Goal: Information Seeking & Learning: Learn about a topic

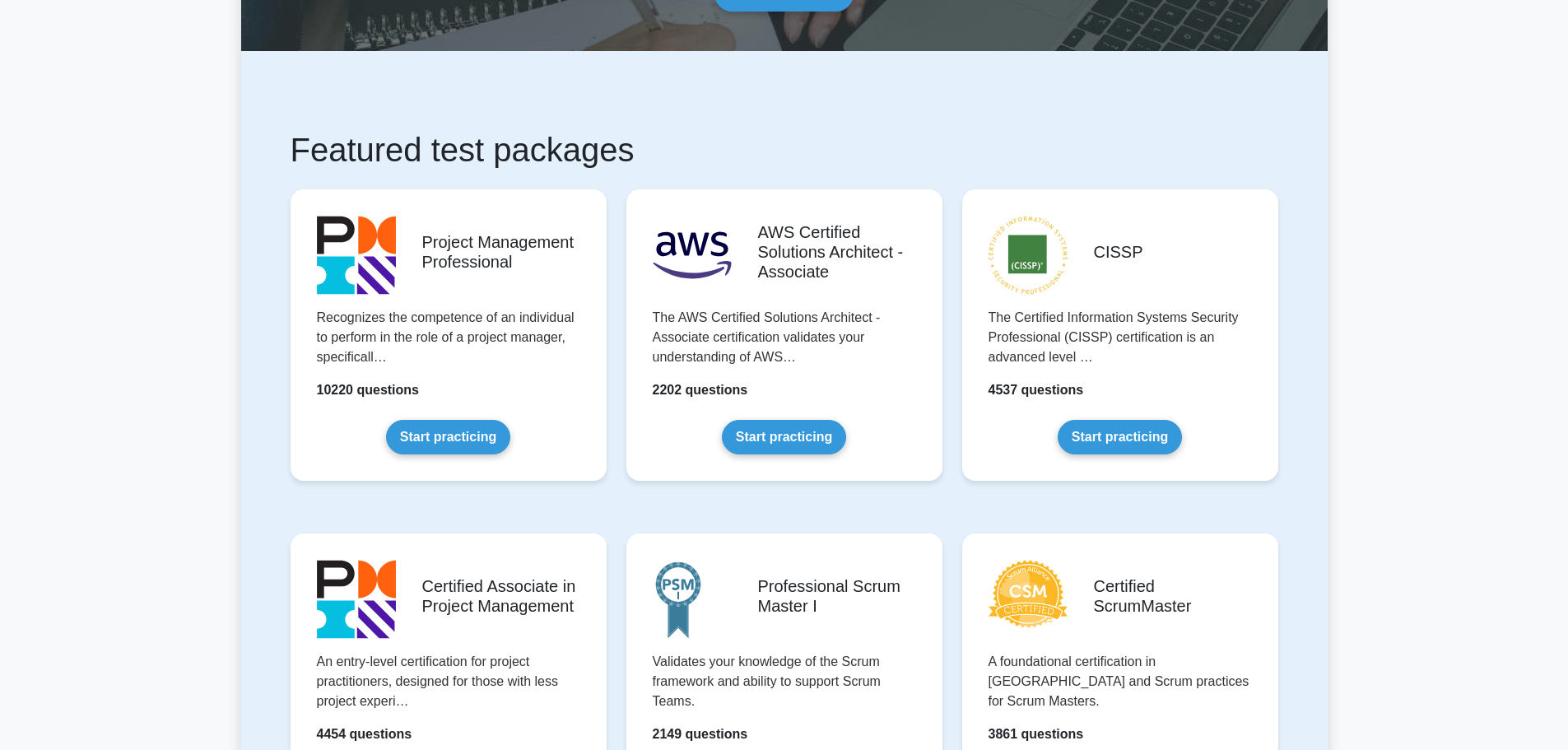
scroll to position [165, 0]
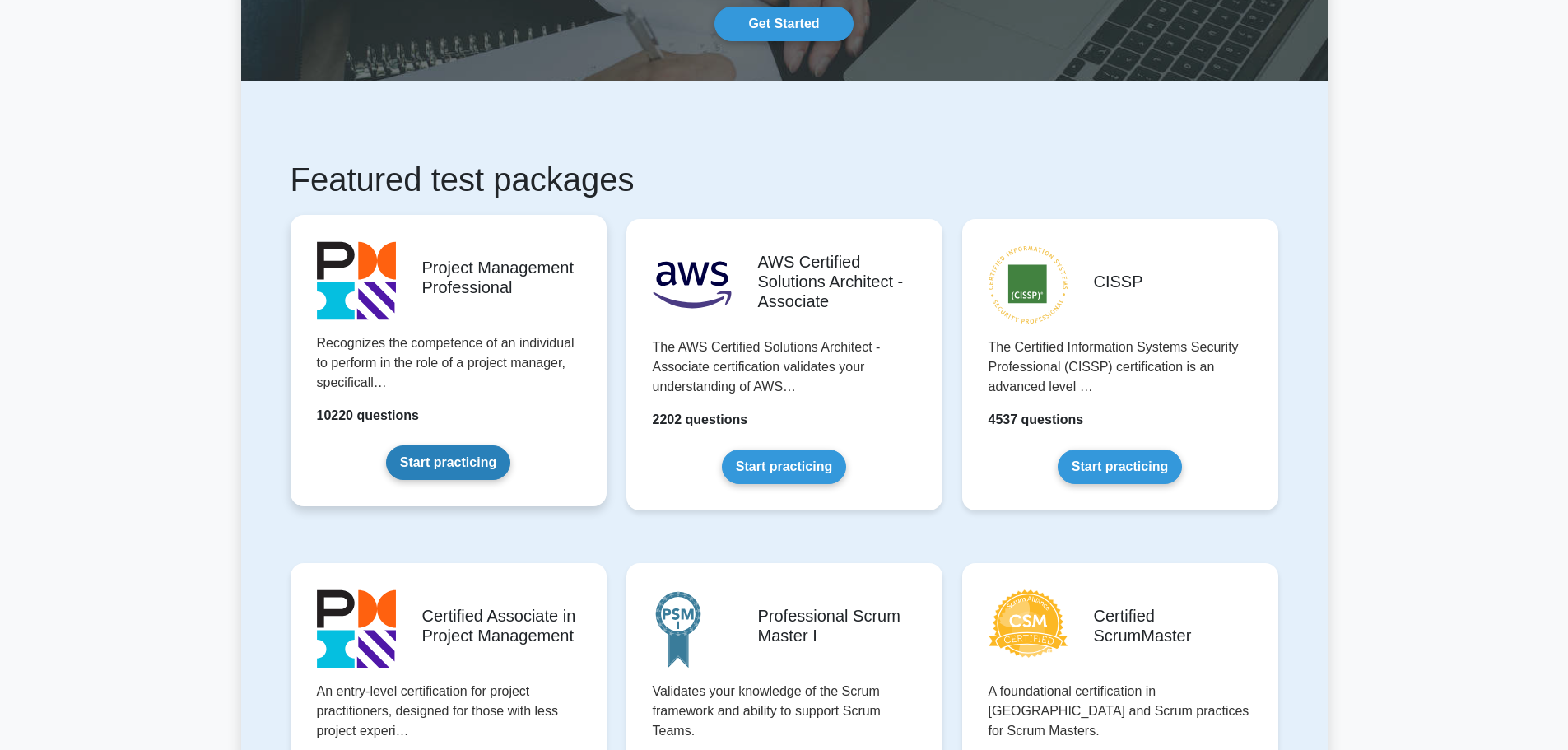
click at [449, 462] on link "Start practicing" at bounding box center [448, 462] width 124 height 35
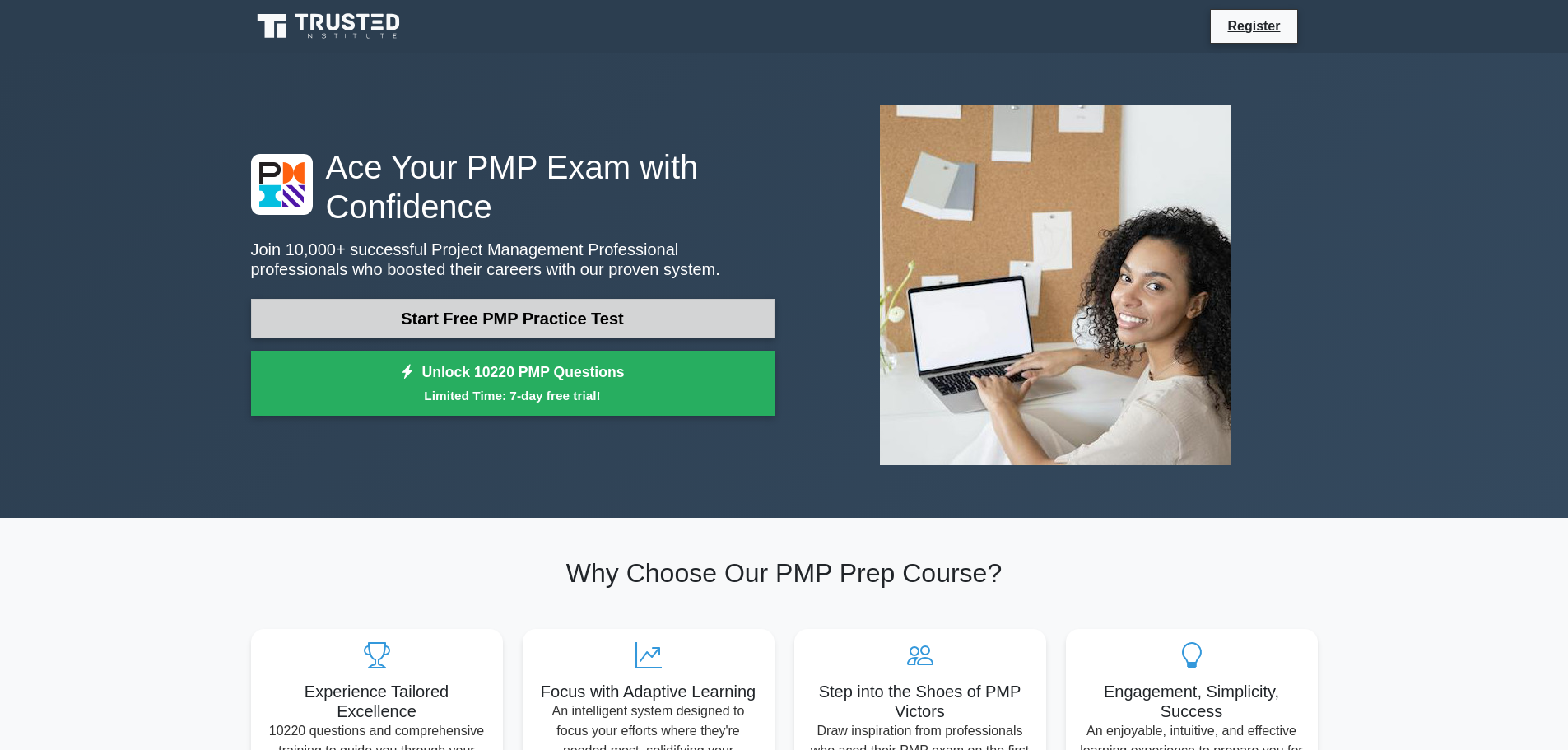
click at [488, 324] on link "Start Free PMP Practice Test" at bounding box center [512, 318] width 523 height 39
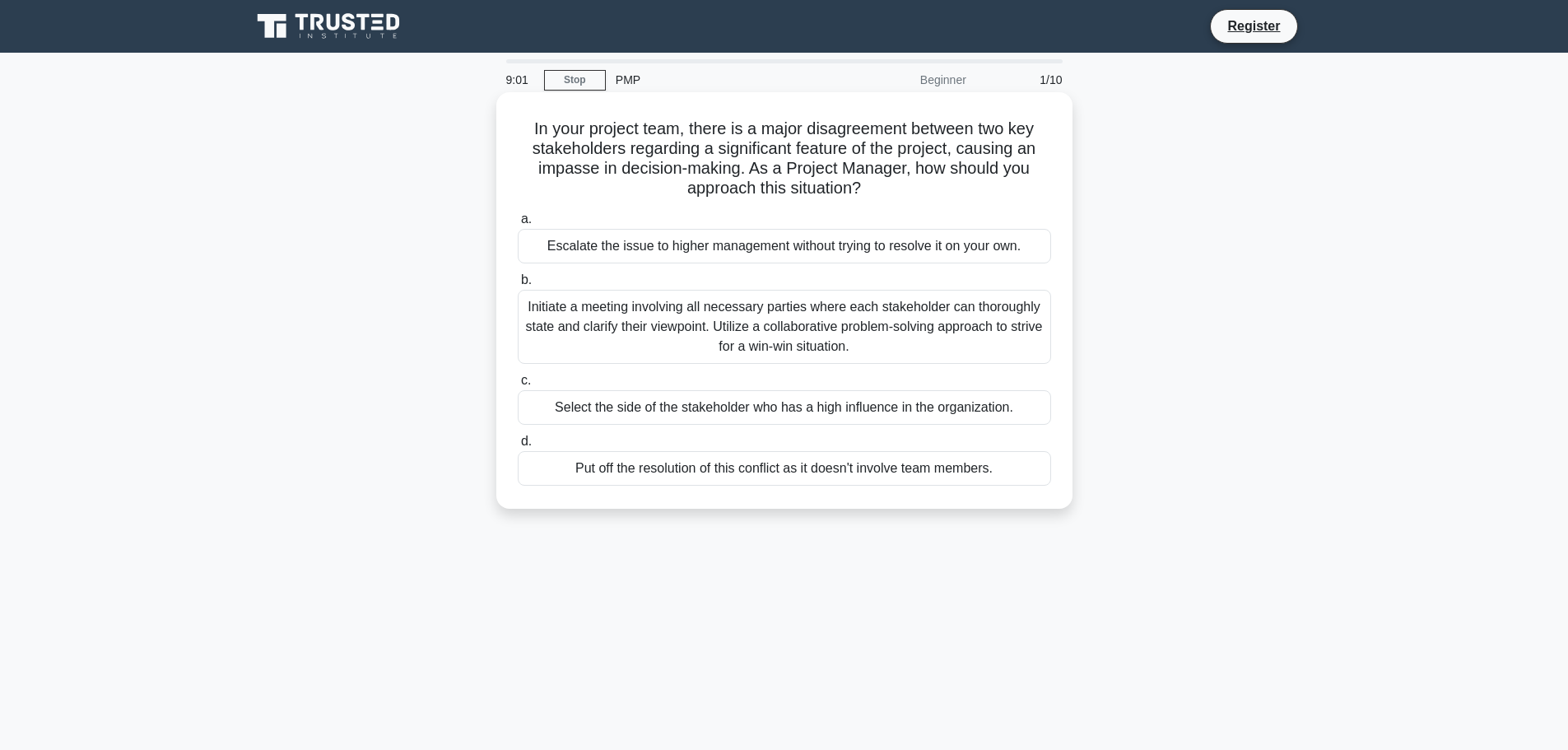
click at [814, 321] on div "Initiate a meeting involving all necessary parties where each stakeholder can t…" at bounding box center [784, 326] width 534 height 74
click at [518, 285] on input "b. Initiate a meeting involving all necessary parties where each stakeholder ca…" at bounding box center [518, 280] width 0 height 10
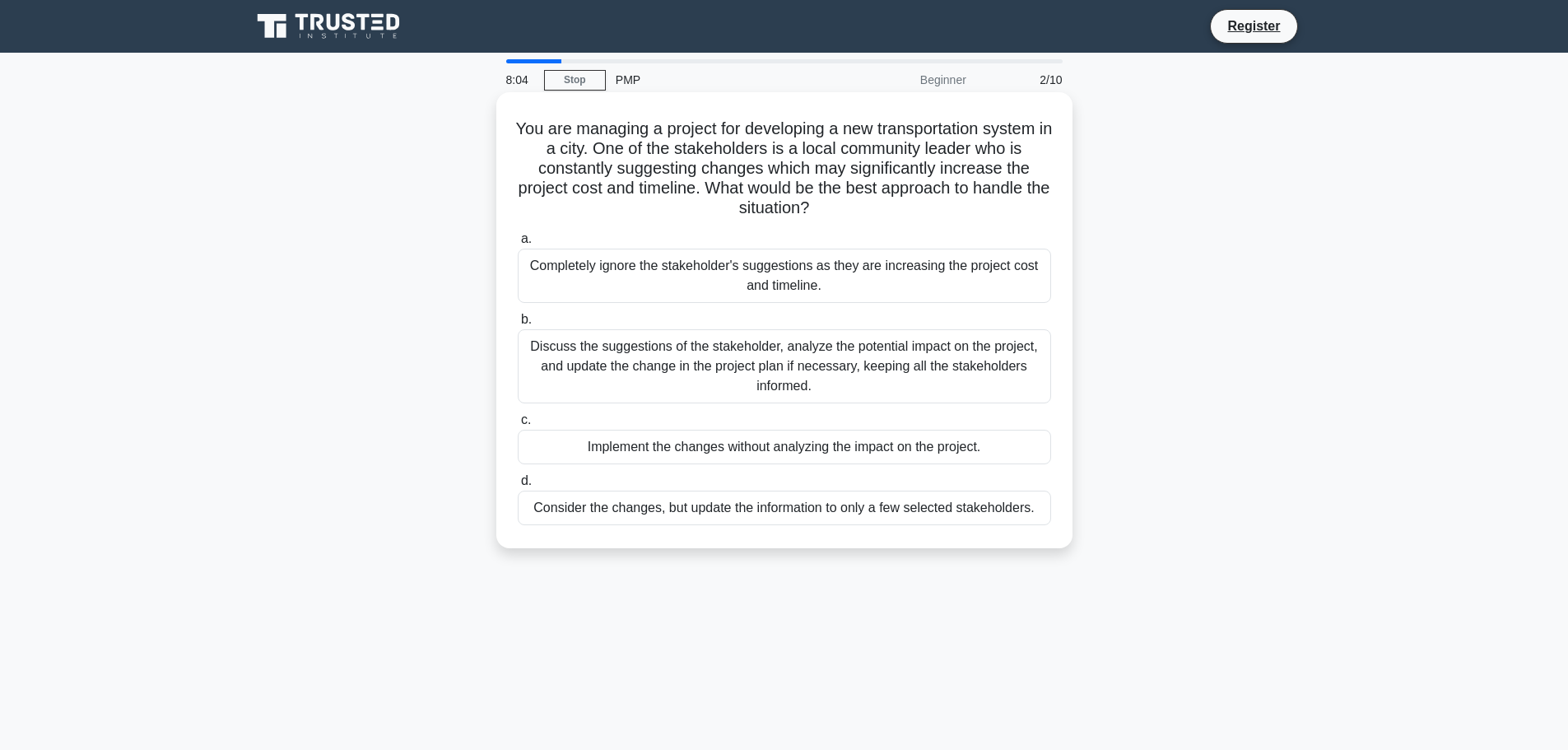
click at [749, 368] on div "Discuss the suggestions of the stakeholder, analyze the potential impact on the…" at bounding box center [784, 366] width 534 height 74
click at [518, 326] on input "b. Discuss the suggestions of the stakeholder, analyze the potential impact on …" at bounding box center [518, 319] width 0 height 10
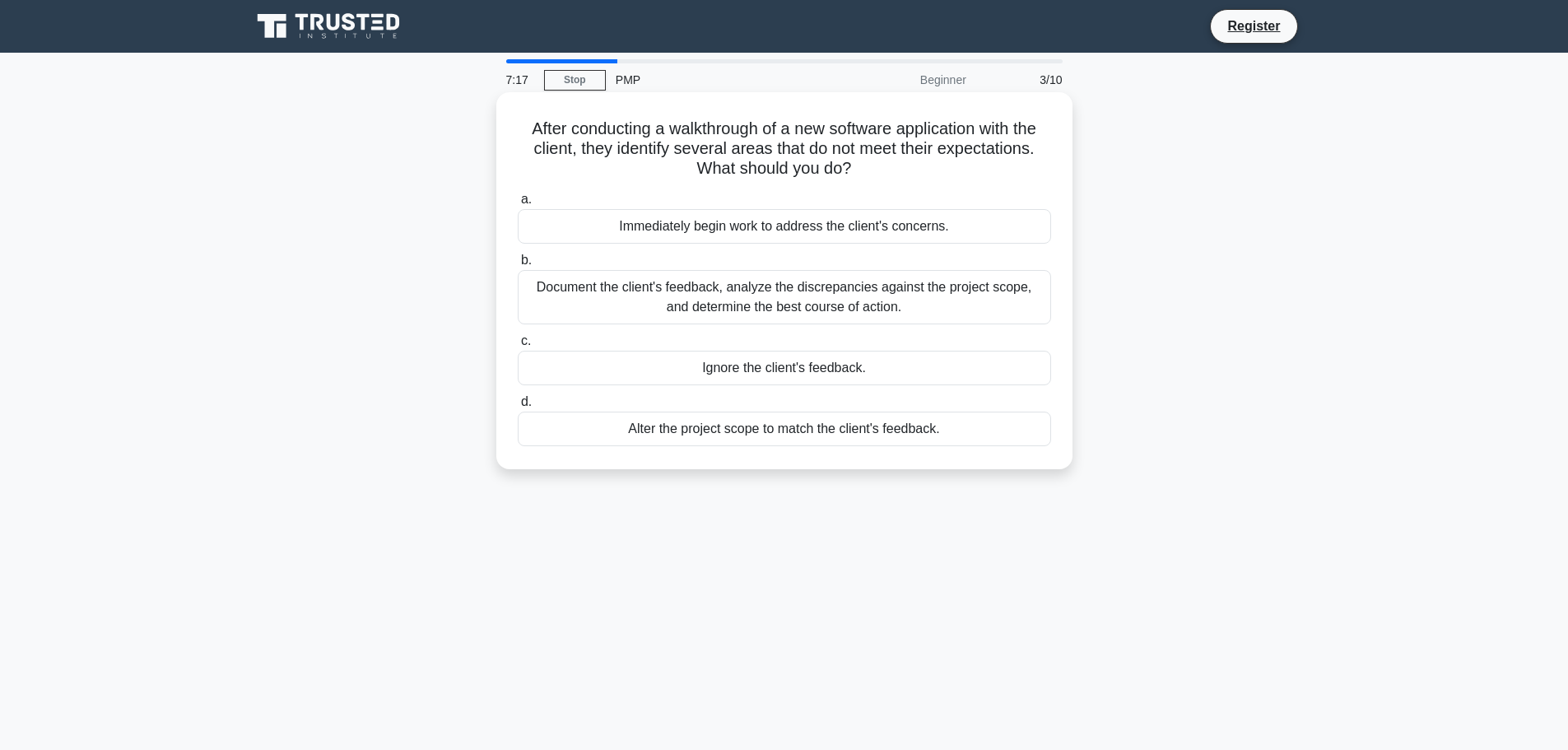
click at [940, 304] on div "Document the client's feedback, analyze the discrepancies against the project s…" at bounding box center [784, 297] width 534 height 54
click at [518, 266] on input "b. Document the client's feedback, analyze the discrepancies against the projec…" at bounding box center [518, 260] width 0 height 10
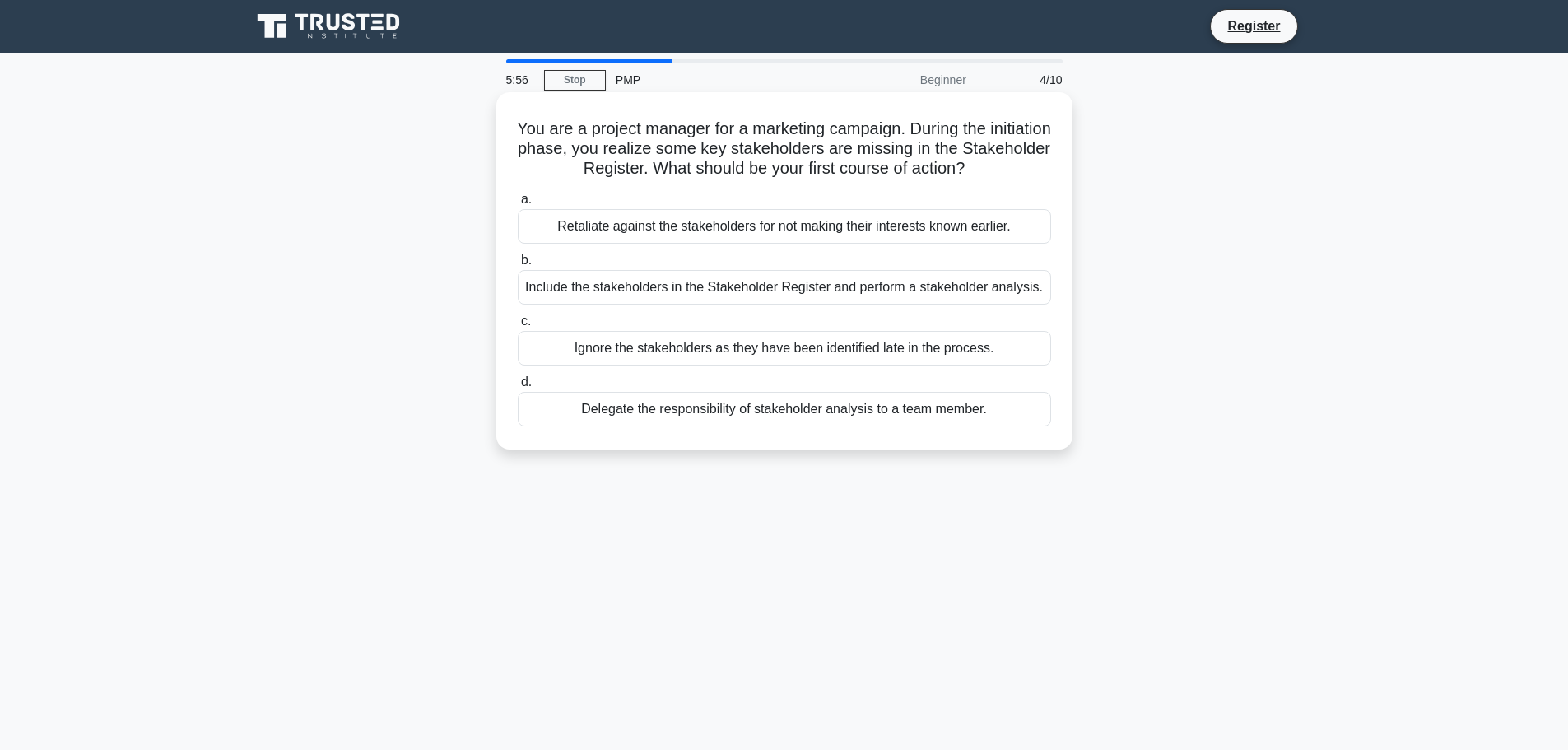
click at [977, 290] on div "Include the stakeholders in the Stakeholder Register and perform a stakeholder …" at bounding box center [784, 286] width 534 height 35
click at [518, 266] on input "b. Include the stakeholders in the Stakeholder Register and perform a stakehold…" at bounding box center [518, 260] width 0 height 10
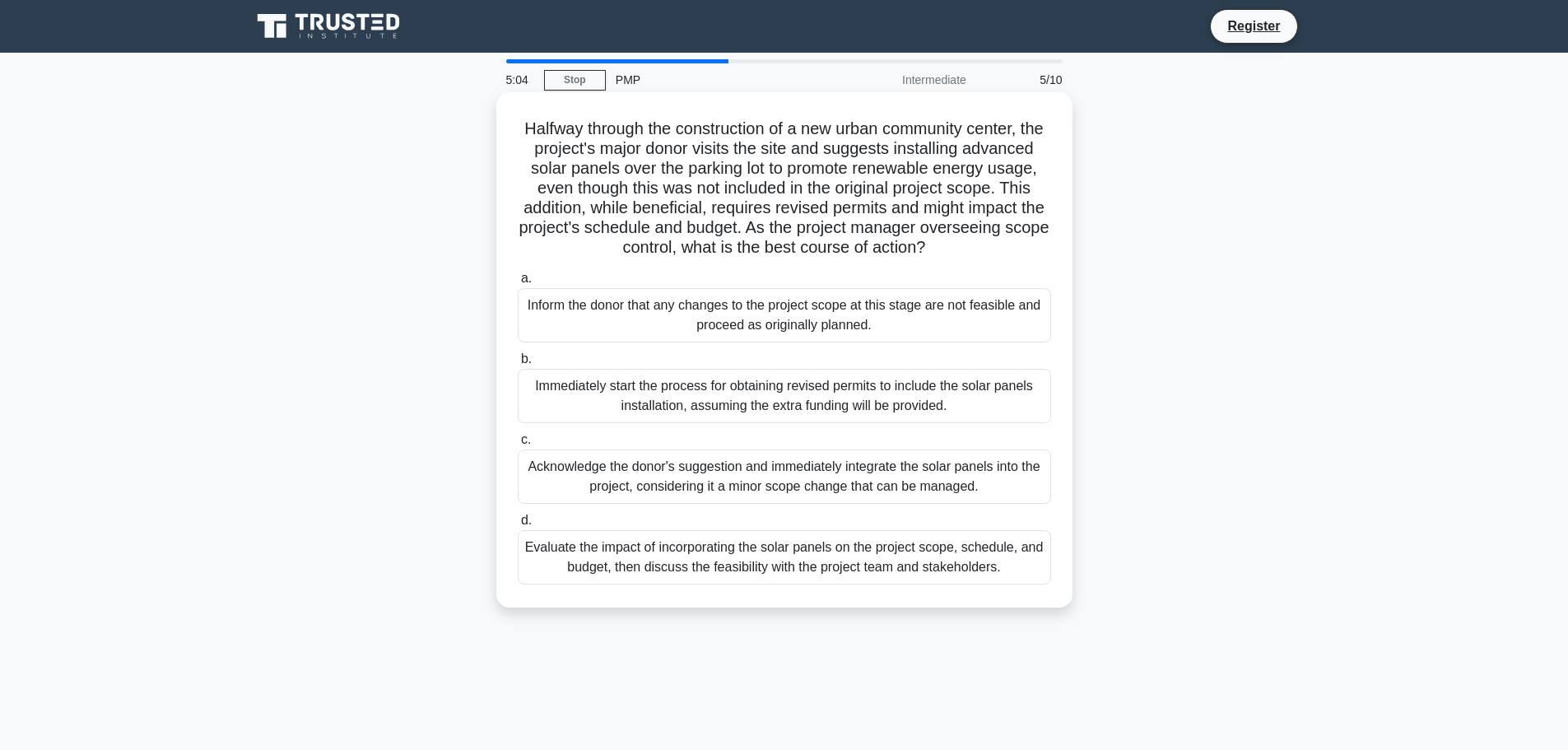
click at [939, 585] on div "Evaluate the impact of incorporating the solar panels on the project scope, sch…" at bounding box center [784, 557] width 534 height 54
click at [518, 526] on input "d. Evaluate the impact of incorporating the solar panels on the project scope, …" at bounding box center [518, 520] width 0 height 10
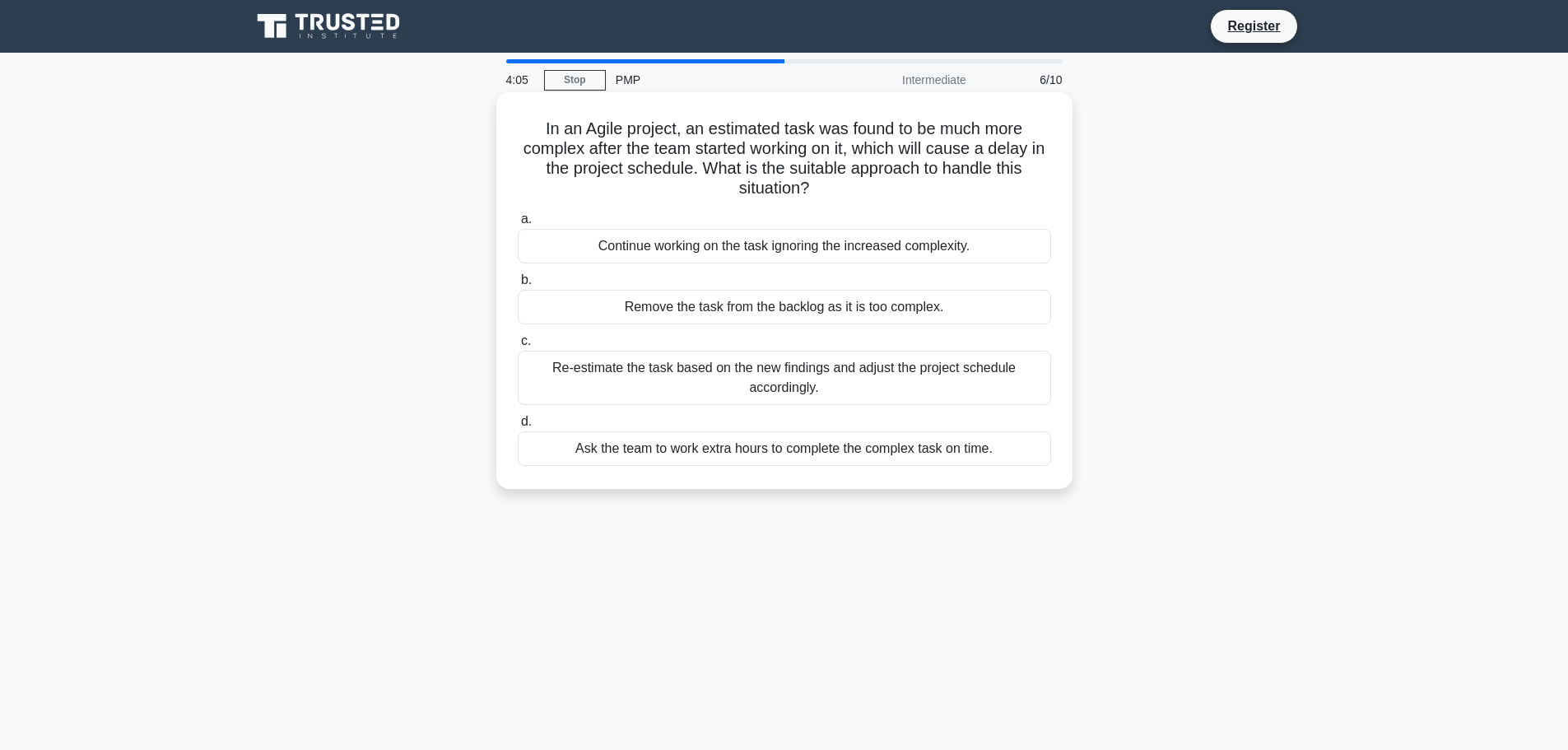
click at [901, 382] on div "Re-estimate the task based on the new findings and adjust the project schedule …" at bounding box center [784, 378] width 534 height 54
click at [518, 347] on input "c. Re-estimate the task based on the new findings and adjust the project schedu…" at bounding box center [518, 340] width 0 height 10
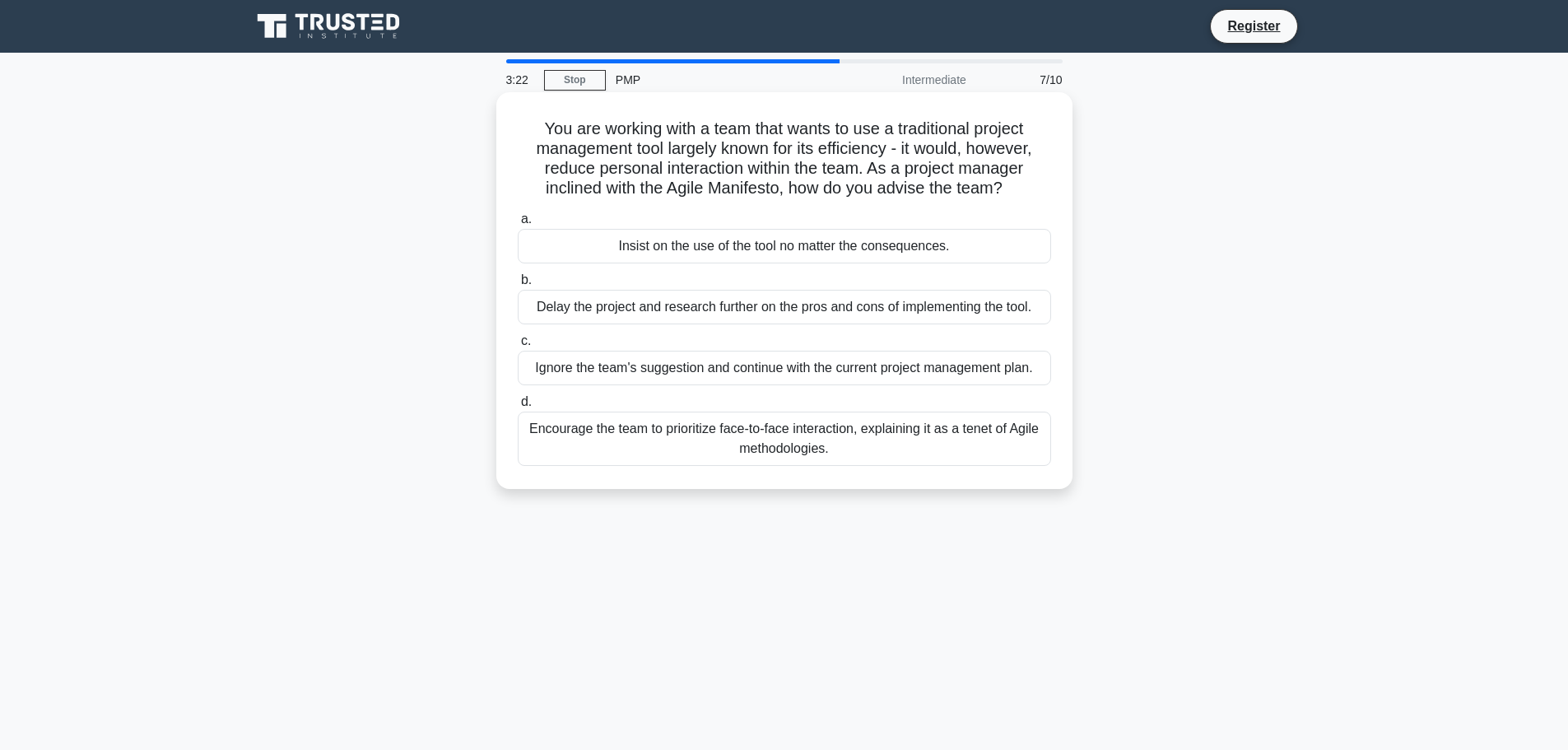
click at [876, 451] on div "Encourage the team to prioritize face-to-face interaction, explaining it as a t…" at bounding box center [784, 438] width 534 height 54
click at [518, 408] on input "d. Encourage the team to prioritize face-to-face interaction, explaining it as …" at bounding box center [518, 401] width 0 height 10
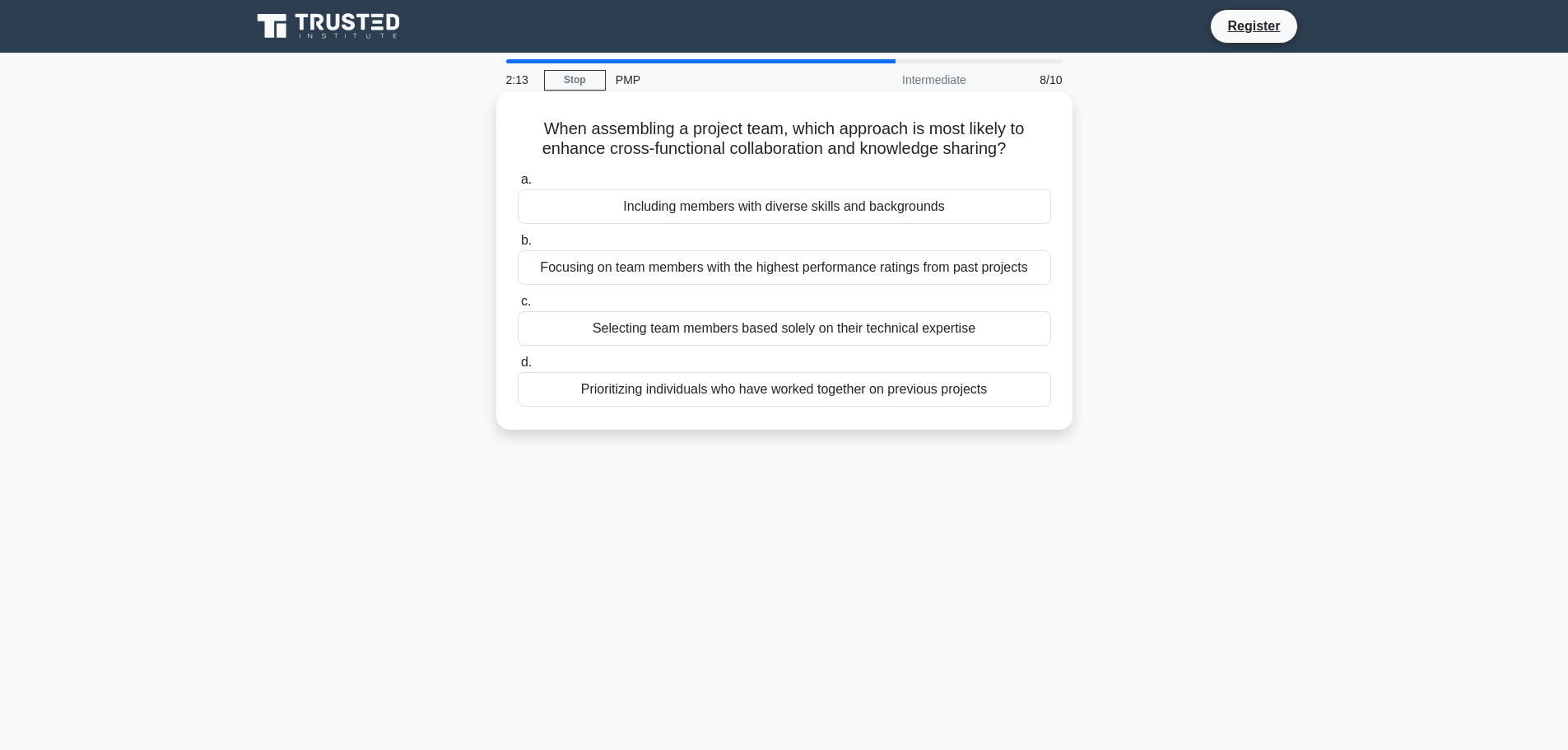
click at [880, 278] on div "Focusing on team members with the highest performance ratings from past projects" at bounding box center [784, 267] width 534 height 35
click at [518, 246] on input "b. Focusing on team members with the highest performance ratings from past proj…" at bounding box center [518, 240] width 0 height 10
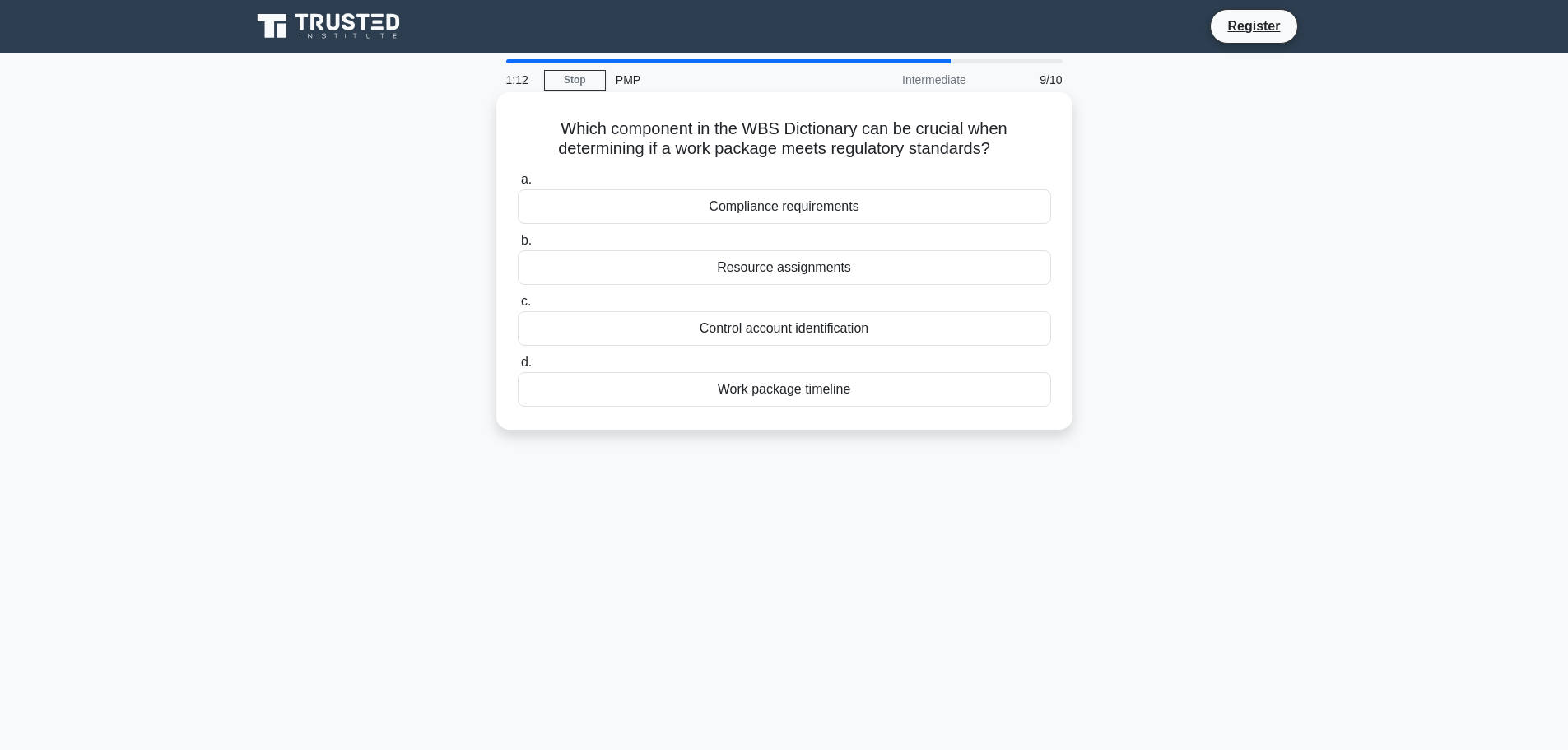
click at [808, 394] on div "Work package timeline" at bounding box center [784, 389] width 534 height 35
click at [518, 368] on input "d. Work package timeline" at bounding box center [518, 362] width 0 height 10
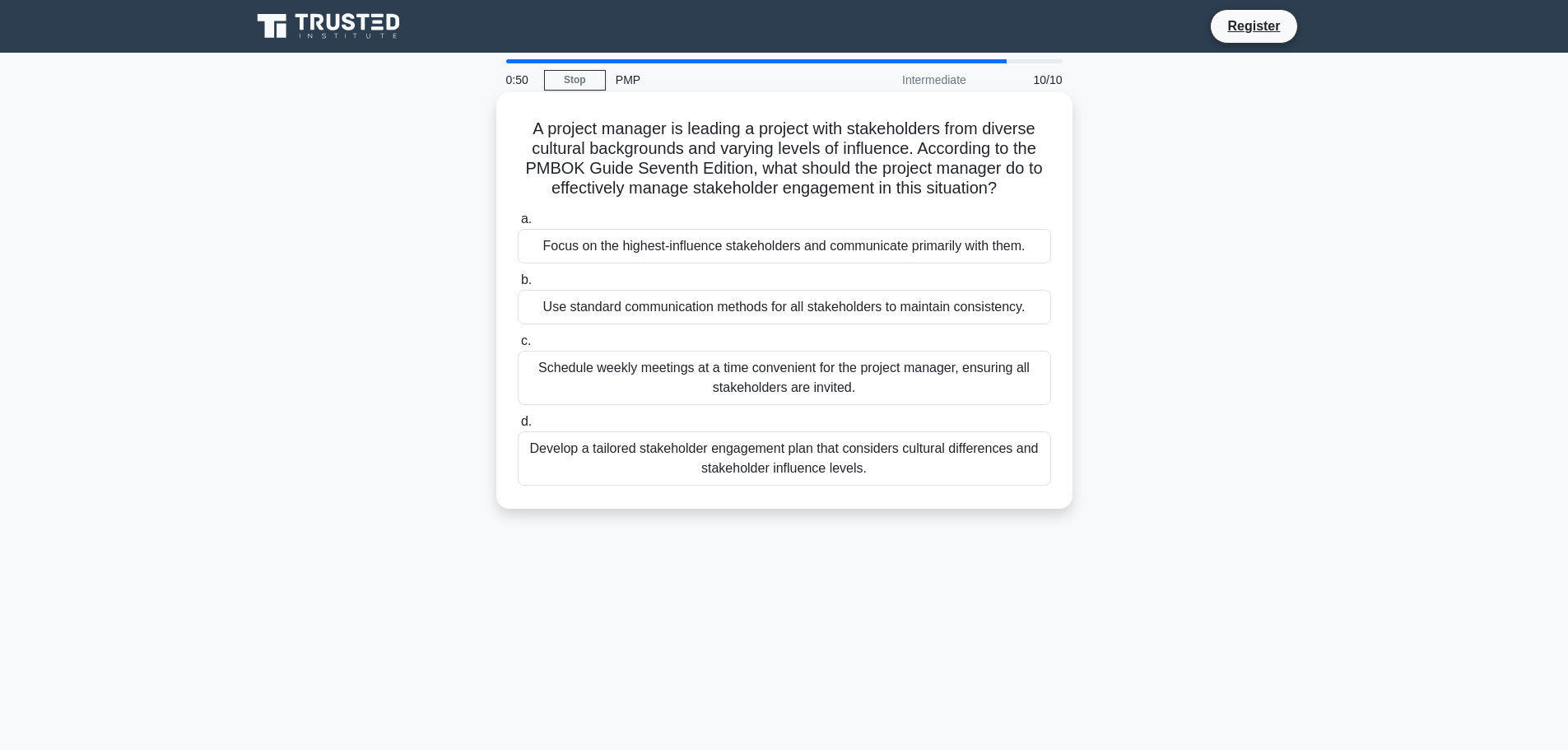
click at [761, 382] on div "Schedule weekly meetings at a time convenient for the project manager, ensuring…" at bounding box center [784, 378] width 534 height 54
click at [518, 347] on input "c. Schedule weekly meetings at a time convenient for the project manager, ensur…" at bounding box center [518, 340] width 0 height 10
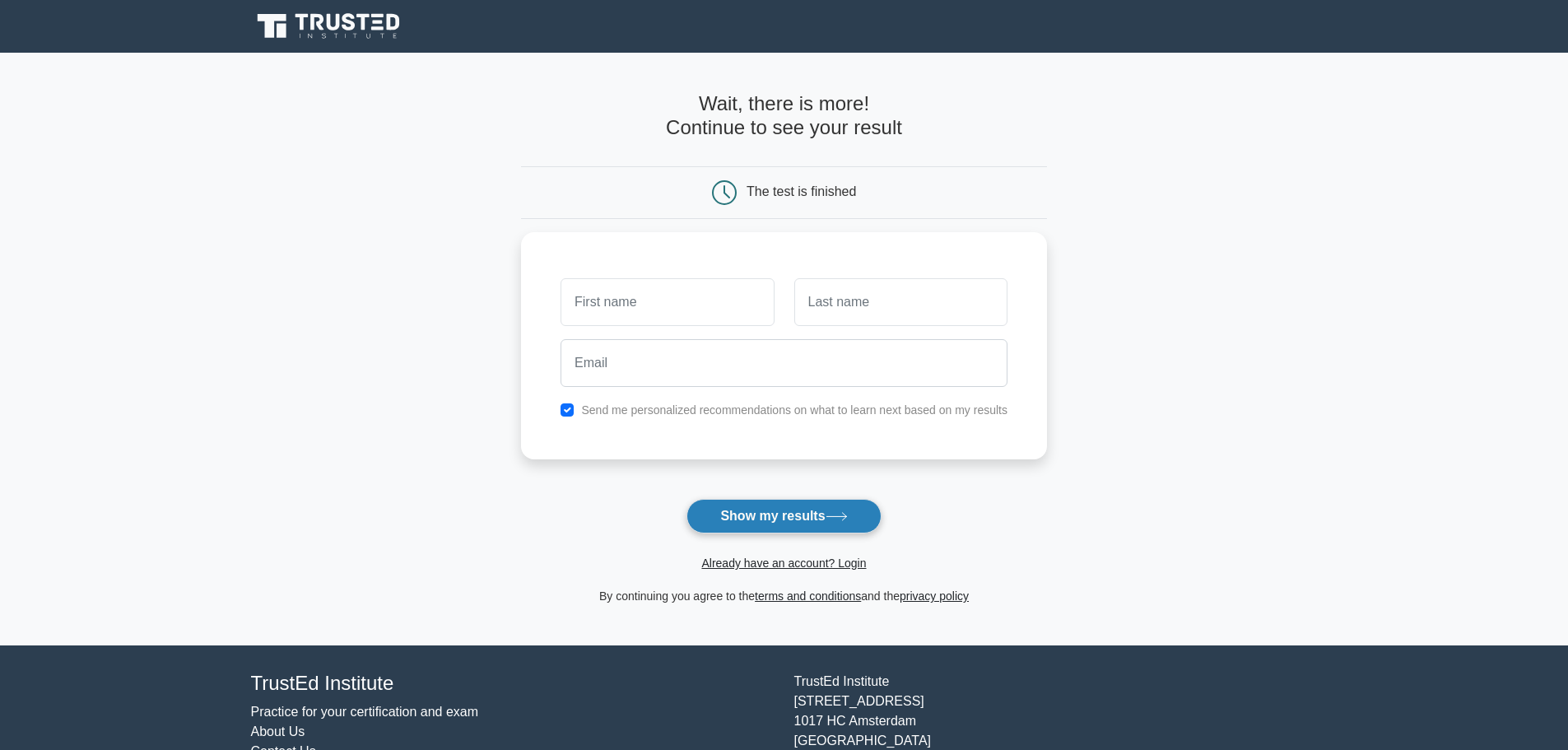
click at [785, 523] on button "Show my results" at bounding box center [784, 516] width 194 height 35
click at [642, 306] on input "text" at bounding box center [667, 298] width 214 height 48
type input "Sen"
click at [819, 308] on input "text" at bounding box center [901, 298] width 214 height 48
type input "Kum"
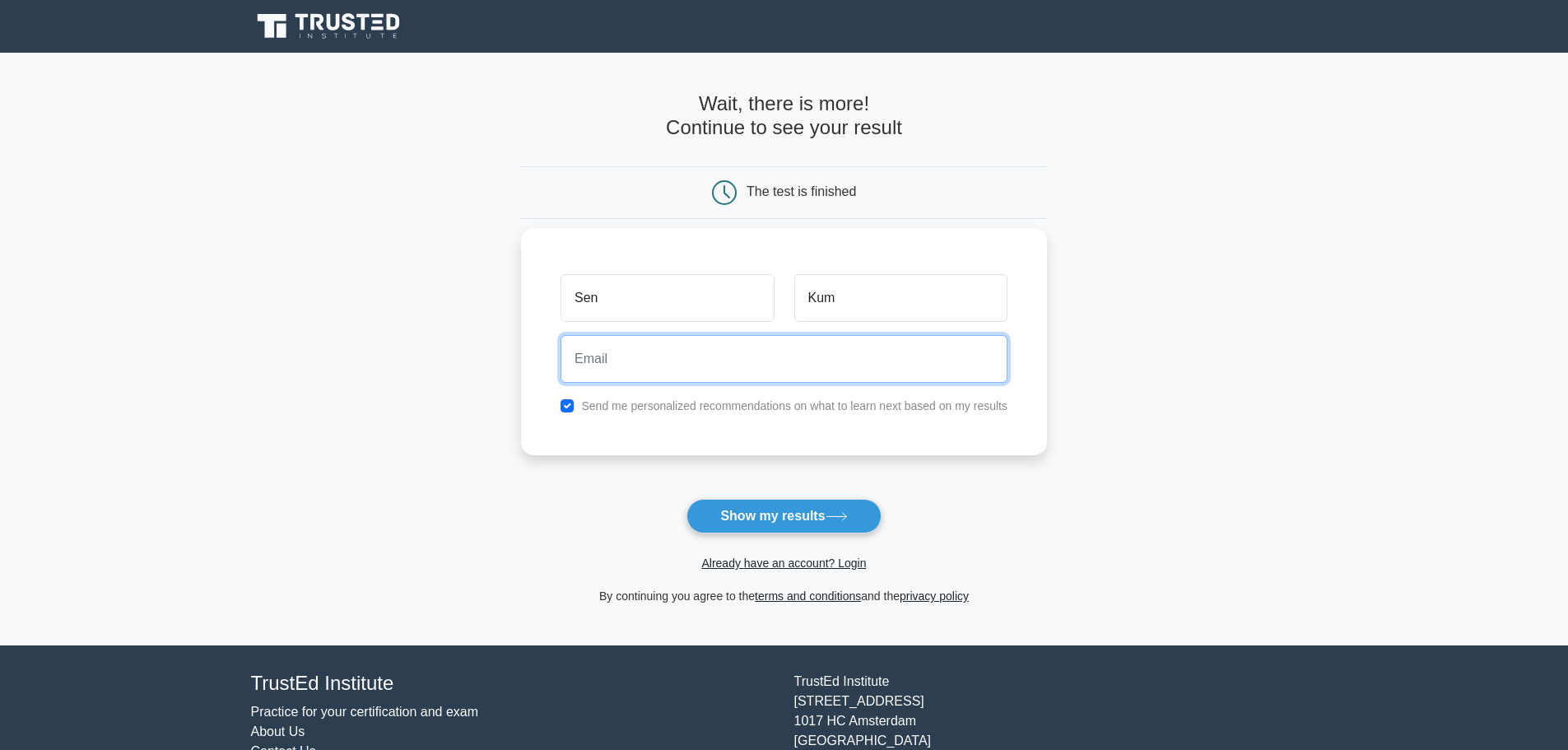
click at [690, 354] on input "email" at bounding box center [784, 358] width 447 height 48
click at [709, 448] on div "Sen Kum Send me personalized recommendations on what to learn next based on my …" at bounding box center [784, 341] width 526 height 228
click at [572, 410] on input "checkbox" at bounding box center [567, 406] width 13 height 13
checkbox input "false"
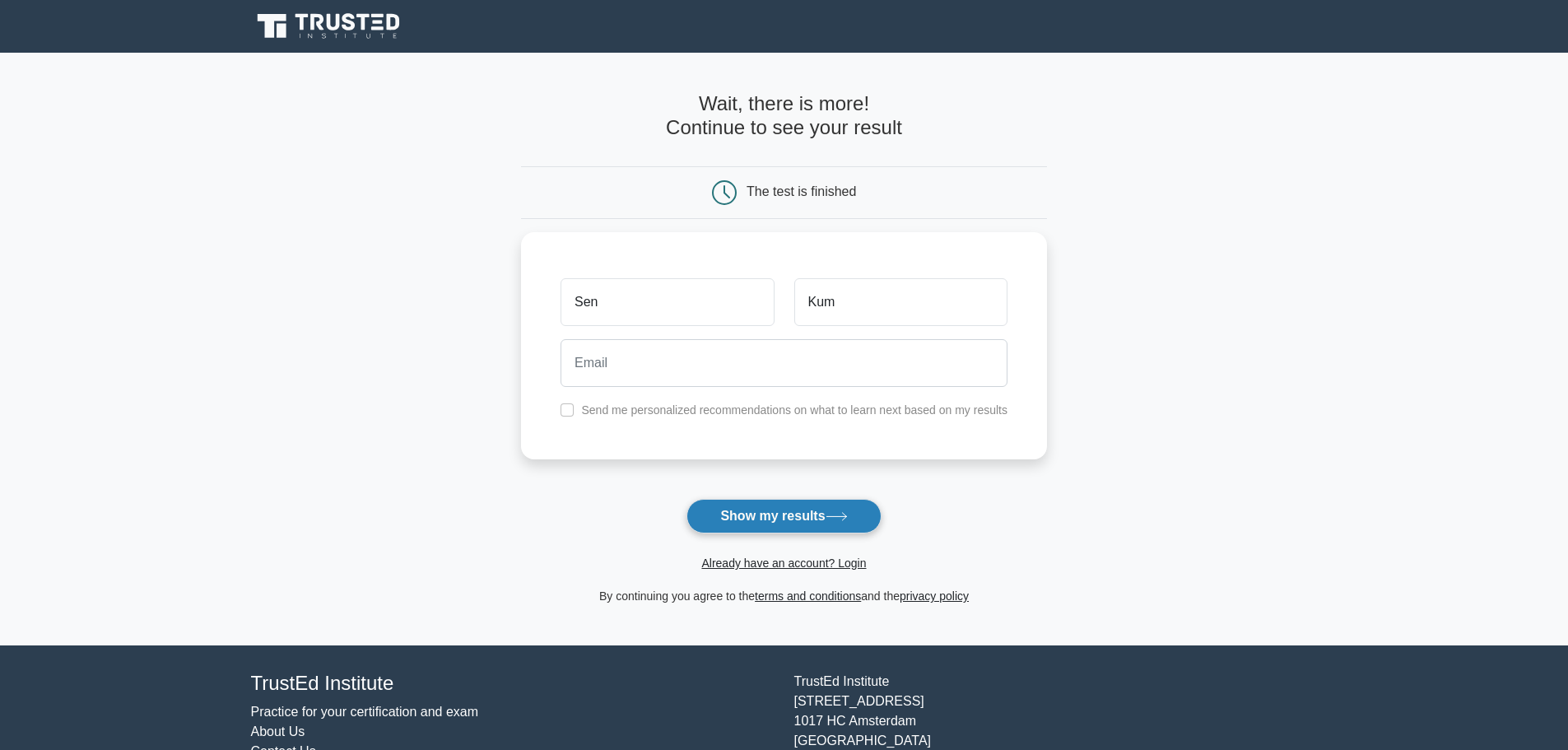
click at [754, 515] on button "Show my results" at bounding box center [784, 516] width 194 height 35
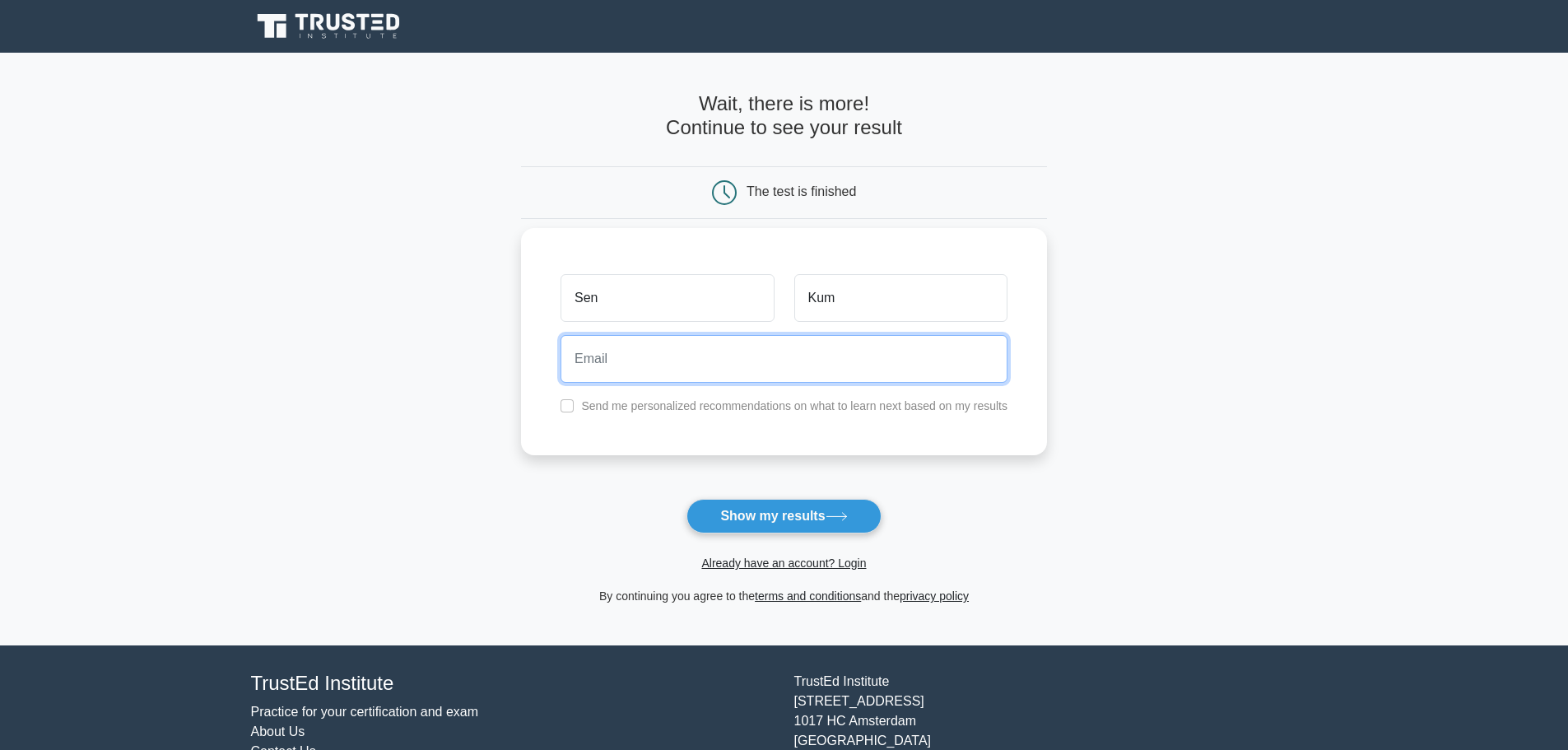
click at [670, 361] on input "email" at bounding box center [784, 358] width 447 height 48
type input "[EMAIL_ADDRESS][DOMAIN_NAME]"
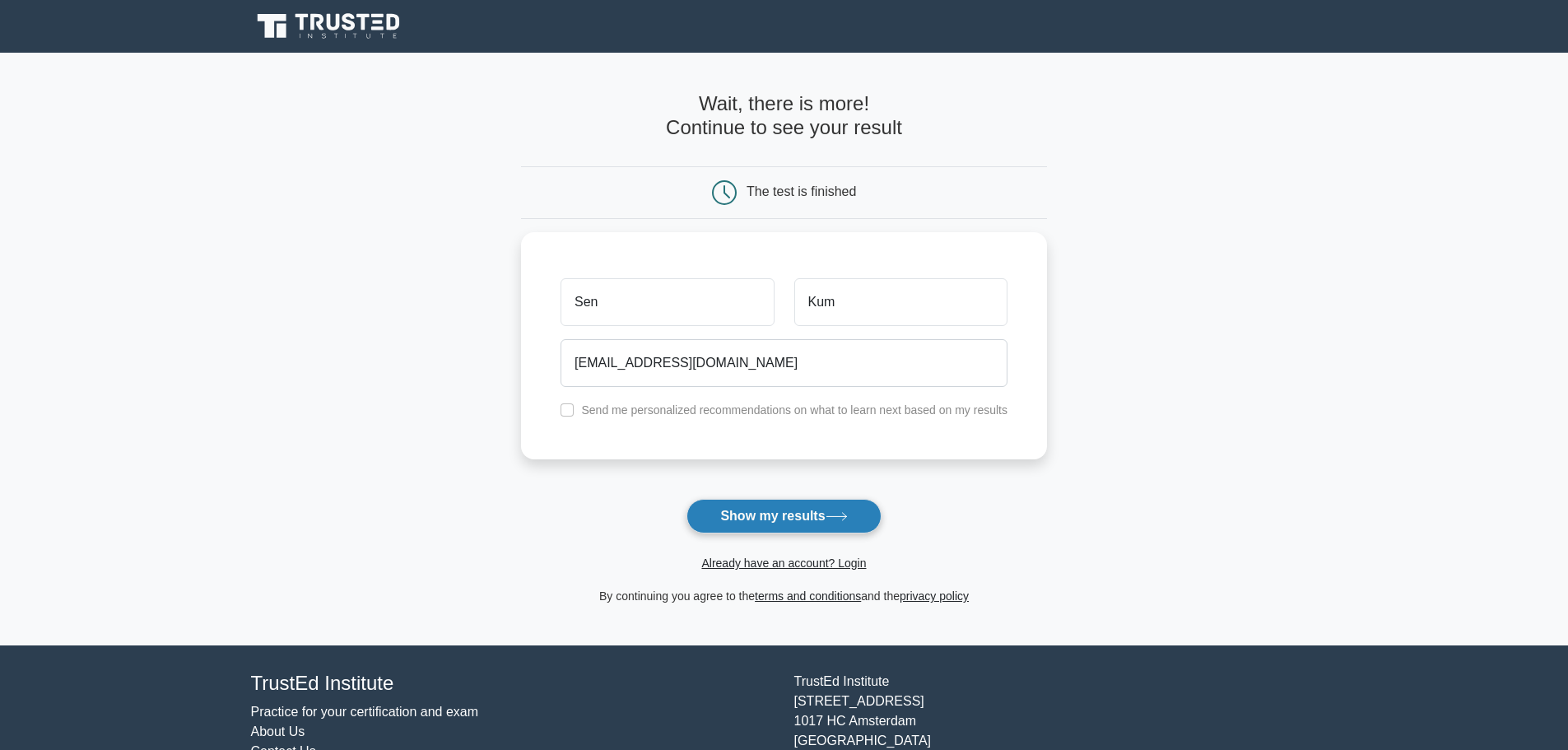
click at [748, 517] on button "Show my results" at bounding box center [784, 516] width 194 height 35
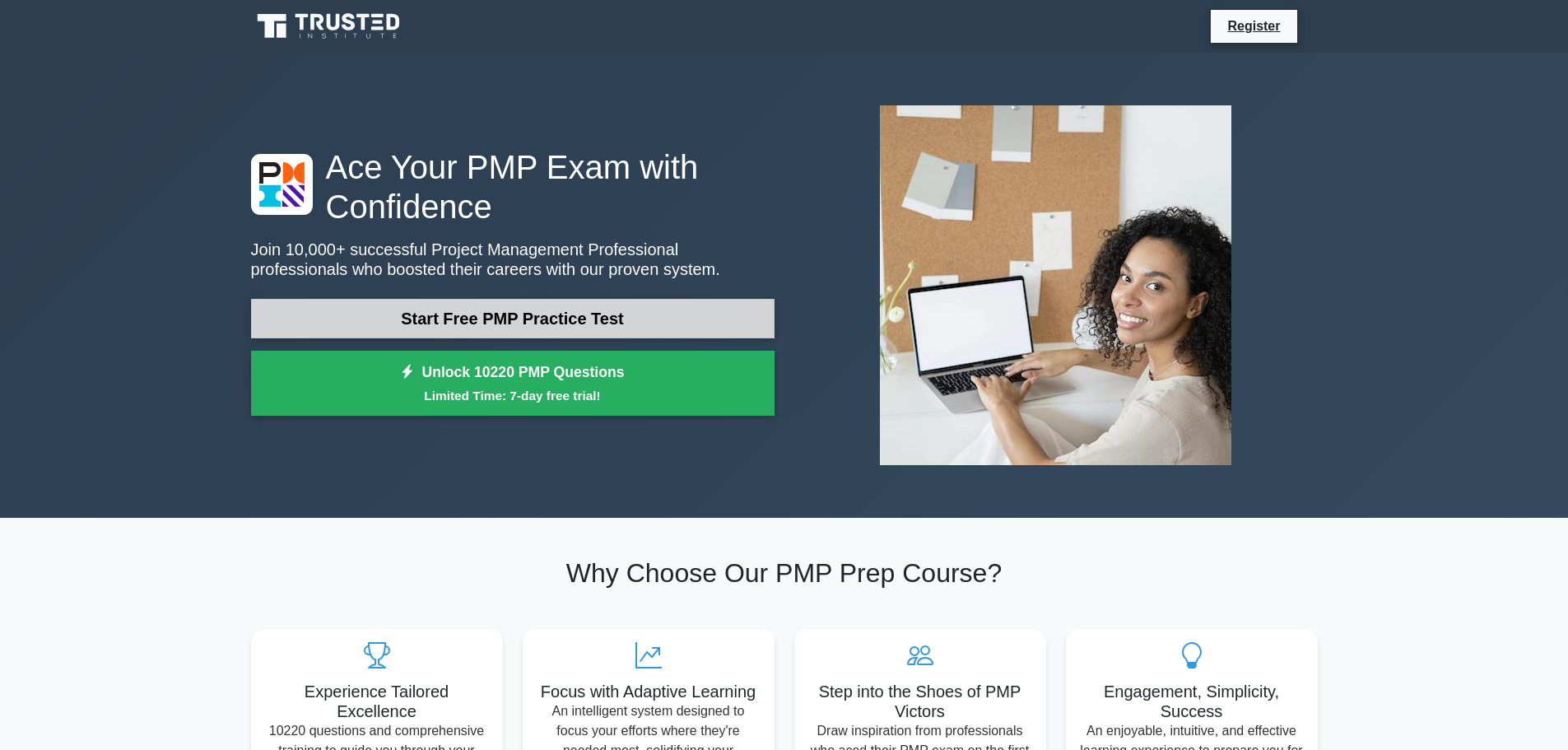
click at [505, 325] on link "Start Free PMP Practice Test" at bounding box center [512, 318] width 523 height 39
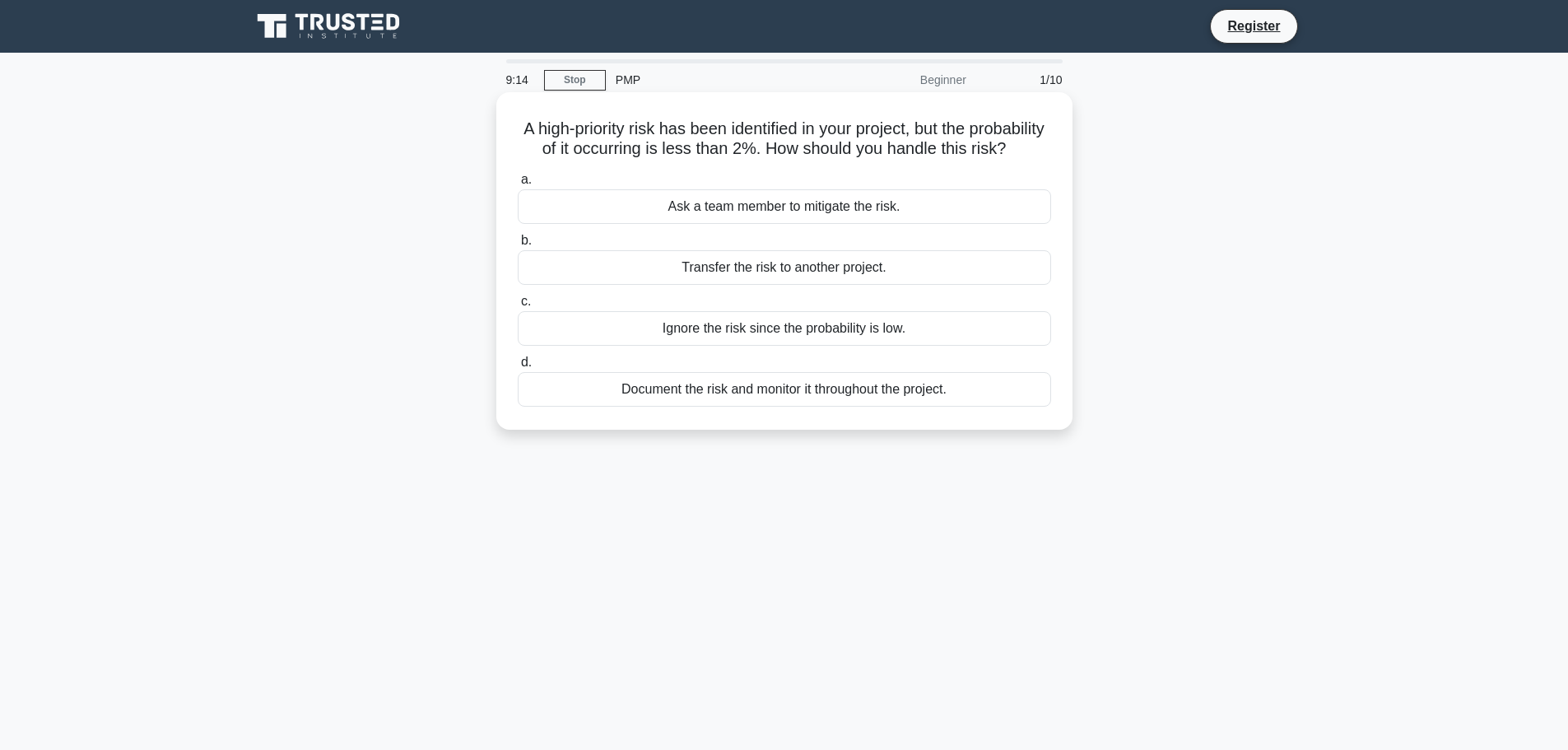
click at [865, 407] on div "Document the risk and monitor it throughout the project." at bounding box center [784, 389] width 534 height 35
click at [518, 368] on input "d. Document the risk and monitor it throughout the project." at bounding box center [518, 362] width 0 height 10
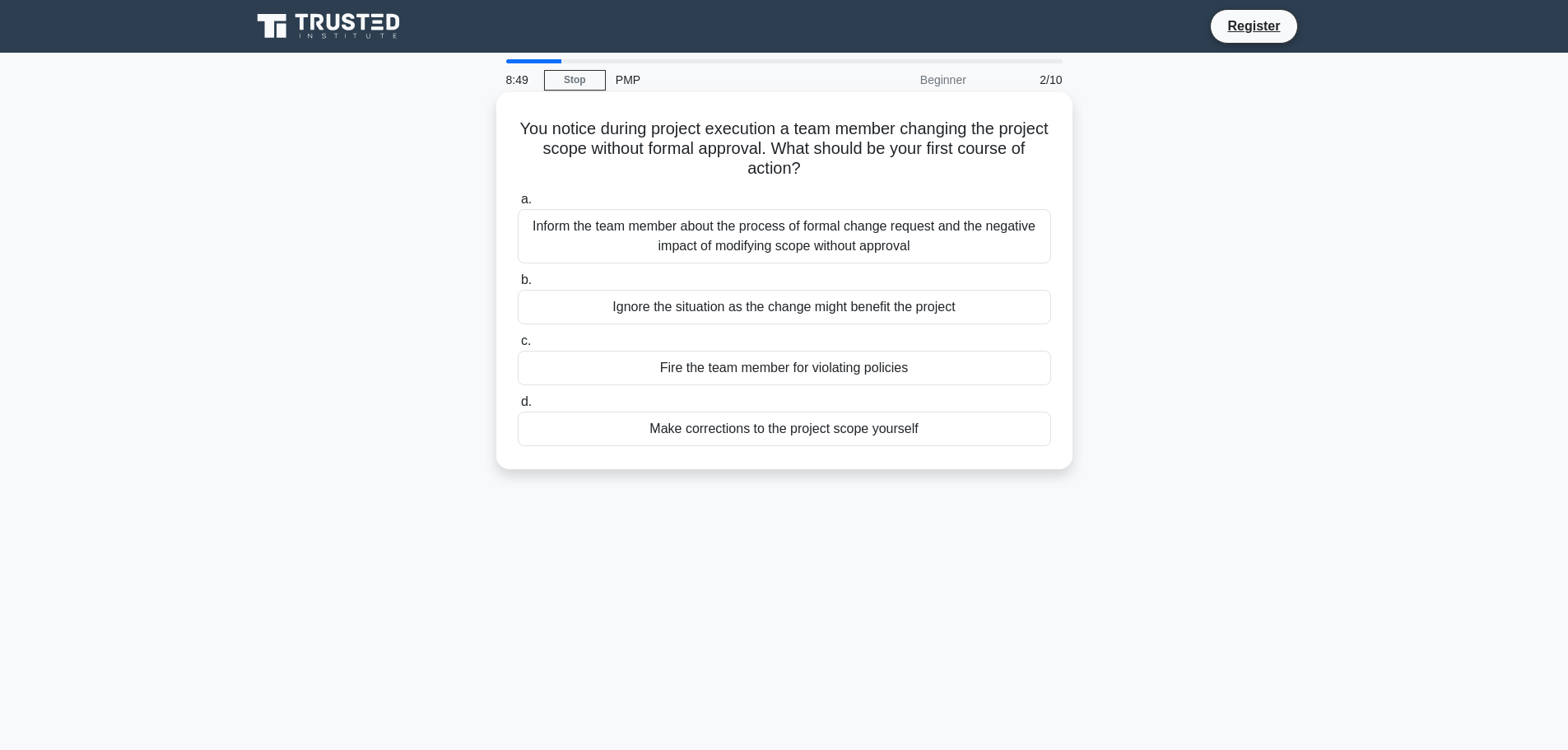
click at [861, 234] on div "Inform the team member about the process of formal change request and the negat…" at bounding box center [784, 236] width 534 height 54
click at [518, 205] on input "a. Inform the team member about the process of formal change request and the ne…" at bounding box center [518, 199] width 0 height 10
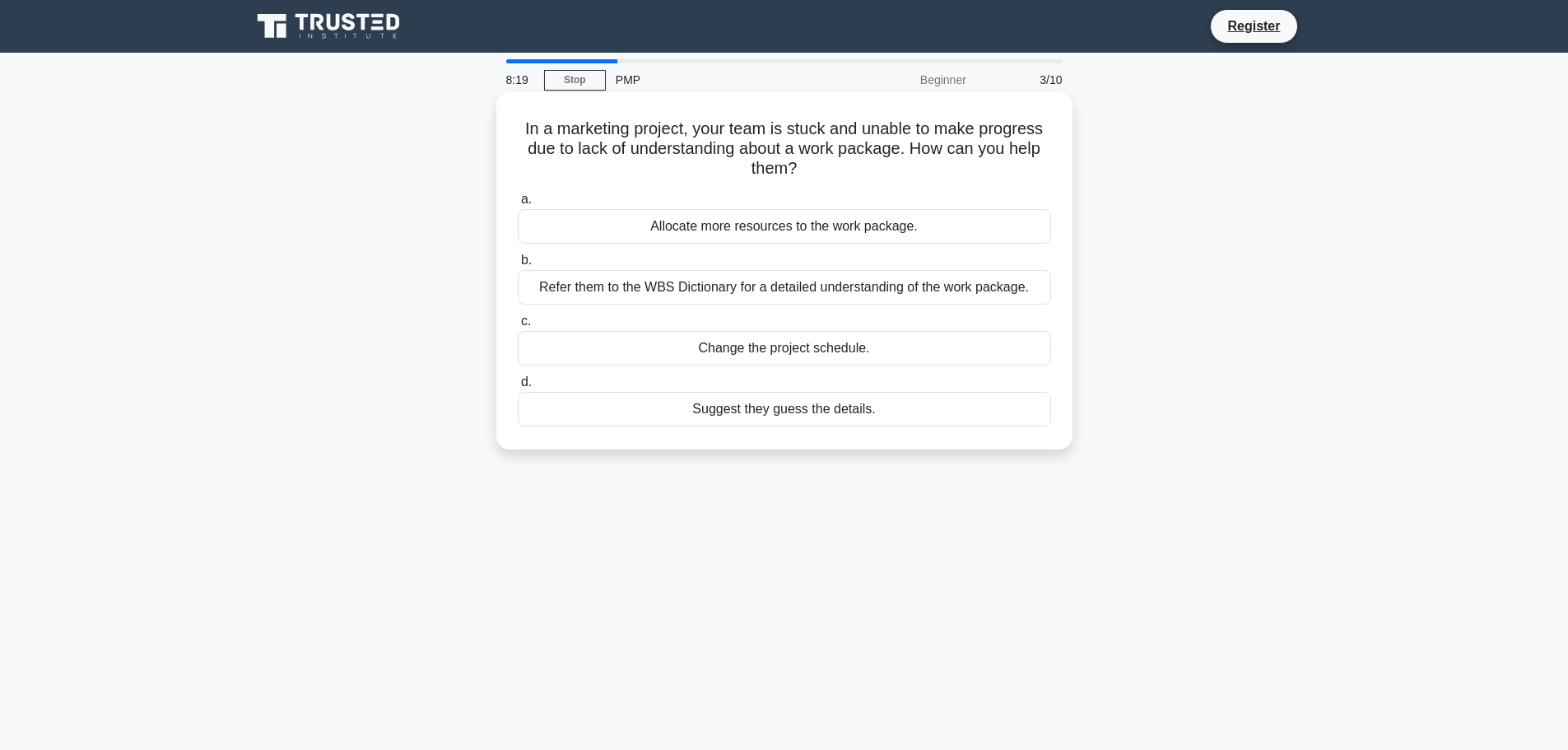
click at [839, 295] on div "Refer them to the WBS Dictionary for a detailed understanding of the work packa…" at bounding box center [784, 286] width 534 height 35
click at [518, 266] on input "b. Refer them to the WBS Dictionary for a detailed understanding of the work pa…" at bounding box center [518, 260] width 0 height 10
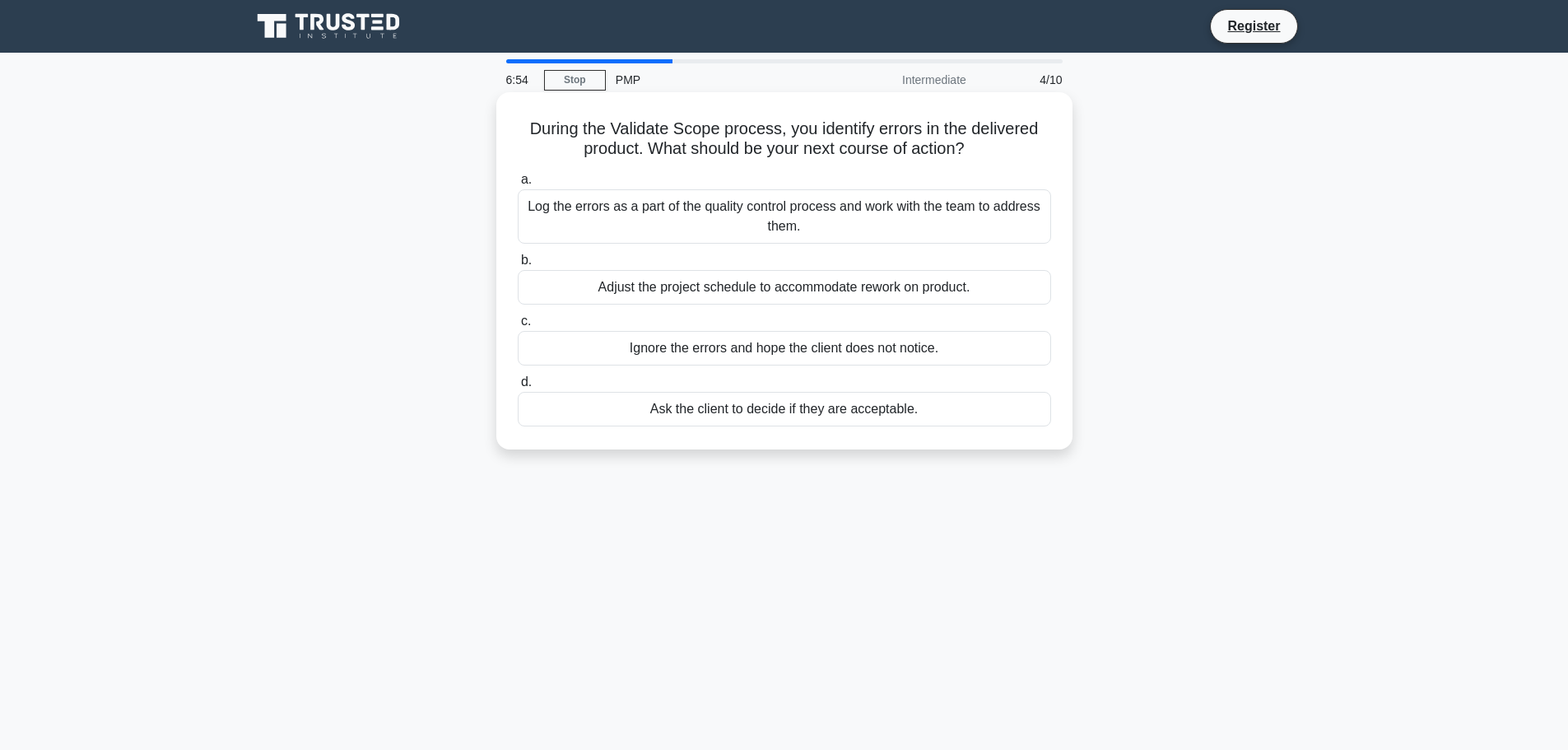
click at [952, 226] on div "Log the errors as a part of the quality control process and work with the team …" at bounding box center [784, 216] width 534 height 54
click at [518, 186] on input "a. Log the errors as a part of the quality control process and work with the te…" at bounding box center [518, 179] width 0 height 10
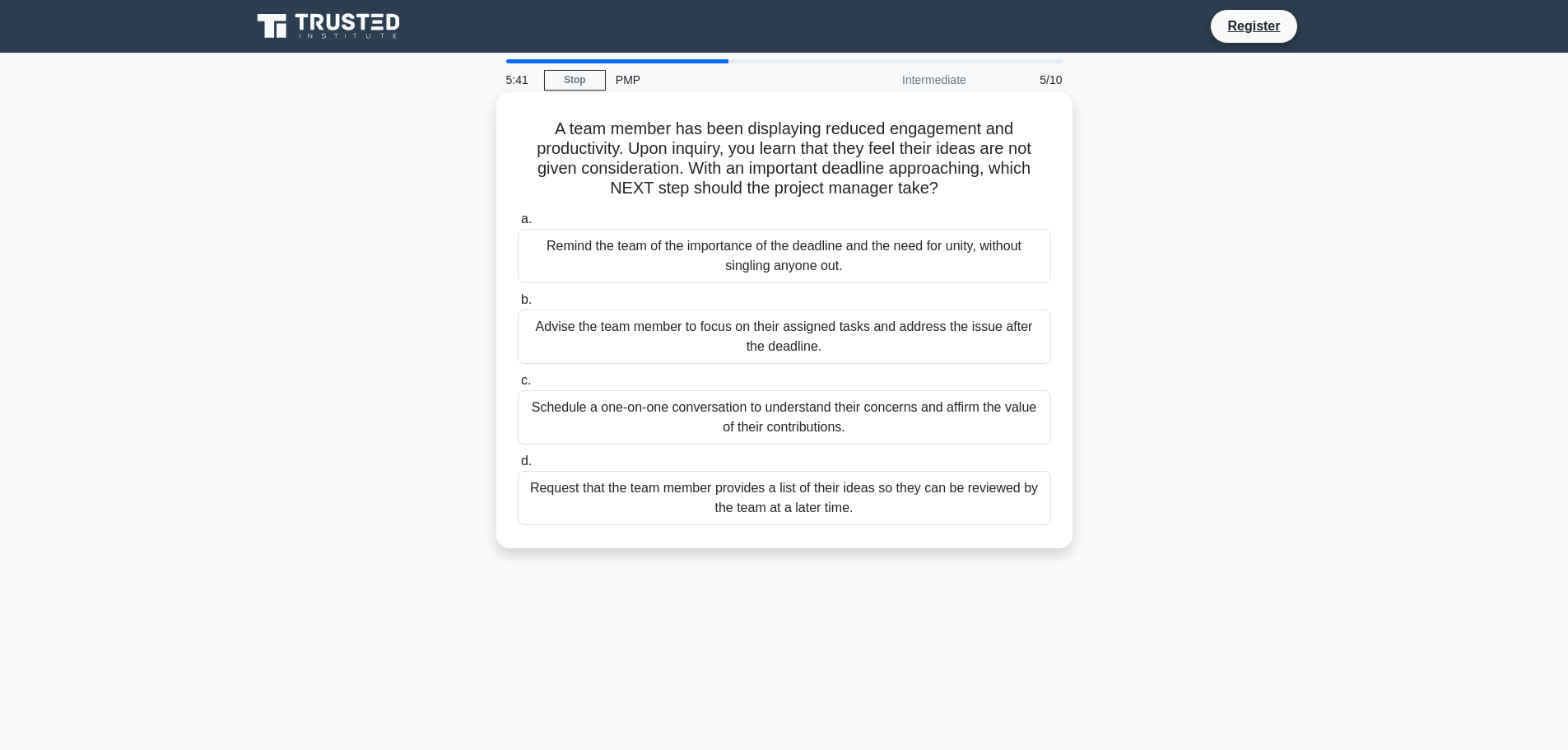
click at [888, 506] on div "Request that the team member provides a list of their ideas so they can be revi…" at bounding box center [784, 498] width 534 height 54
click at [518, 466] on input "d. Request that the team member provides a list of their ideas so they can be r…" at bounding box center [518, 461] width 0 height 10
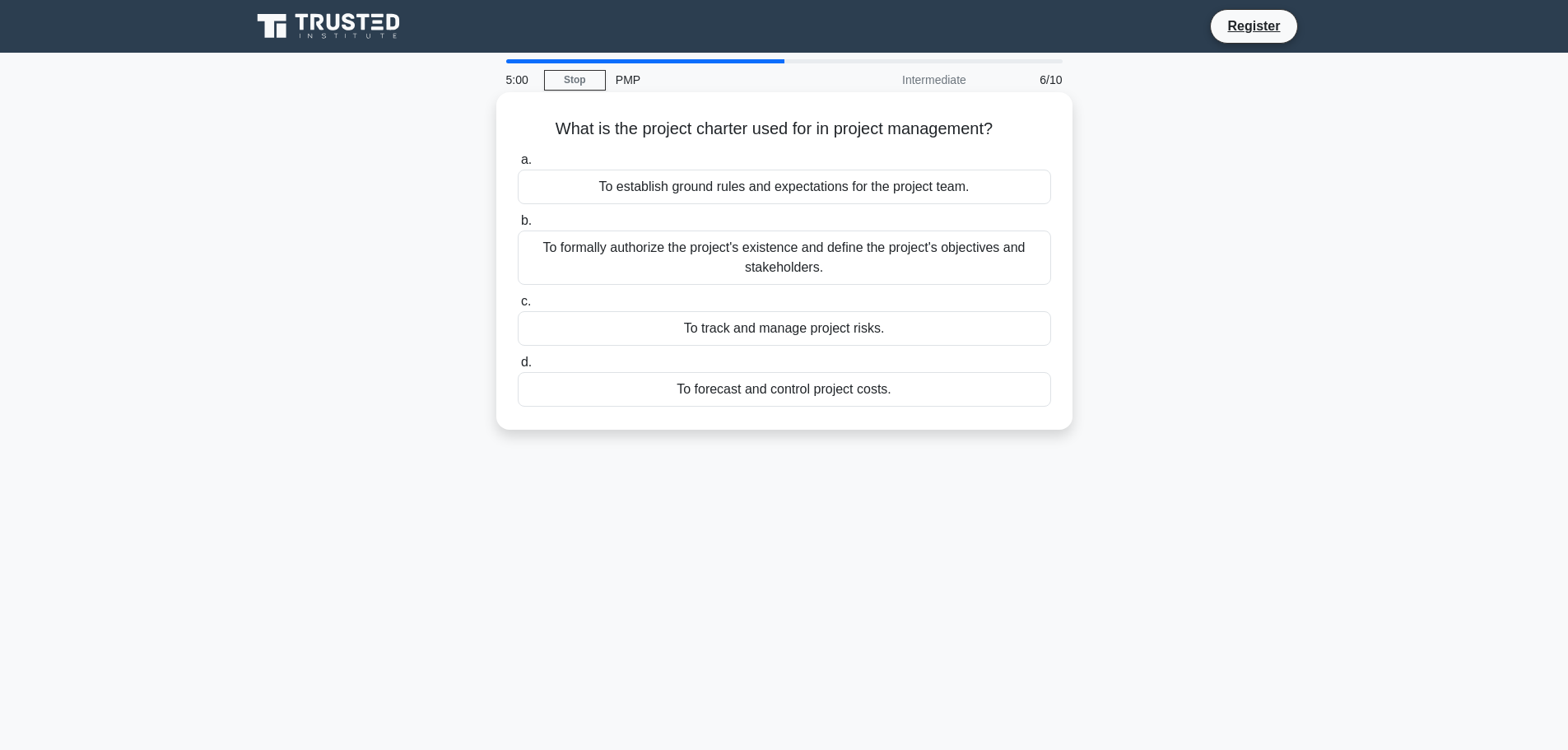
click at [820, 271] on div "To formally authorize the project's existence and define the project's objectiv…" at bounding box center [784, 257] width 534 height 54
click at [518, 227] on input "b. To formally authorize the project's existence and define the project's objec…" at bounding box center [518, 220] width 0 height 10
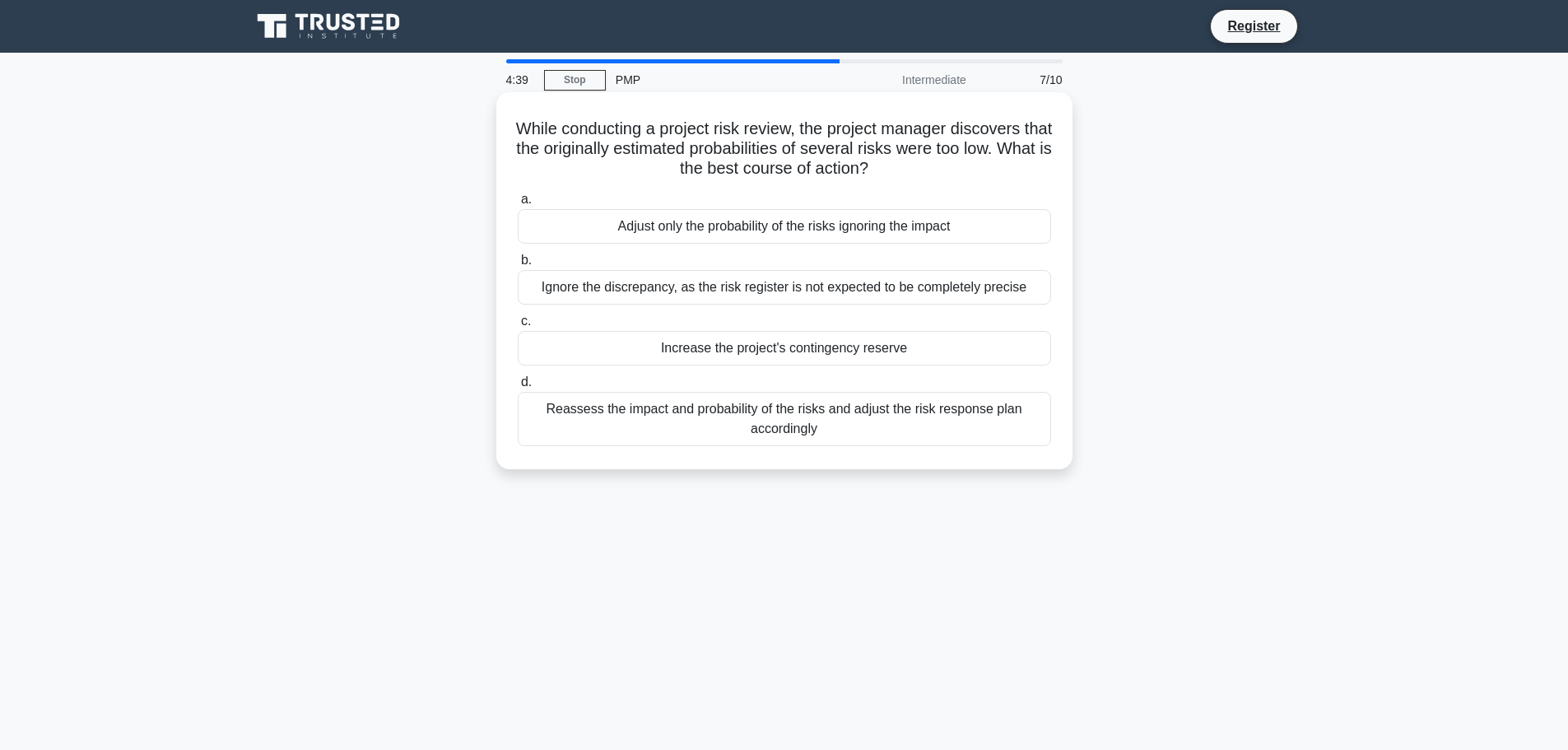
click at [950, 437] on div "Reassess the impact and probability of the risks and adjust the risk response p…" at bounding box center [784, 419] width 534 height 54
click at [518, 388] on input "d. Reassess the impact and probability of the risks and adjust the risk respons…" at bounding box center [518, 382] width 0 height 10
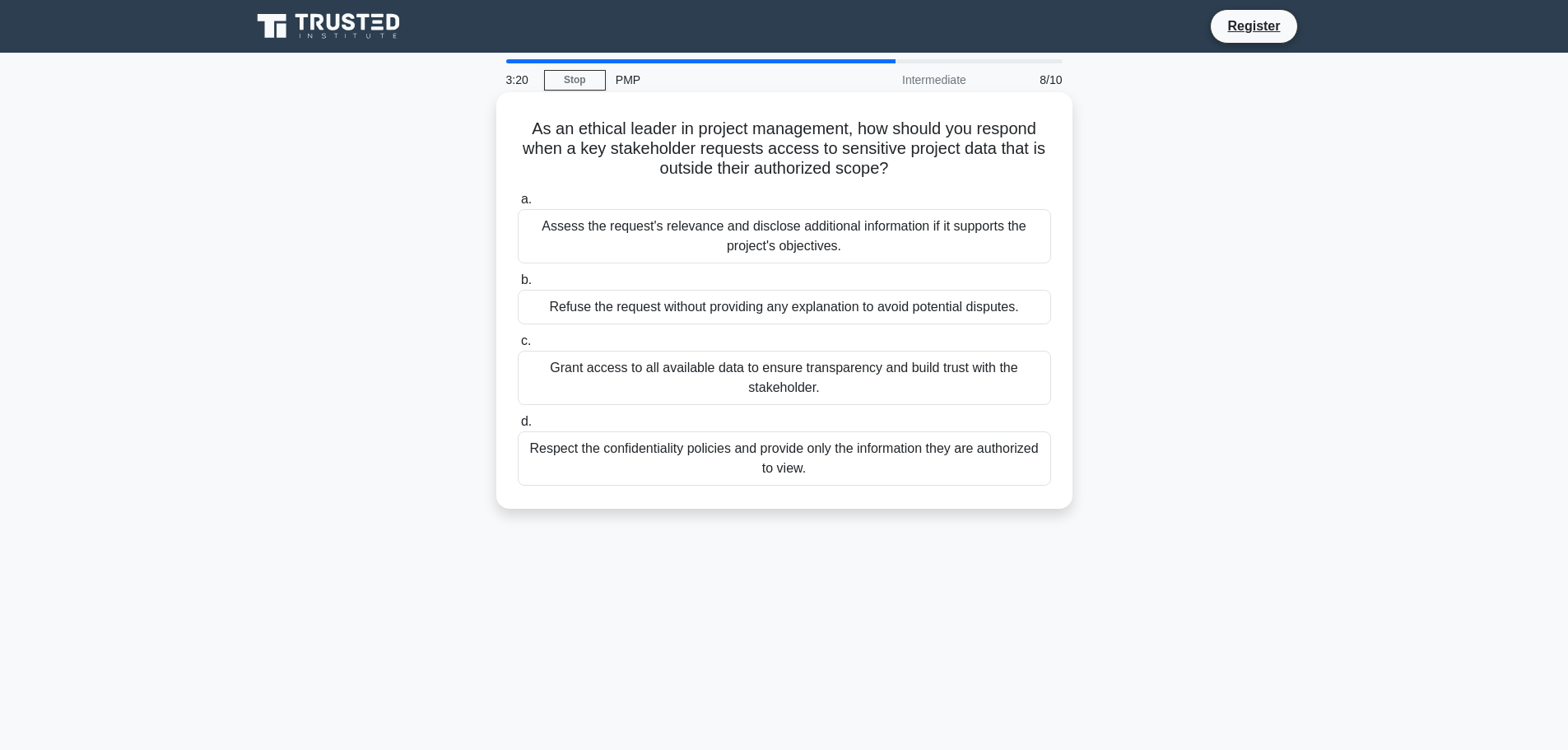
click at [849, 312] on div "Refuse the request without providing any explanation to avoid potential dispute…" at bounding box center [784, 307] width 534 height 35
click at [518, 285] on input "b. Refuse the request without providing any explanation to avoid potential disp…" at bounding box center [518, 280] width 0 height 10
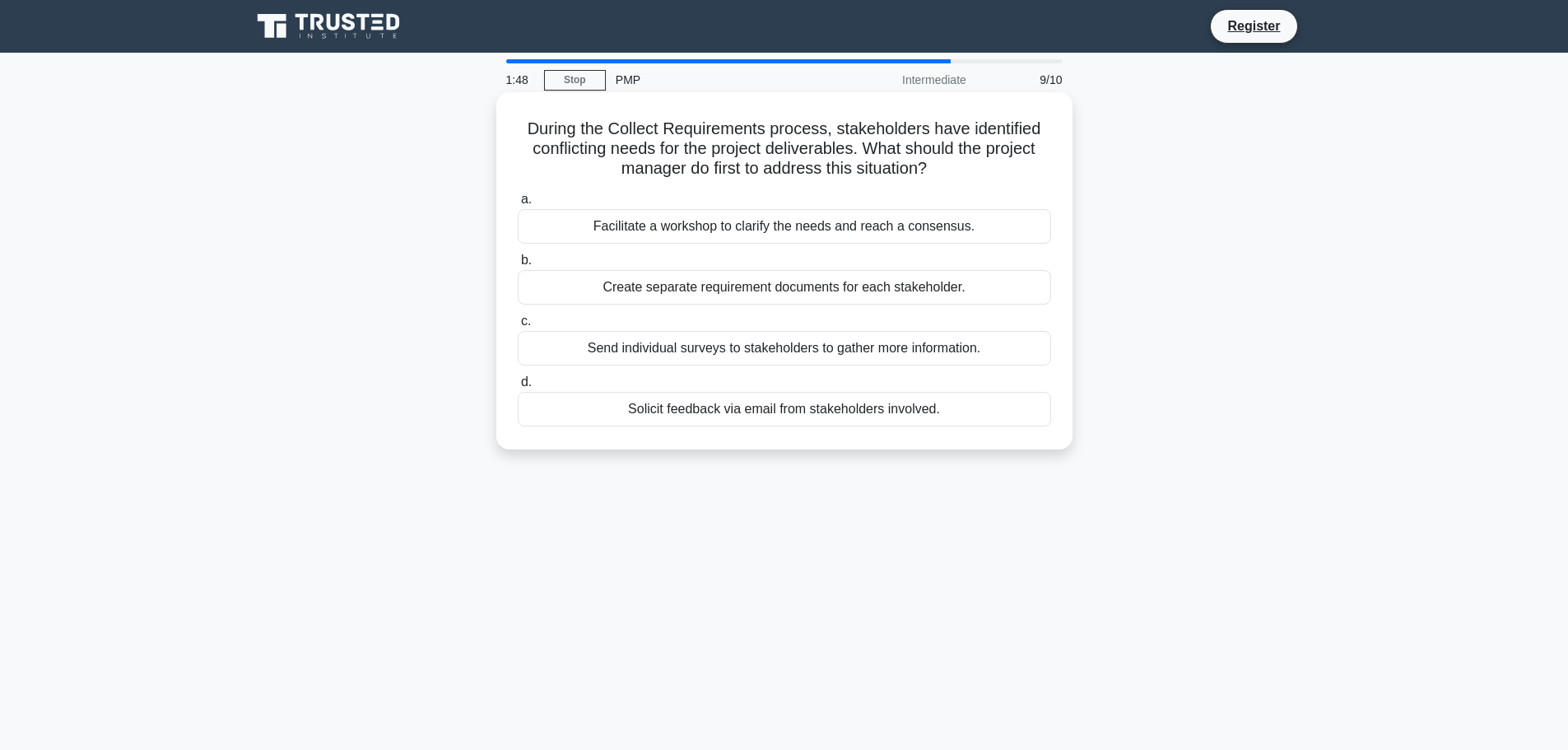
click at [823, 232] on div "Facilitate a workshop to clarify the needs and reach a consensus." at bounding box center [784, 226] width 534 height 35
click at [518, 205] on input "a. Facilitate a workshop to clarify the needs and reach a consensus." at bounding box center [518, 199] width 0 height 10
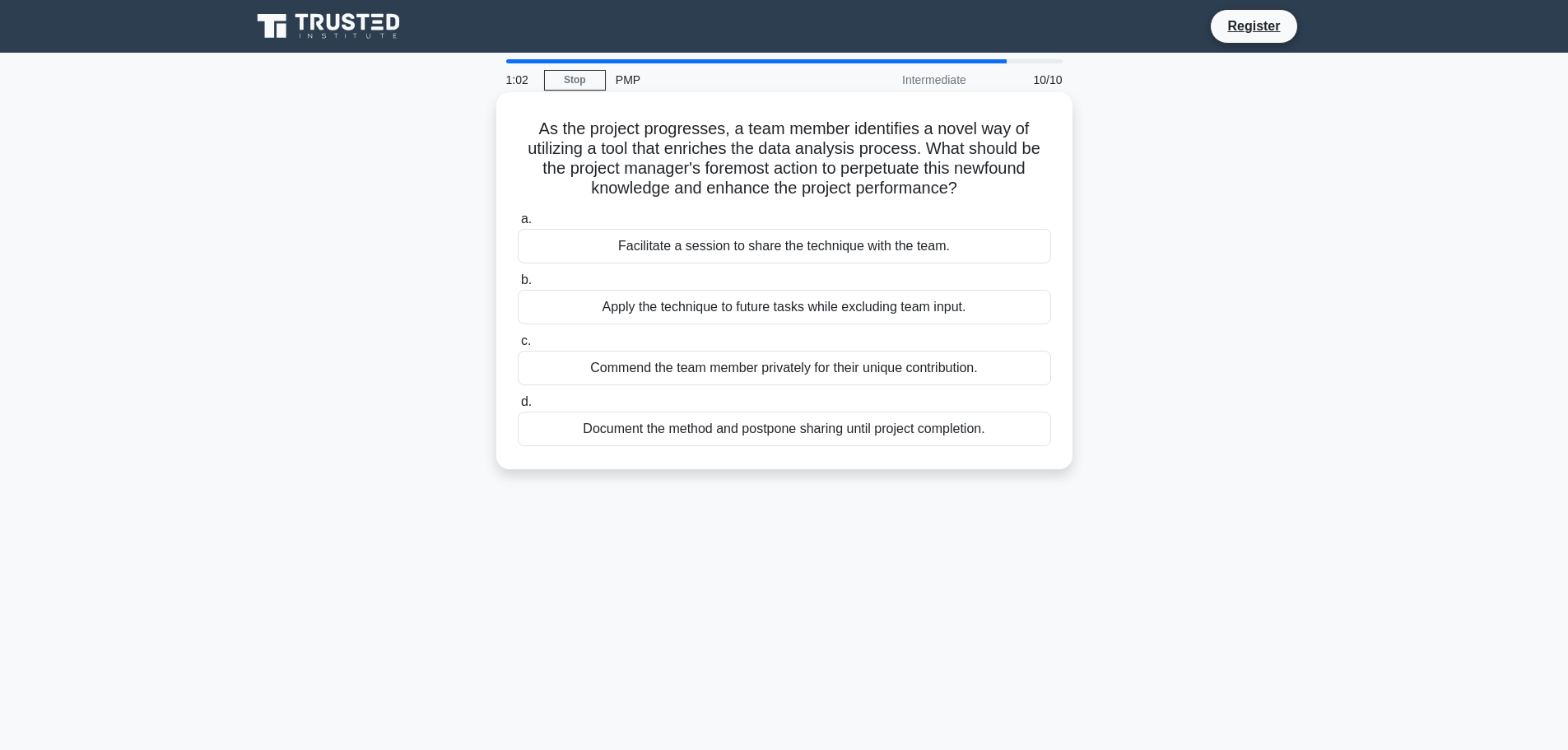
click at [882, 245] on div "Facilitate a session to share the technique with the team." at bounding box center [784, 245] width 534 height 35
click at [518, 225] on input "a. Facilitate a session to share the technique with the team." at bounding box center [518, 218] width 0 height 10
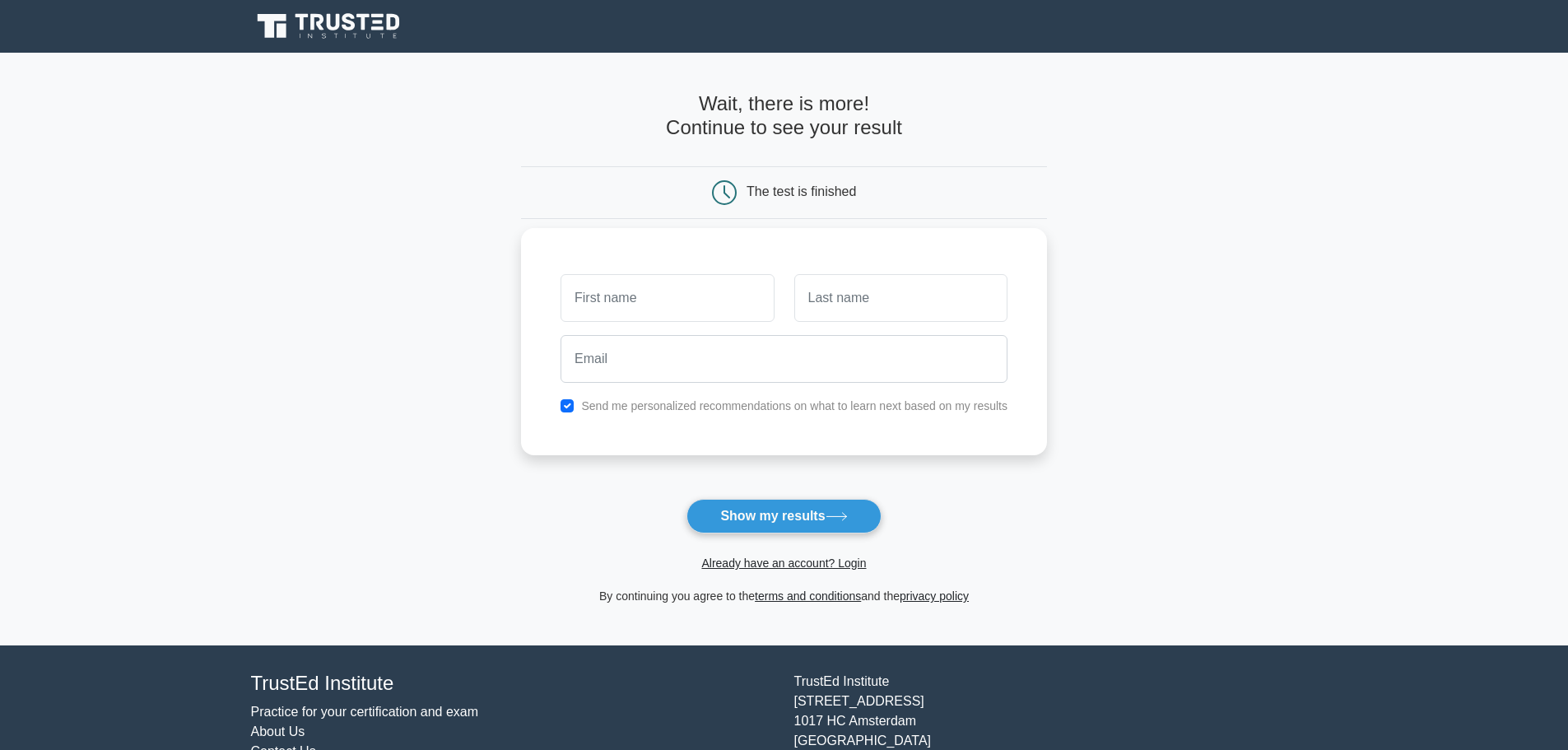
click at [600, 292] on input "text" at bounding box center [667, 298] width 214 height 48
type input "Sen"
click at [824, 311] on input "text" at bounding box center [901, 298] width 214 height 48
type input "Kum"
click at [821, 358] on input "email" at bounding box center [784, 358] width 447 height 48
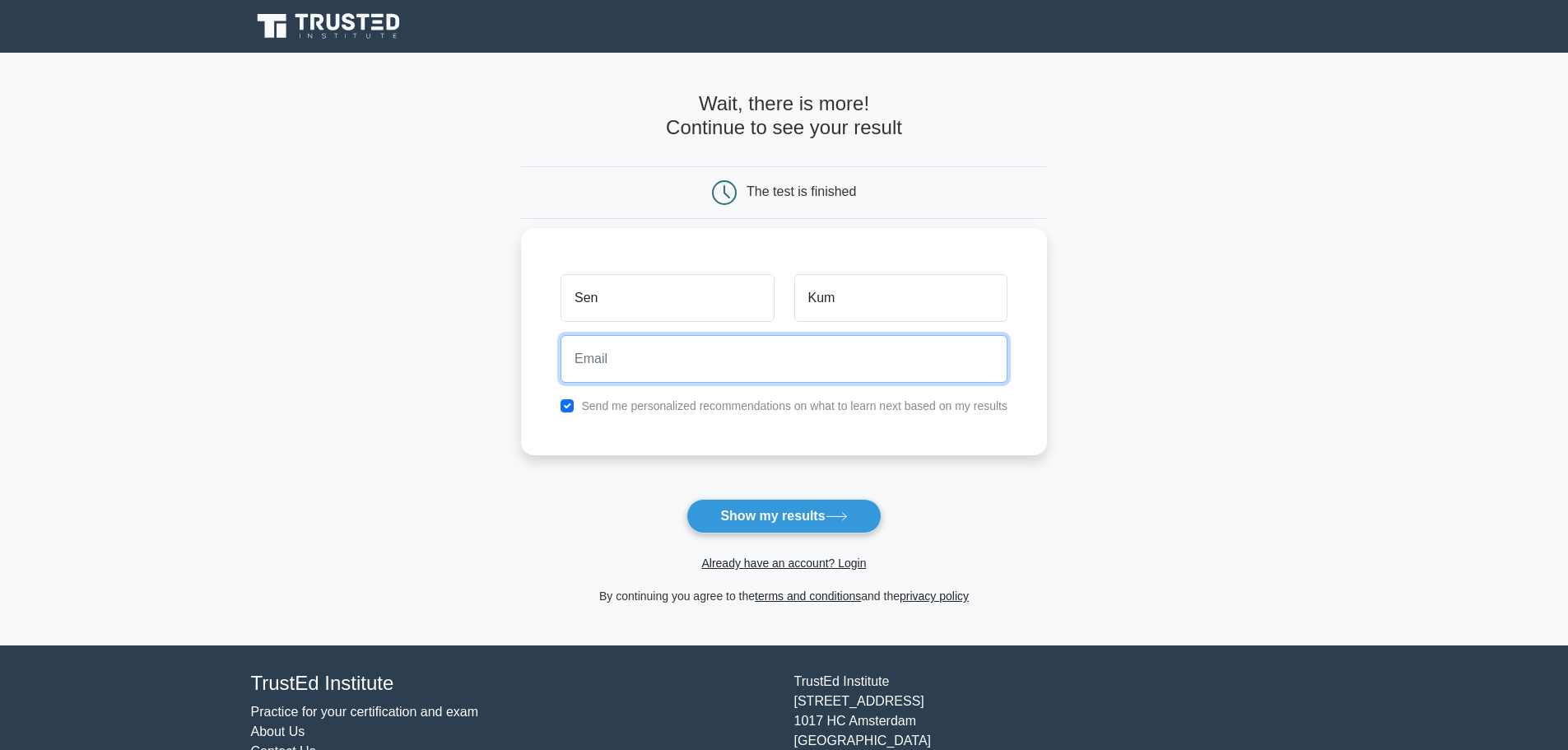
type input "[EMAIL_ADDRESS][DOMAIN_NAME]"
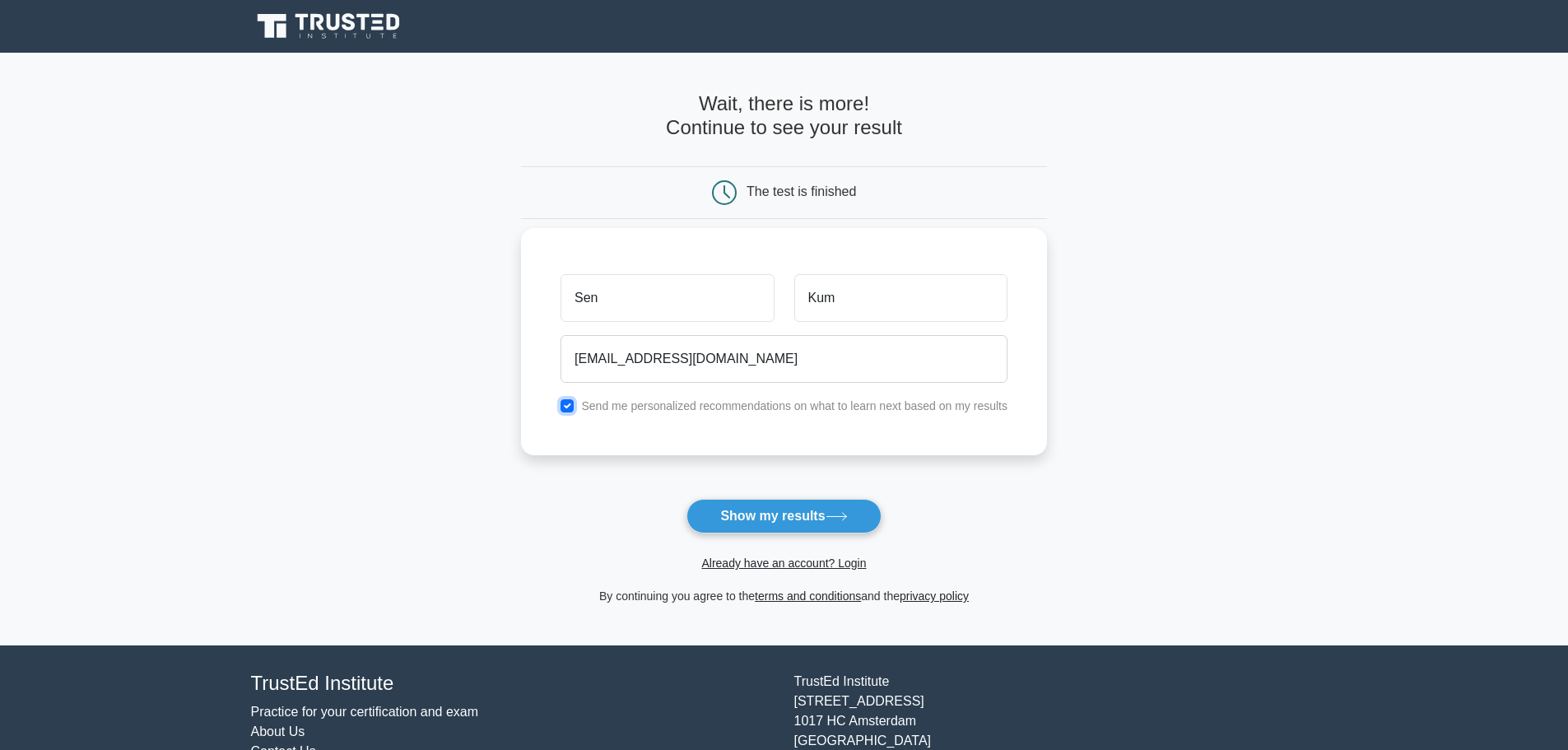
click at [565, 407] on input "checkbox" at bounding box center [567, 406] width 13 height 13
checkbox input "false"
click at [758, 522] on button "Show my results" at bounding box center [784, 516] width 194 height 35
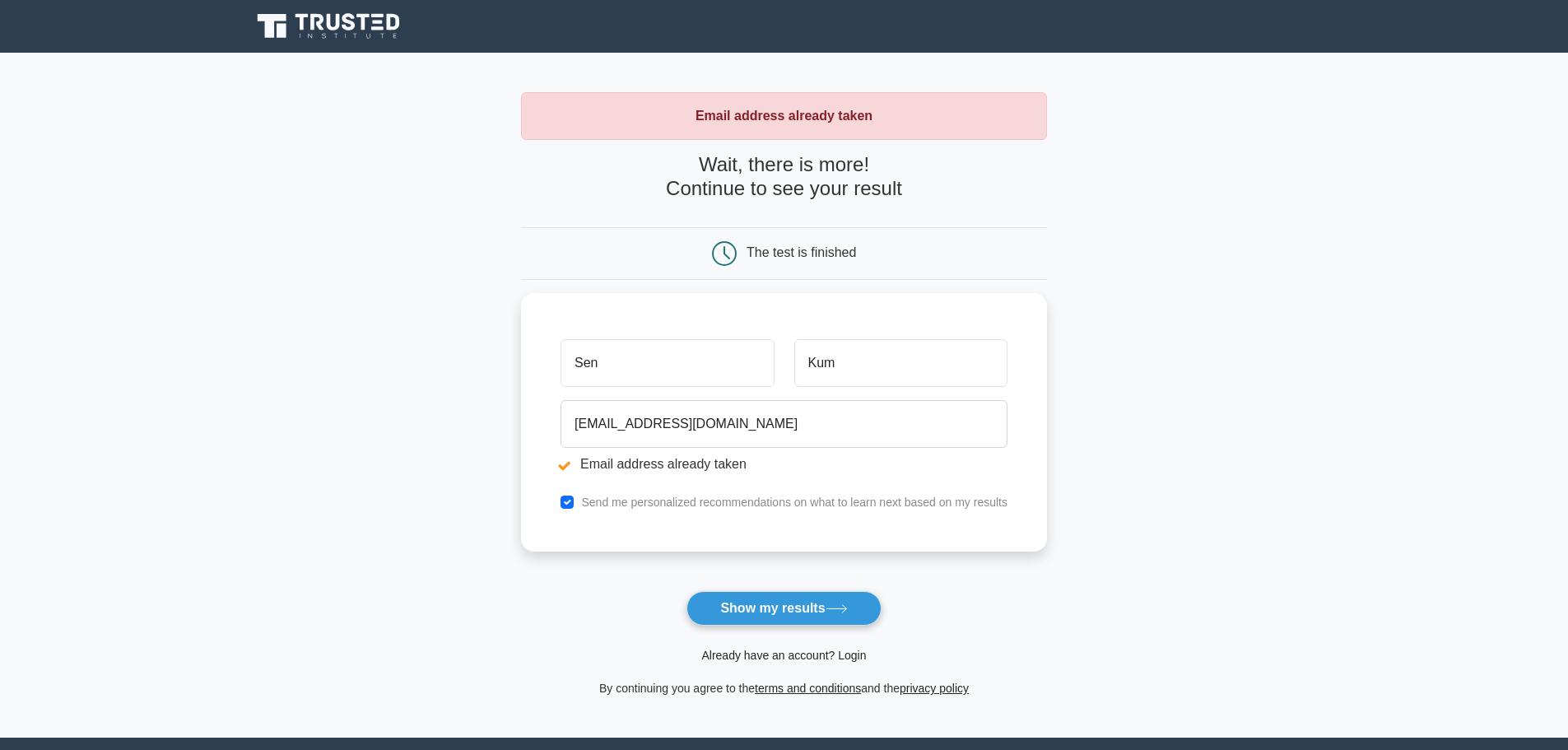
click at [784, 661] on link "Already have an account? Login" at bounding box center [784, 655] width 165 height 13
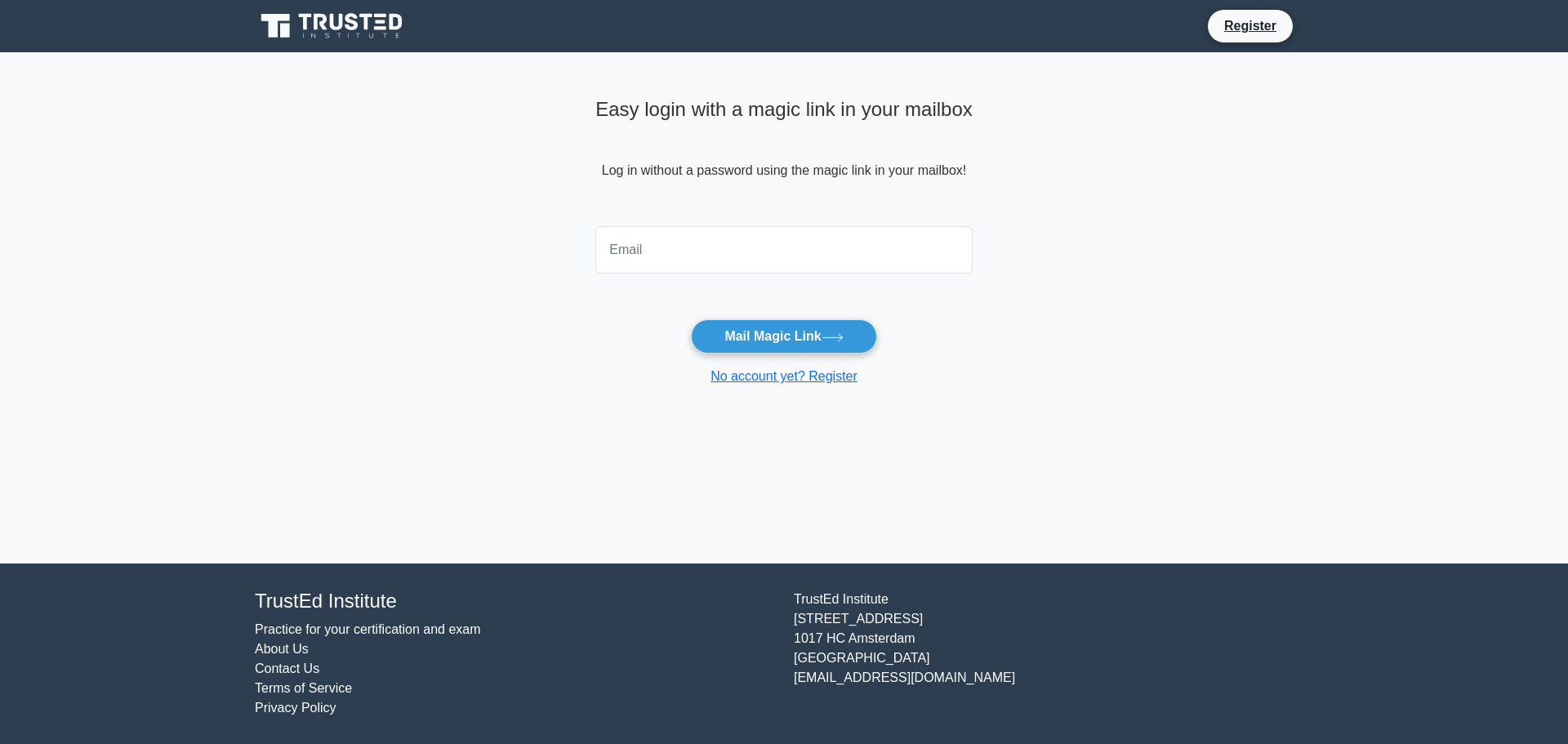
click at [716, 249] on input "email" at bounding box center [784, 249] width 377 height 47
type input "senthilinst22@gmail.com"
click at [796, 343] on button "Mail Magic Link" at bounding box center [784, 336] width 185 height 34
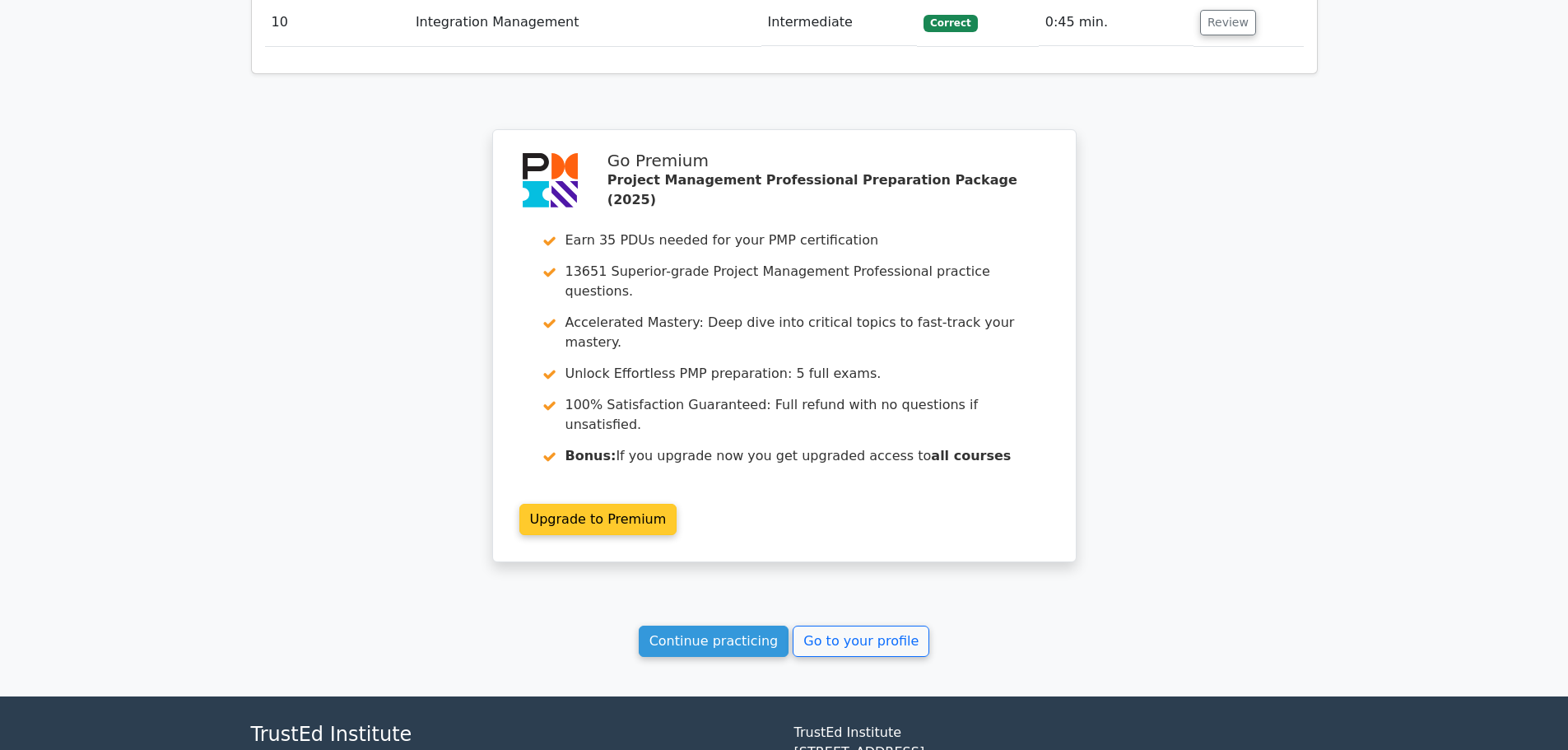
scroll to position [2487, 0]
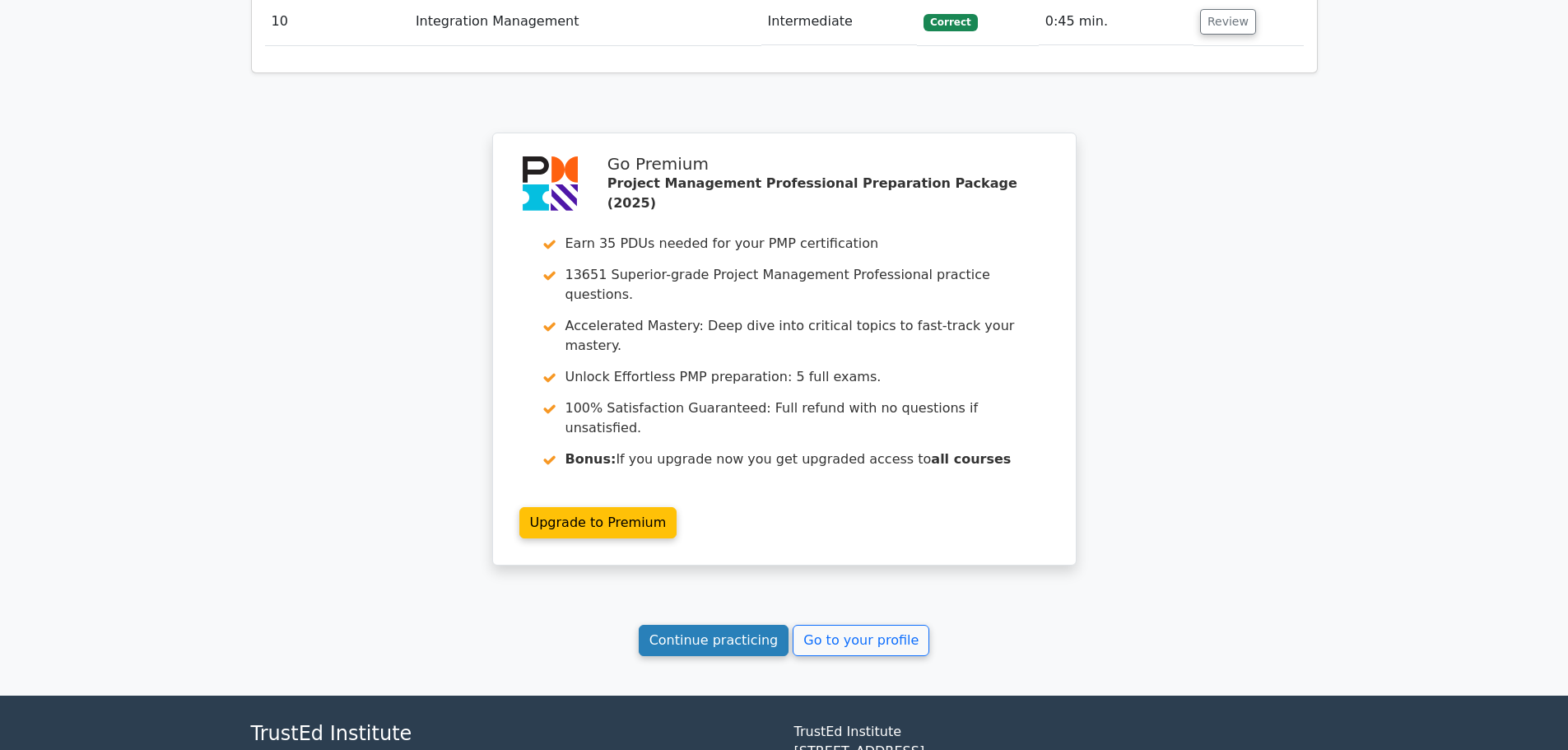
click at [746, 625] on link "Continue practicing" at bounding box center [715, 641] width 151 height 32
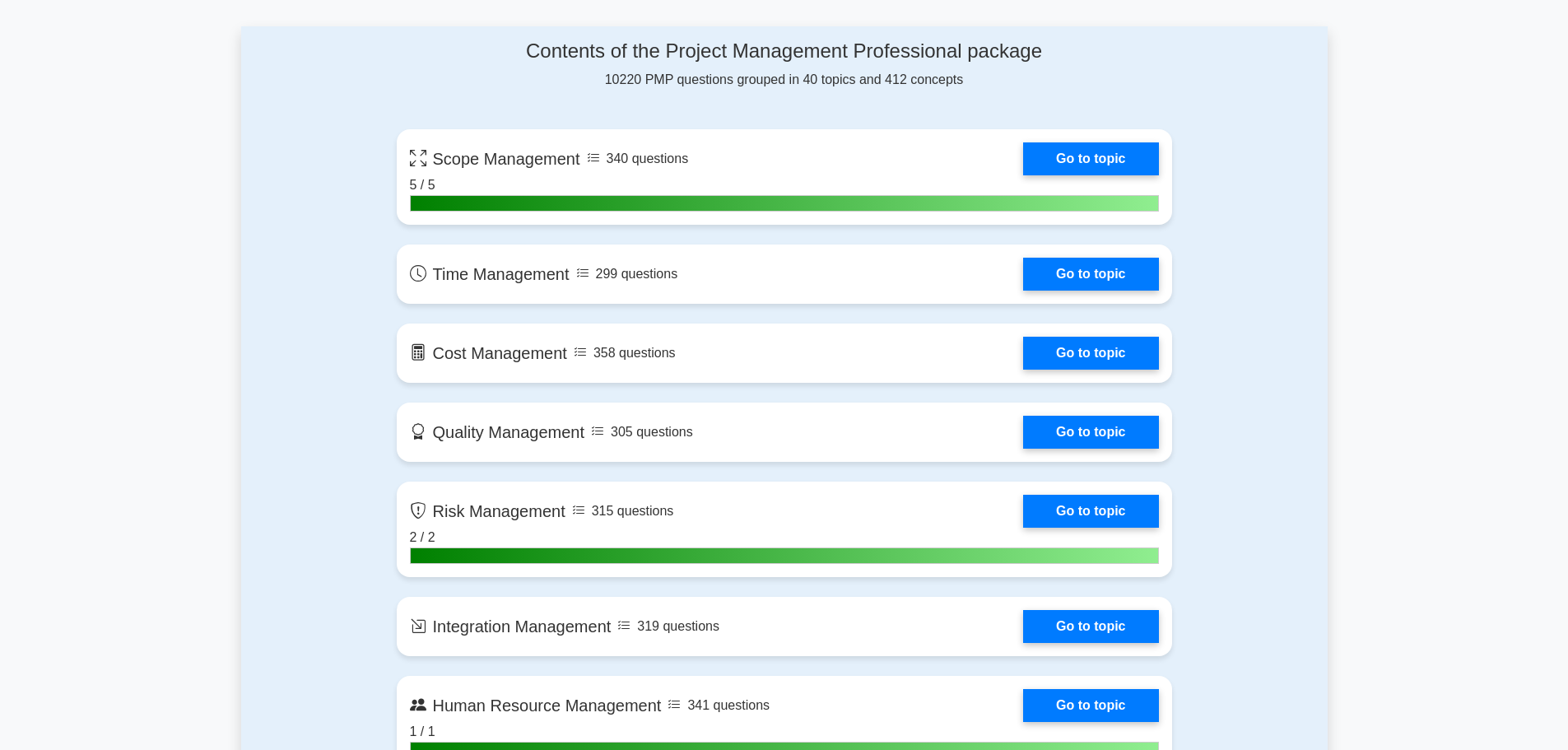
scroll to position [988, 0]
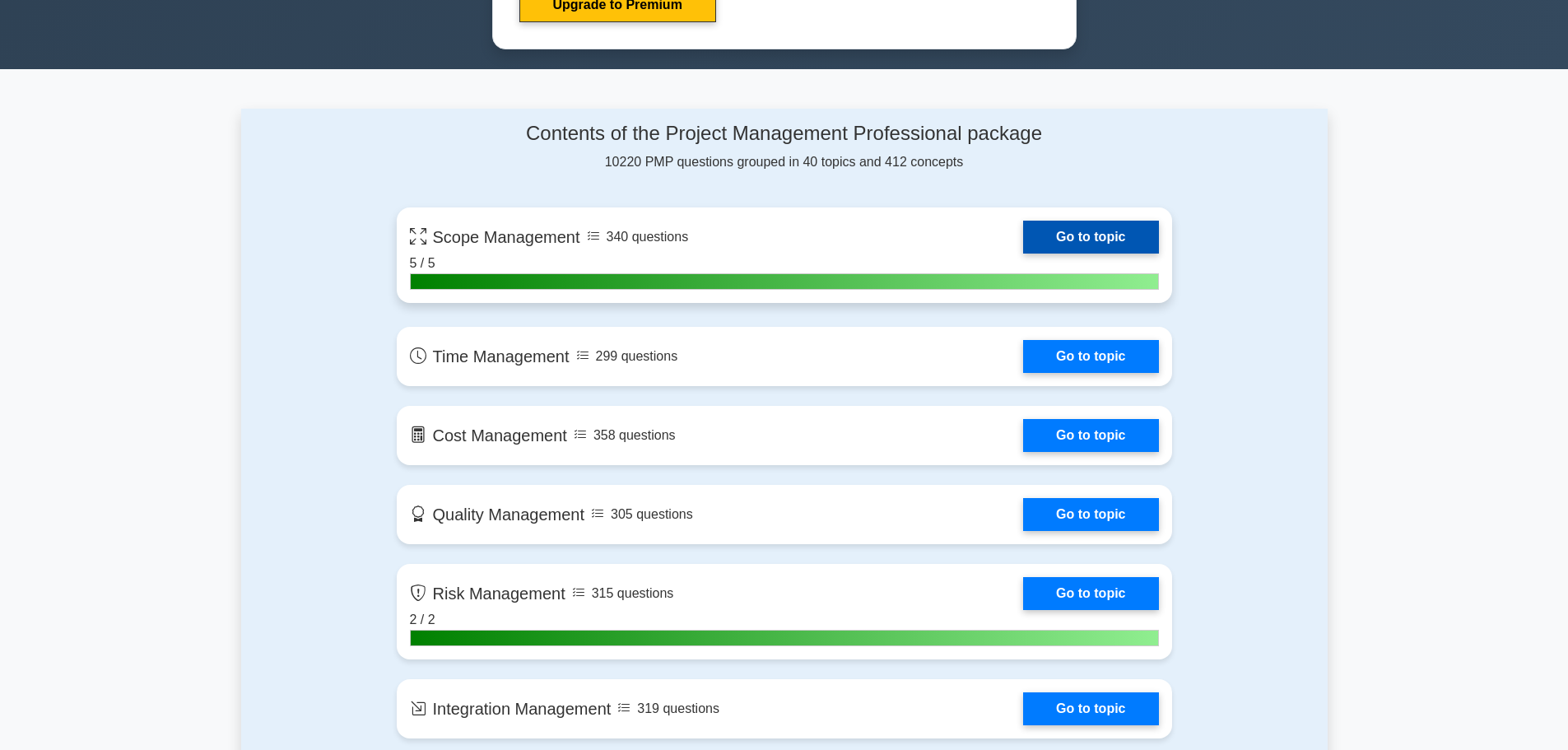
click at [1086, 237] on link "Go to topic" at bounding box center [1090, 237] width 135 height 33
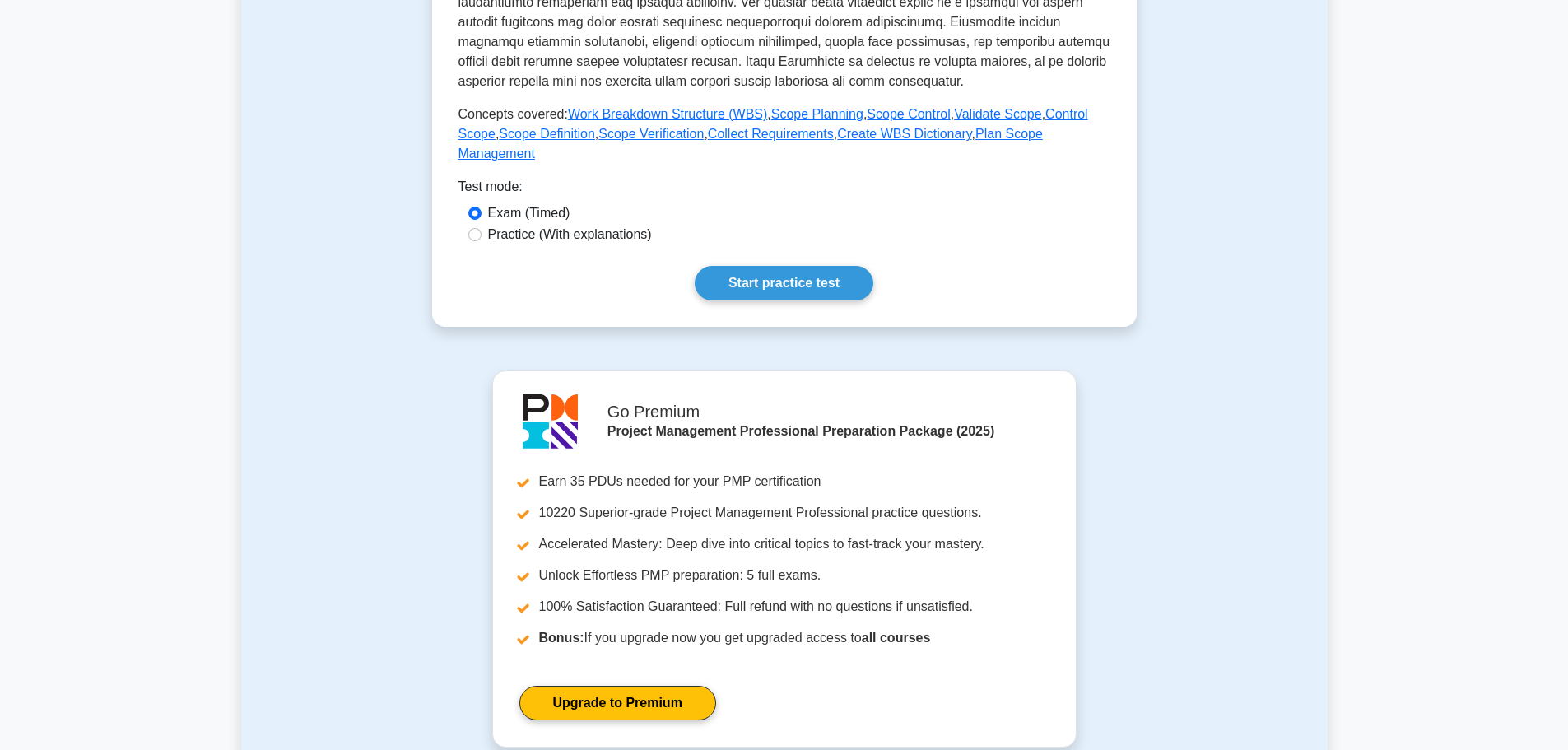
scroll to position [1048, 0]
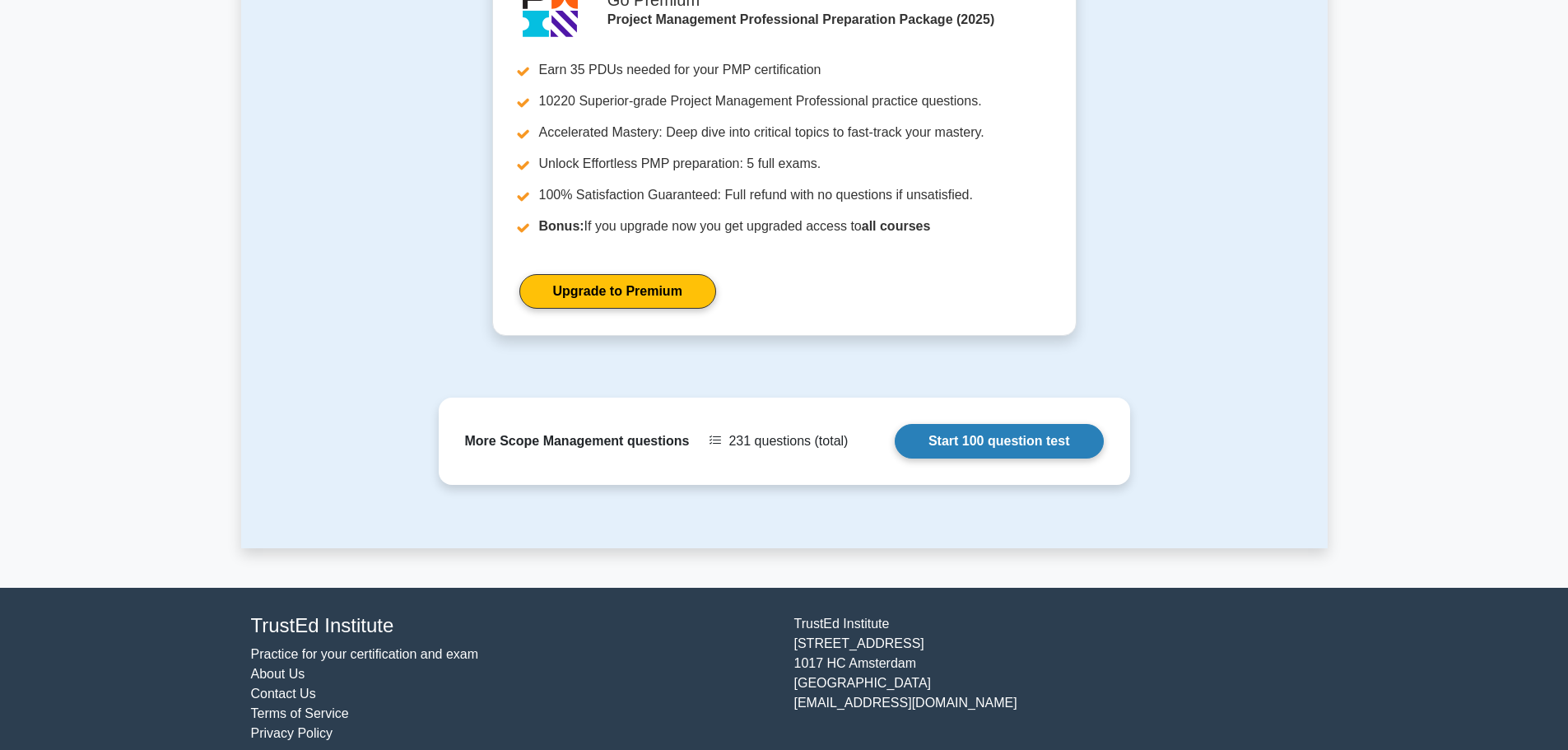
click at [984, 424] on link "Start 100 question test" at bounding box center [999, 441] width 209 height 35
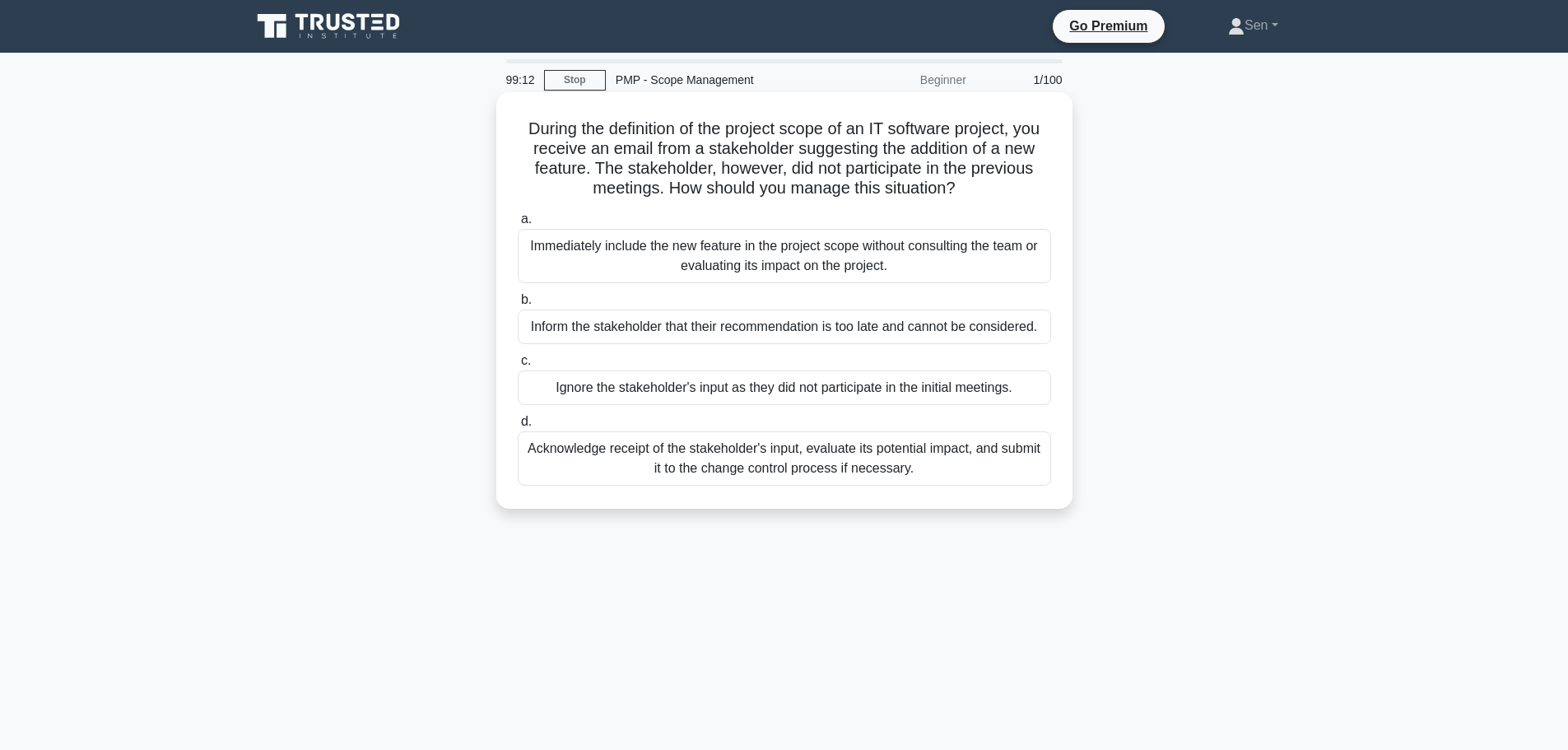
click at [857, 471] on div "Acknowledge receipt of the stakeholder's input, evaluate its potential impact, …" at bounding box center [784, 458] width 534 height 54
click at [518, 427] on input "d. Acknowledge receipt of the stakeholder's input, evaluate its potential impac…" at bounding box center [518, 422] width 0 height 10
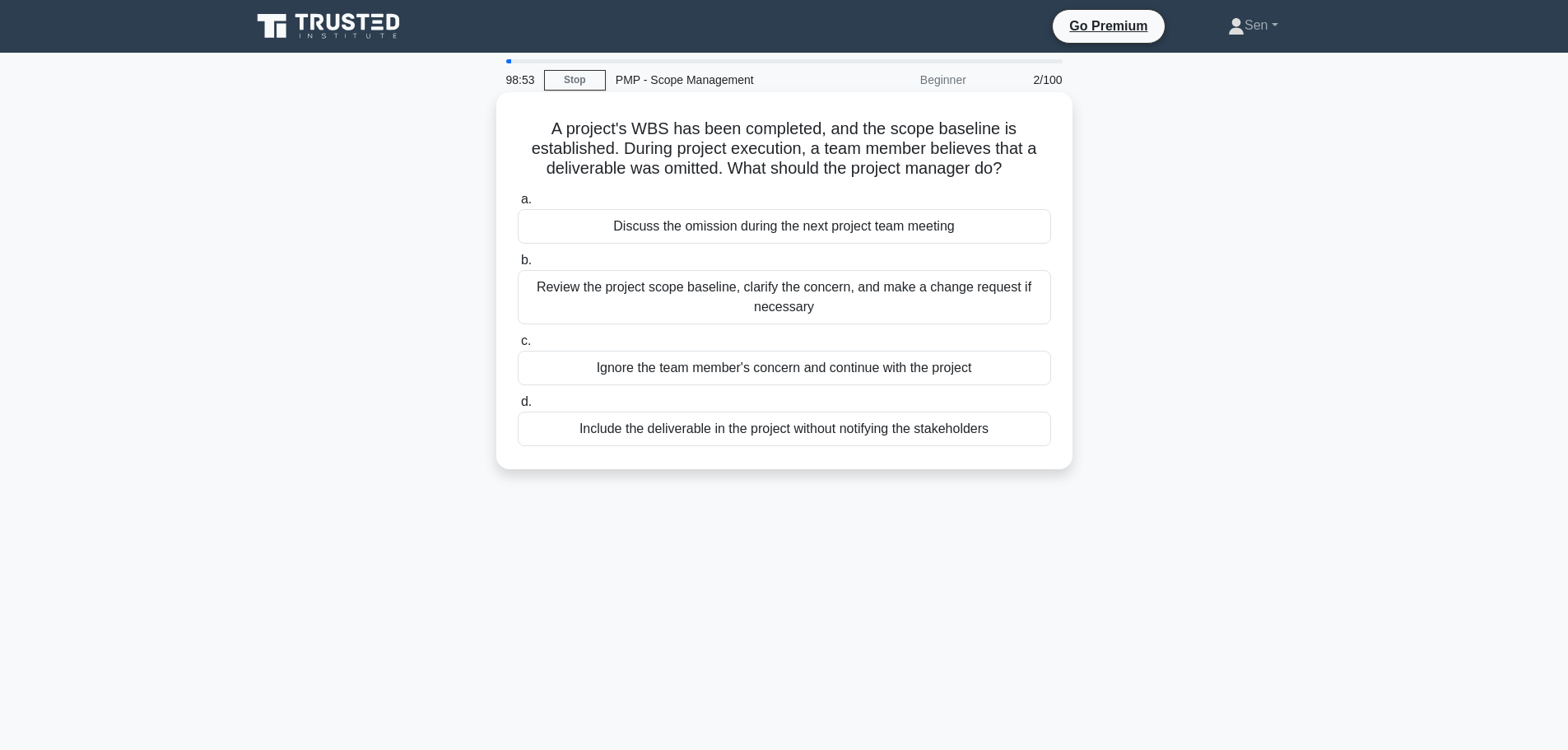
click at [836, 291] on div "Review the project scope baseline, clarify the concern, and make a change reque…" at bounding box center [784, 297] width 534 height 54
click at [518, 266] on input "b. Review the project scope baseline, clarify the concern, and make a change re…" at bounding box center [518, 260] width 0 height 10
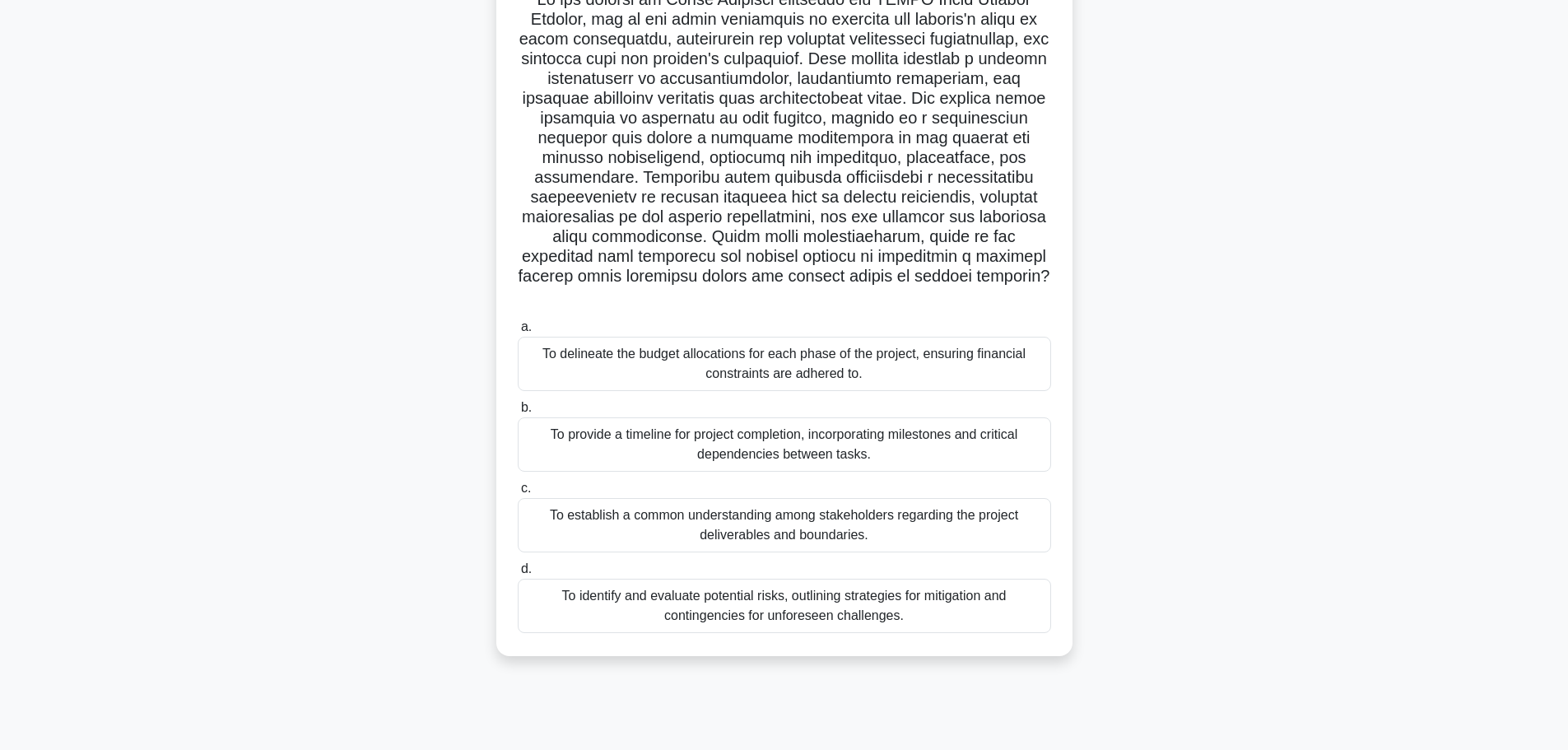
scroll to position [139, 0]
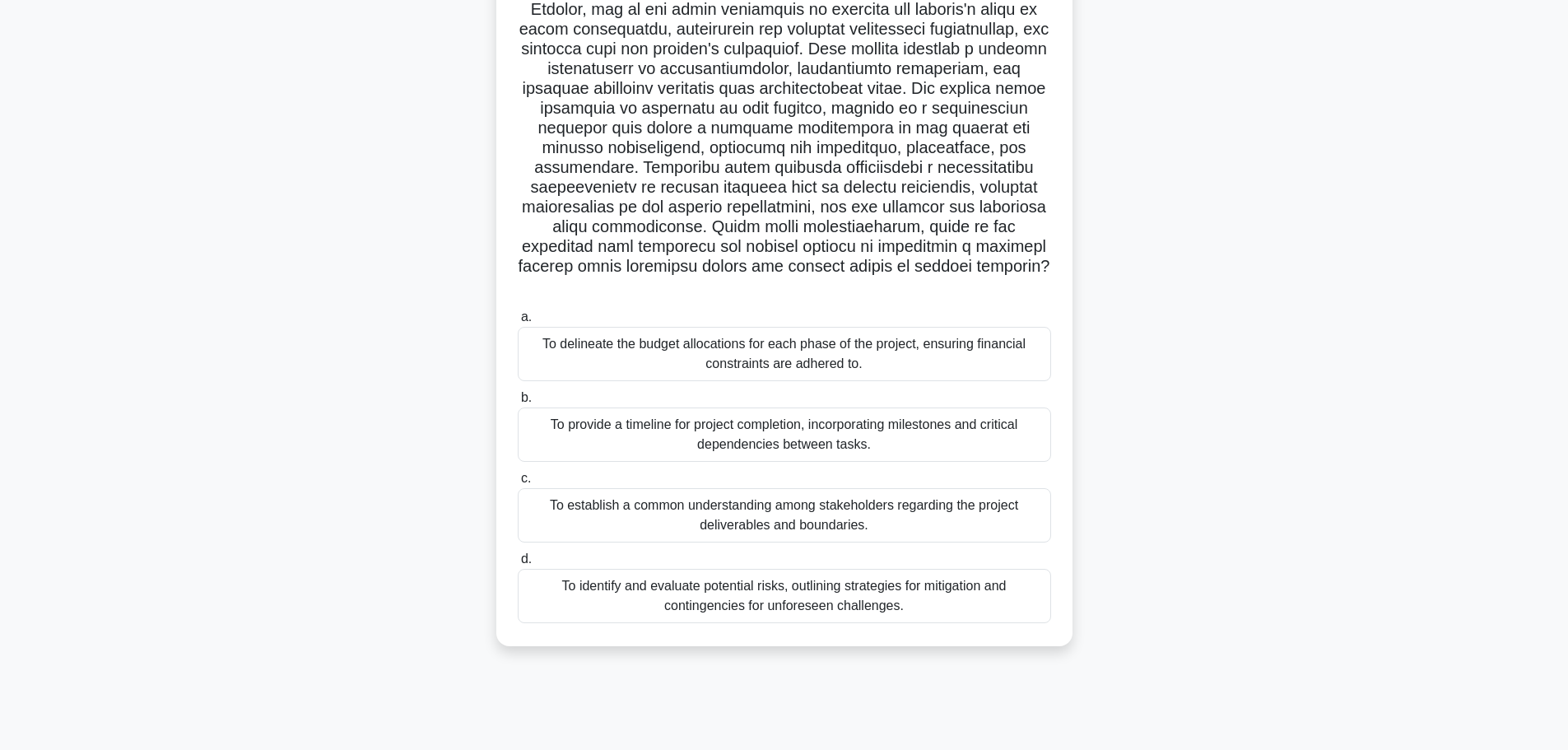
click at [982, 586] on div "To identify and evaluate potential risks, outlining strategies for mitigation a…" at bounding box center [784, 596] width 534 height 54
click at [518, 564] on input "d. To identify and evaluate potential risks, outlining strategies for mitigatio…" at bounding box center [518, 559] width 0 height 10
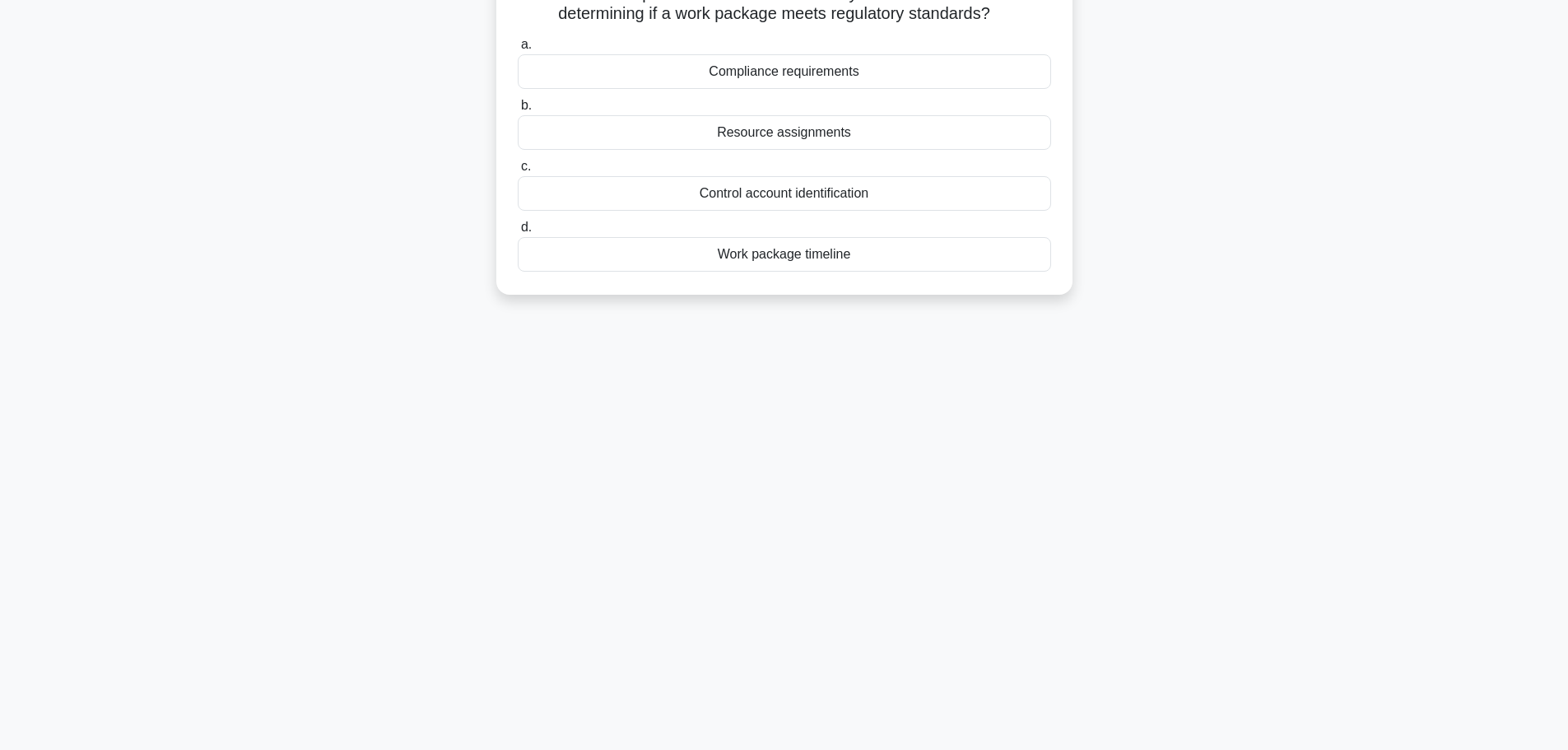
scroll to position [0, 0]
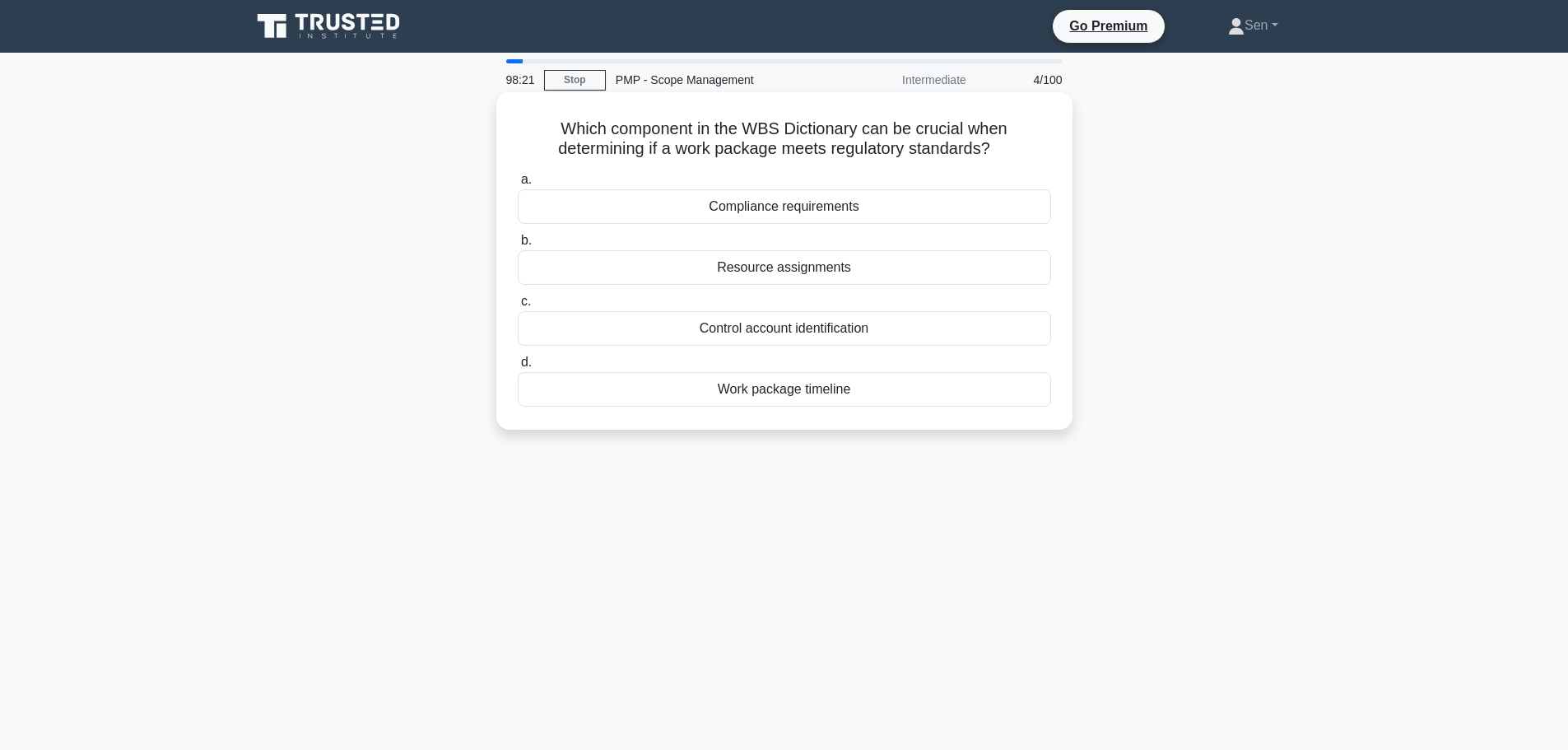
click at [814, 396] on div "Work package timeline" at bounding box center [784, 389] width 534 height 35
click at [518, 368] on input "d. Work package timeline" at bounding box center [518, 362] width 0 height 10
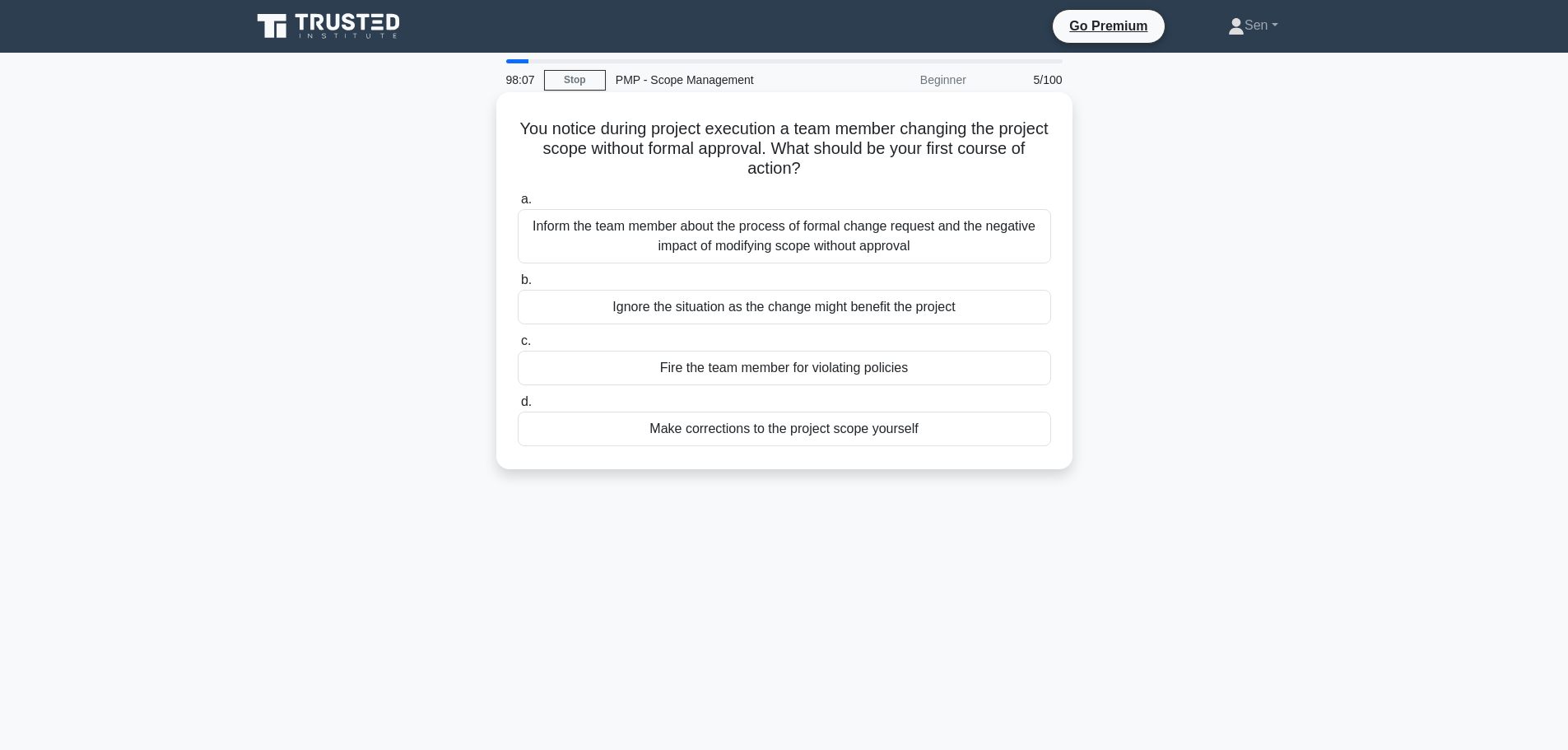
click at [918, 249] on div "Inform the team member about the process of formal change request and the negat…" at bounding box center [784, 236] width 534 height 54
click at [518, 205] on input "a. Inform the team member about the process of formal change request and the ne…" at bounding box center [518, 199] width 0 height 10
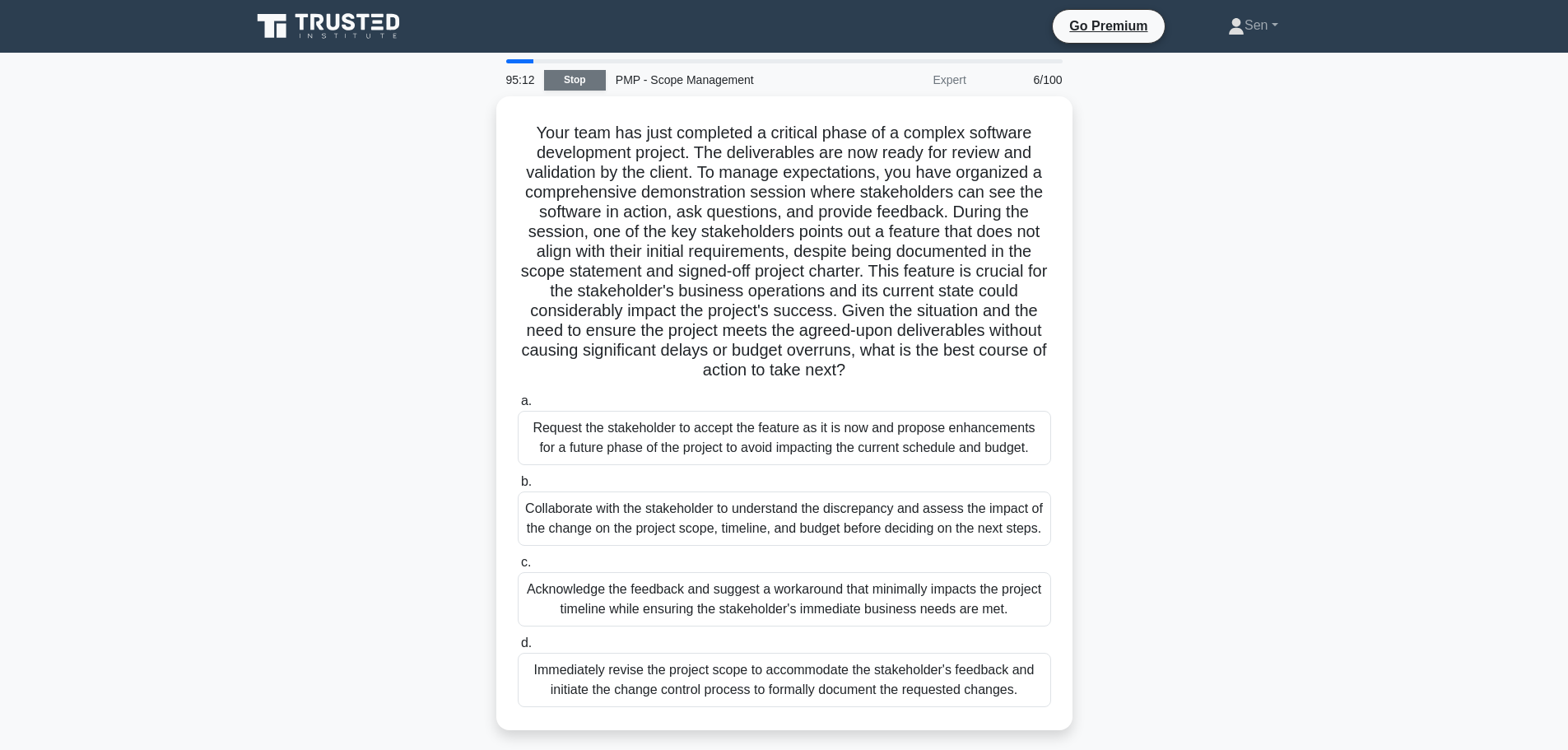
click at [576, 84] on link "Stop" at bounding box center [575, 80] width 62 height 21
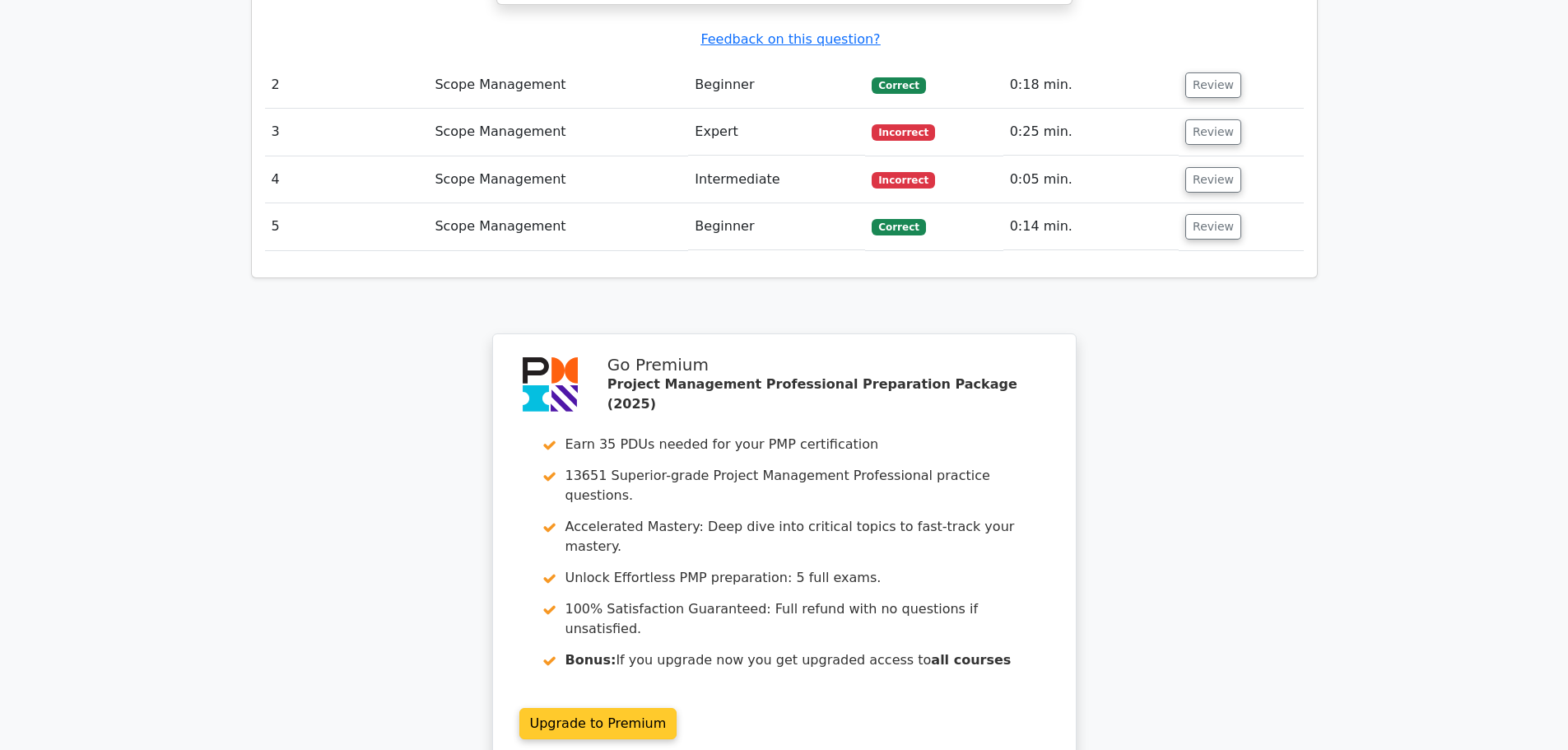
scroll to position [2403, 0]
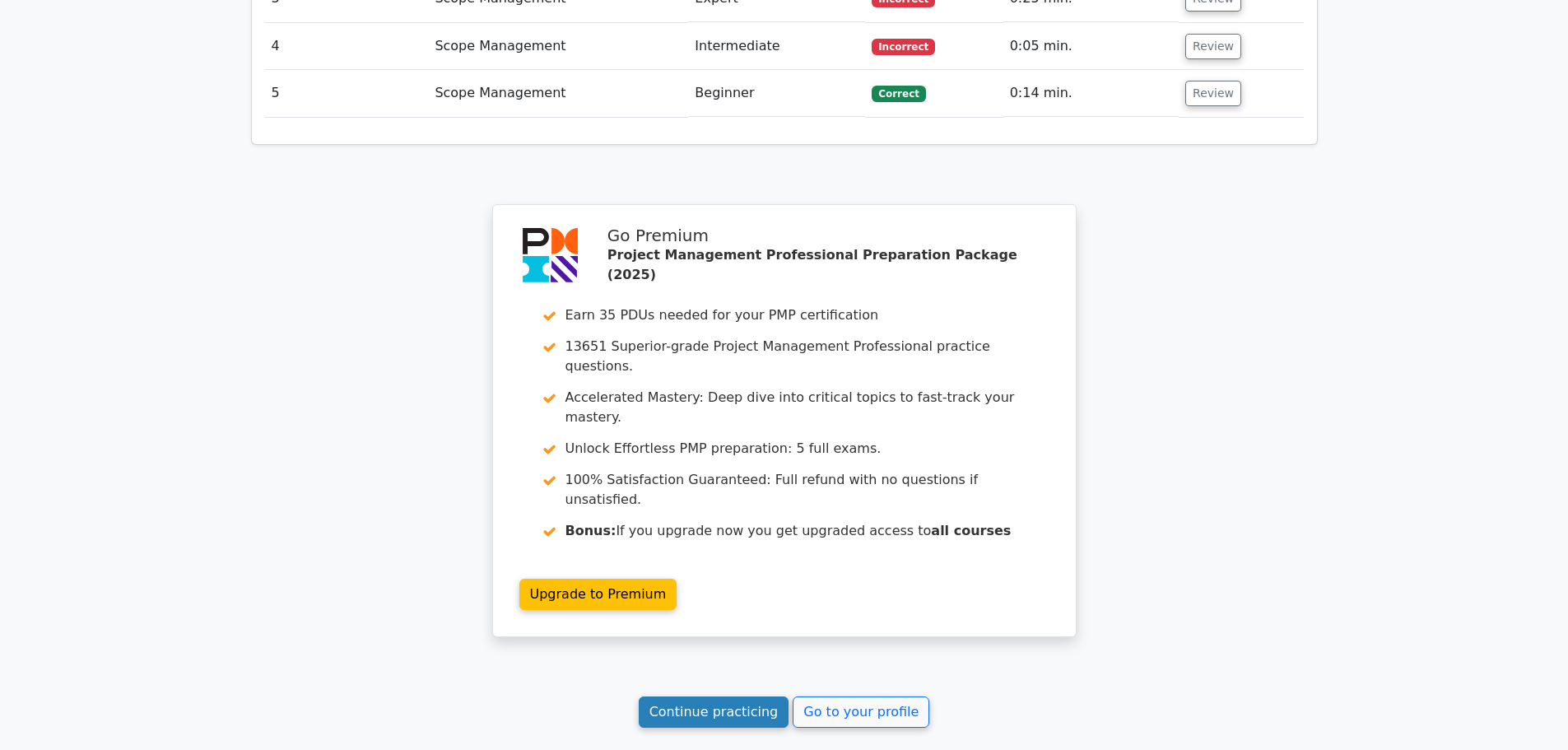
click at [737, 697] on link "Continue practicing" at bounding box center [715, 713] width 151 height 32
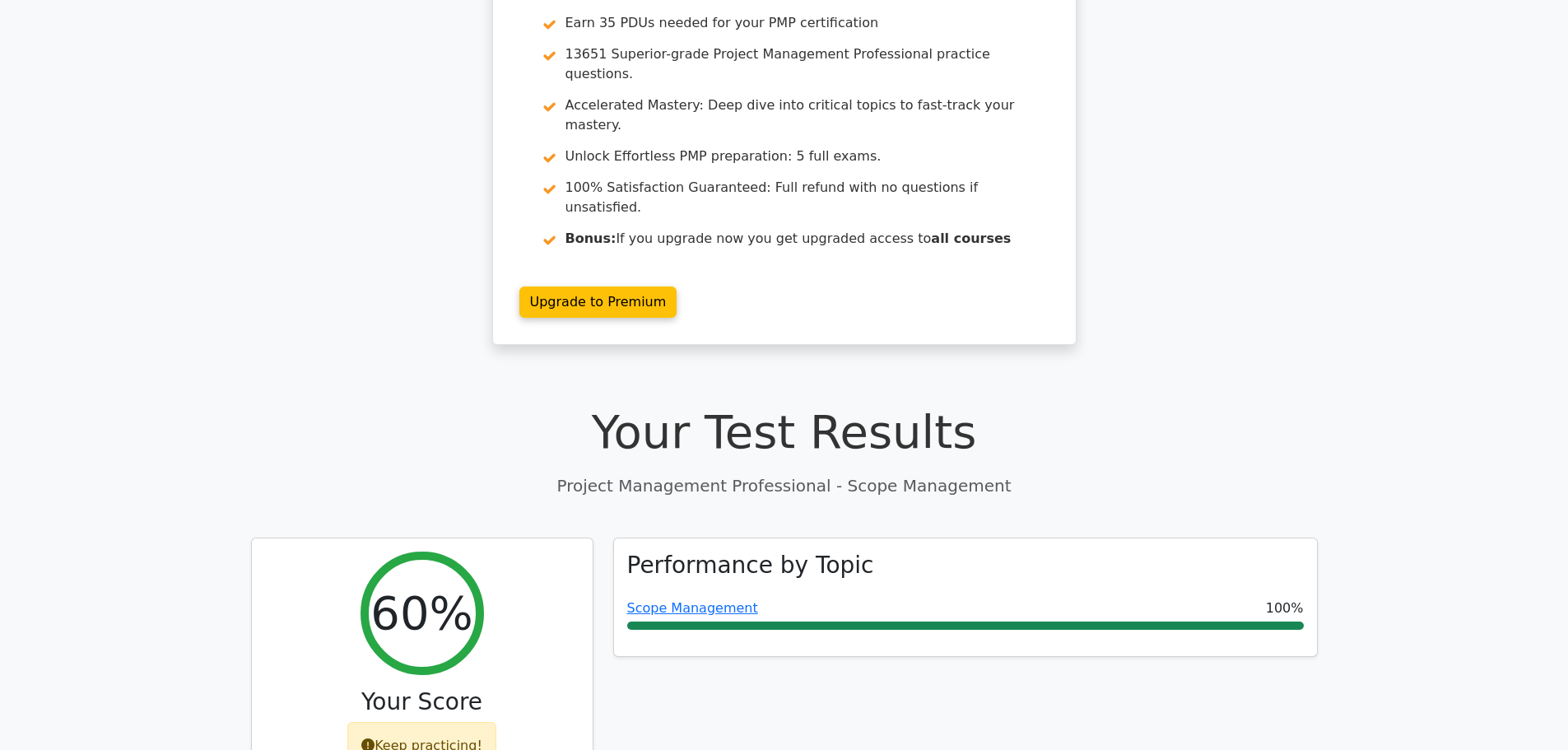
scroll to position [0, 0]
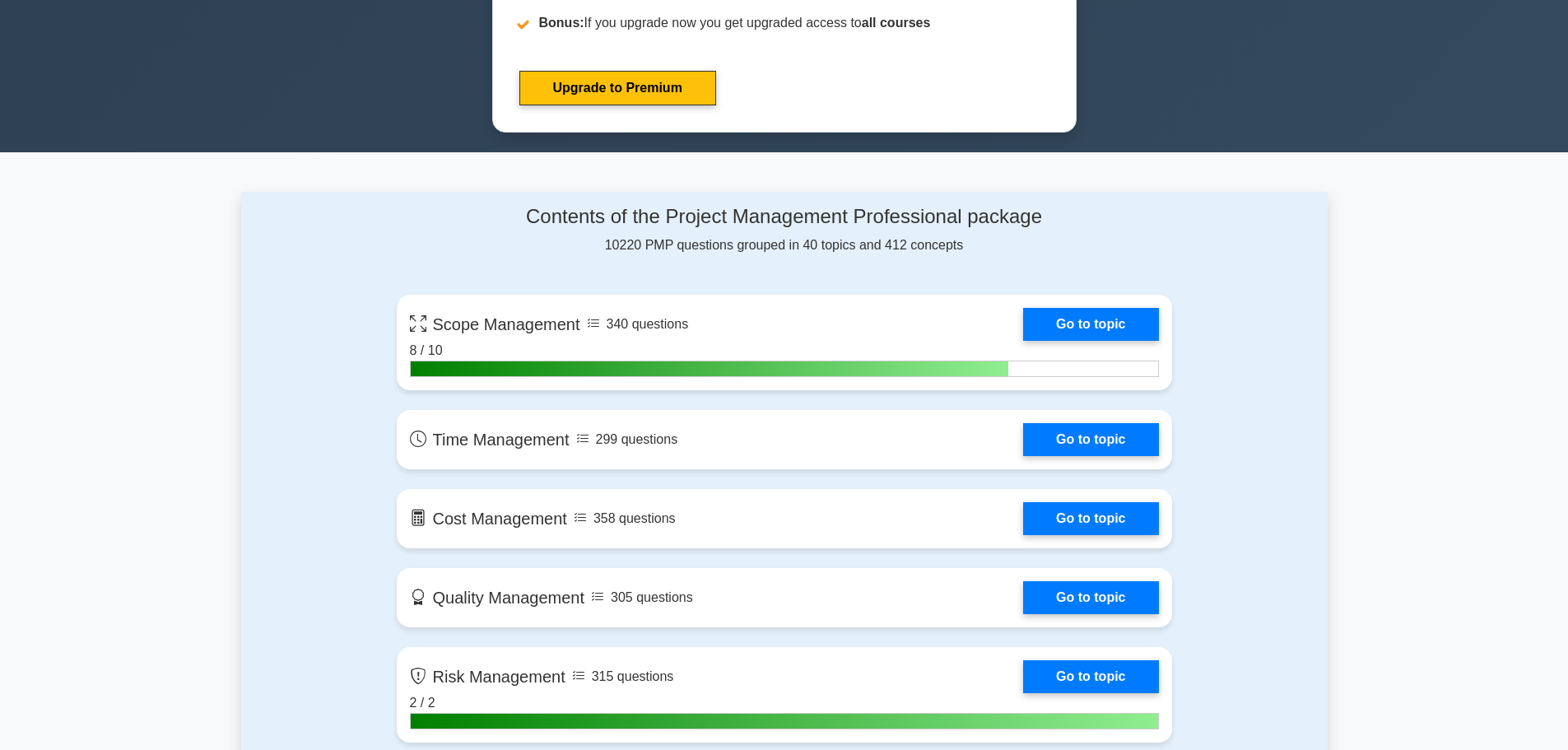
scroll to position [906, 0]
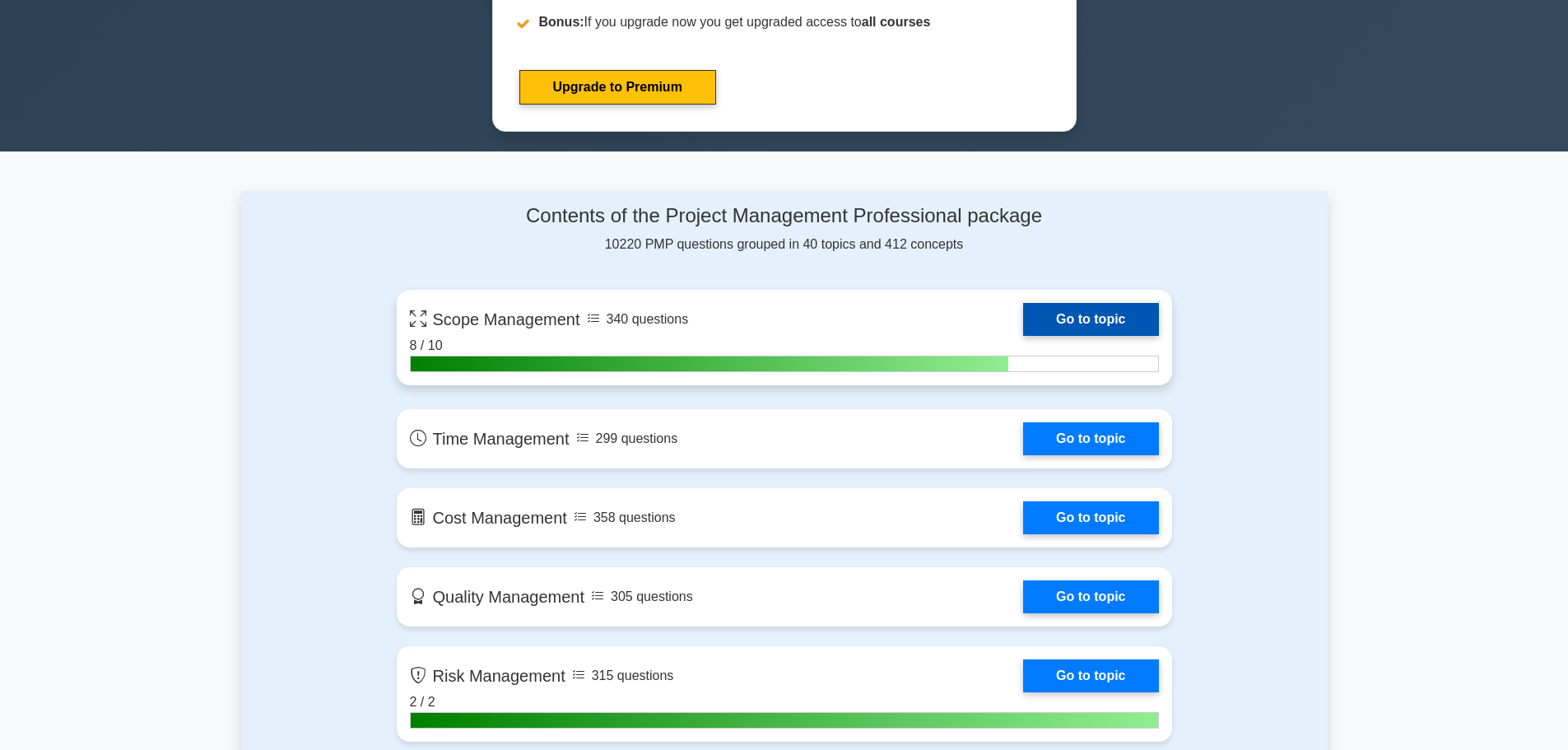
click at [1062, 319] on link "Go to topic" at bounding box center [1090, 319] width 135 height 33
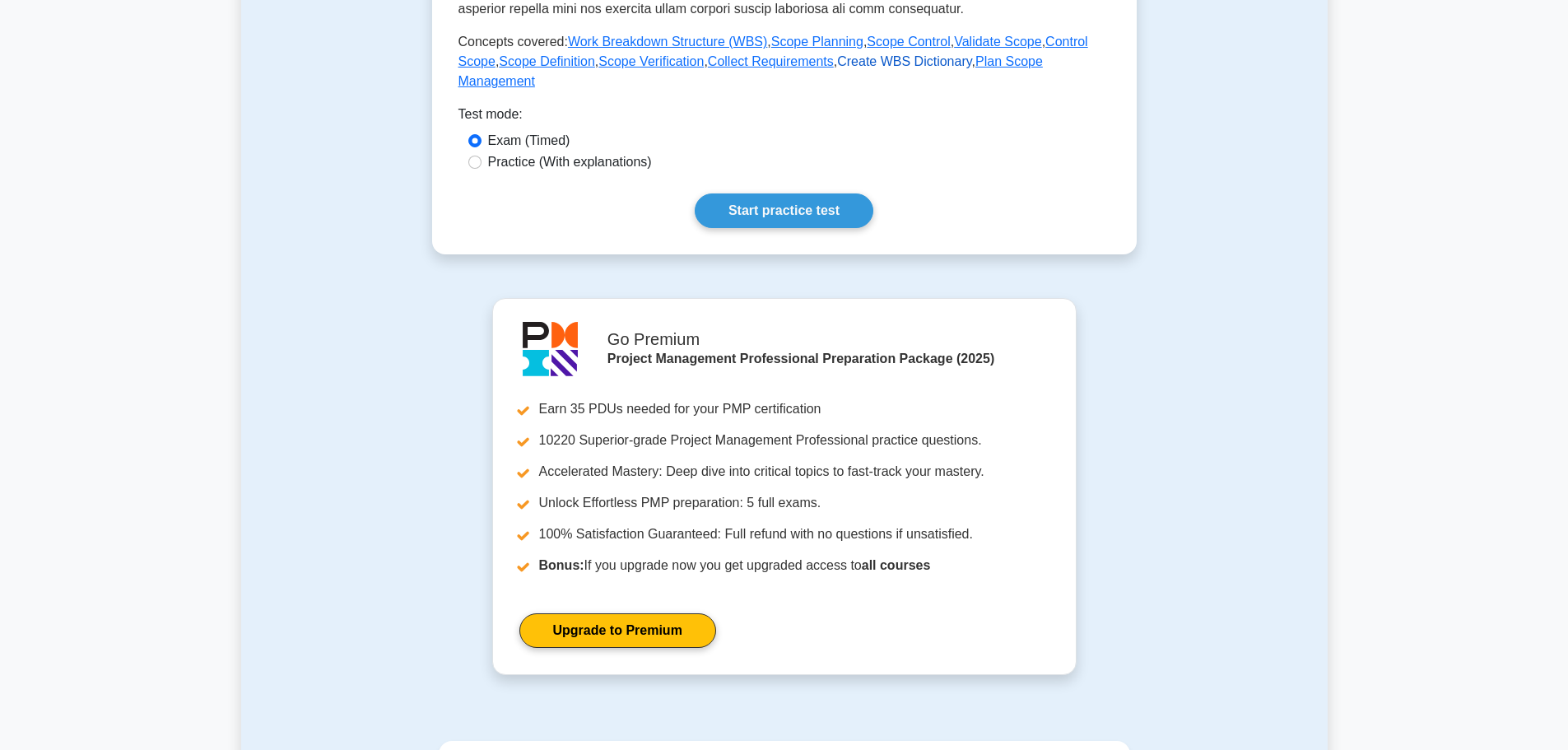
scroll to position [988, 0]
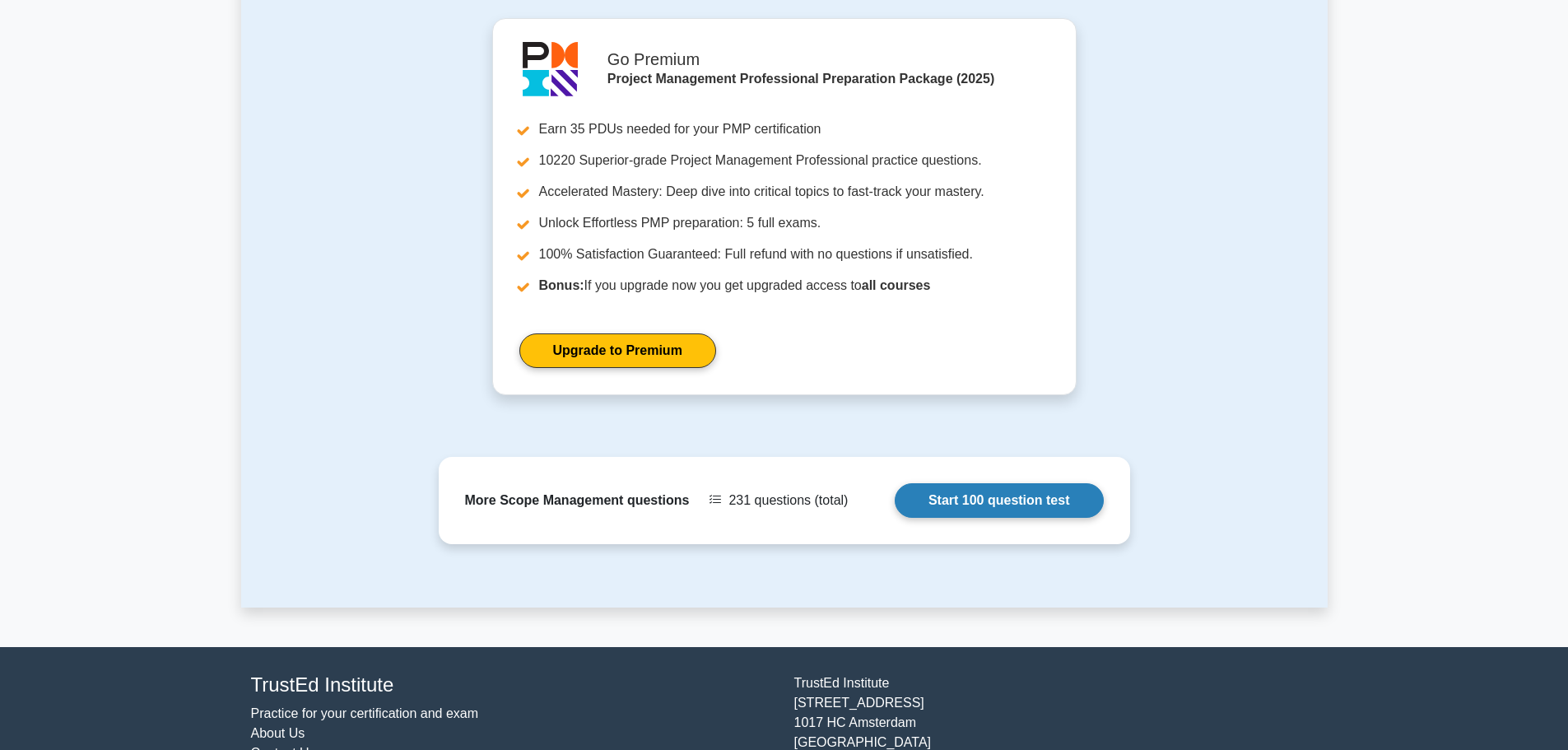
click at [946, 483] on link "Start 100 question test" at bounding box center [999, 500] width 209 height 35
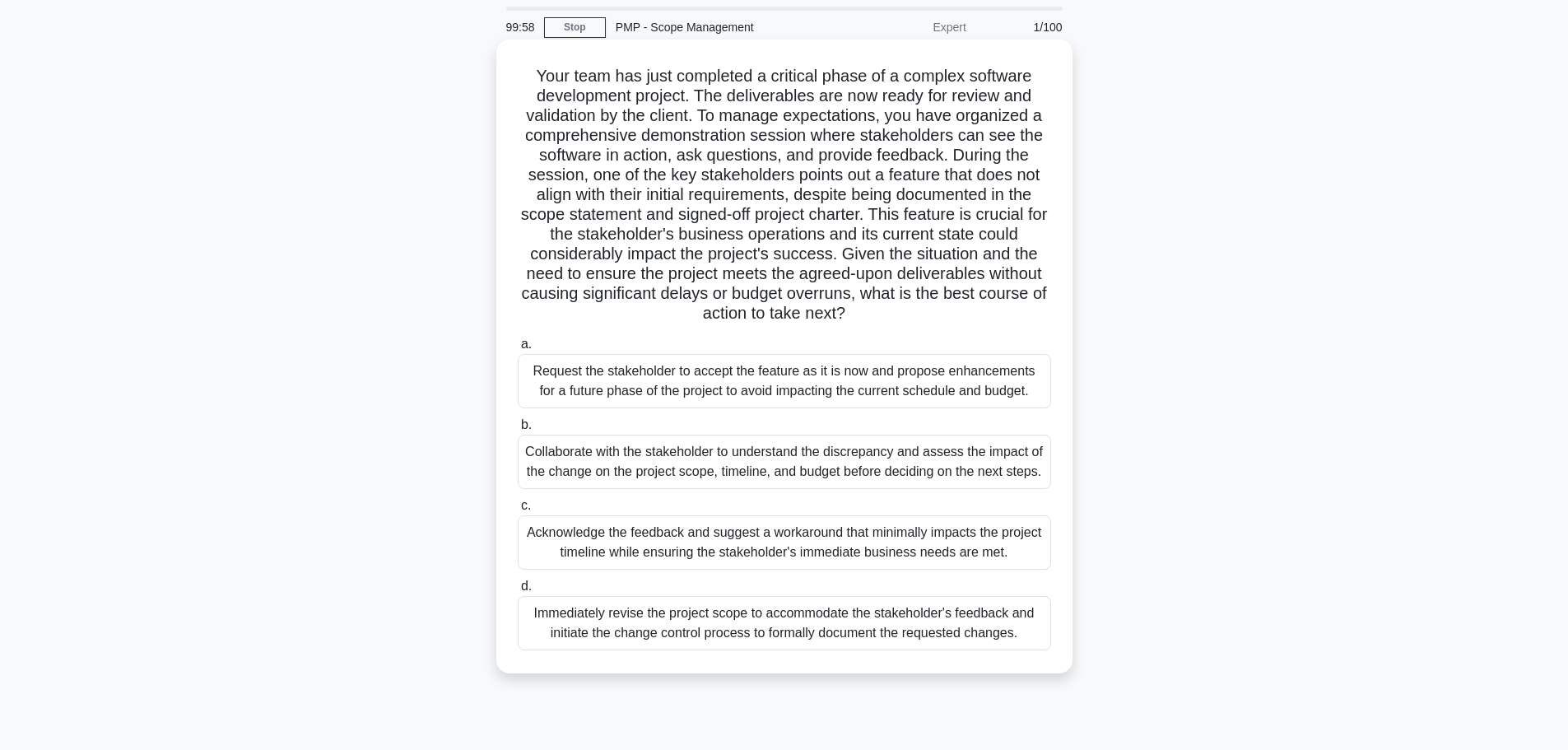
scroll to position [82, 0]
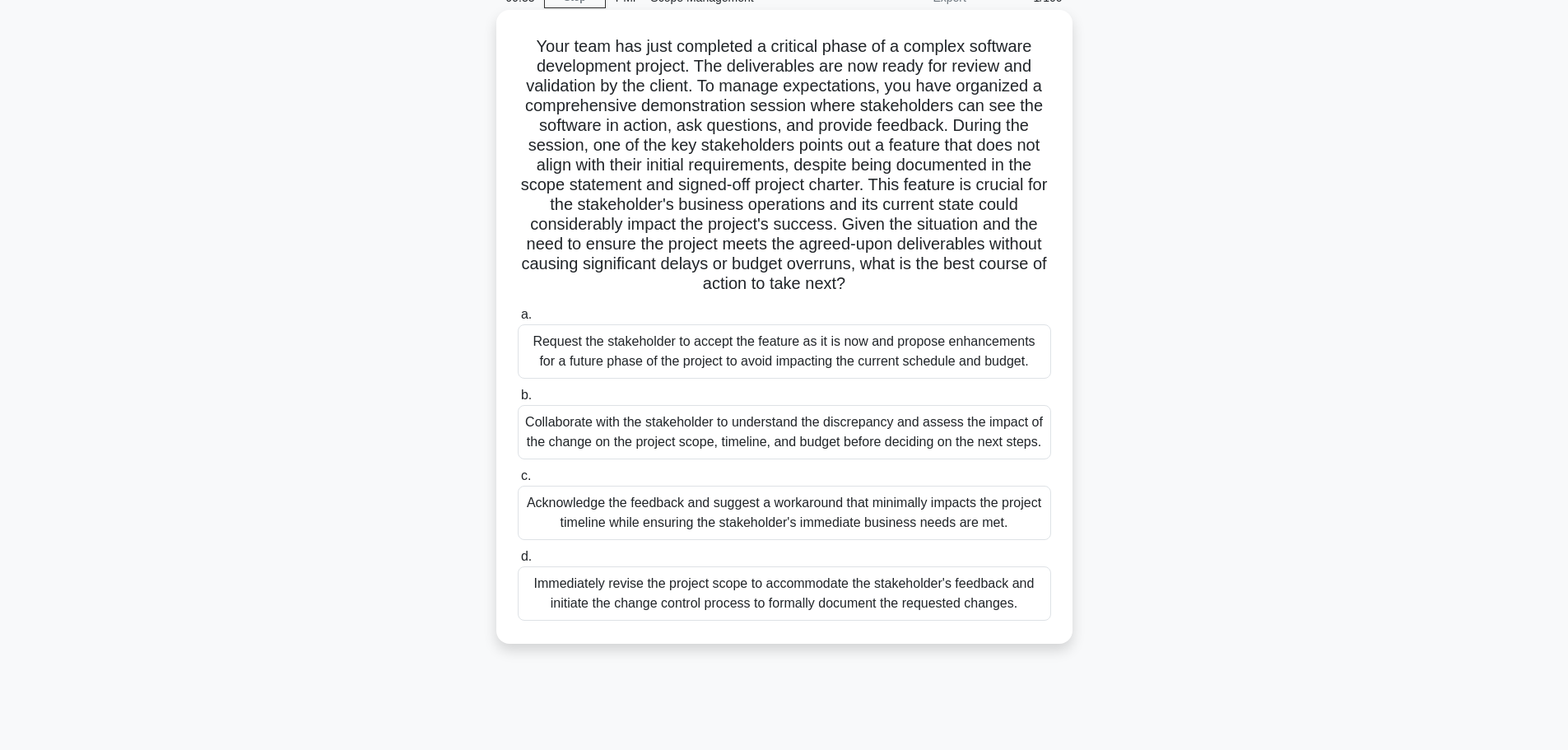
click at [808, 435] on div "Collaborate with the stakeholder to understand the discrepancy and assess the i…" at bounding box center [784, 432] width 534 height 54
click at [518, 401] on input "b. Collaborate with the stakeholder to understand the discrepancy and assess th…" at bounding box center [518, 395] width 0 height 10
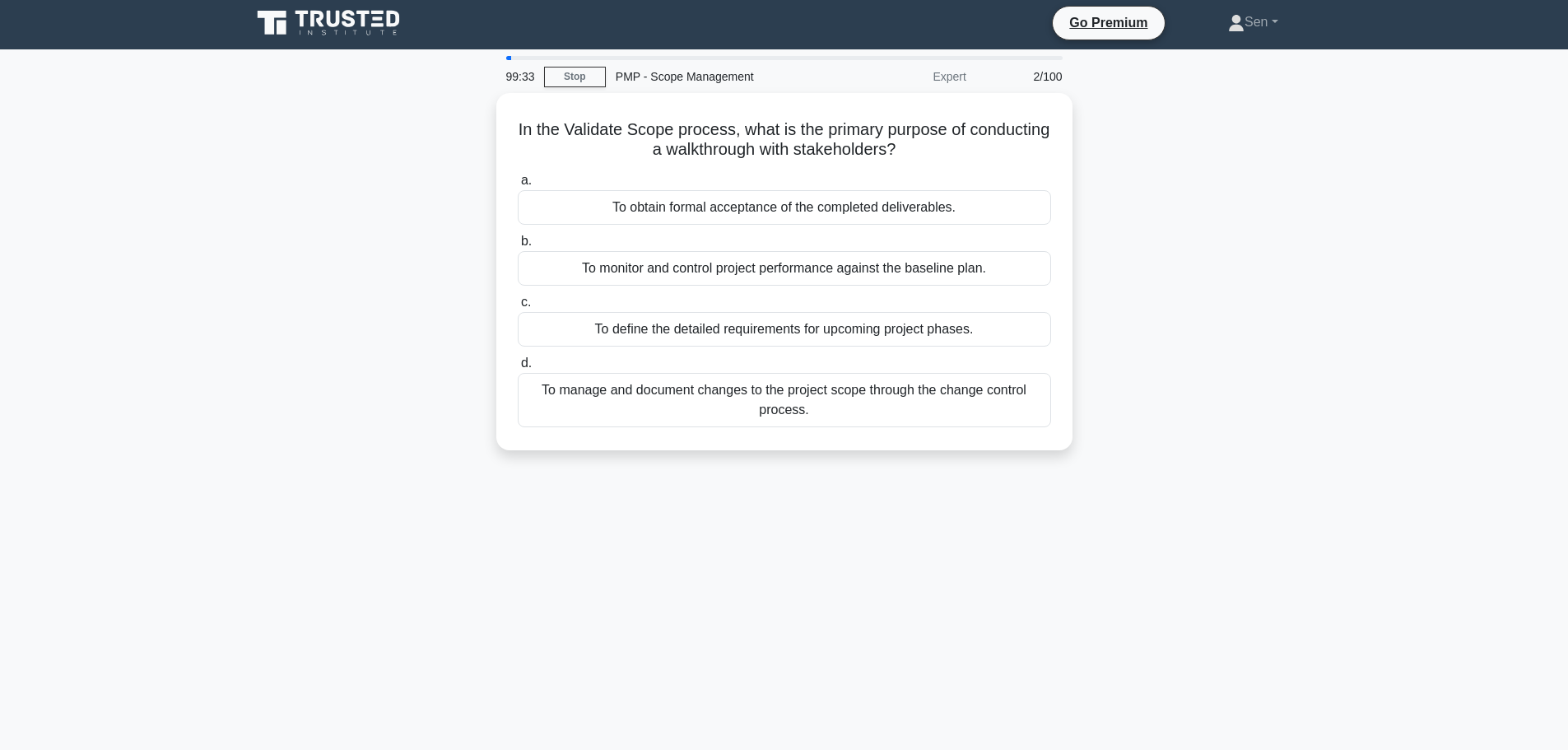
scroll to position [0, 0]
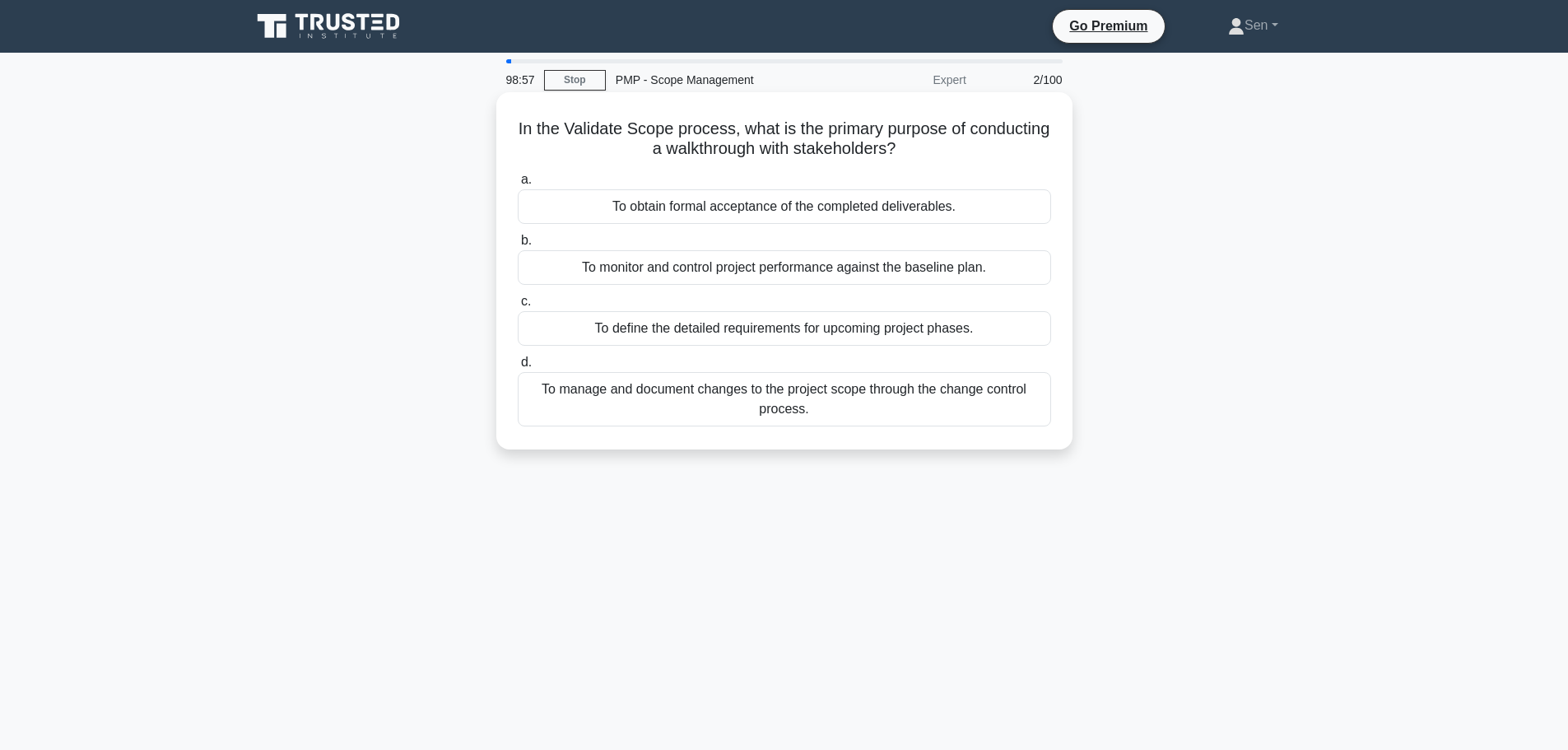
click at [790, 340] on div "To define the detailed requirements for upcoming project phases." at bounding box center [784, 328] width 534 height 35
click at [518, 307] on input "c. To define the detailed requirements for upcoming project phases." at bounding box center [518, 301] width 0 height 10
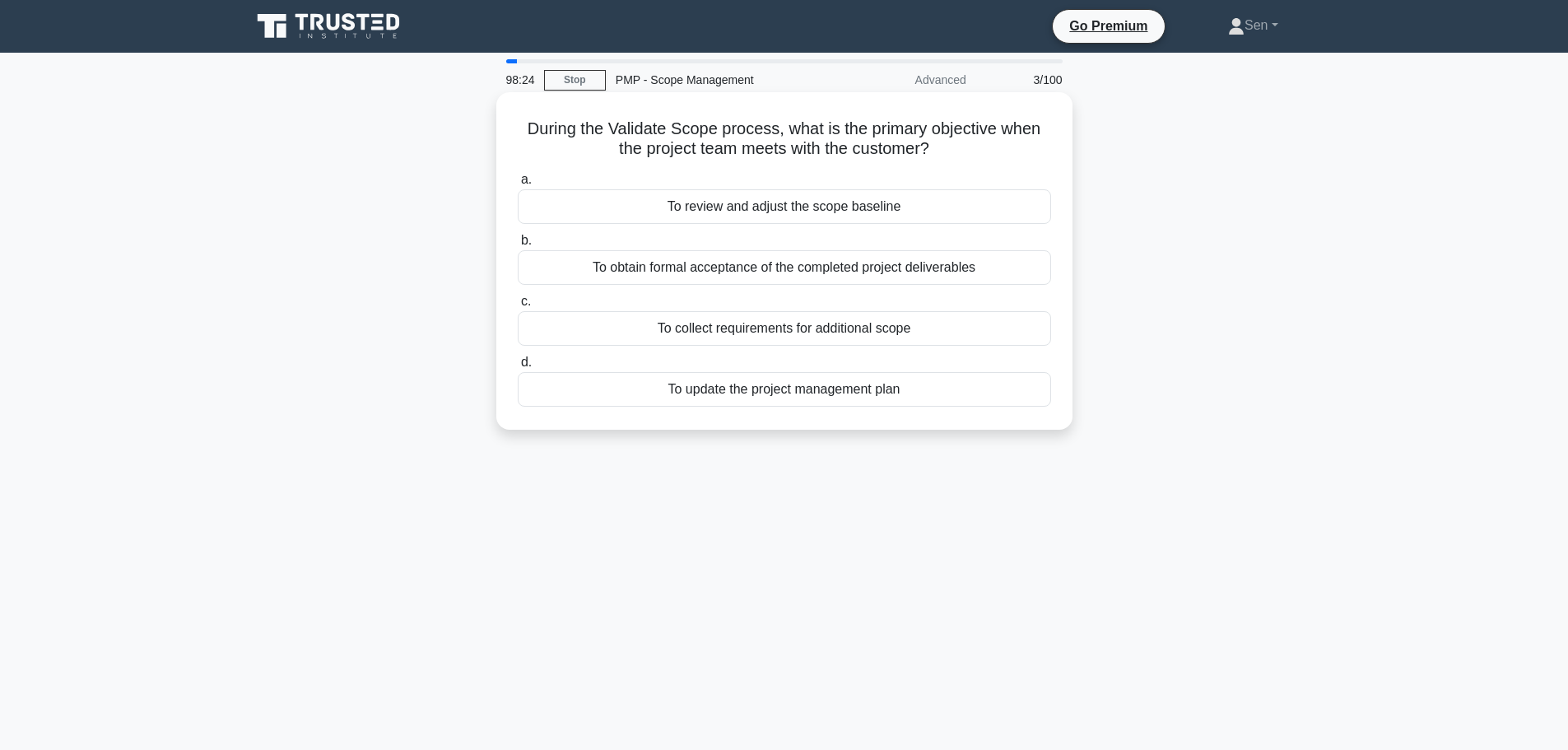
click at [855, 219] on div "To review and adjust the scope baseline" at bounding box center [784, 206] width 534 height 35
click at [518, 186] on input "a. To review and adjust the scope baseline" at bounding box center [518, 179] width 0 height 10
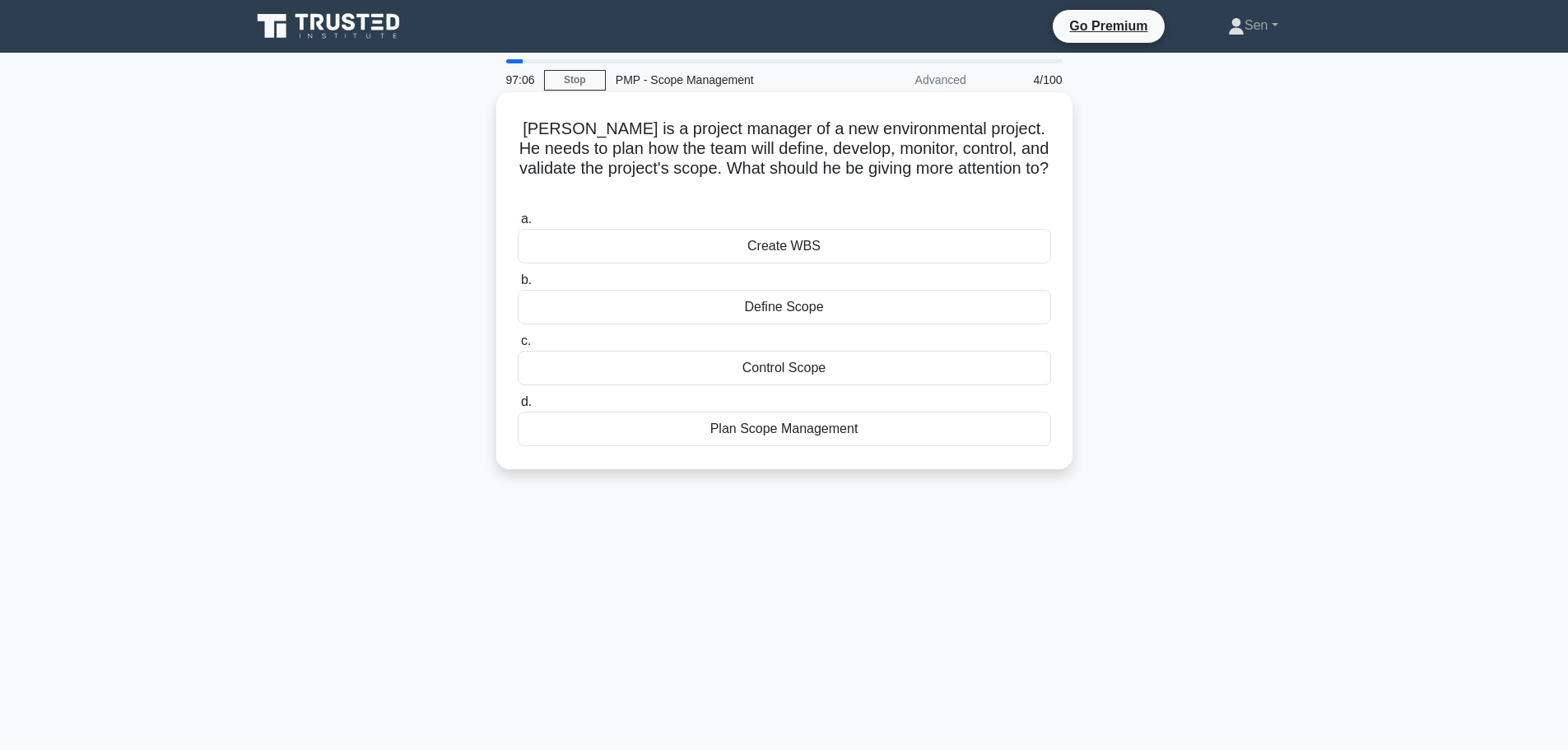
click at [881, 229] on div "Create WBS" at bounding box center [784, 245] width 534 height 35
click at [518, 225] on input "a. Create WBS" at bounding box center [518, 218] width 0 height 10
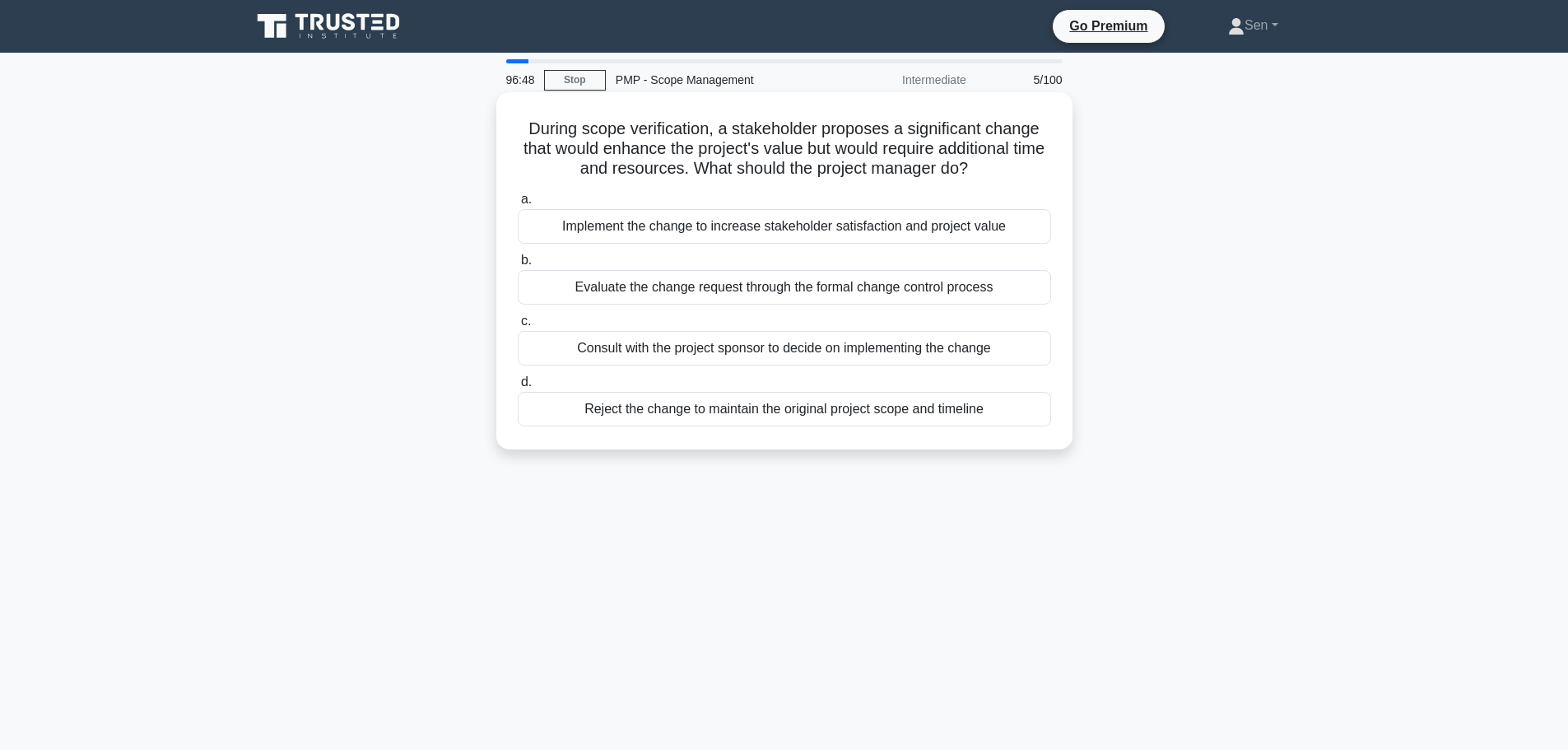
click at [856, 290] on div "Evaluate the change request through the formal change control process" at bounding box center [784, 286] width 534 height 35
click at [518, 266] on input "b. Evaluate the change request through the formal change control process" at bounding box center [518, 260] width 0 height 10
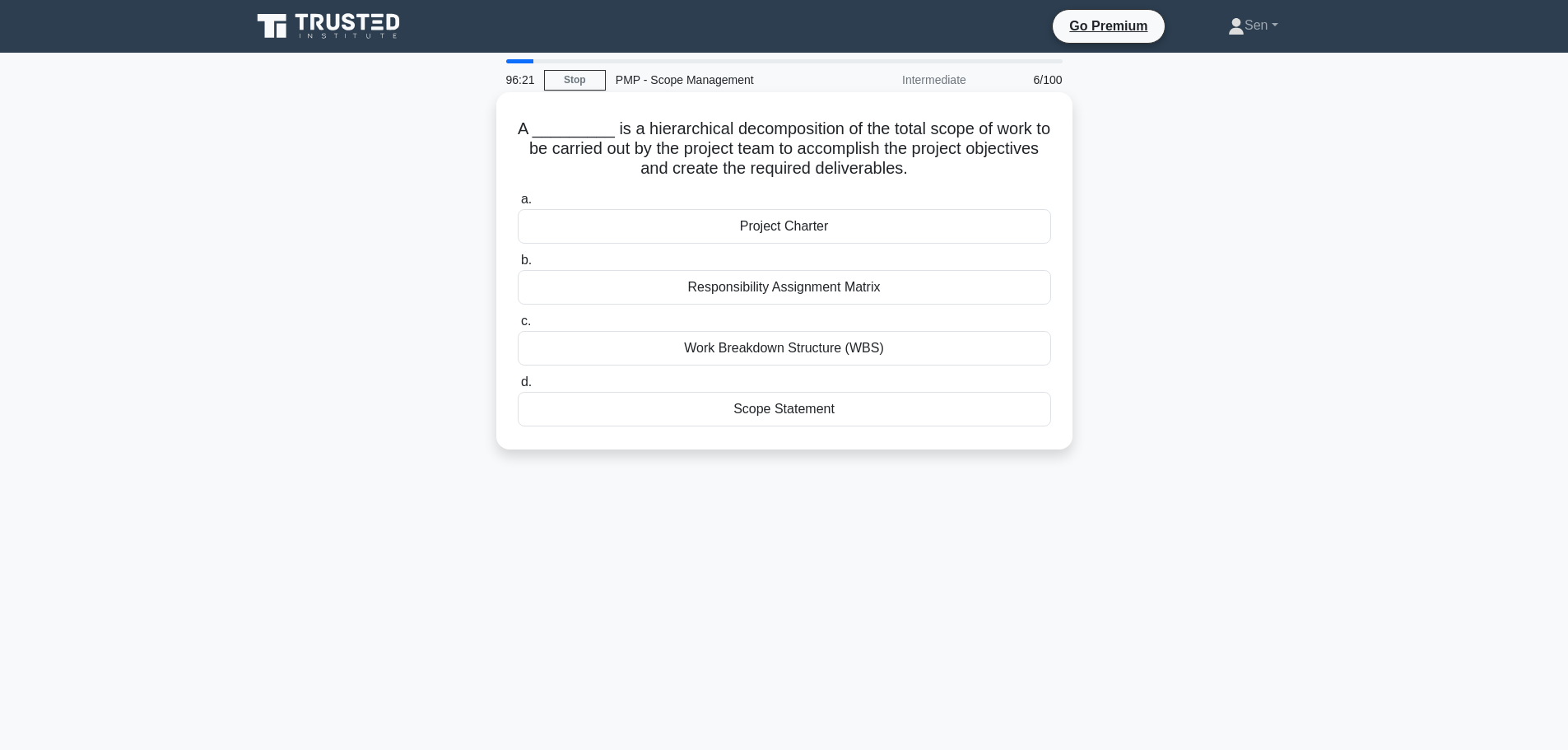
click at [832, 350] on div "Work Breakdown Structure (WBS)" at bounding box center [784, 348] width 534 height 35
click at [518, 326] on input "c. Work Breakdown Structure (WBS)" at bounding box center [518, 321] width 0 height 10
click at [807, 414] on div "Lessons Learned Register" at bounding box center [784, 409] width 534 height 35
click at [518, 388] on input "d. Lessons Learned Register" at bounding box center [518, 382] width 0 height 10
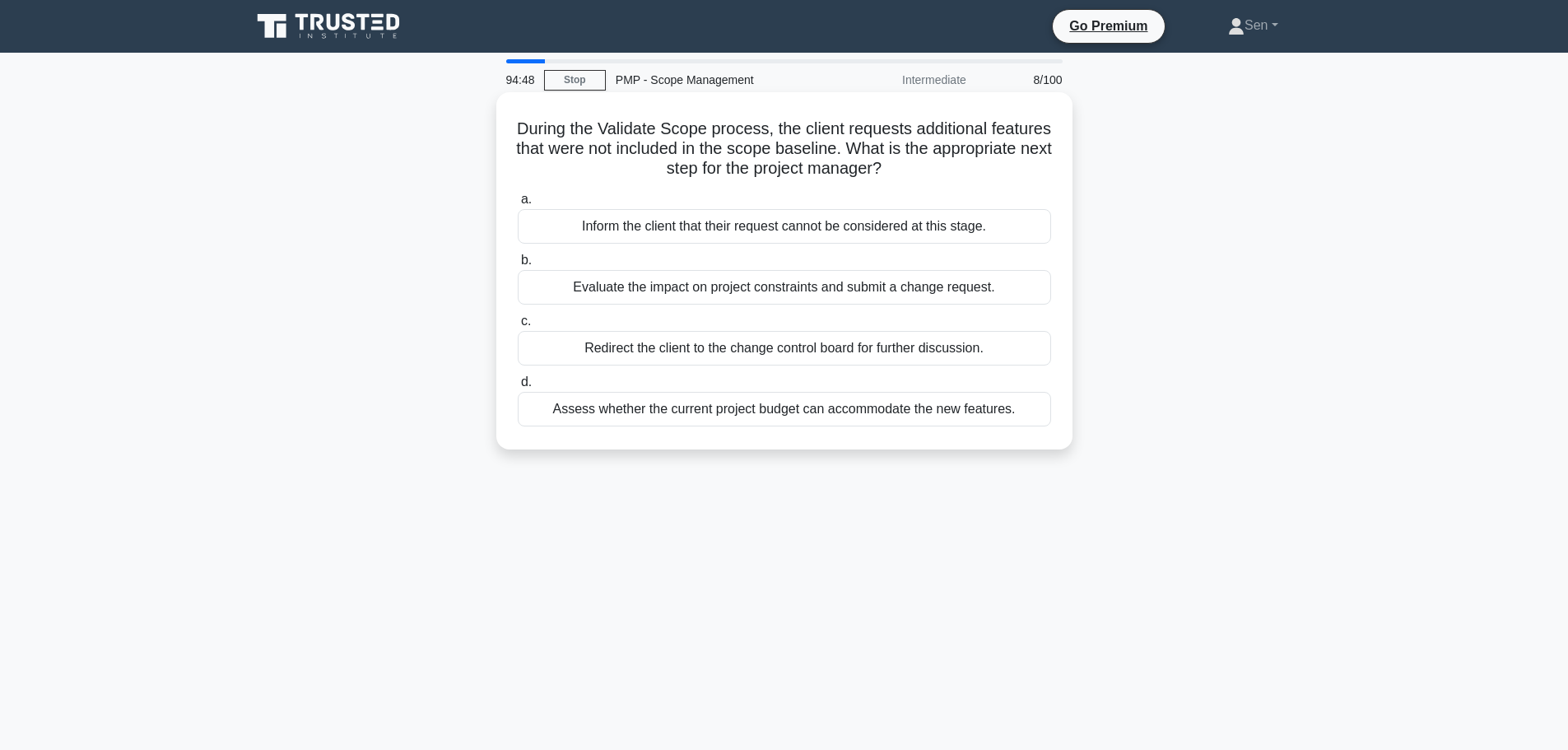
click at [910, 298] on div "Evaluate the impact on project constraints and submit a change request." at bounding box center [784, 286] width 534 height 35
click at [518, 266] on input "b. Evaluate the impact on project constraints and submit a change request." at bounding box center [518, 260] width 0 height 10
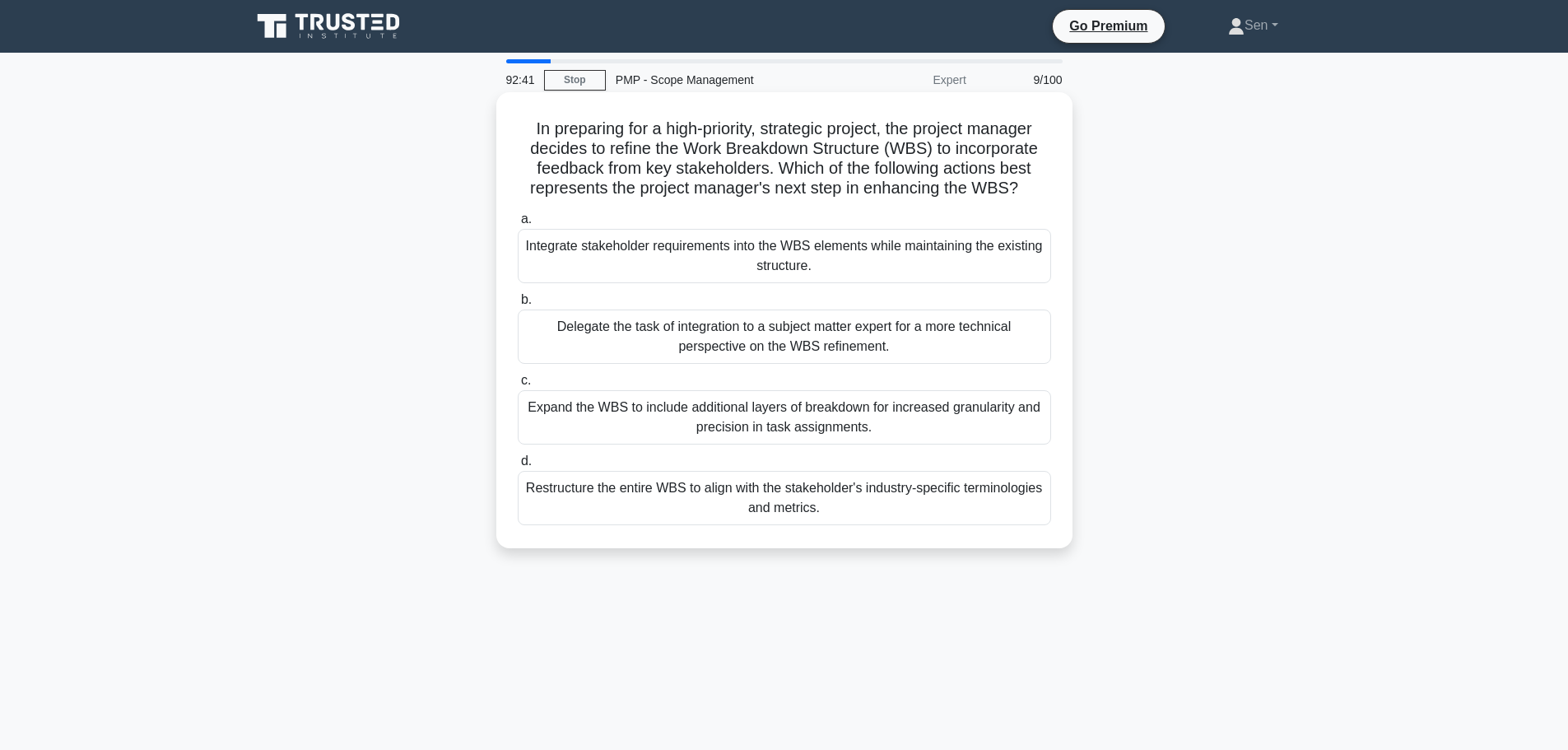
click at [886, 352] on div "Delegate the task of integration to a subject matter expert for a more technica…" at bounding box center [784, 337] width 534 height 54
click at [518, 305] on input "b. Delegate the task of integration to a subject matter expert for a more techn…" at bounding box center [518, 299] width 0 height 10
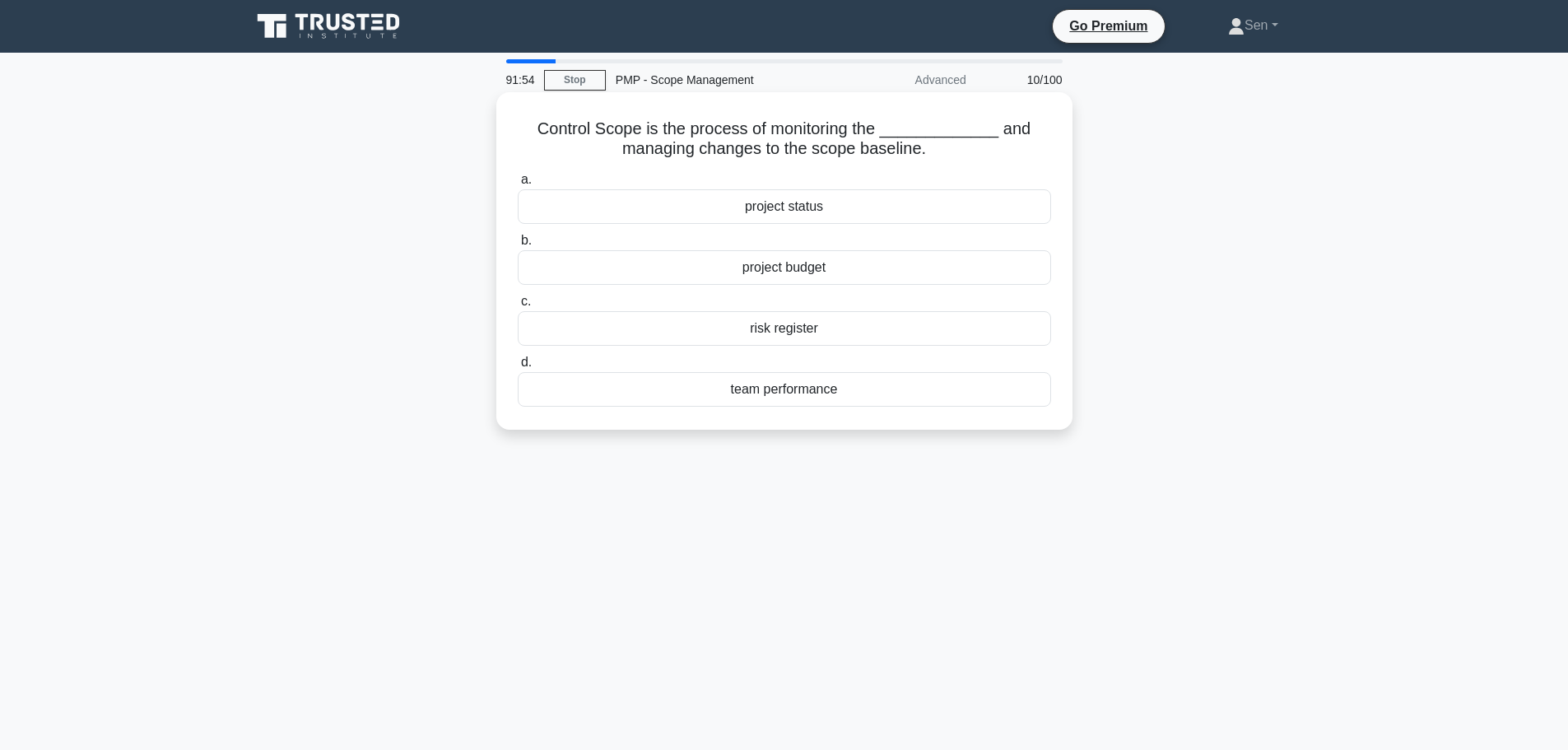
click at [795, 207] on div "project status" at bounding box center [784, 206] width 534 height 35
click at [518, 186] on input "a. project status" at bounding box center [518, 179] width 0 height 10
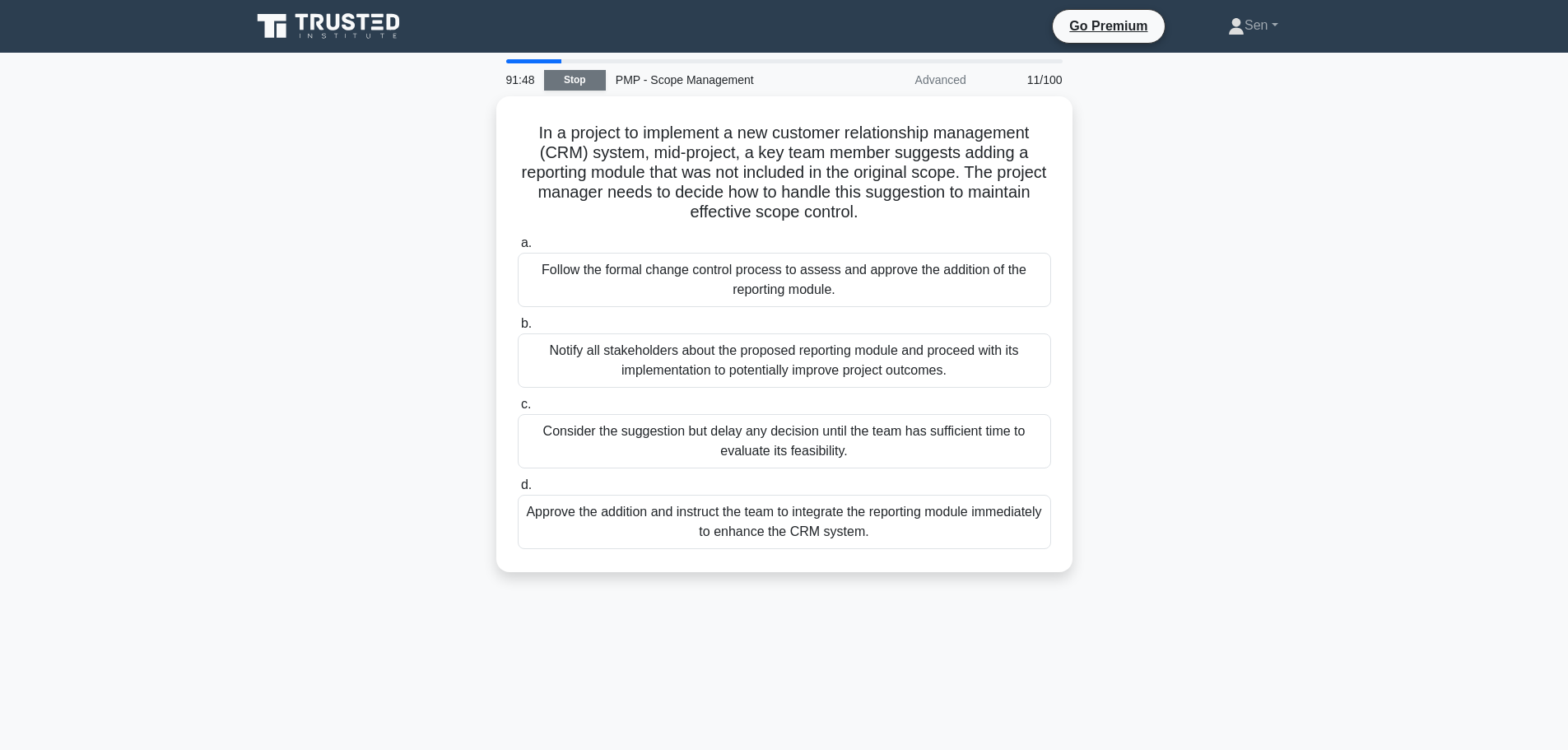
click at [577, 85] on link "Stop" at bounding box center [575, 80] width 62 height 21
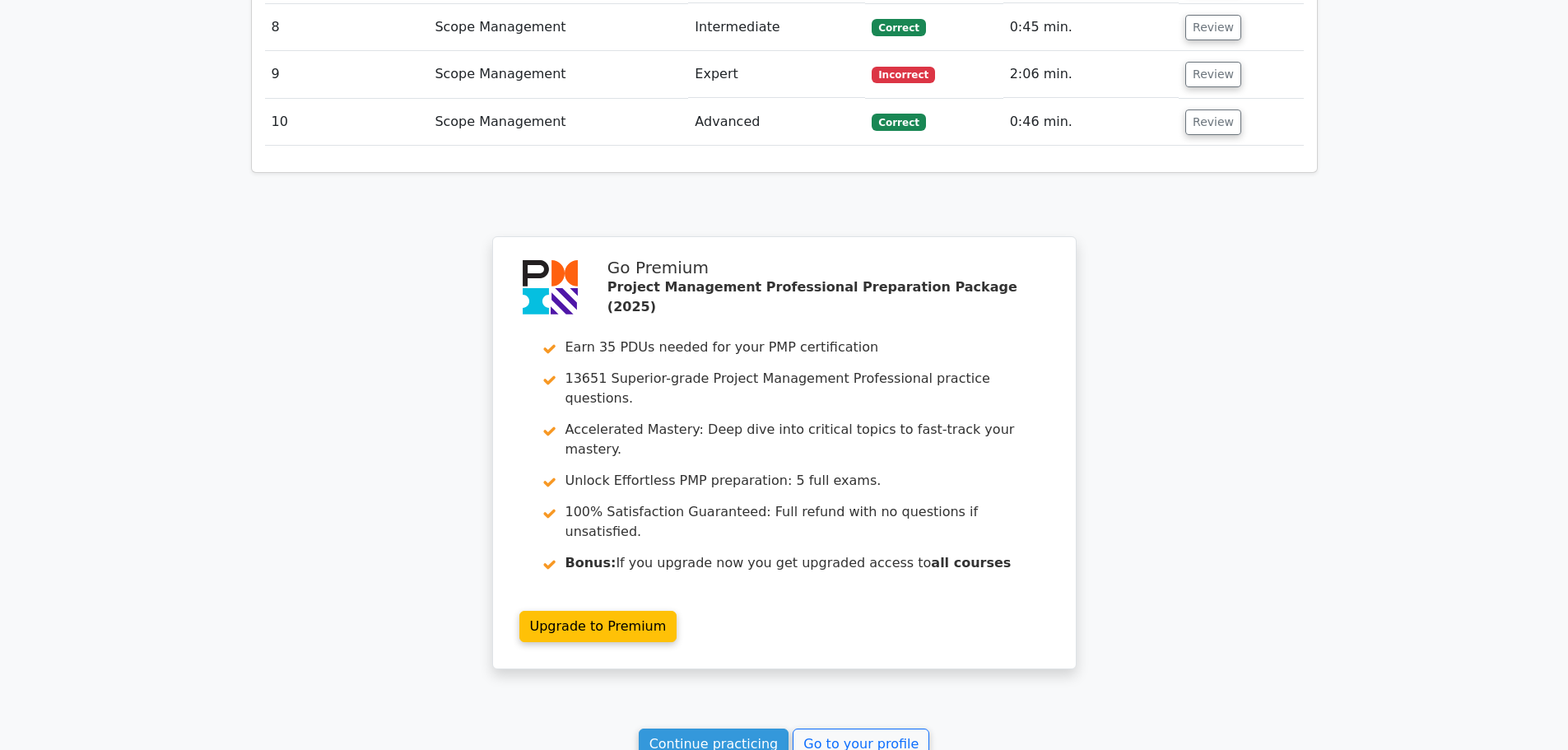
scroll to position [2305, 0]
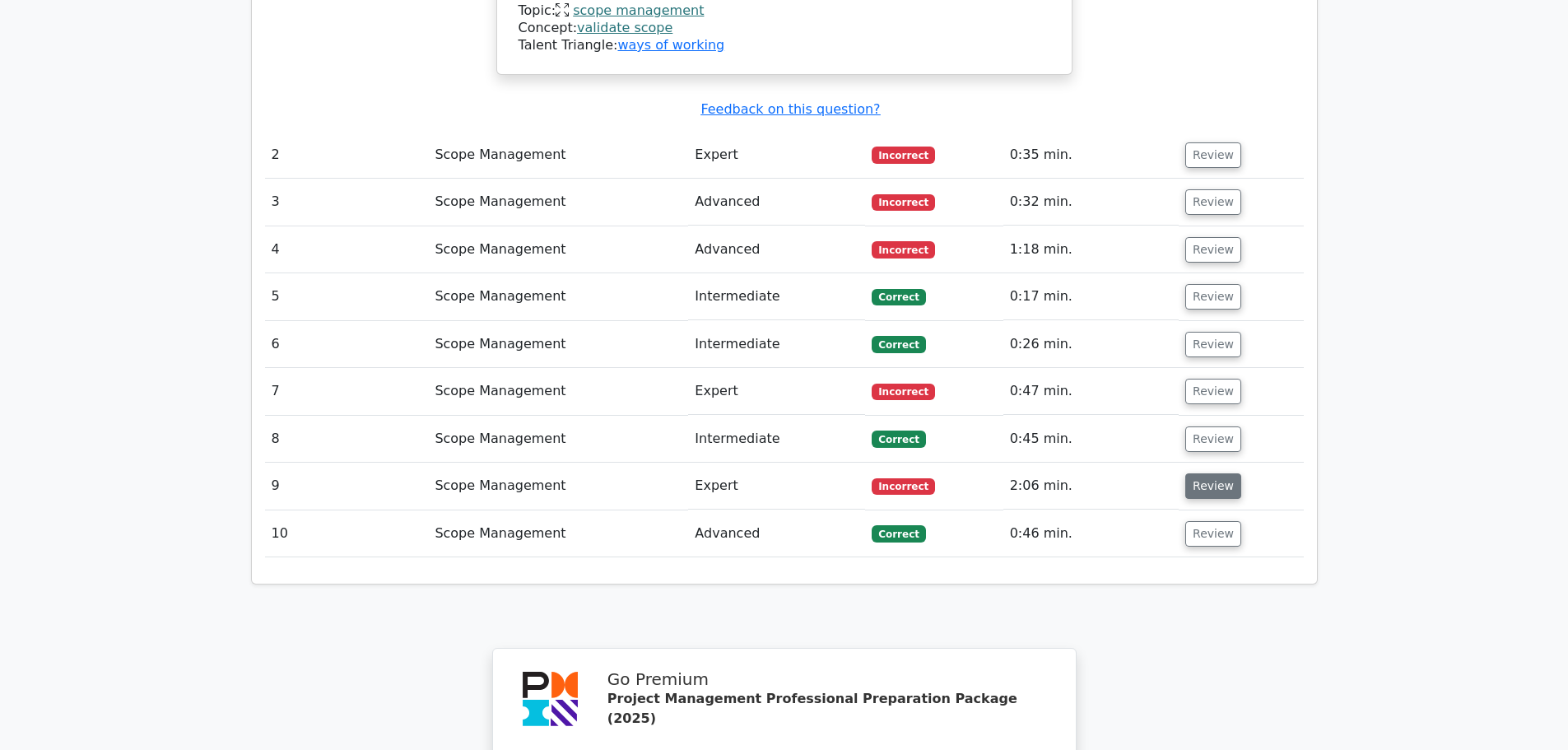
click at [1214, 473] on button "Review" at bounding box center [1214, 485] width 56 height 25
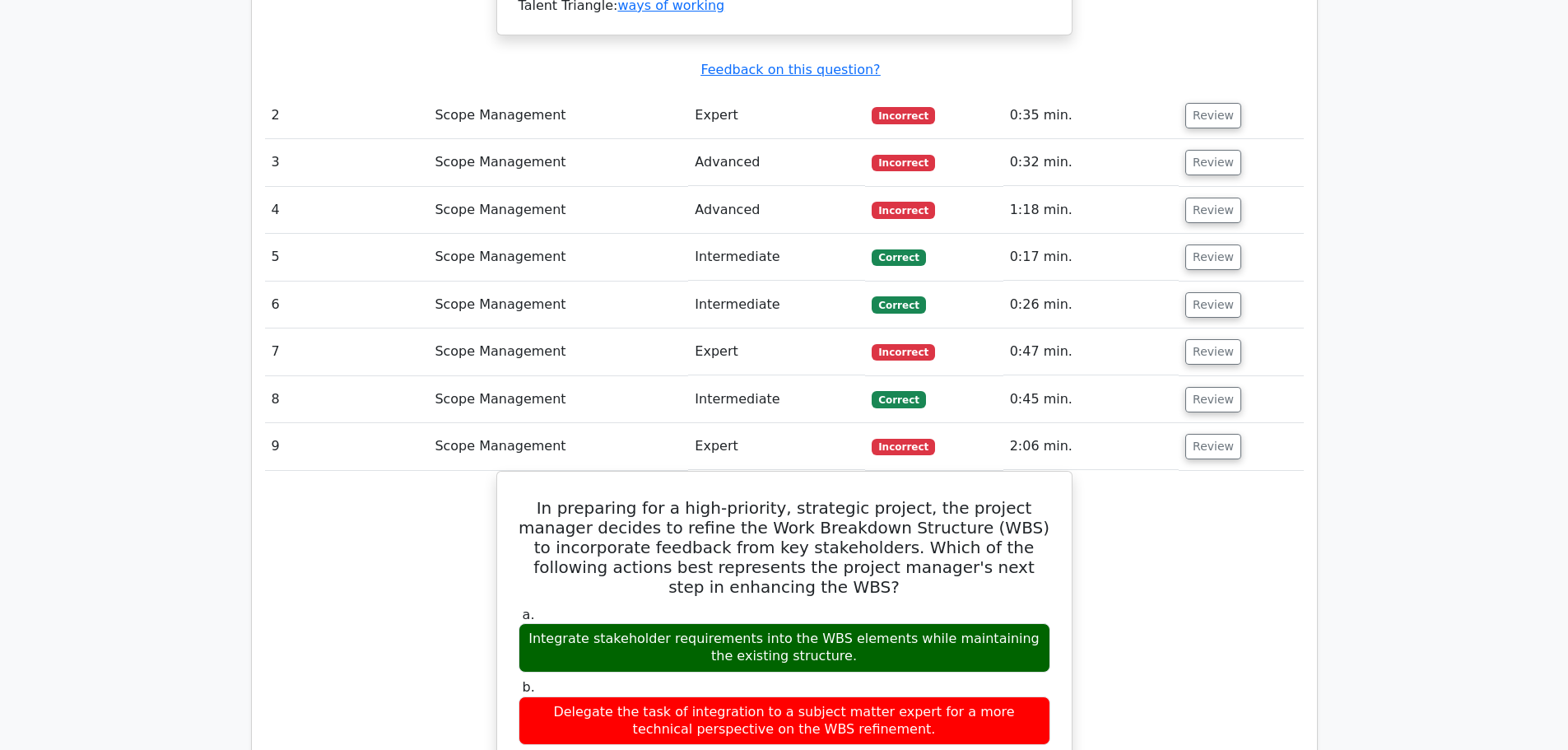
scroll to position [2223, 0]
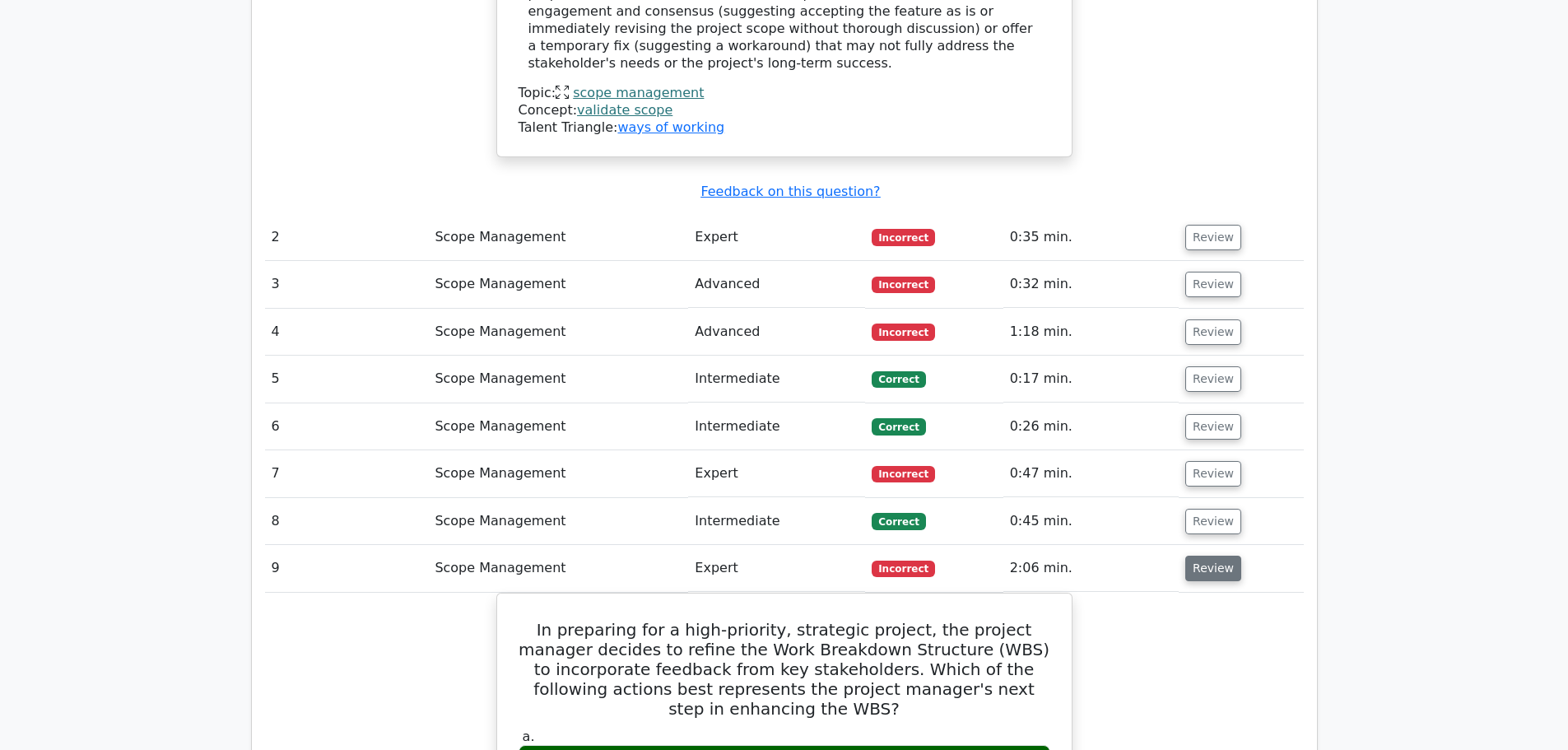
click at [1218, 556] on button "Review" at bounding box center [1214, 568] width 56 height 25
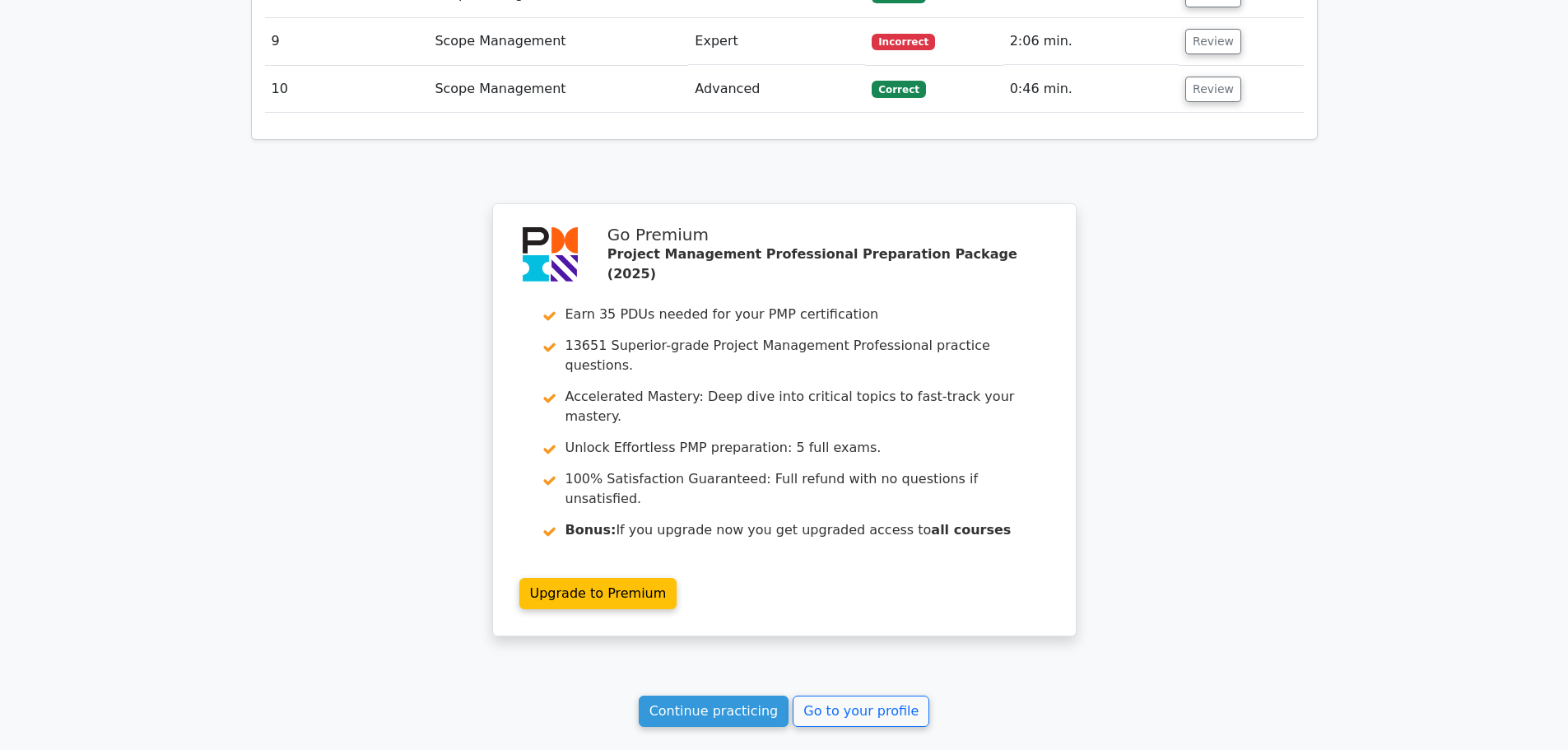
scroll to position [2339, 0]
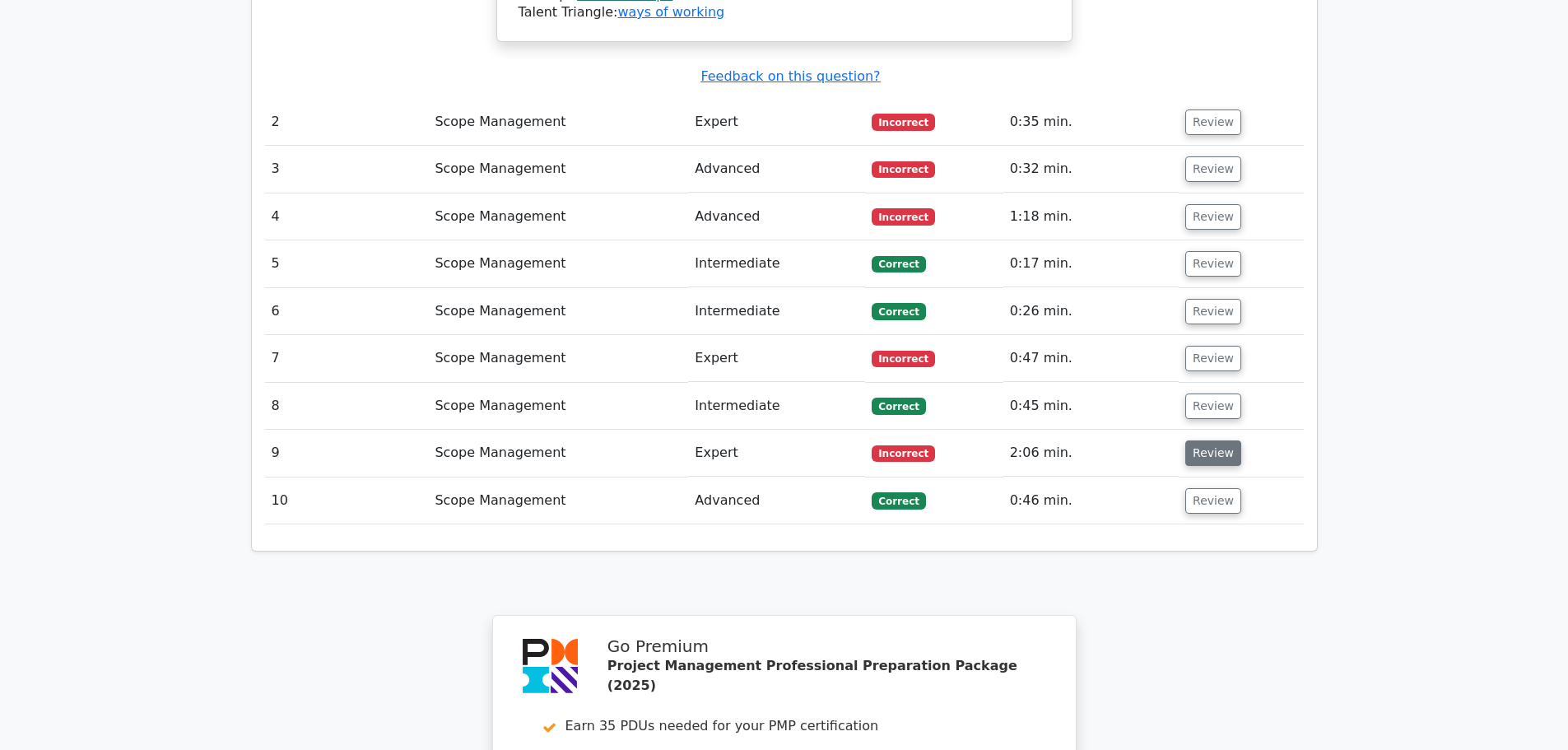
click at [1213, 440] on button "Review" at bounding box center [1214, 452] width 56 height 25
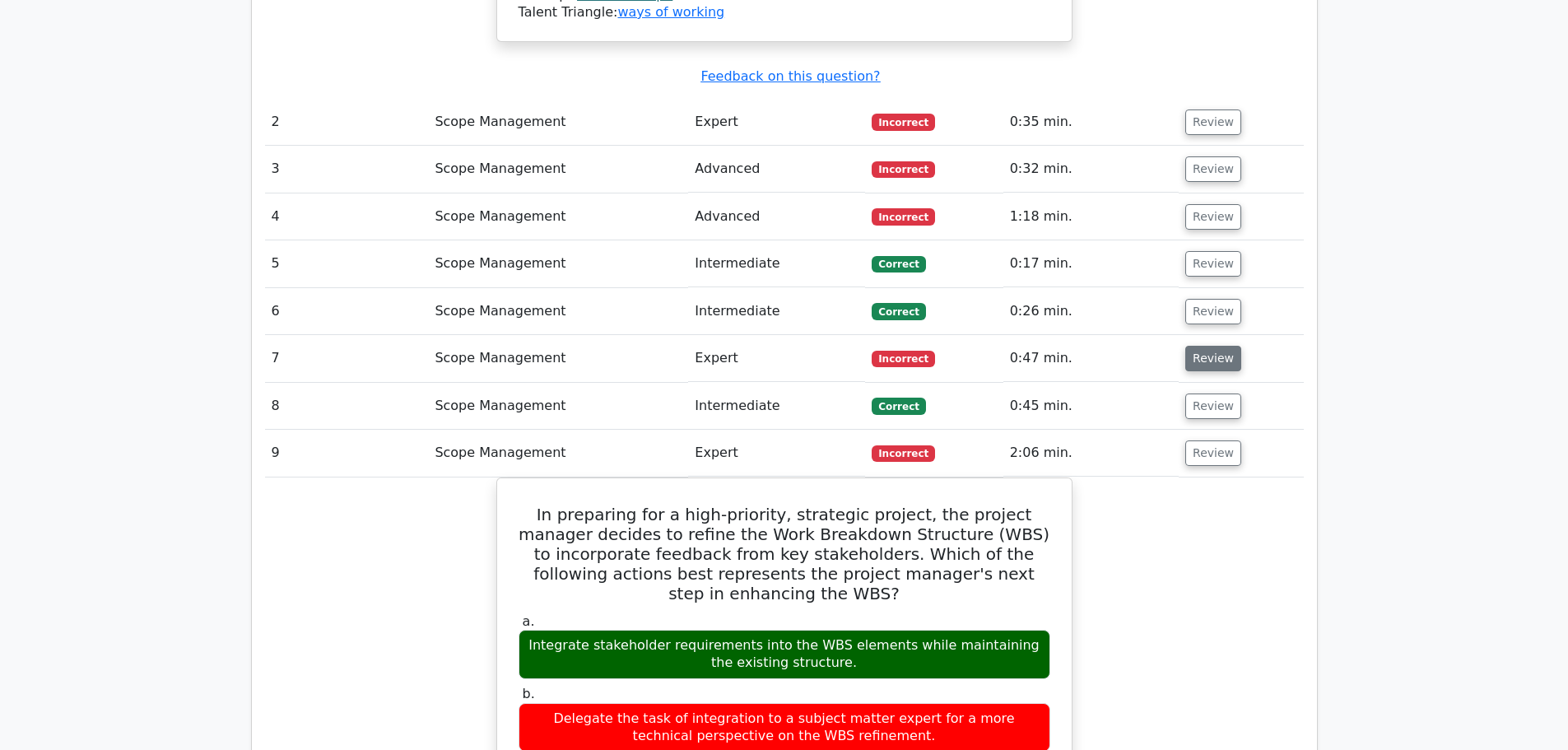
click at [1203, 346] on button "Review" at bounding box center [1214, 358] width 56 height 25
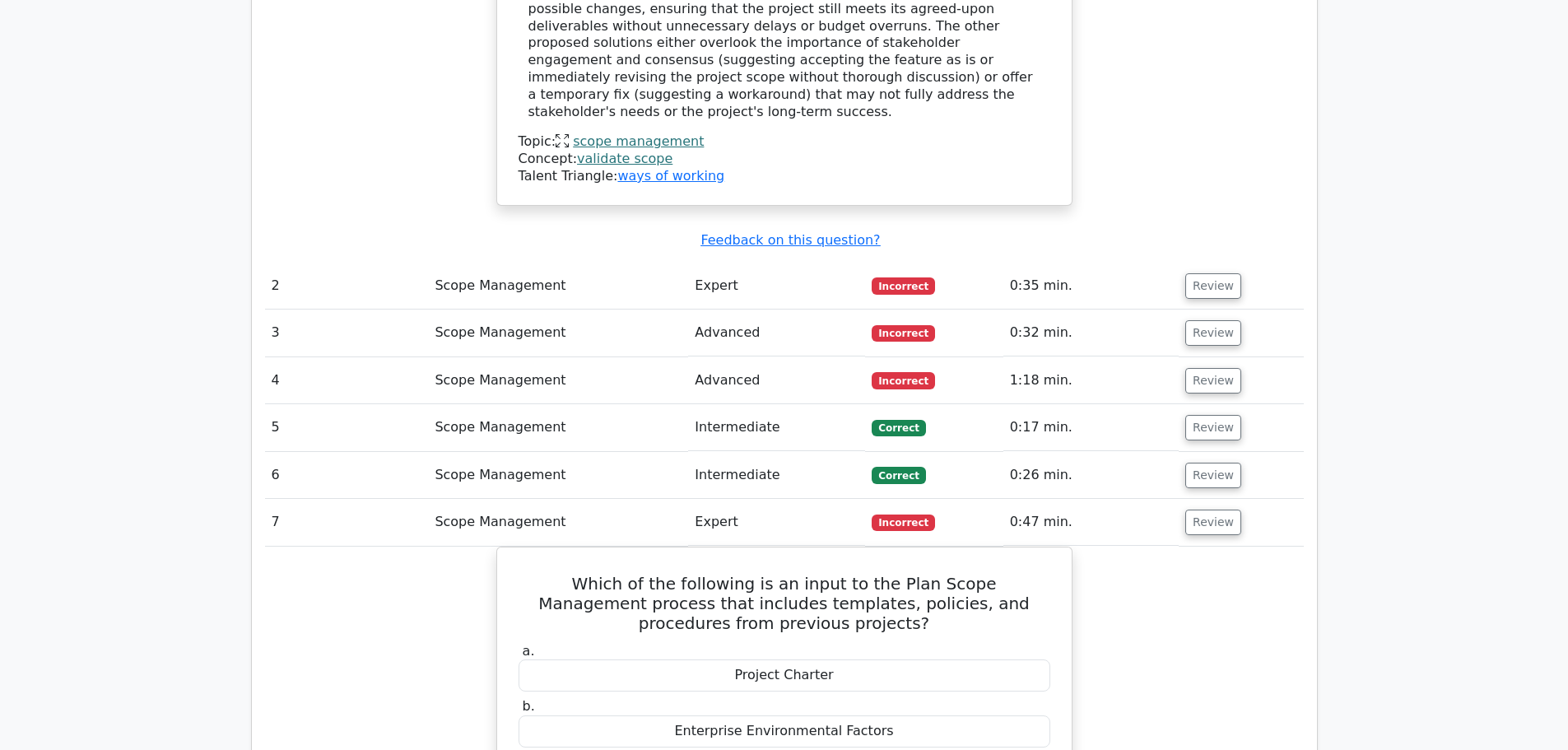
scroll to position [2174, 0]
click at [1206, 368] on button "Review" at bounding box center [1214, 381] width 56 height 25
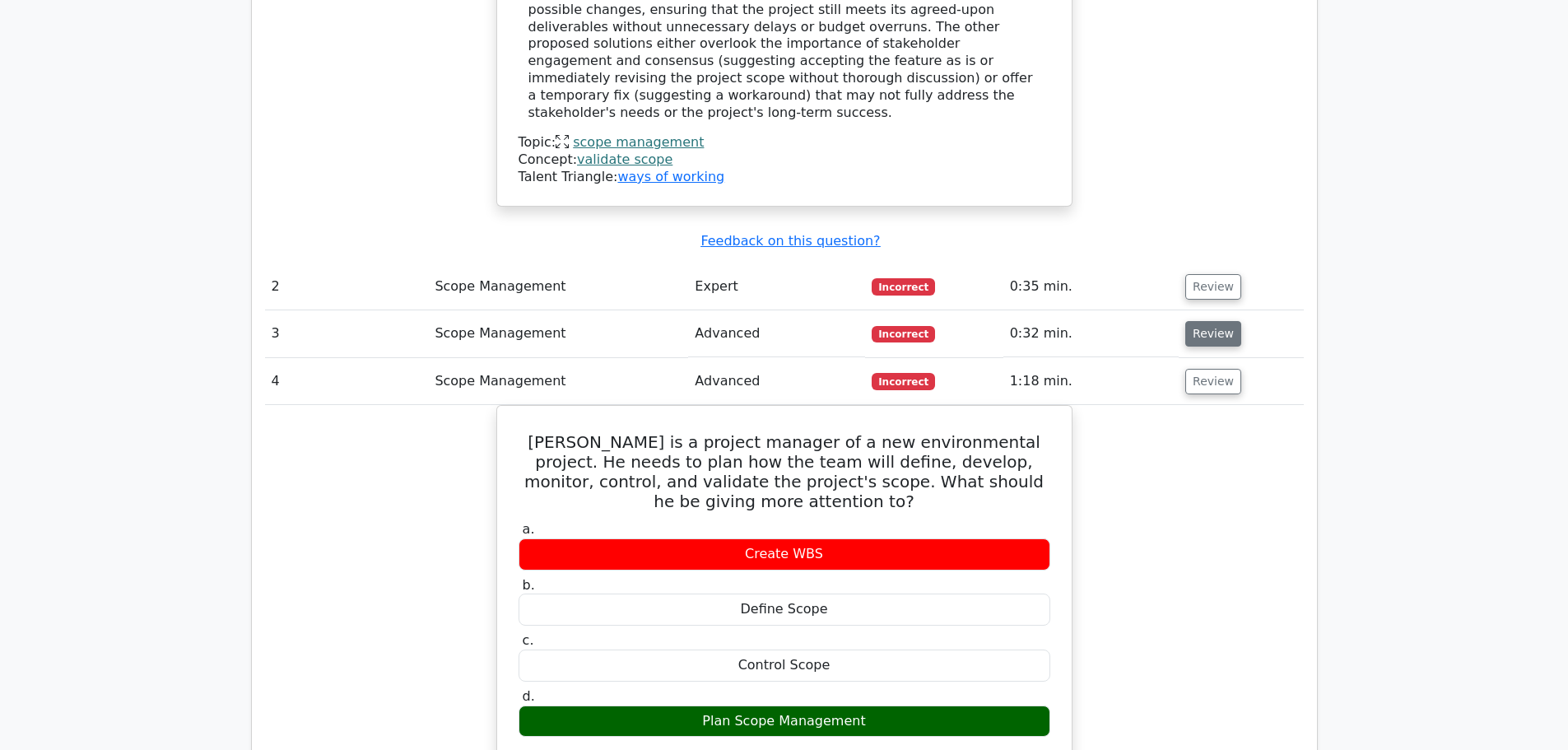
click at [1209, 321] on button "Review" at bounding box center [1214, 333] width 56 height 25
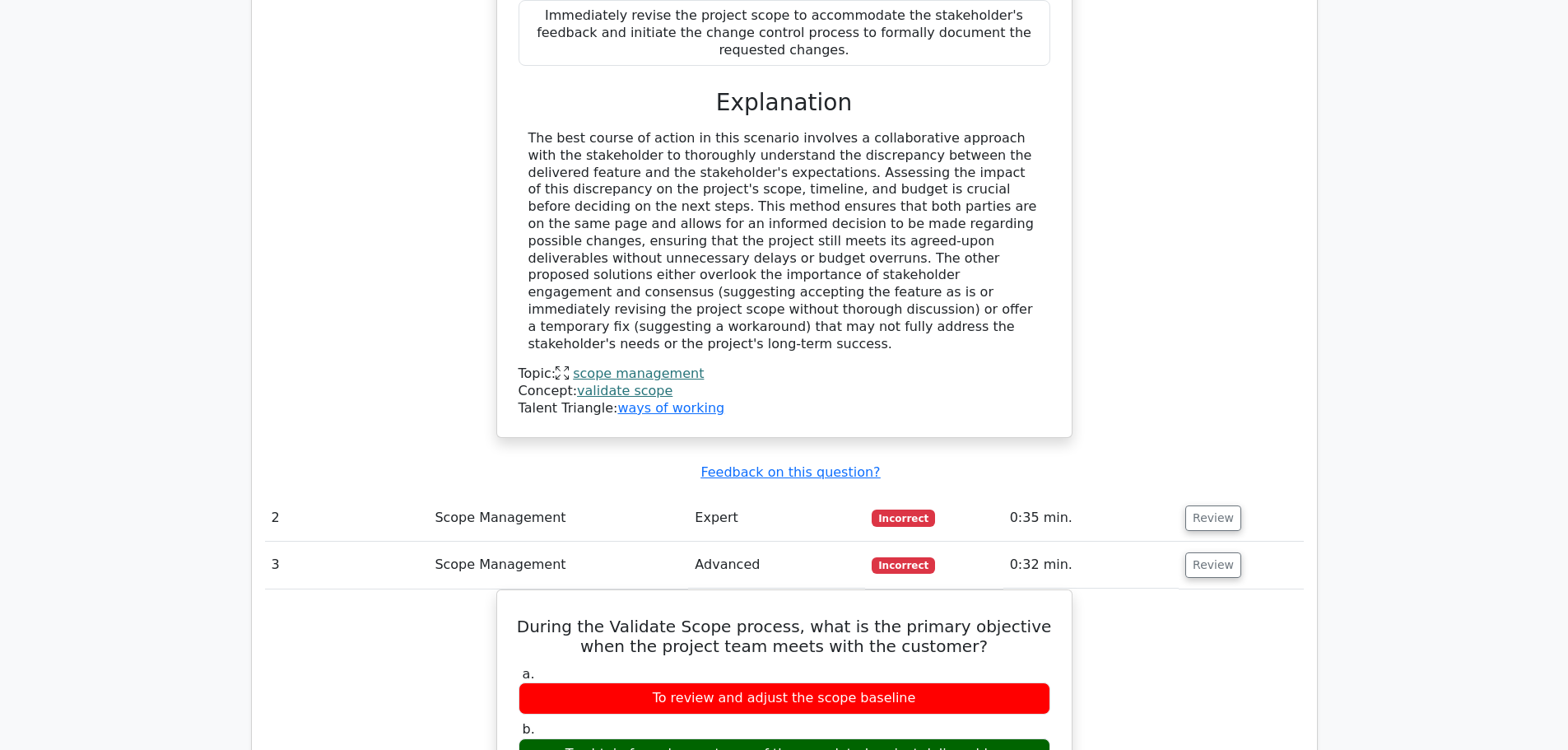
scroll to position [1926, 0]
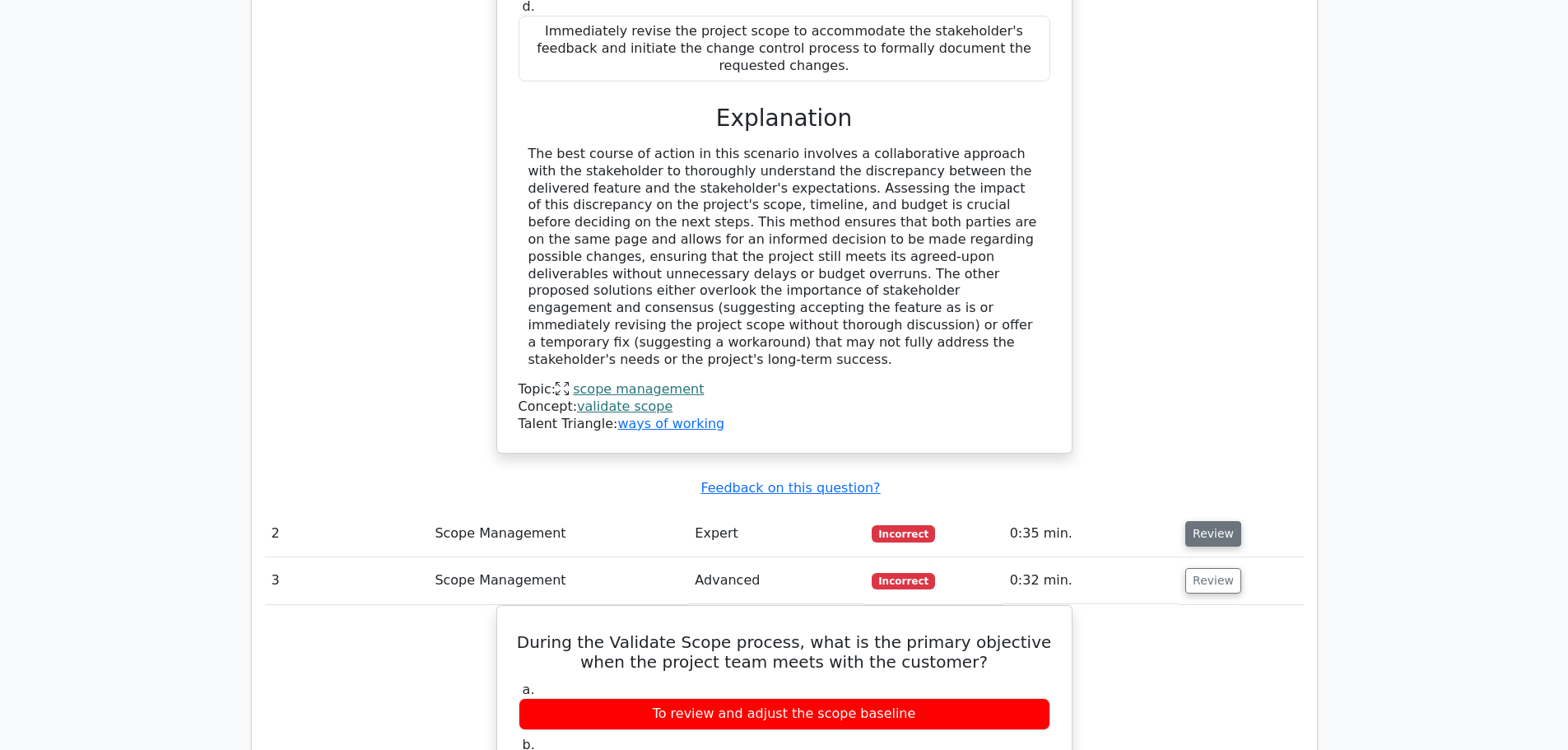
click at [1210, 521] on button "Review" at bounding box center [1214, 534] width 56 height 25
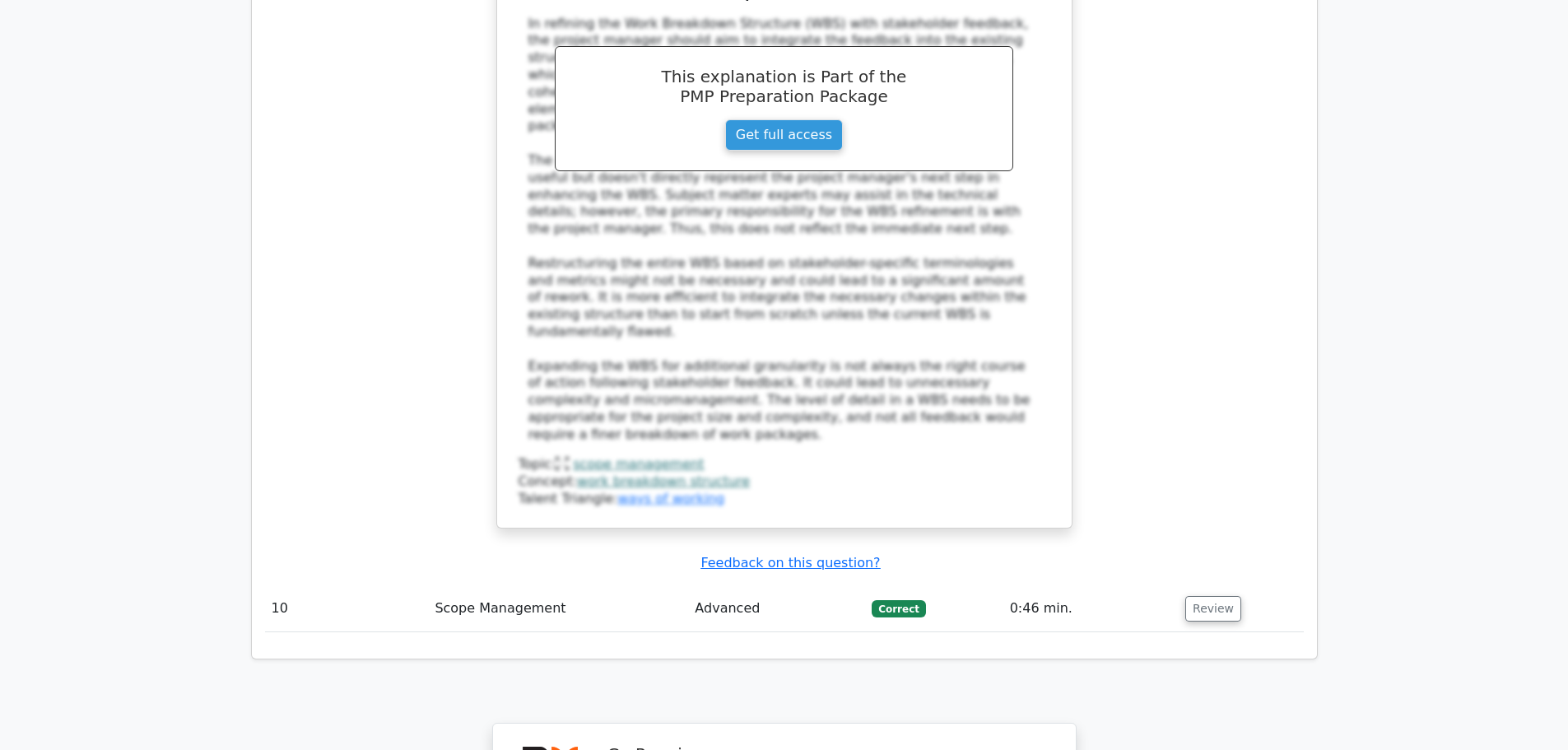
scroll to position [6650, 0]
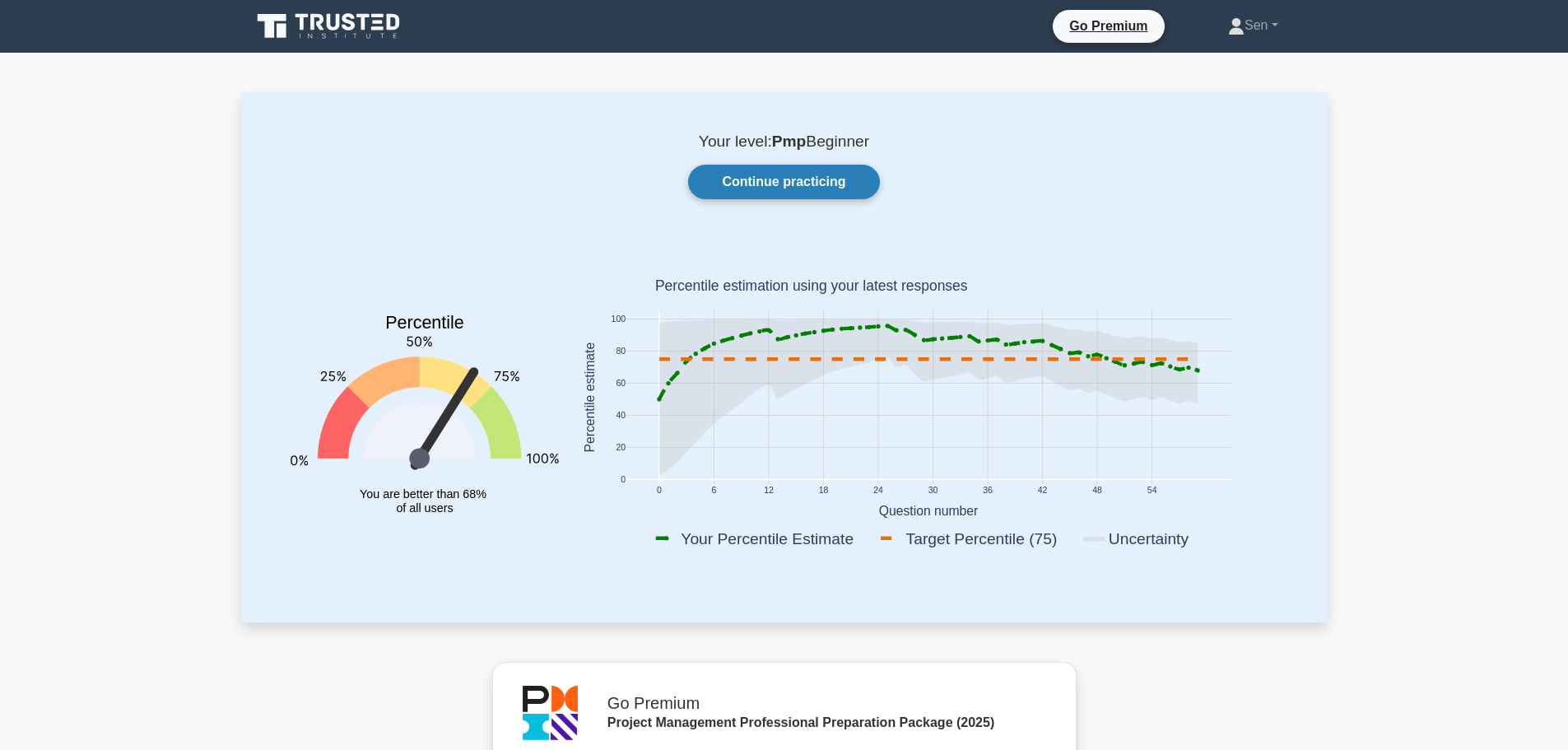
click at [774, 183] on link "Continue practicing" at bounding box center [784, 182] width 191 height 35
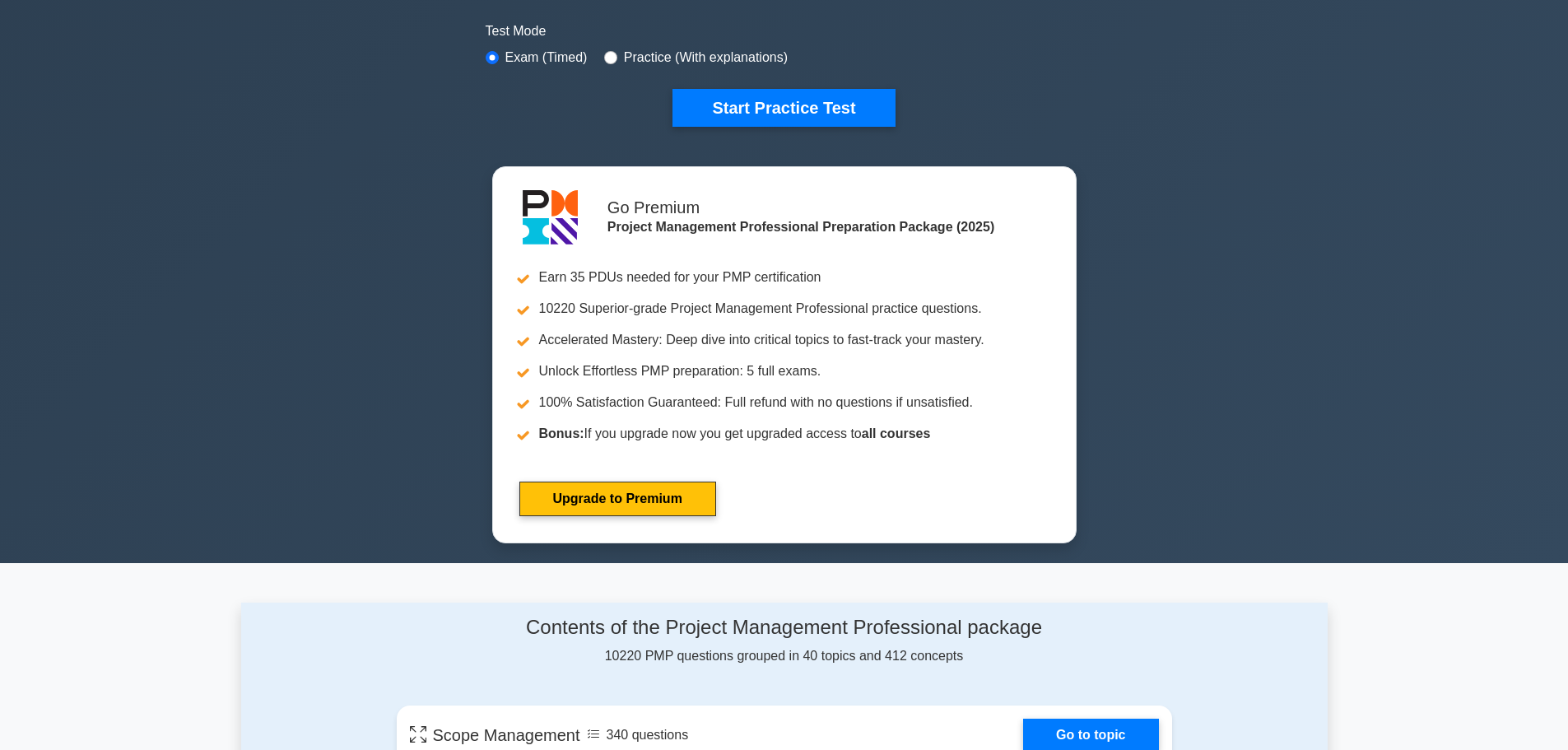
scroll to position [906, 0]
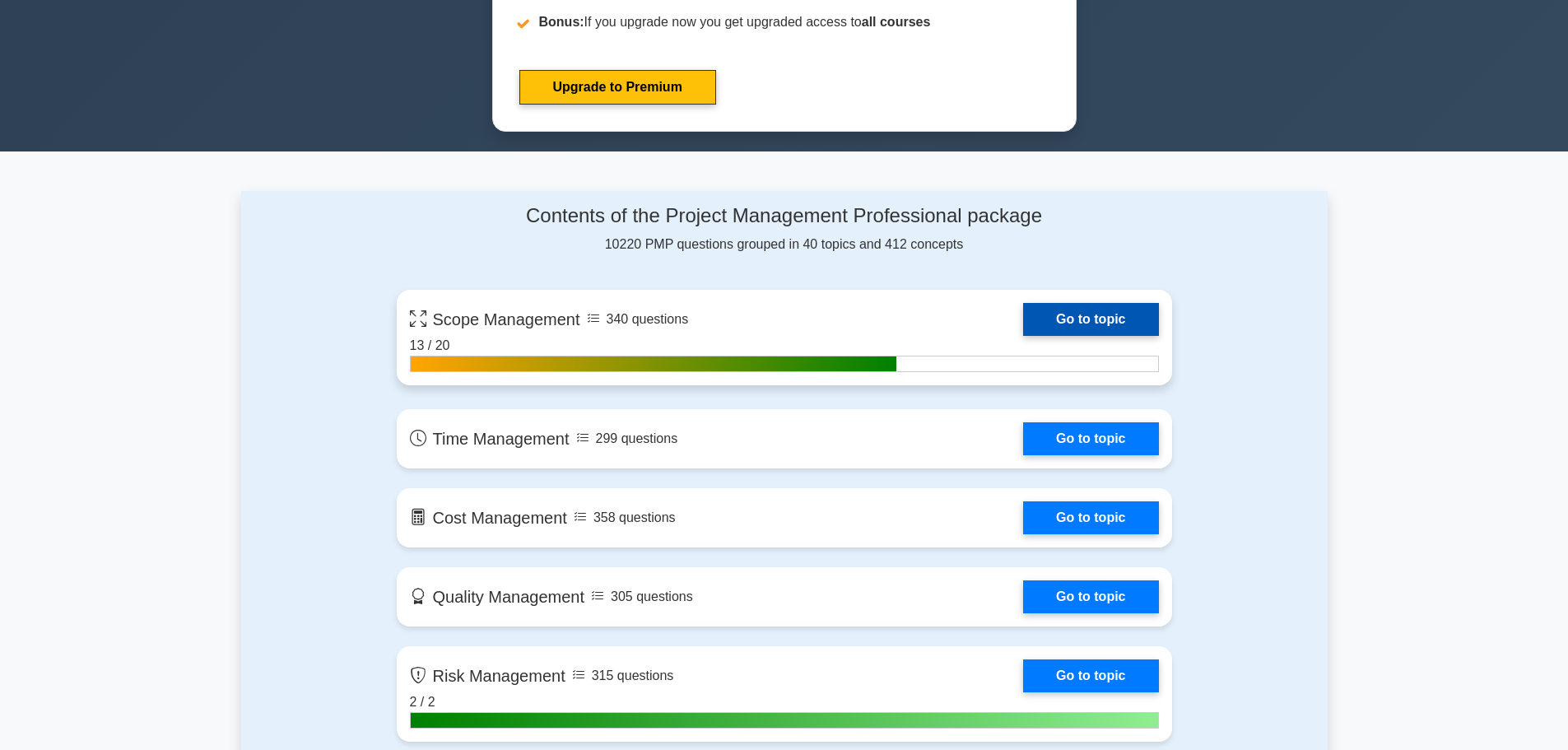
click at [1051, 319] on link "Go to topic" at bounding box center [1090, 319] width 135 height 33
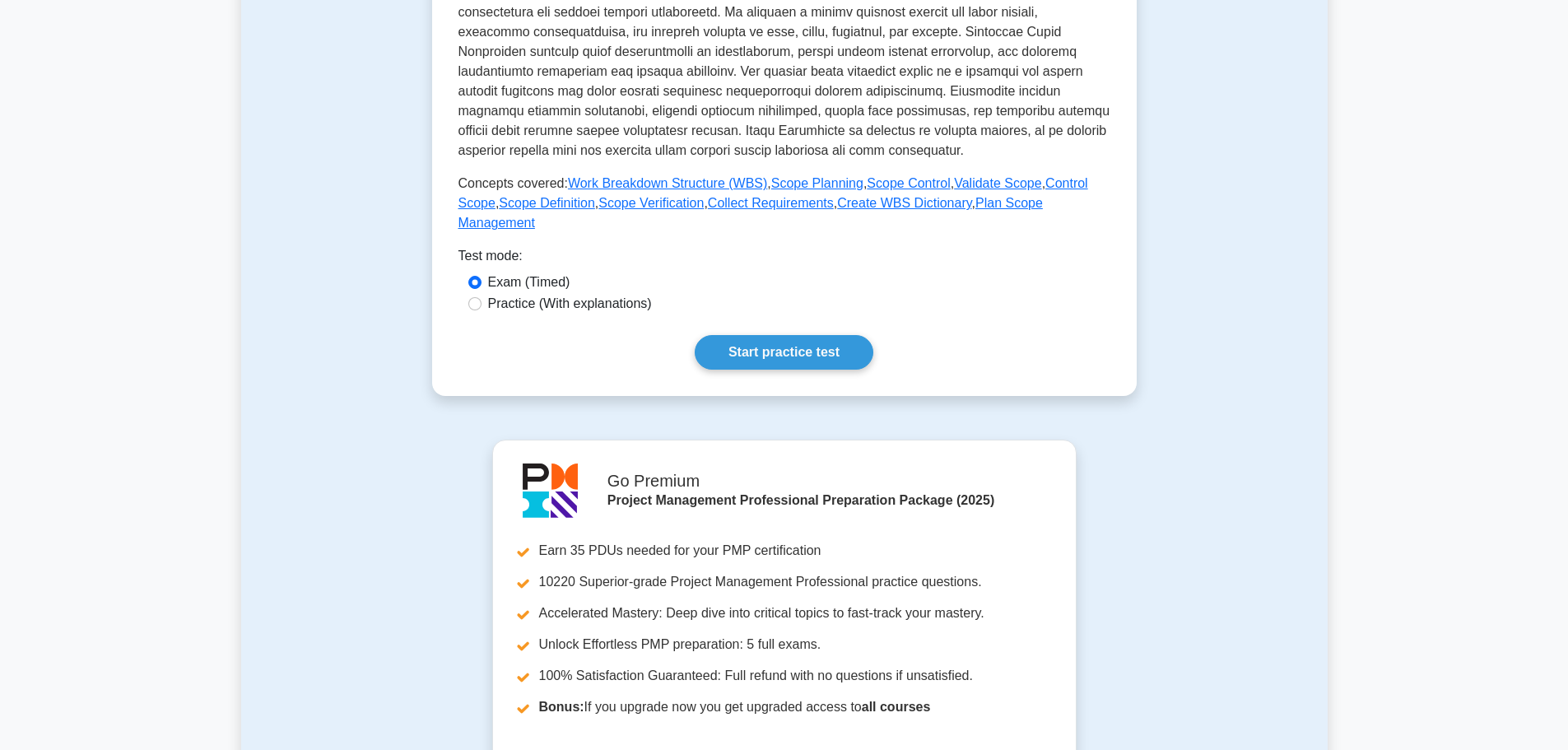
scroll to position [471, 0]
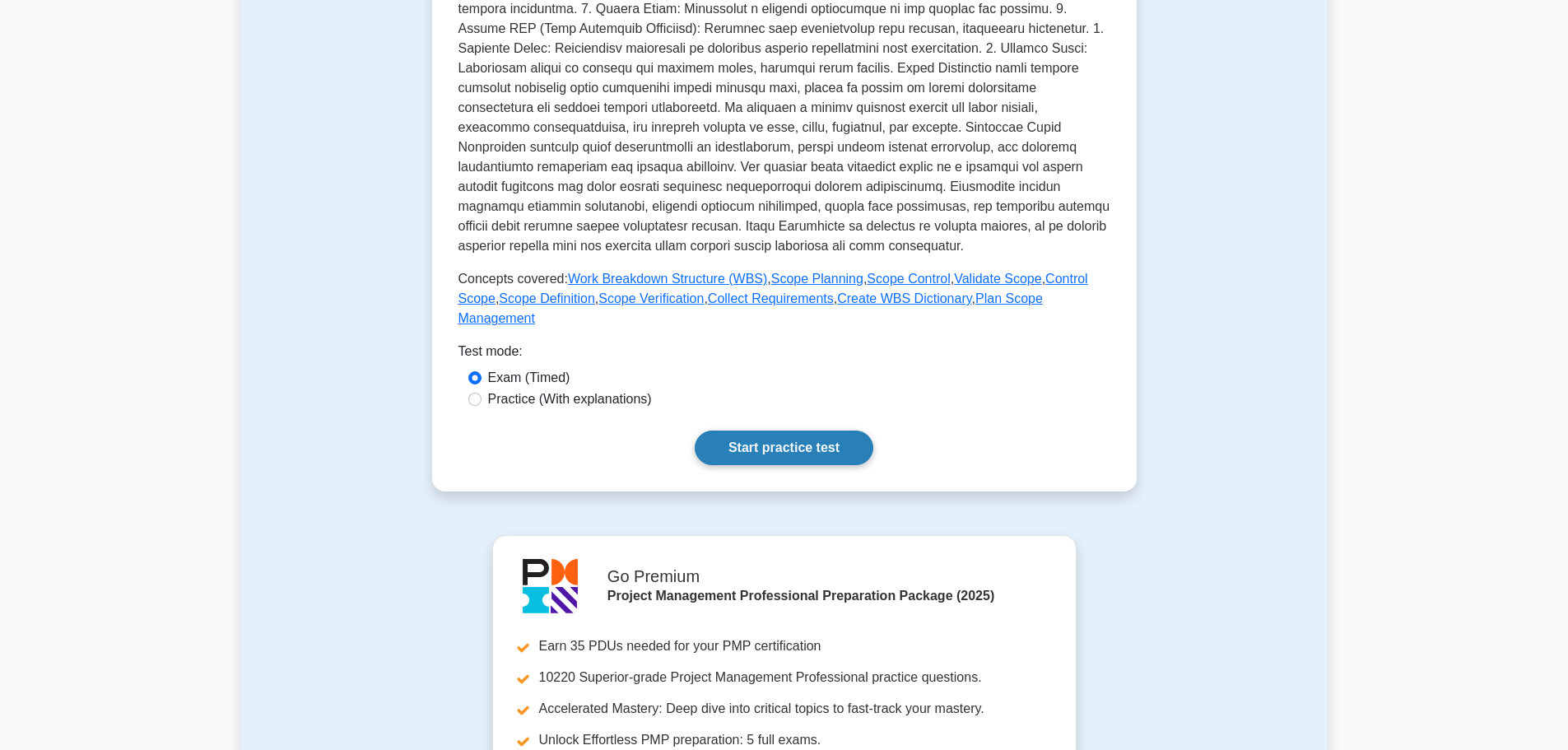
click at [807, 432] on link "Start practice test" at bounding box center [784, 448] width 179 height 35
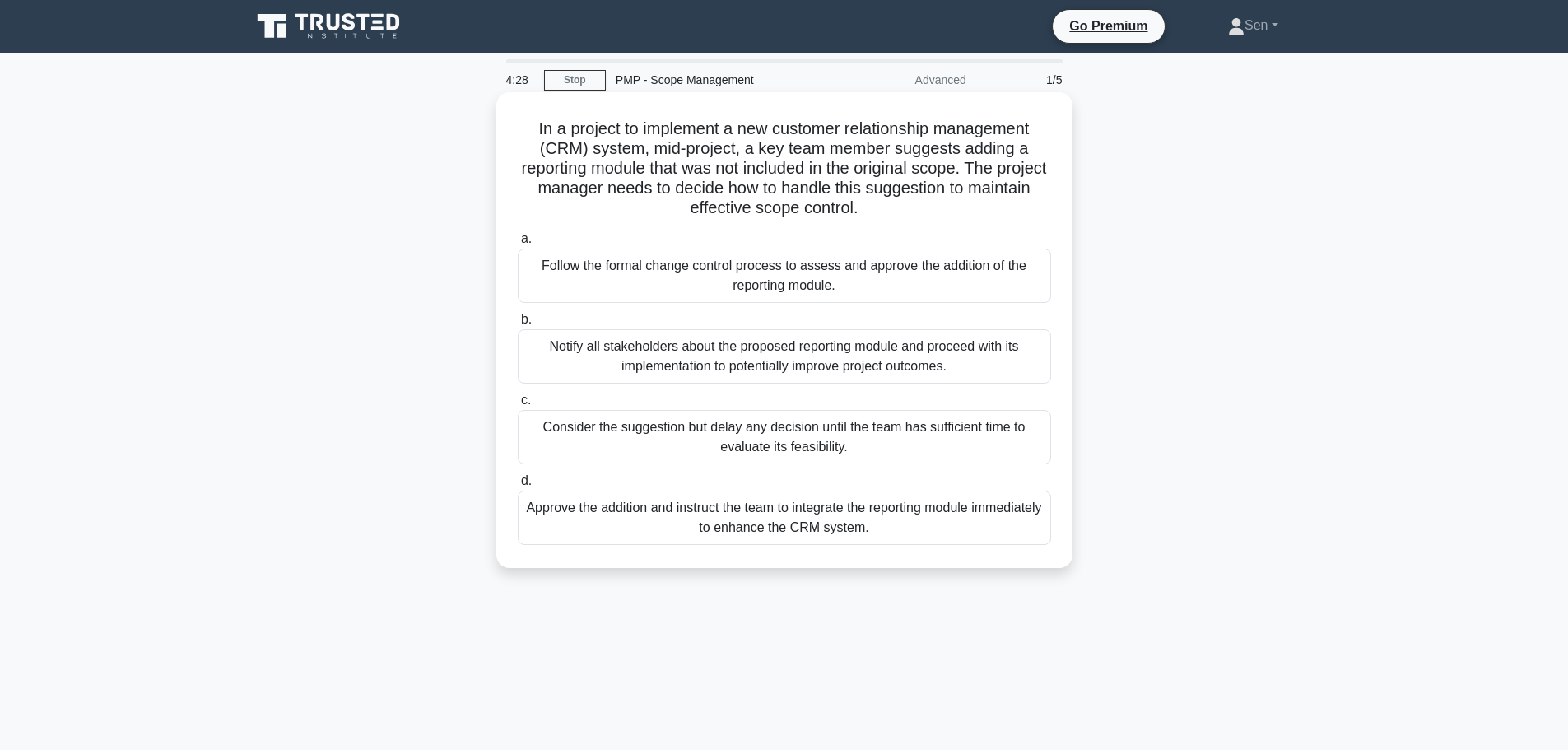
click at [850, 281] on div "Follow the formal change control process to assess and approve the addition of …" at bounding box center [784, 276] width 534 height 54
click at [518, 244] on input "a. Follow the formal change control process to assess and approve the addition …" at bounding box center [518, 239] width 0 height 10
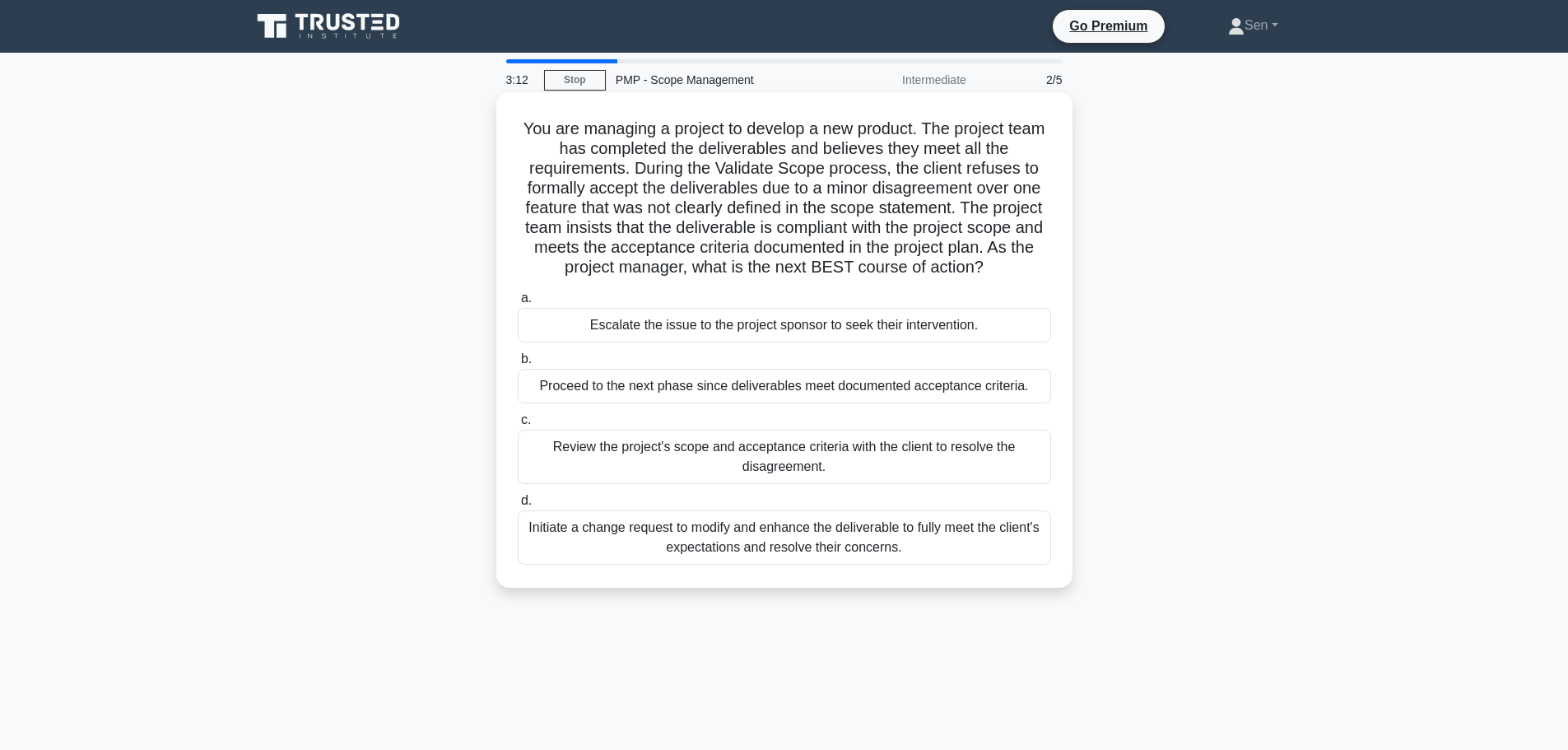
click at [819, 469] on div "Review the project's scope and acceptance criteria with the client to resolve t…" at bounding box center [784, 457] width 534 height 54
click at [518, 425] on input "c. Review the project's scope and acceptance criteria with the client to resolv…" at bounding box center [518, 420] width 0 height 10
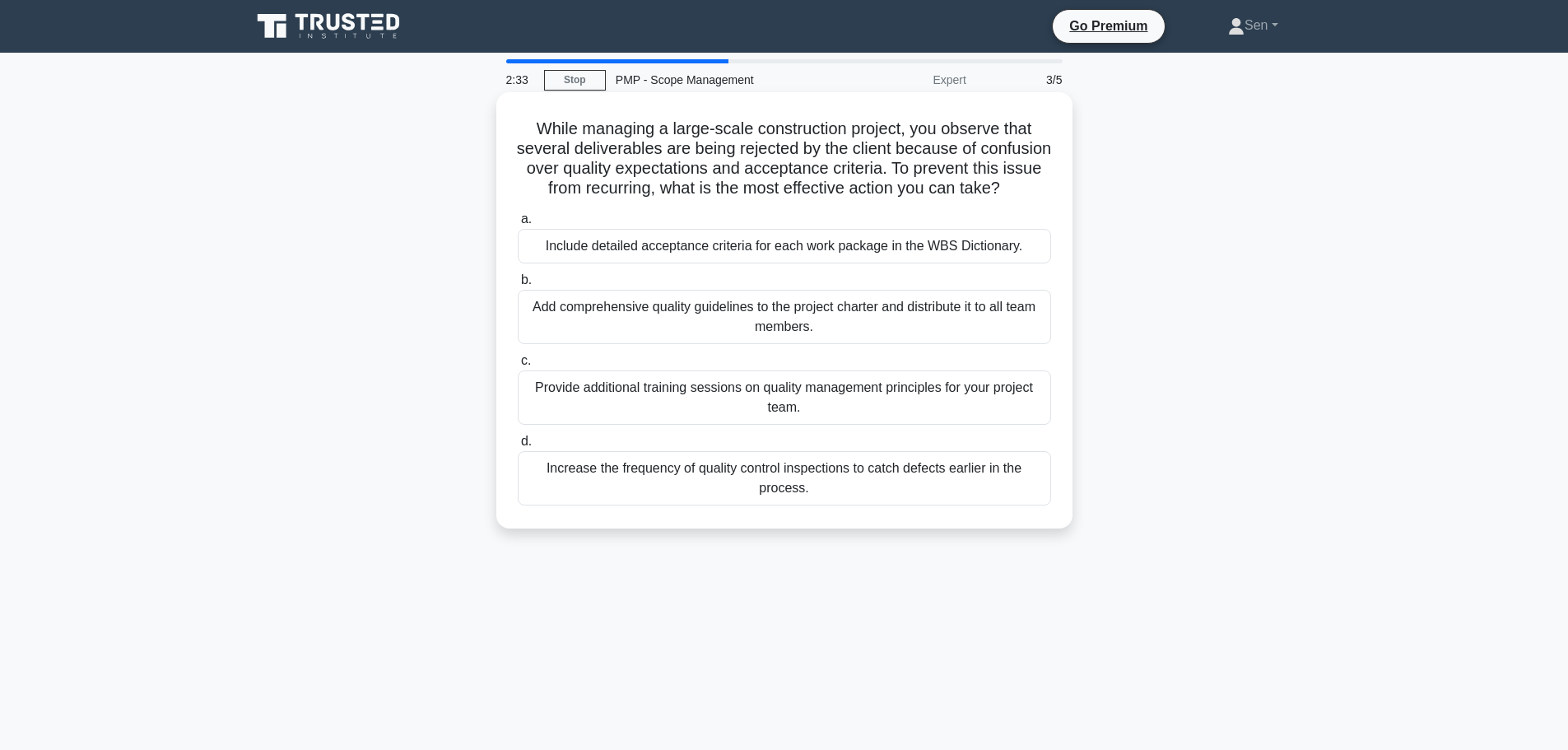
click at [786, 263] on div "Include detailed acceptance criteria for each work package in the WBS Dictionar…" at bounding box center [784, 245] width 534 height 35
click at [518, 225] on input "a. Include detailed acceptance criteria for each work package in the WBS Dictio…" at bounding box center [518, 218] width 0 height 10
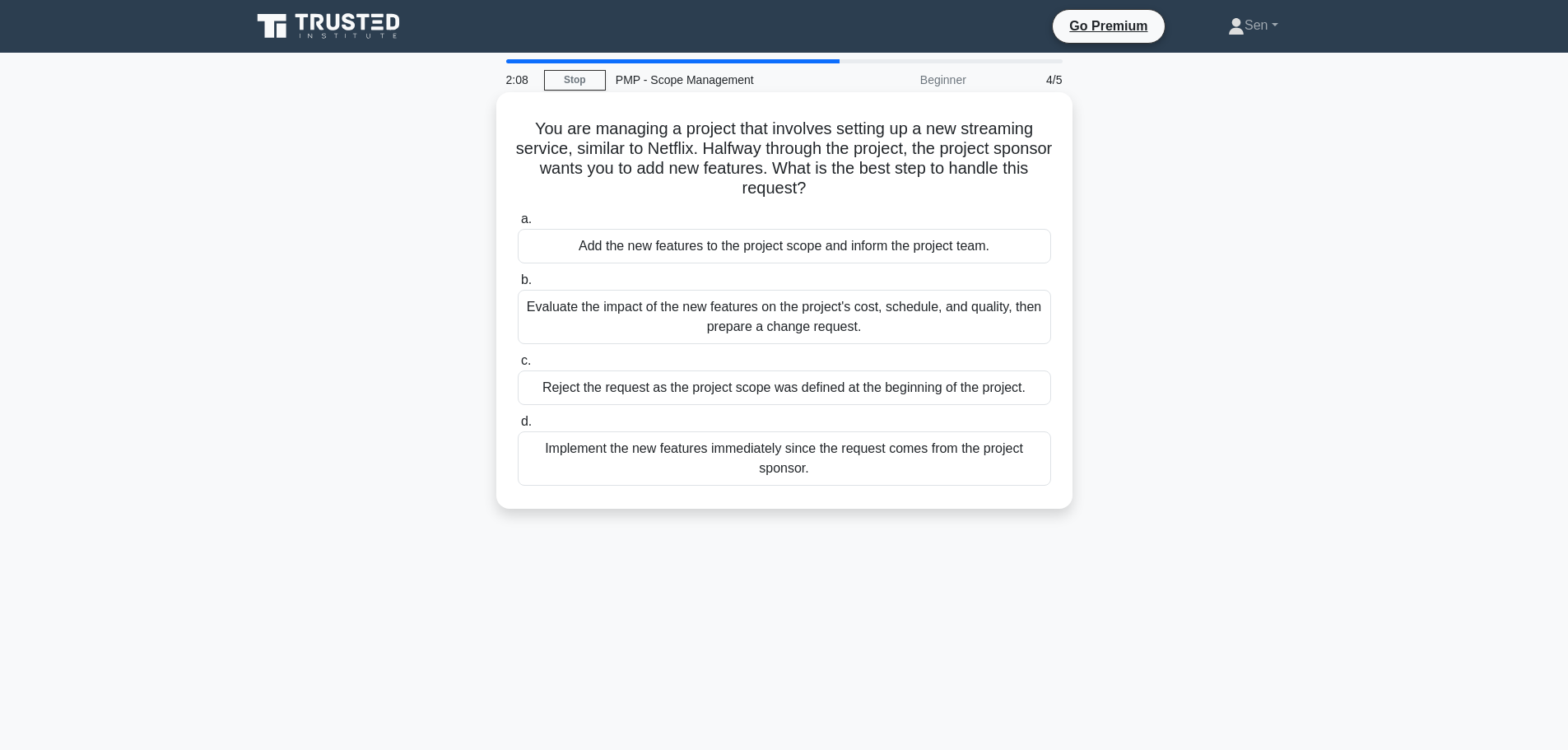
click at [899, 318] on div "Evaluate the impact of the new features on the project's cost, schedule, and qu…" at bounding box center [784, 317] width 534 height 54
click at [518, 285] on input "b. Evaluate the impact of the new features on the project's cost, schedule, and…" at bounding box center [518, 280] width 0 height 10
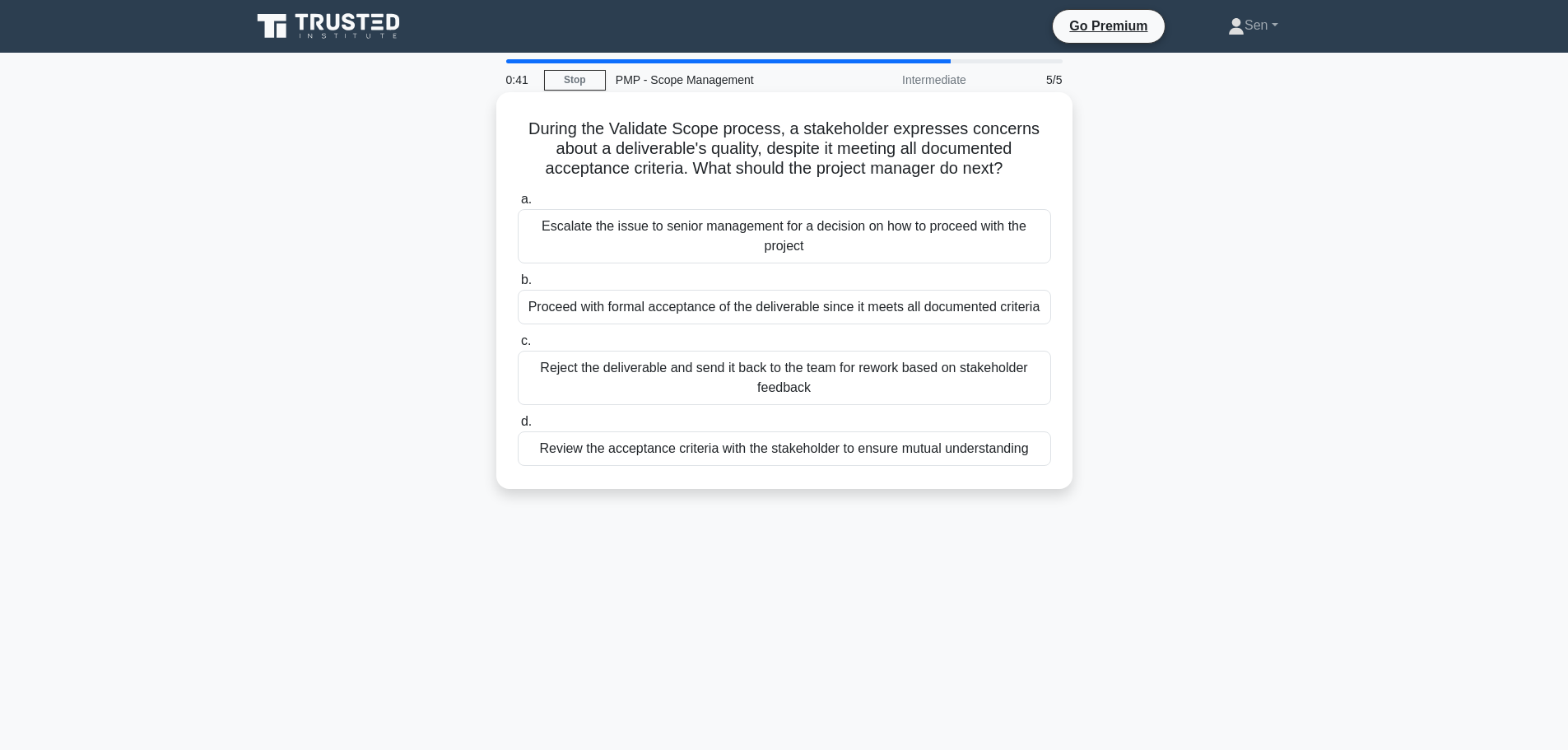
click at [762, 451] on div "Review the acceptance criteria with the stakeholder to ensure mutual understand…" at bounding box center [784, 448] width 534 height 35
click at [518, 427] on input "d. Review the acceptance criteria with the stakeholder to ensure mutual underst…" at bounding box center [518, 422] width 0 height 10
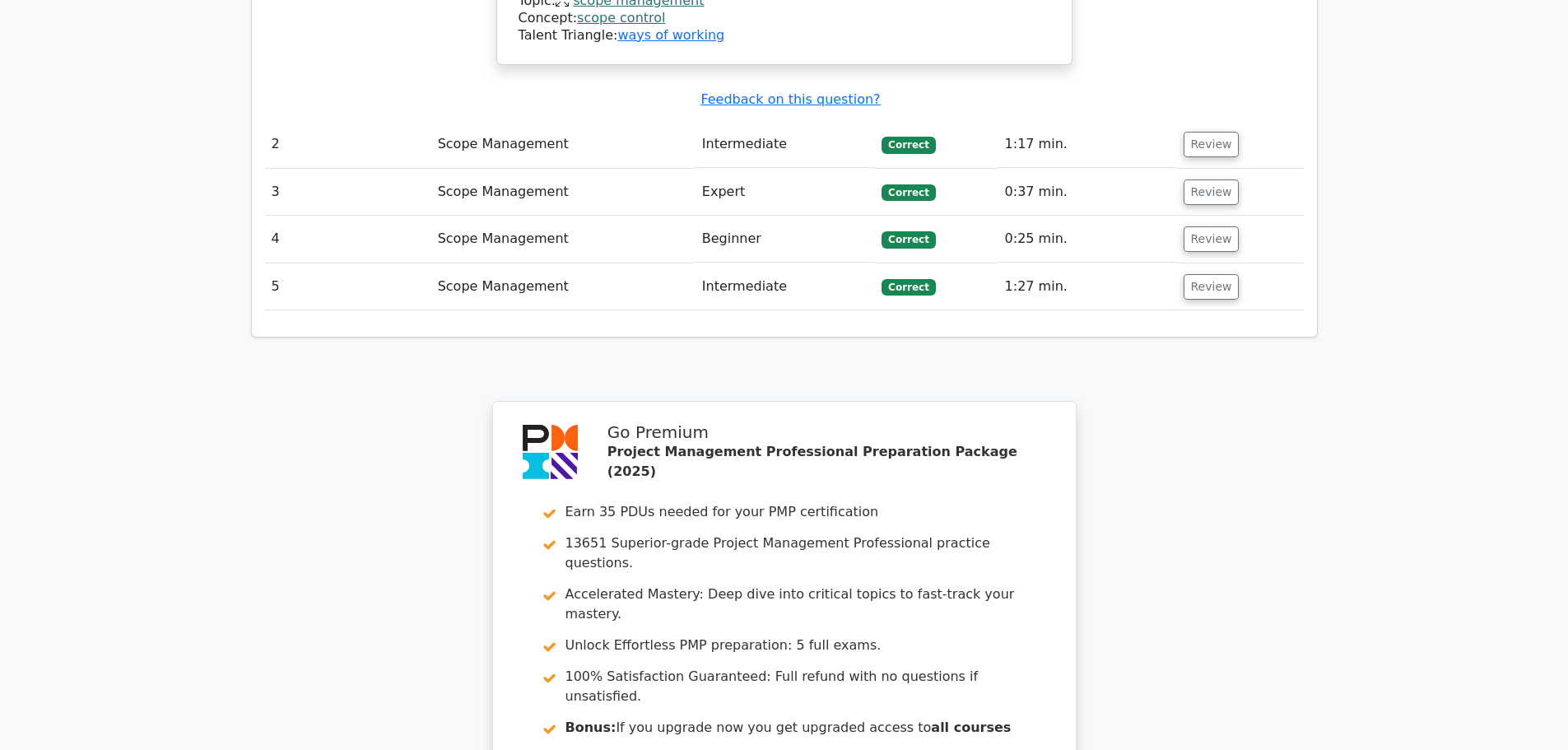
scroll to position [2223, 0]
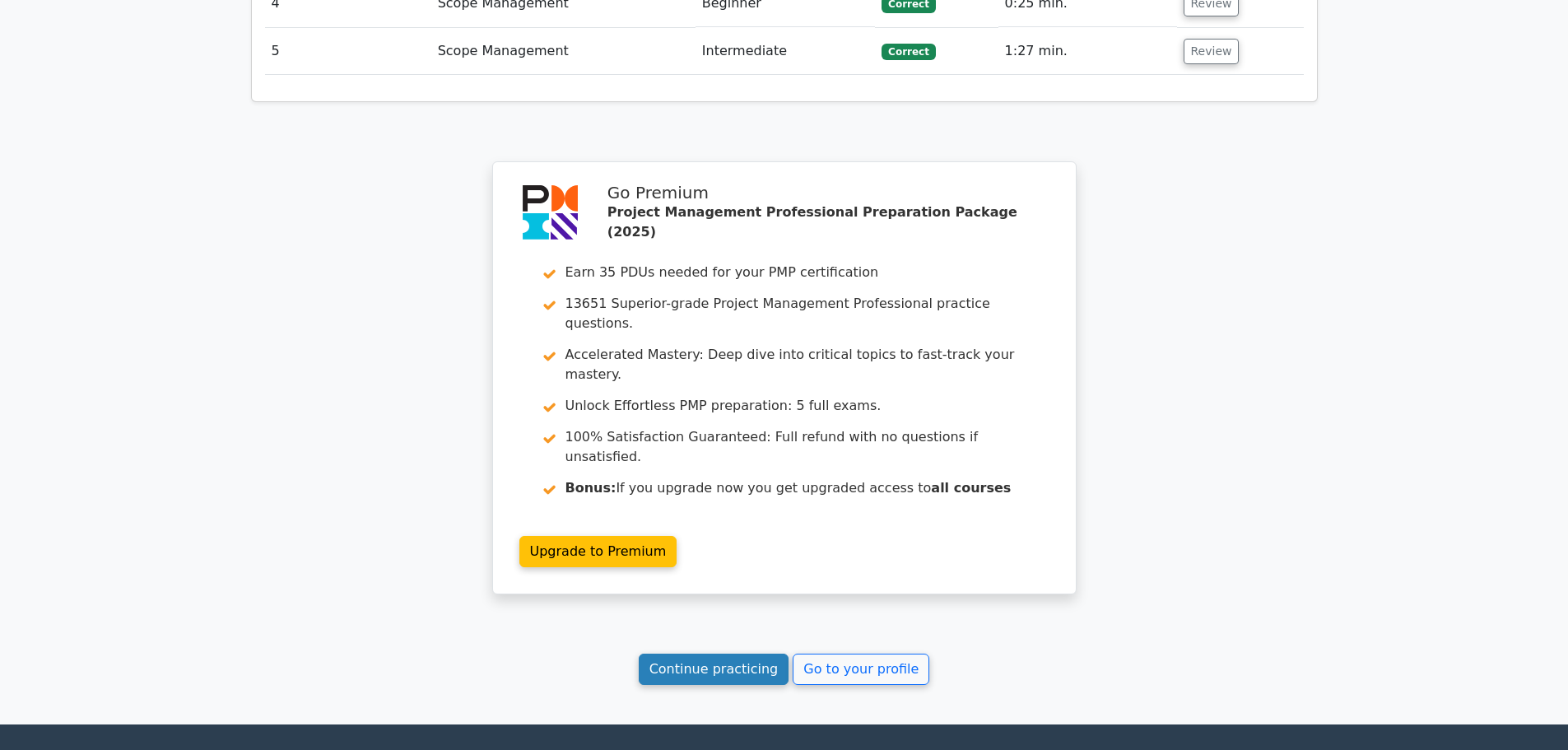
click at [746, 654] on link "Continue practicing" at bounding box center [715, 670] width 151 height 32
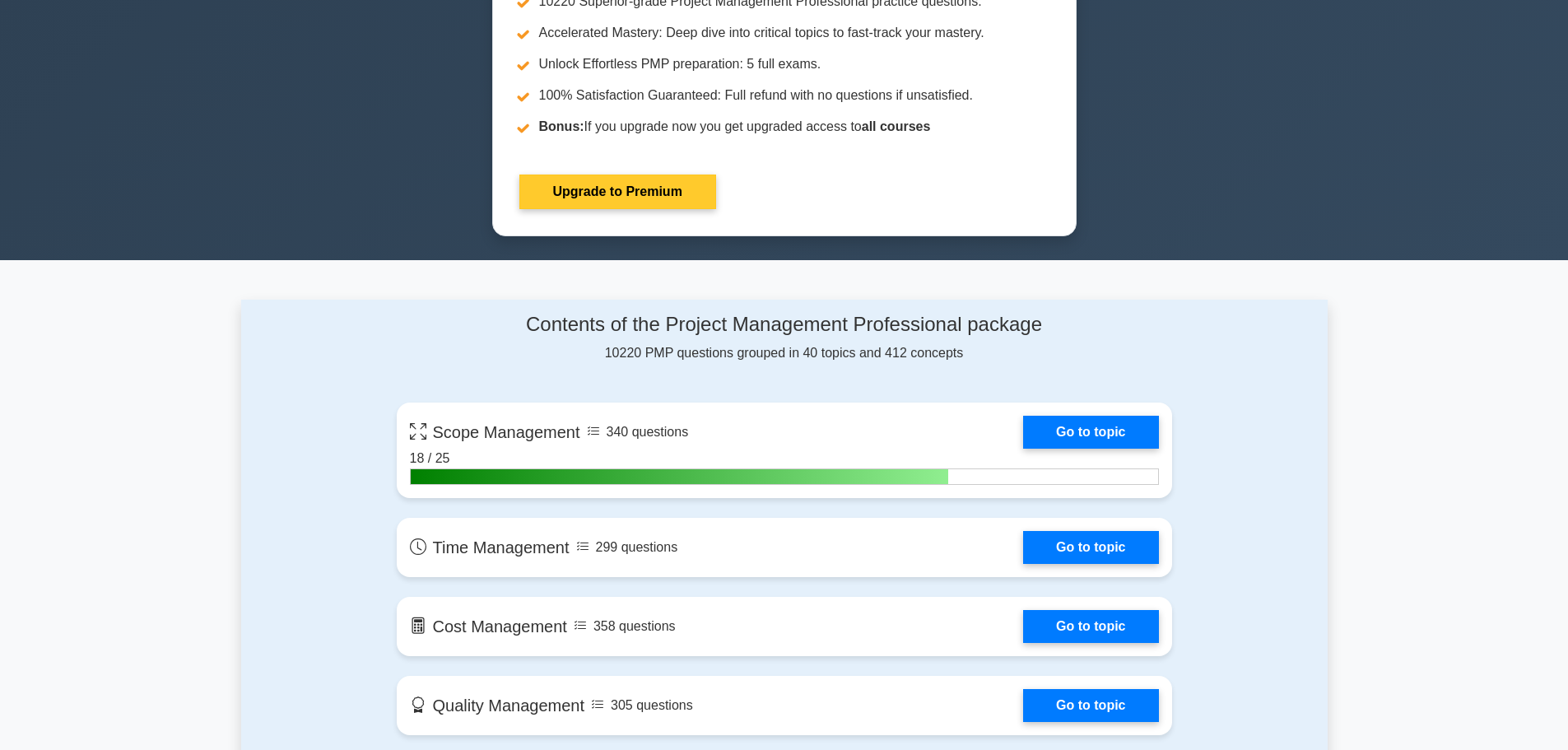
scroll to position [824, 0]
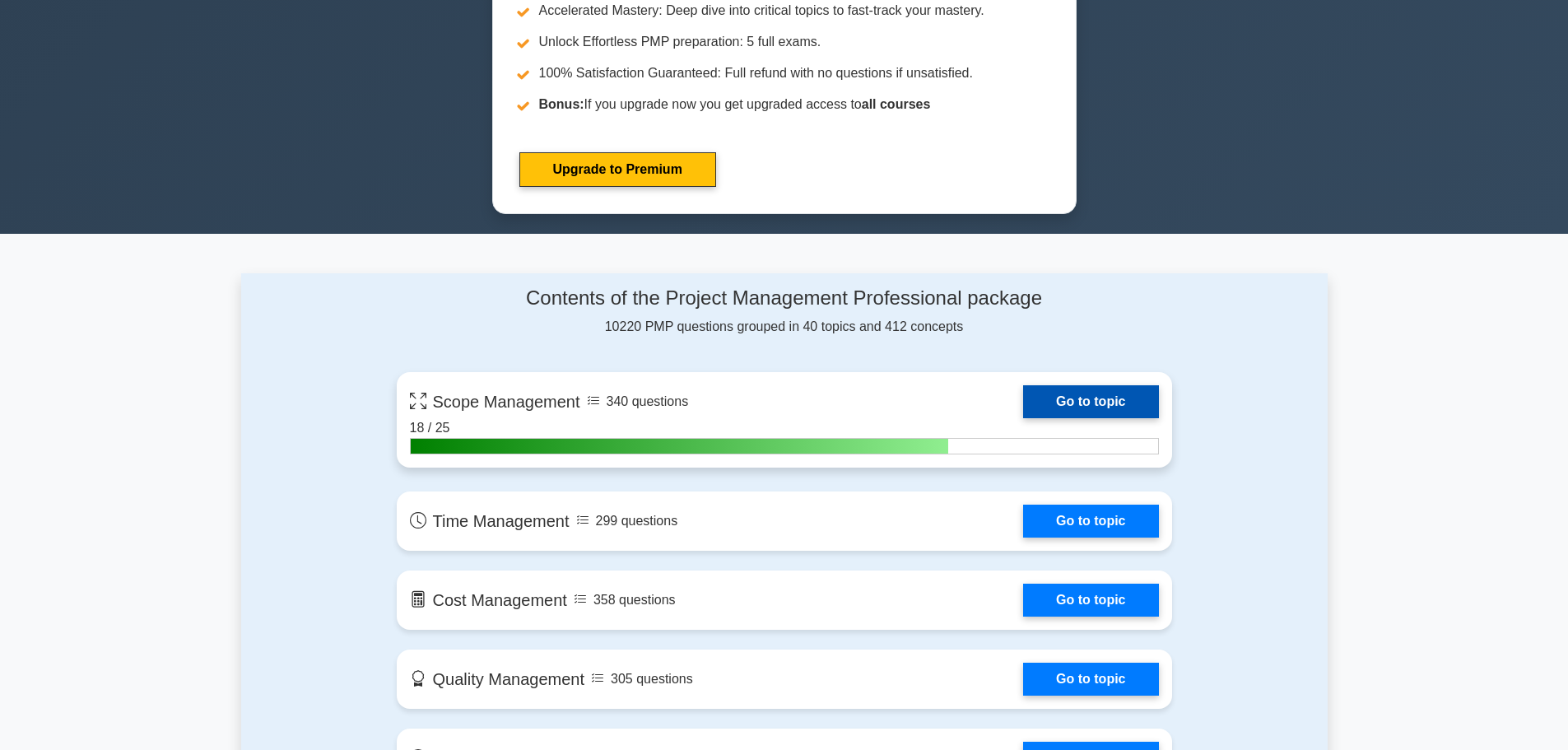
click at [1090, 404] on link "Go to topic" at bounding box center [1090, 401] width 135 height 33
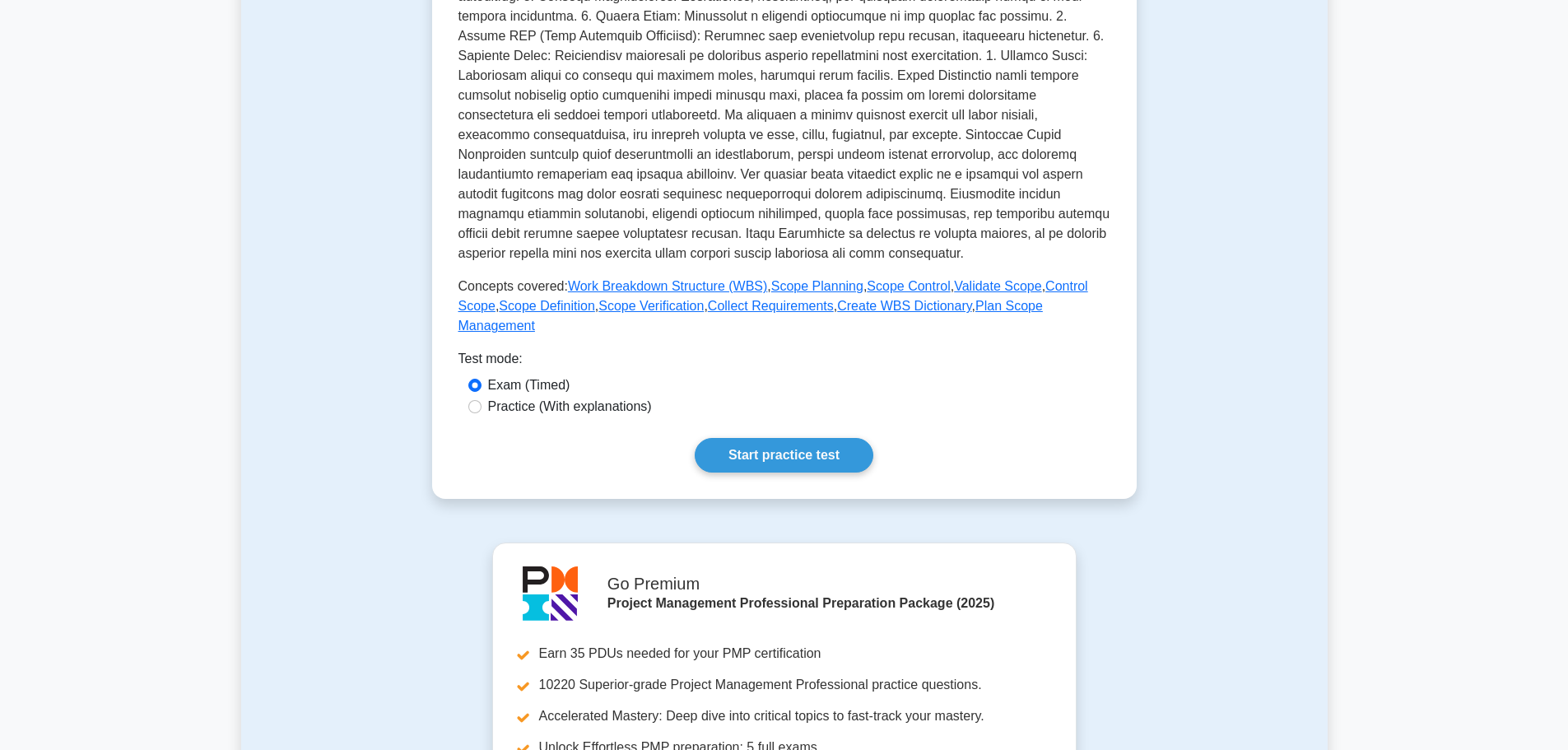
scroll to position [494, 0]
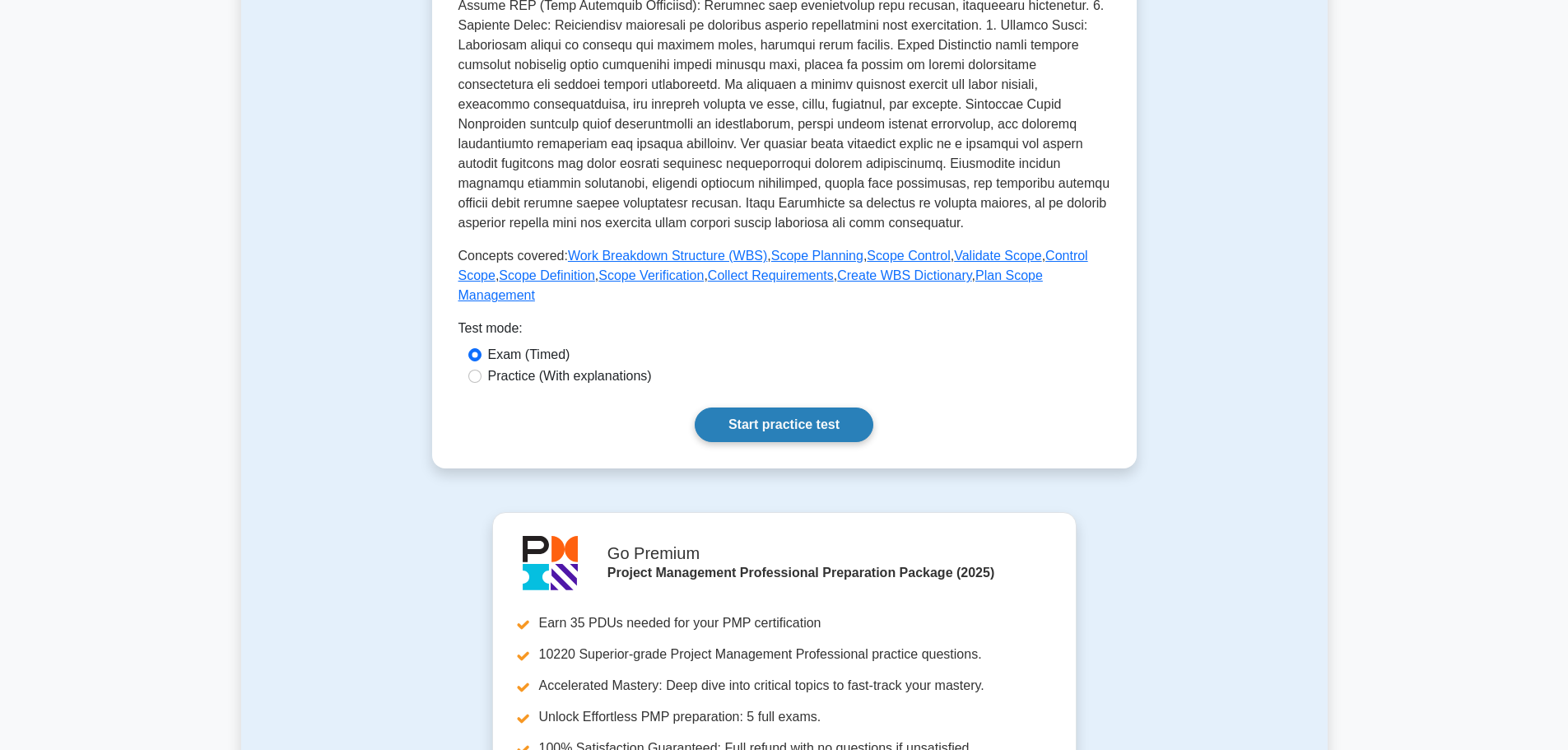
click at [803, 410] on link "Start practice test" at bounding box center [784, 424] width 179 height 35
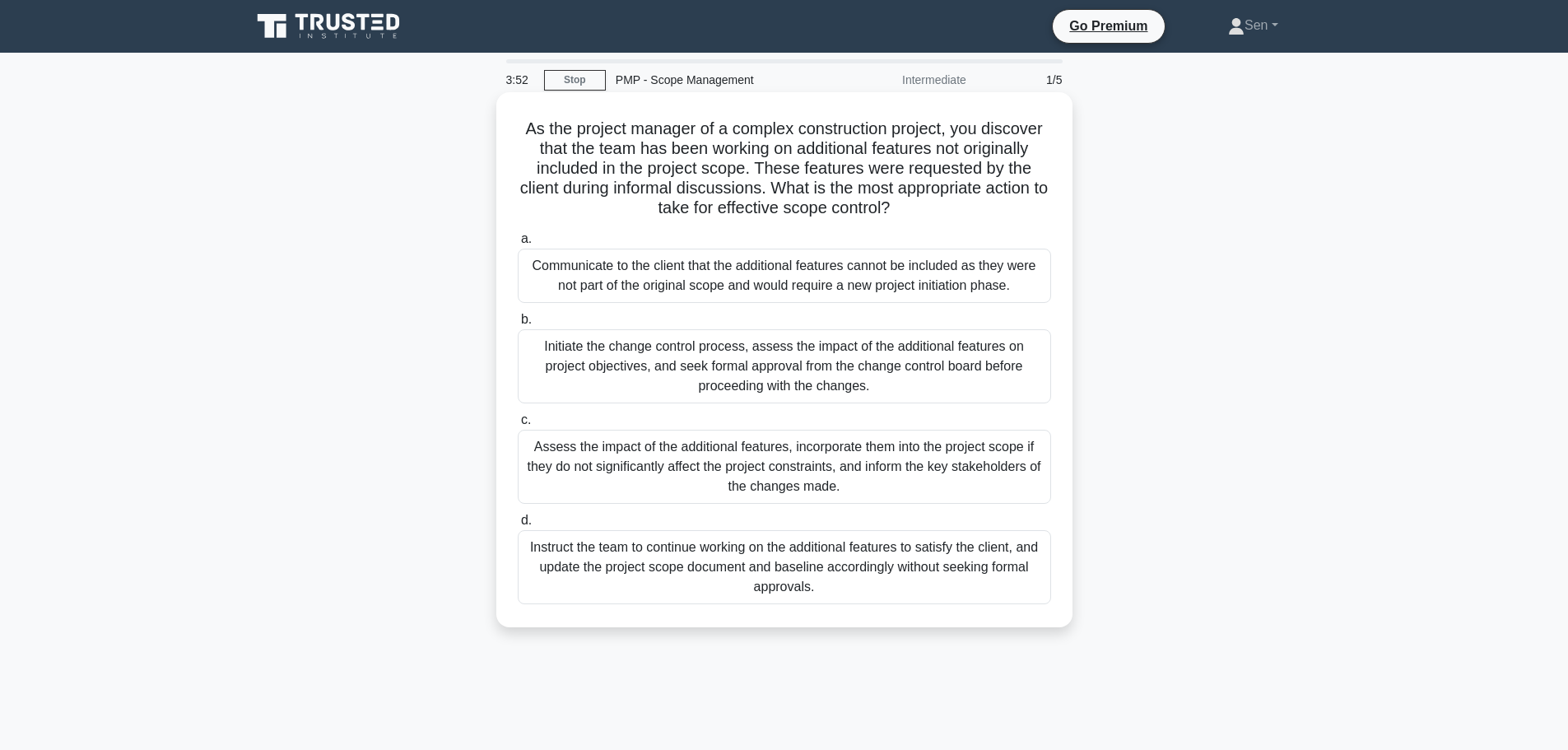
click at [940, 375] on div "Initiate the change control process, assess the impact of the additional featur…" at bounding box center [784, 366] width 534 height 74
click at [518, 326] on input "b. Initiate the change control process, assess the impact of the additional fea…" at bounding box center [518, 319] width 0 height 10
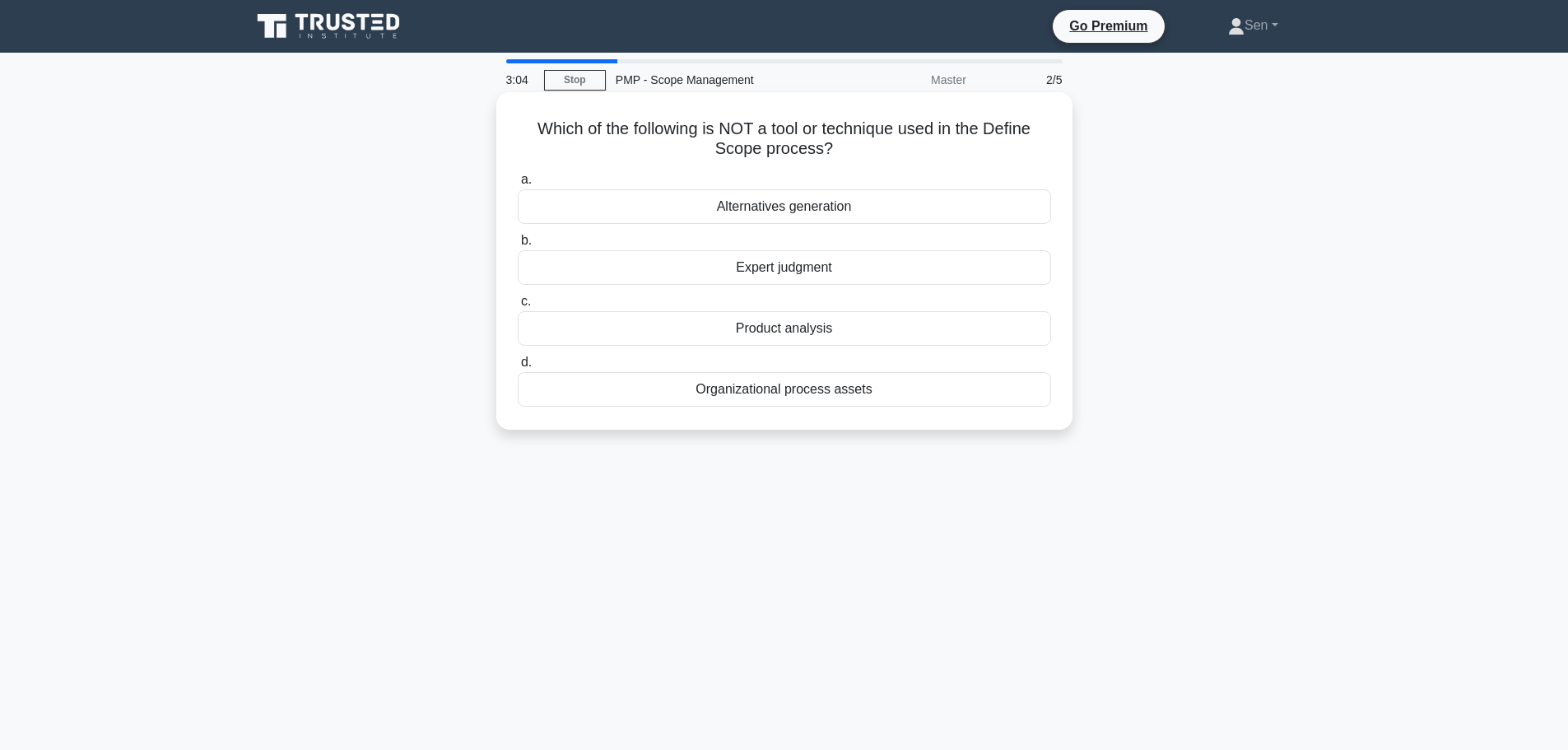
click at [795, 214] on div "Alternatives generation" at bounding box center [784, 206] width 534 height 35
click at [518, 186] on input "a. Alternatives generation" at bounding box center [518, 179] width 0 height 10
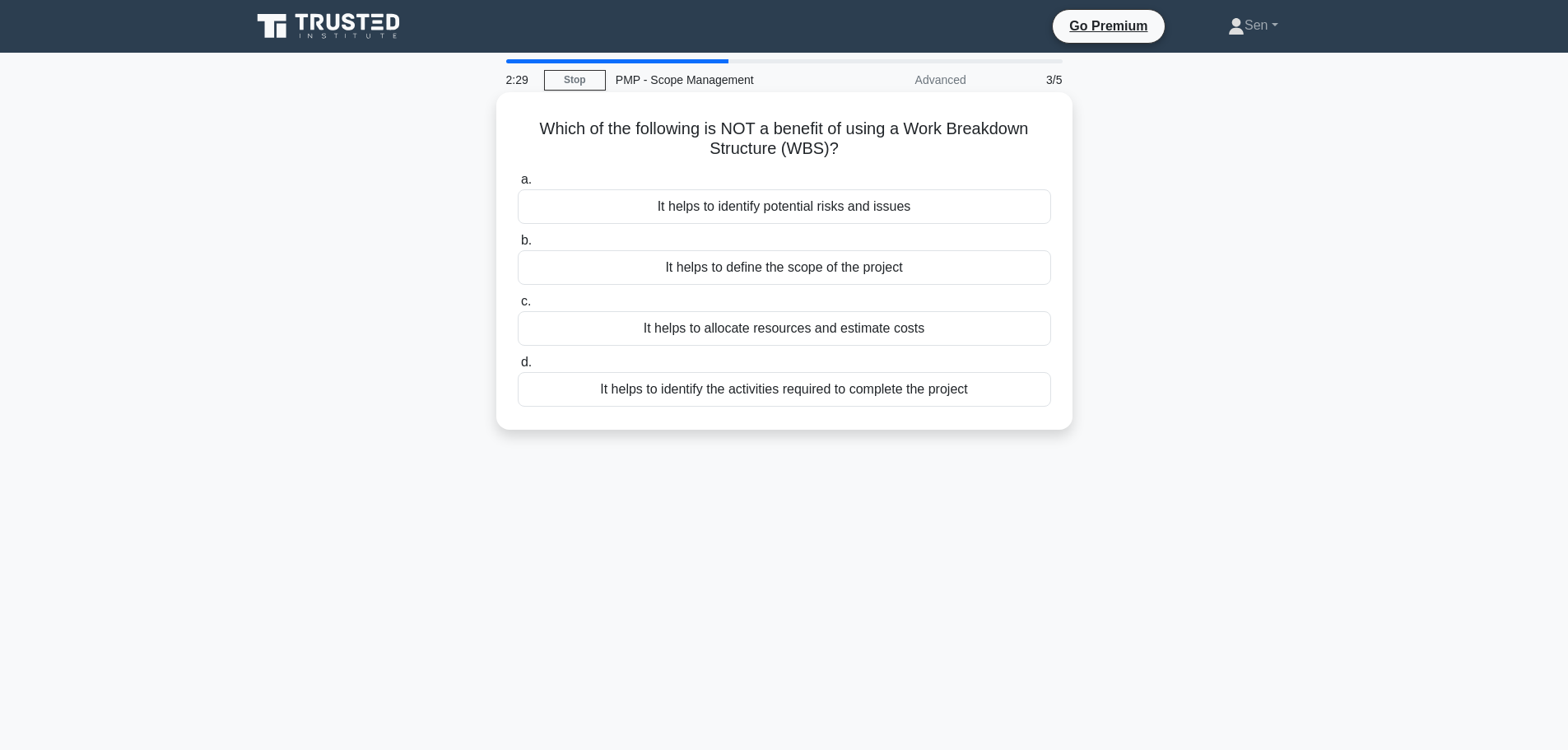
click at [866, 214] on div "It helps to identify potential risks and issues" at bounding box center [784, 206] width 534 height 35
click at [518, 186] on input "a. It helps to identify potential risks and issues" at bounding box center [518, 179] width 0 height 10
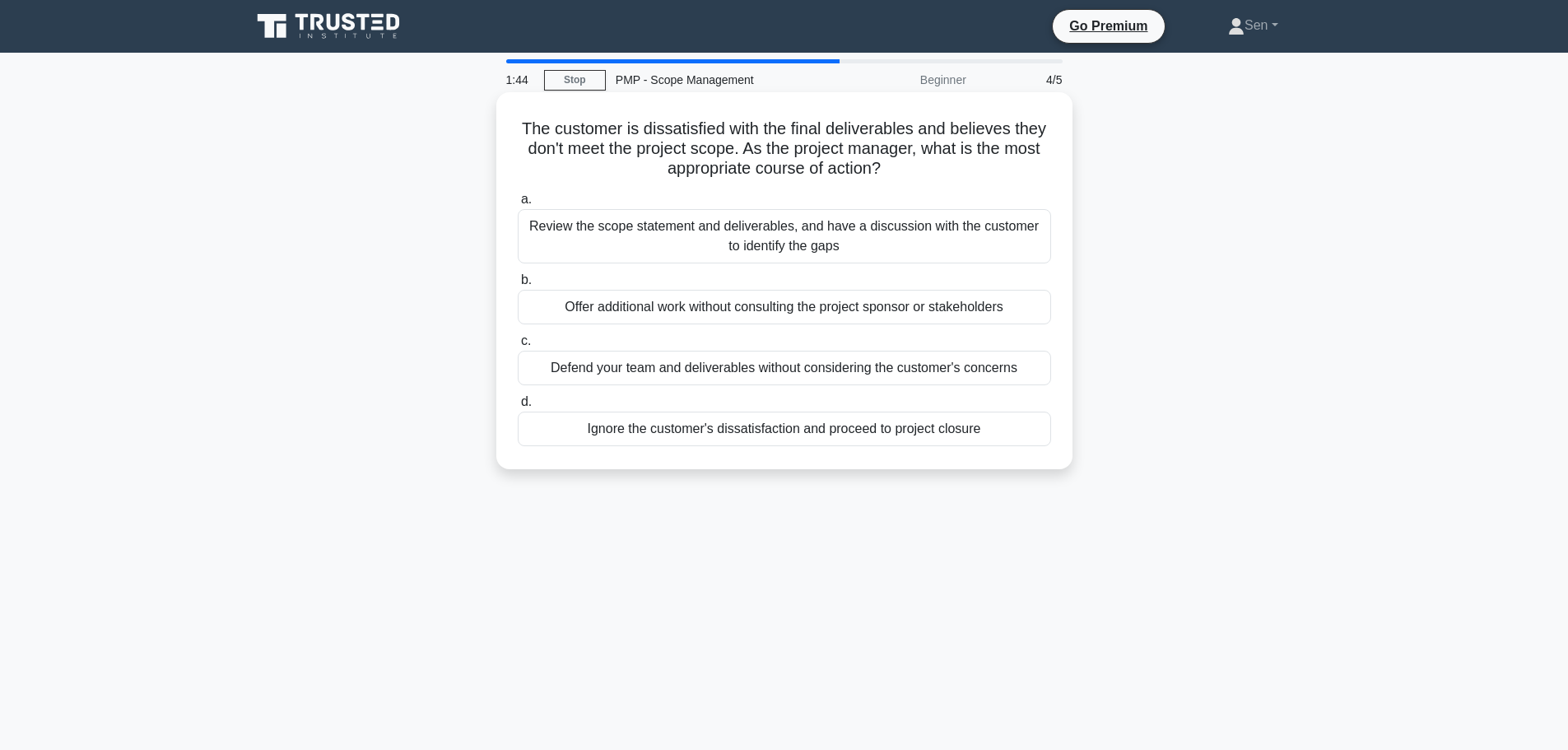
click at [923, 238] on div "Review the scope statement and deliverables, and have a discussion with the cus…" at bounding box center [784, 236] width 534 height 54
click at [518, 205] on input "a. Review the scope statement and deliverables, and have a discussion with the …" at bounding box center [518, 199] width 0 height 10
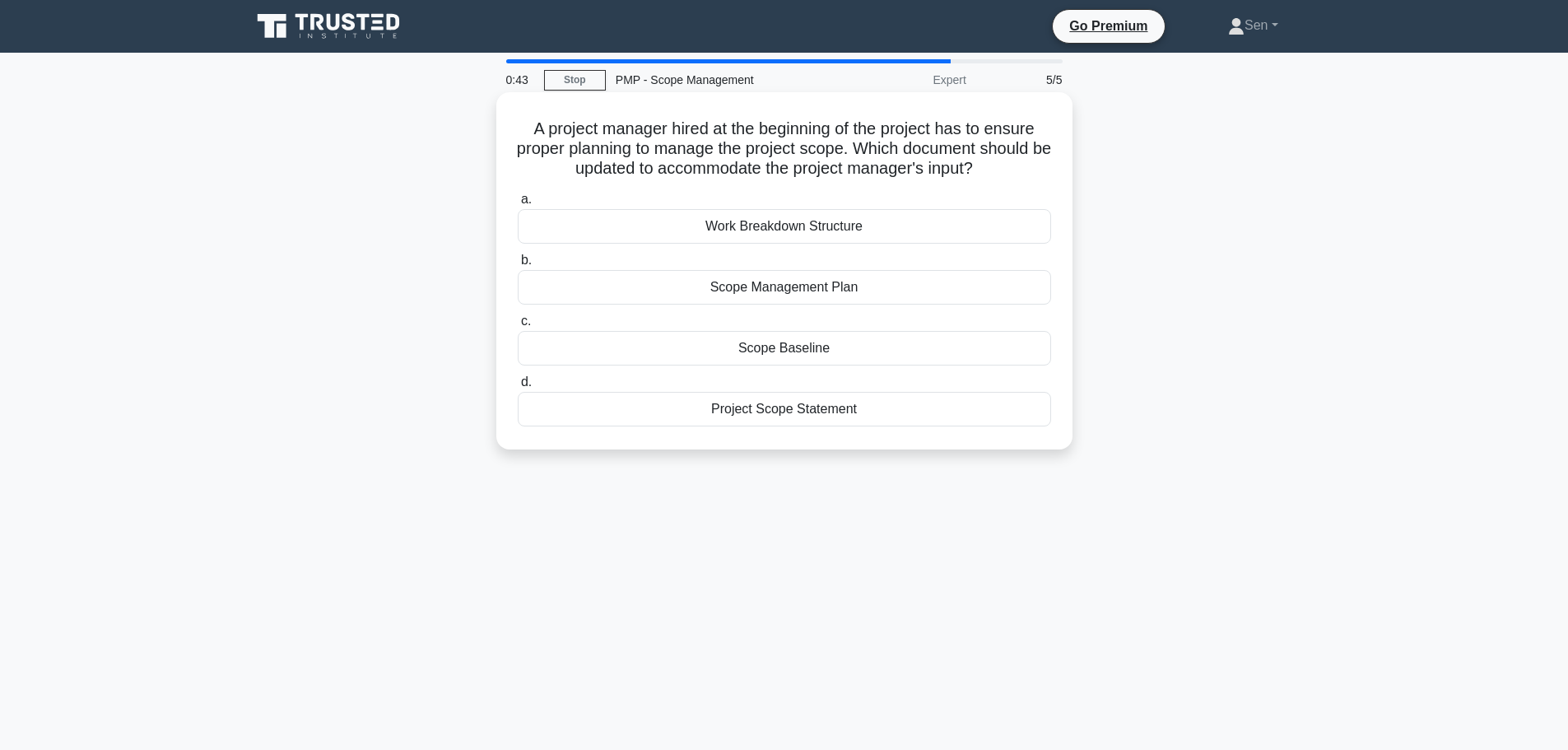
click at [838, 421] on div "Project Scope Statement" at bounding box center [784, 409] width 534 height 35
click at [518, 388] on input "d. Project Scope Statement" at bounding box center [518, 382] width 0 height 10
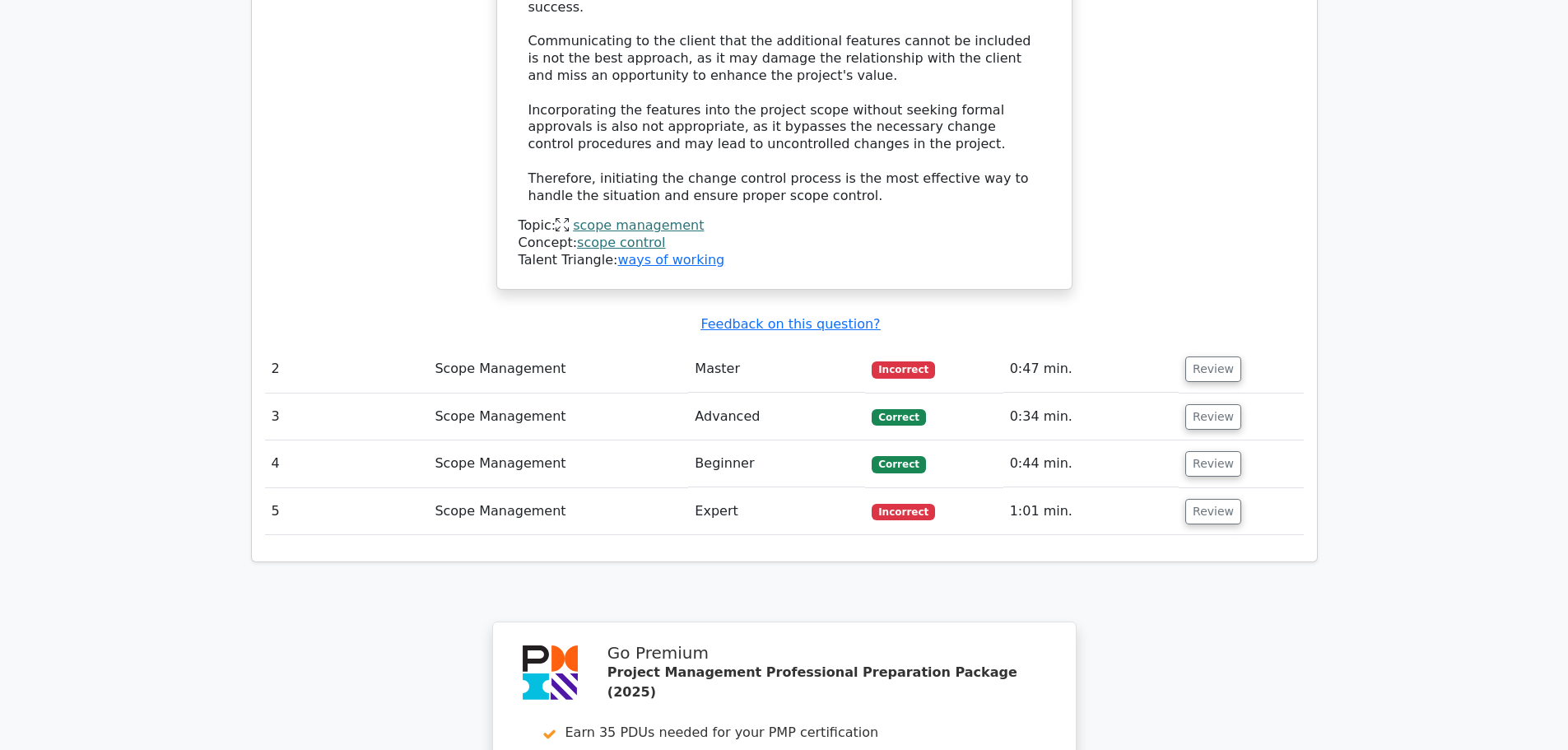
scroll to position [2058, 0]
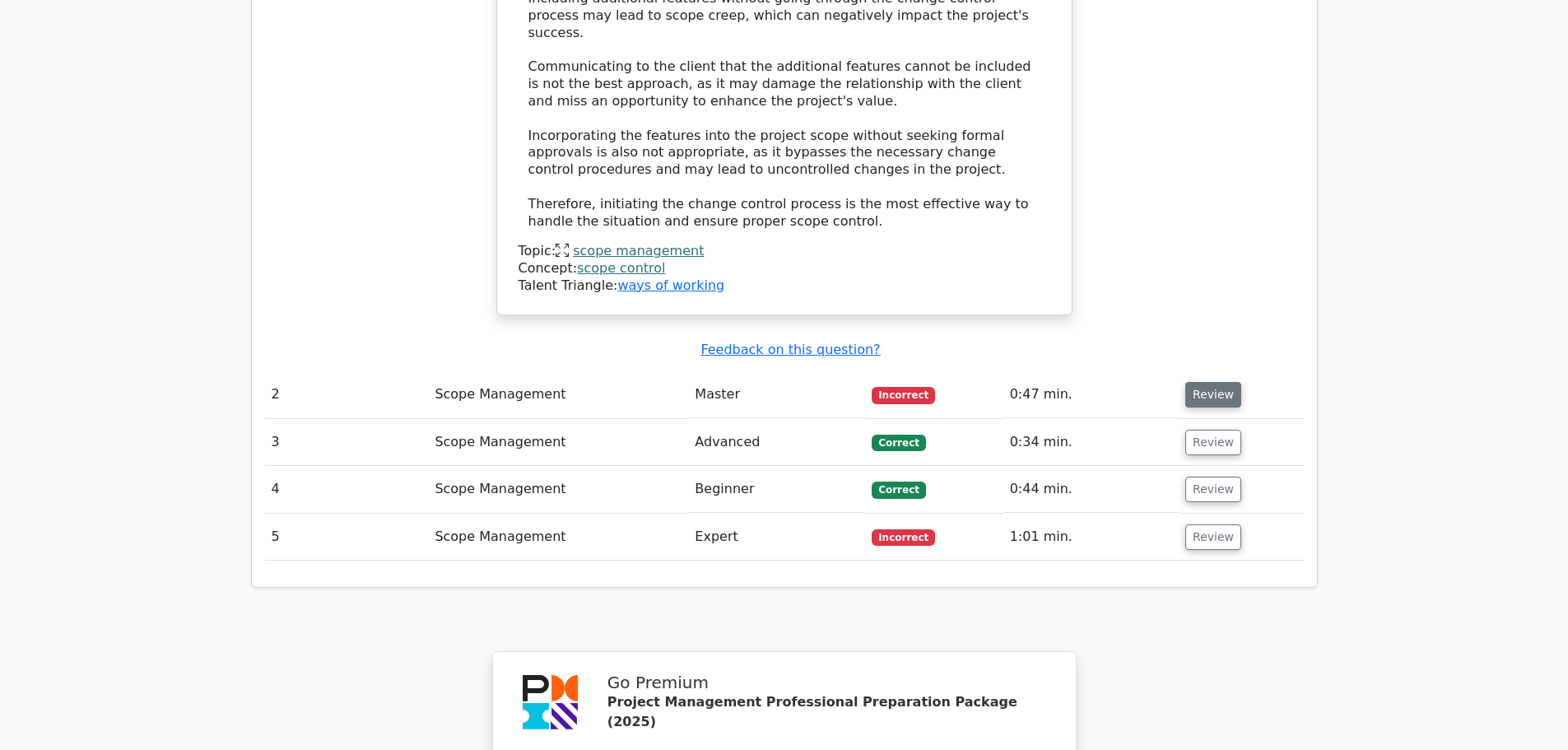
click at [1215, 382] on button "Review" at bounding box center [1214, 395] width 56 height 25
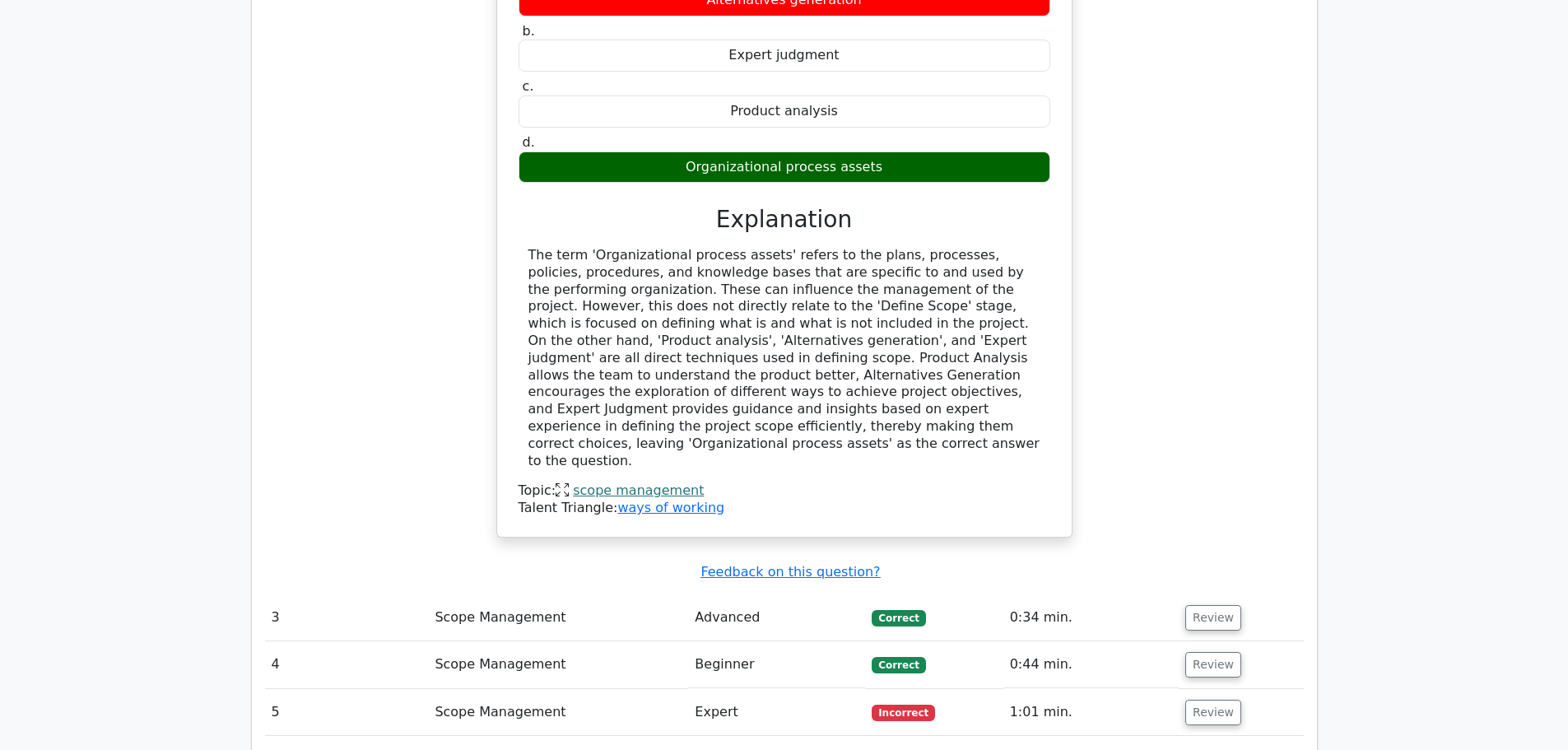
scroll to position [2634, 0]
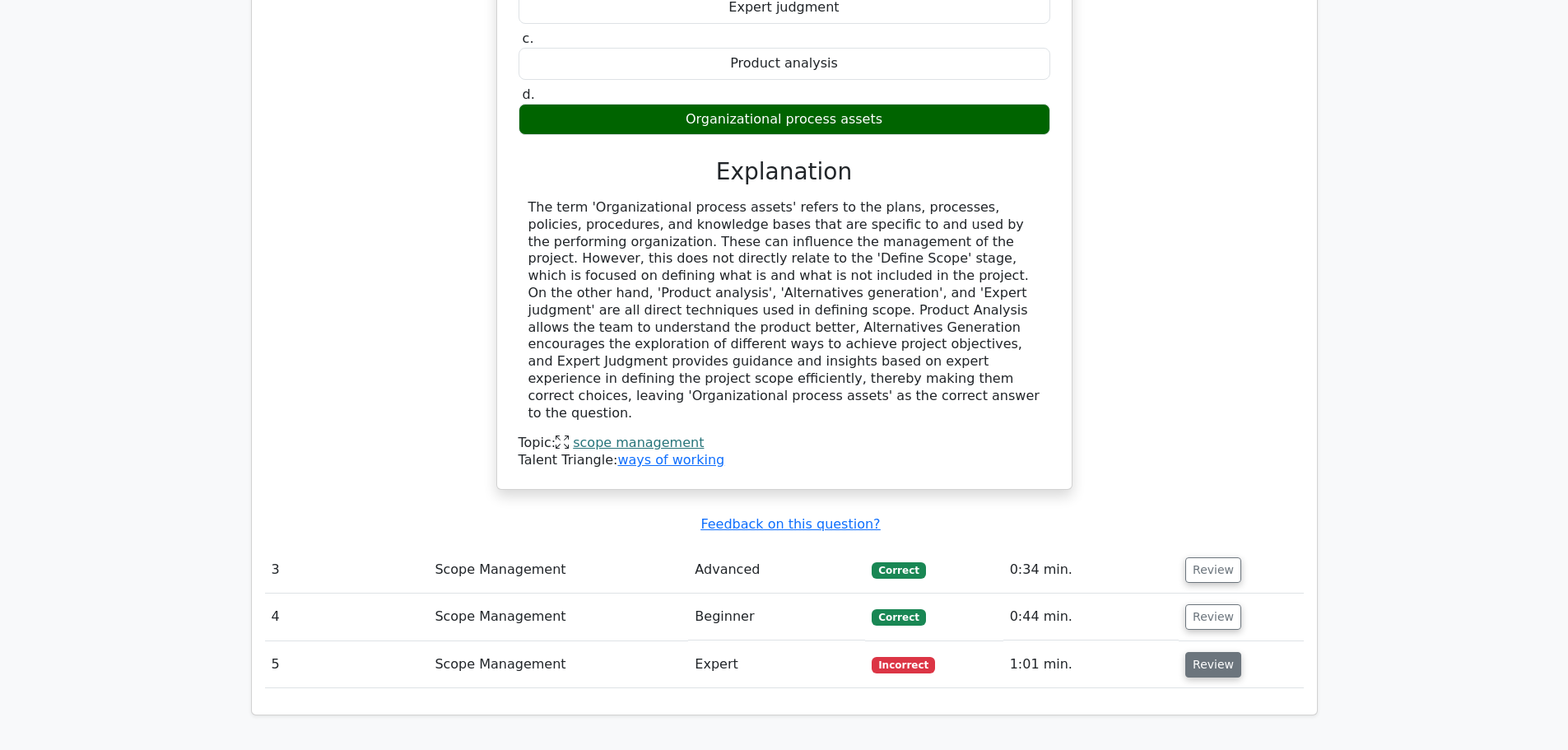
click at [1221, 652] on button "Review" at bounding box center [1214, 664] width 56 height 25
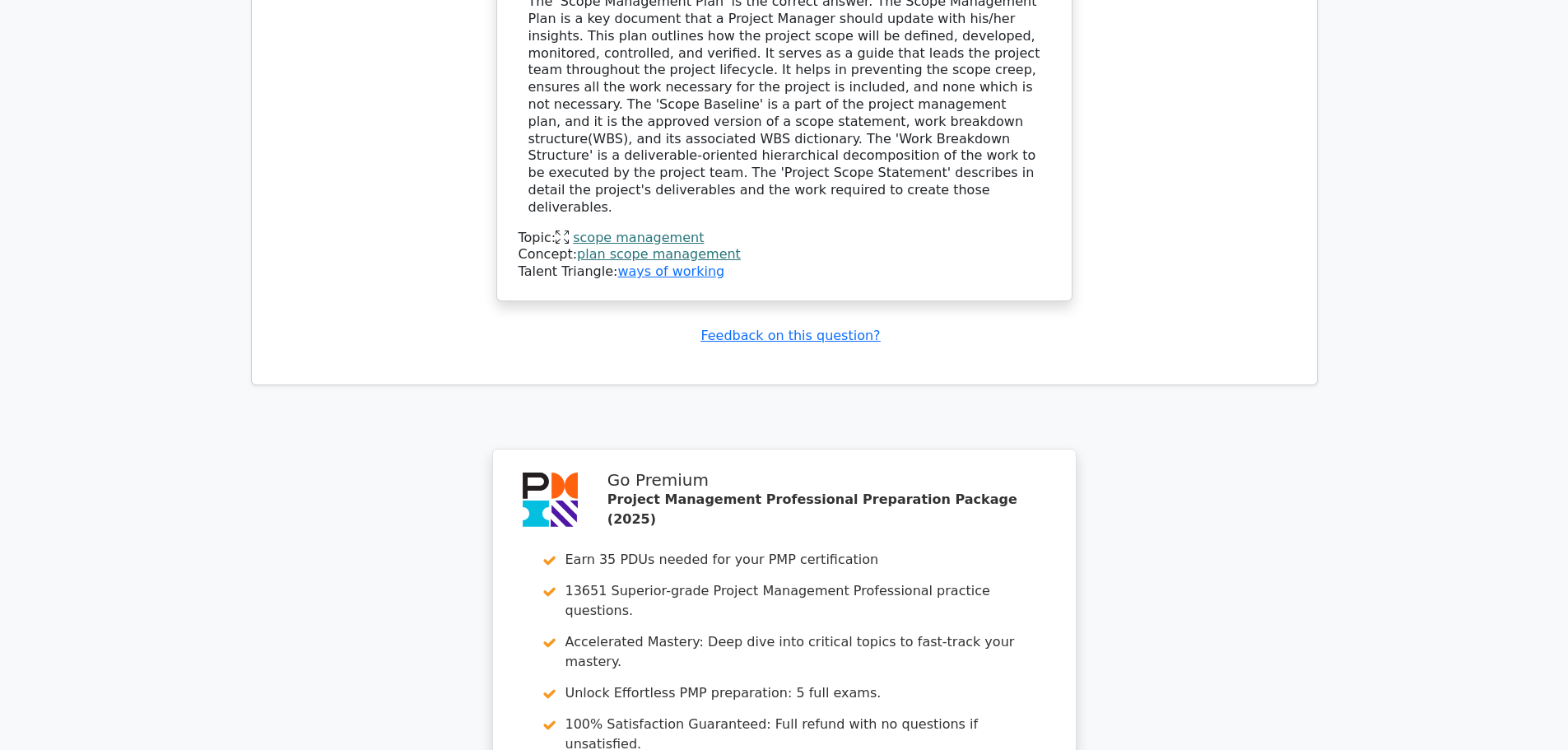
scroll to position [3953, 0]
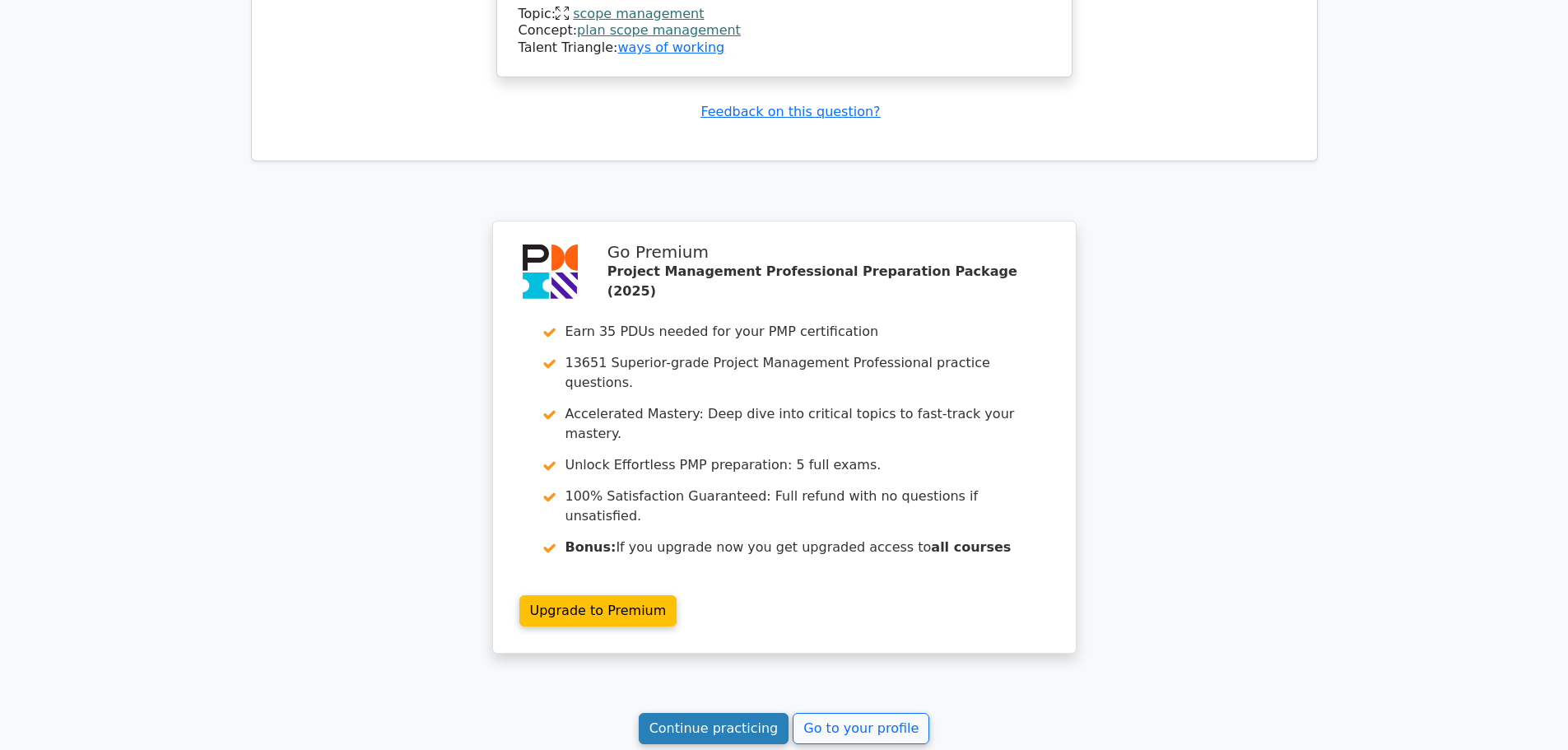
click at [773, 713] on link "Continue practicing" at bounding box center [715, 729] width 151 height 32
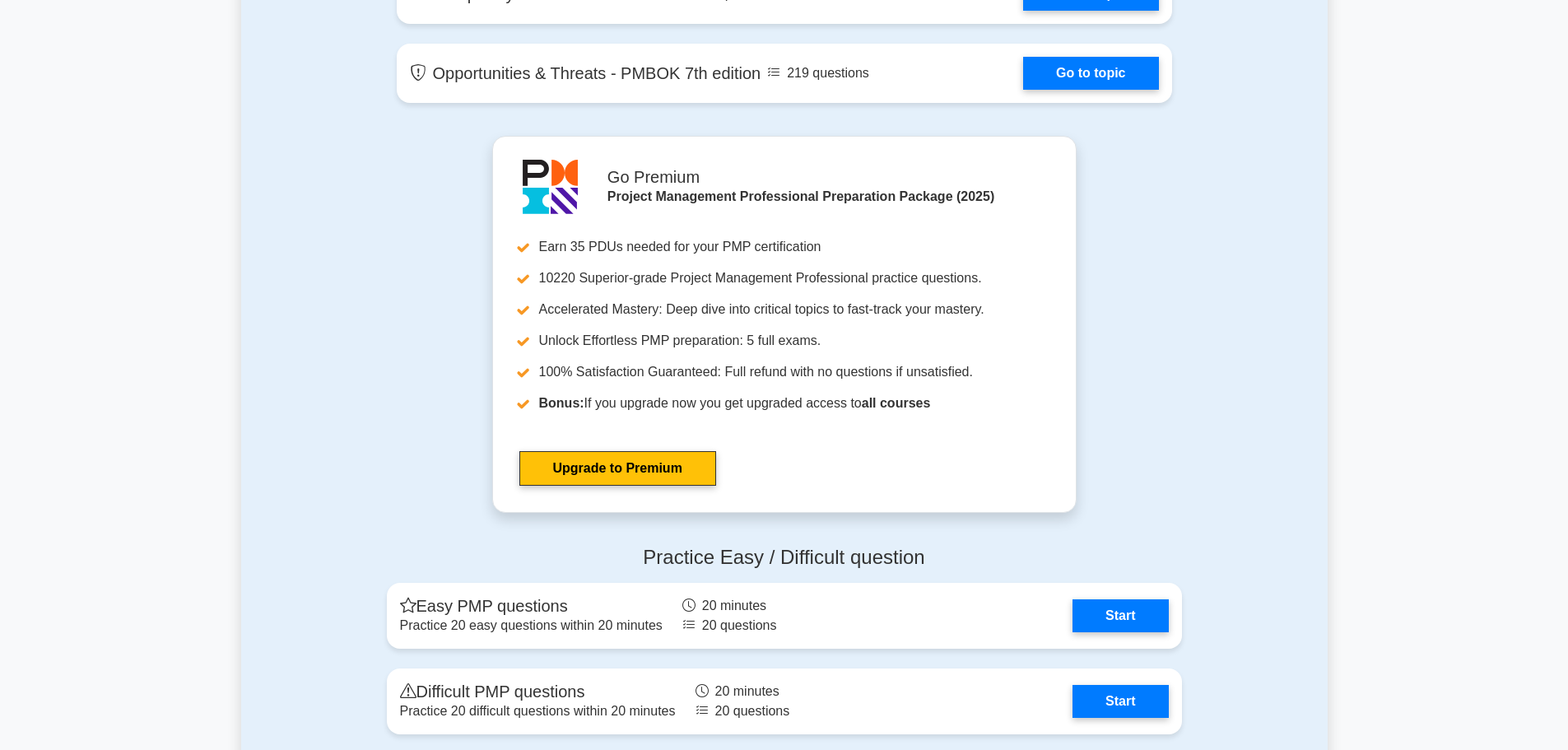
scroll to position [4939, 0]
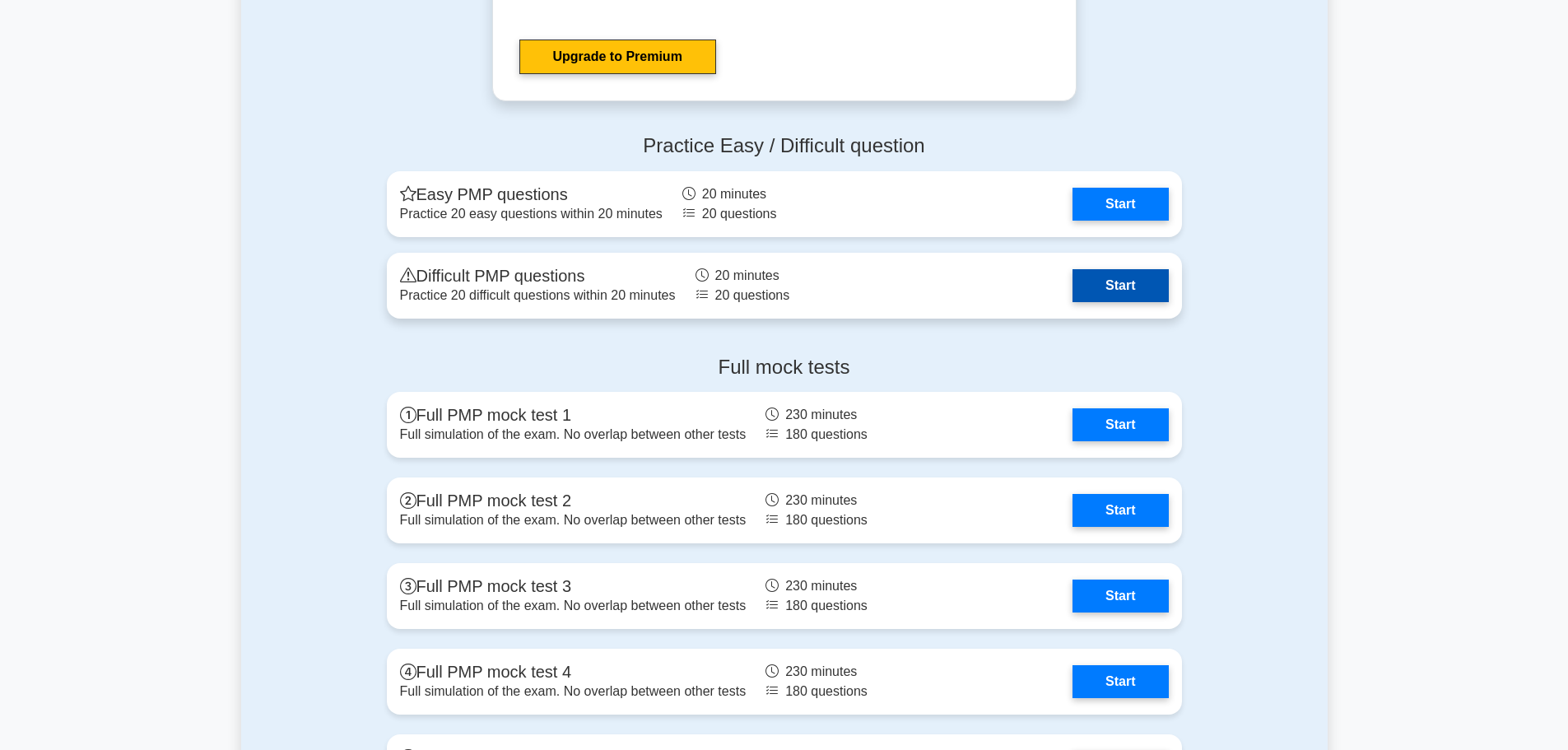
click at [1117, 284] on link "Start" at bounding box center [1120, 285] width 95 height 33
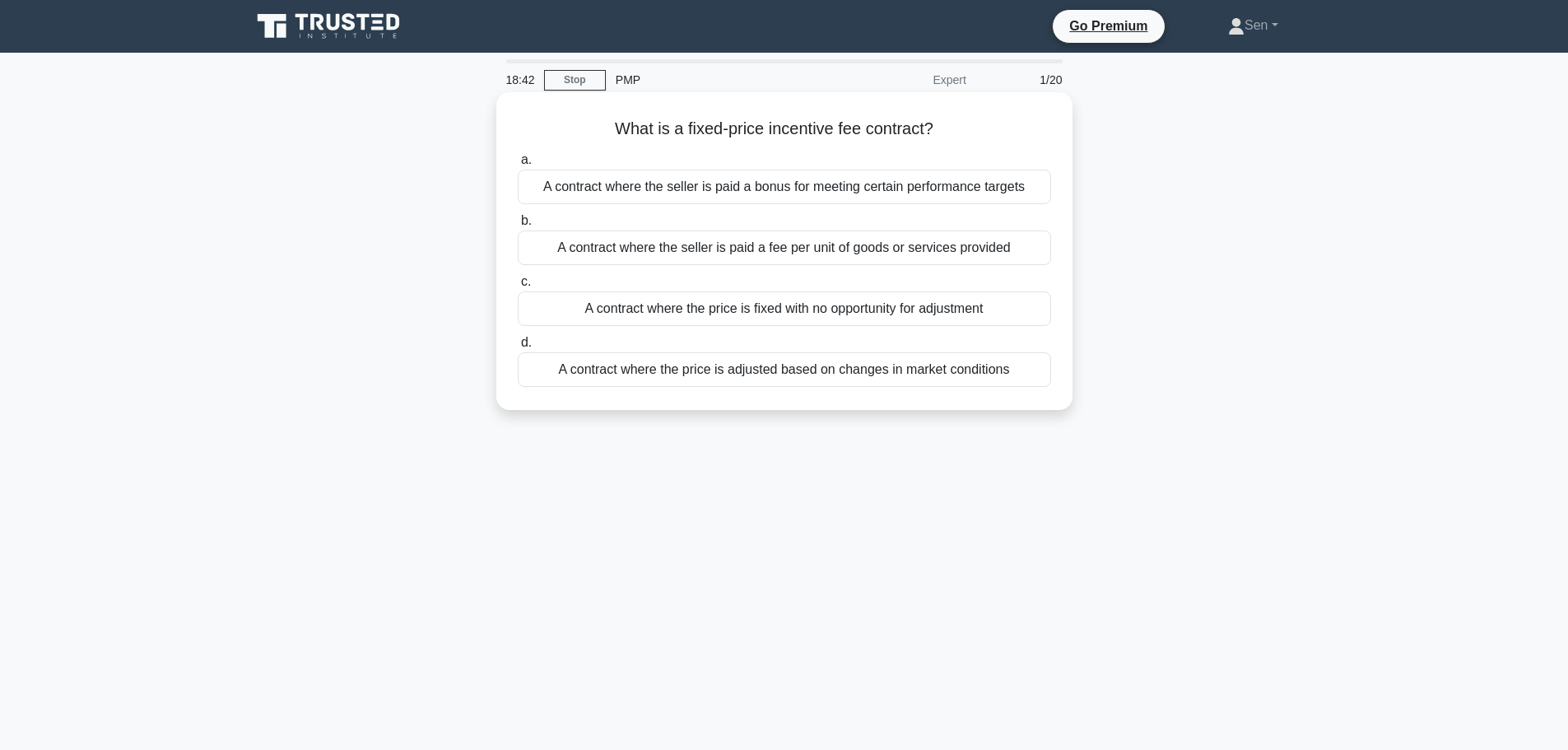
click at [869, 309] on div "A contract where the price is fixed with no opportunity for adjustment" at bounding box center [784, 308] width 534 height 35
click at [518, 287] on input "c. A contract where the price is fixed with no opportunity for adjustment" at bounding box center [518, 282] width 0 height 10
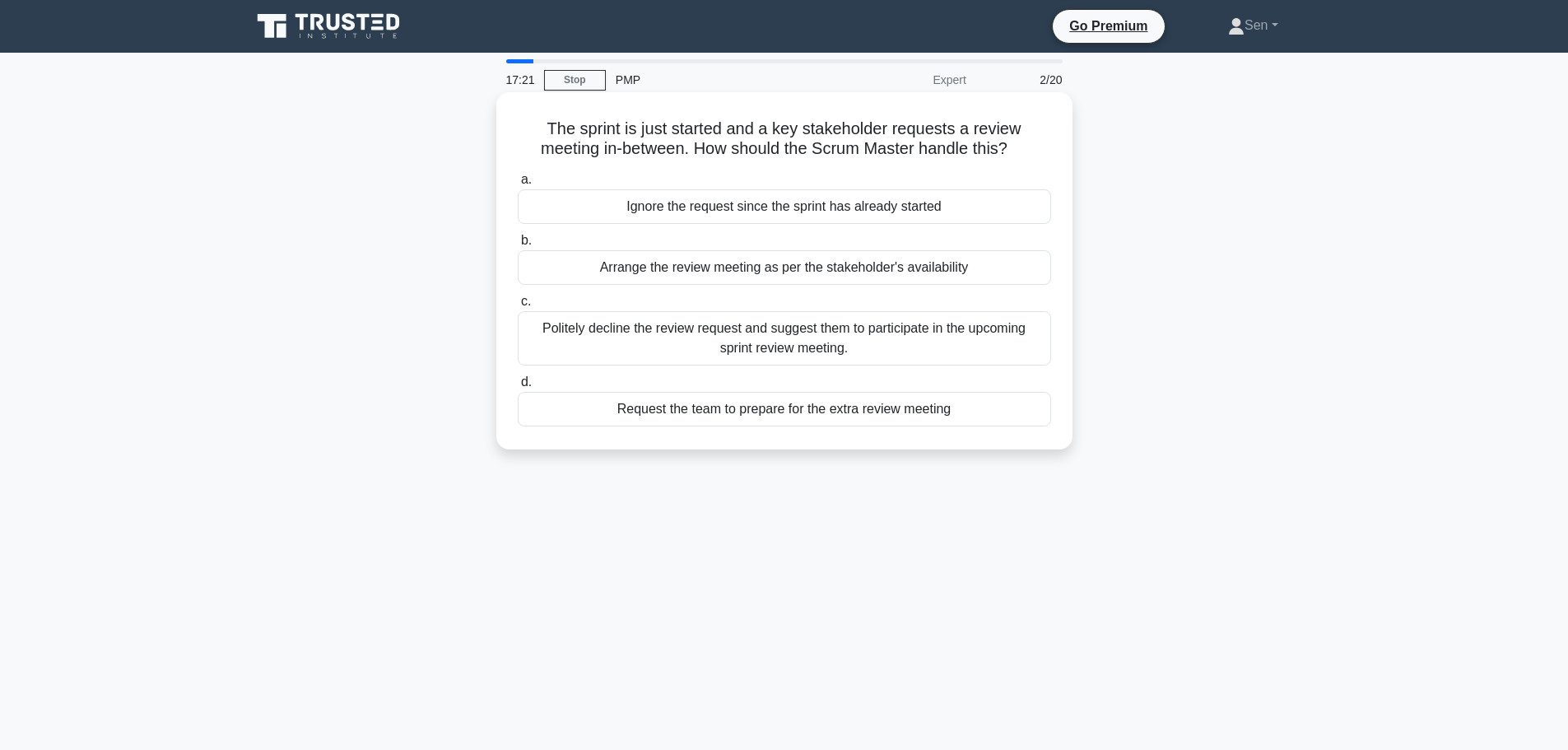
click at [869, 354] on div "Politely decline the review request and suggest them to participate in the upco…" at bounding box center [784, 339] width 534 height 54
click at [518, 307] on input "c. Politely decline the review request and suggest them to participate in the u…" at bounding box center [518, 301] width 0 height 10
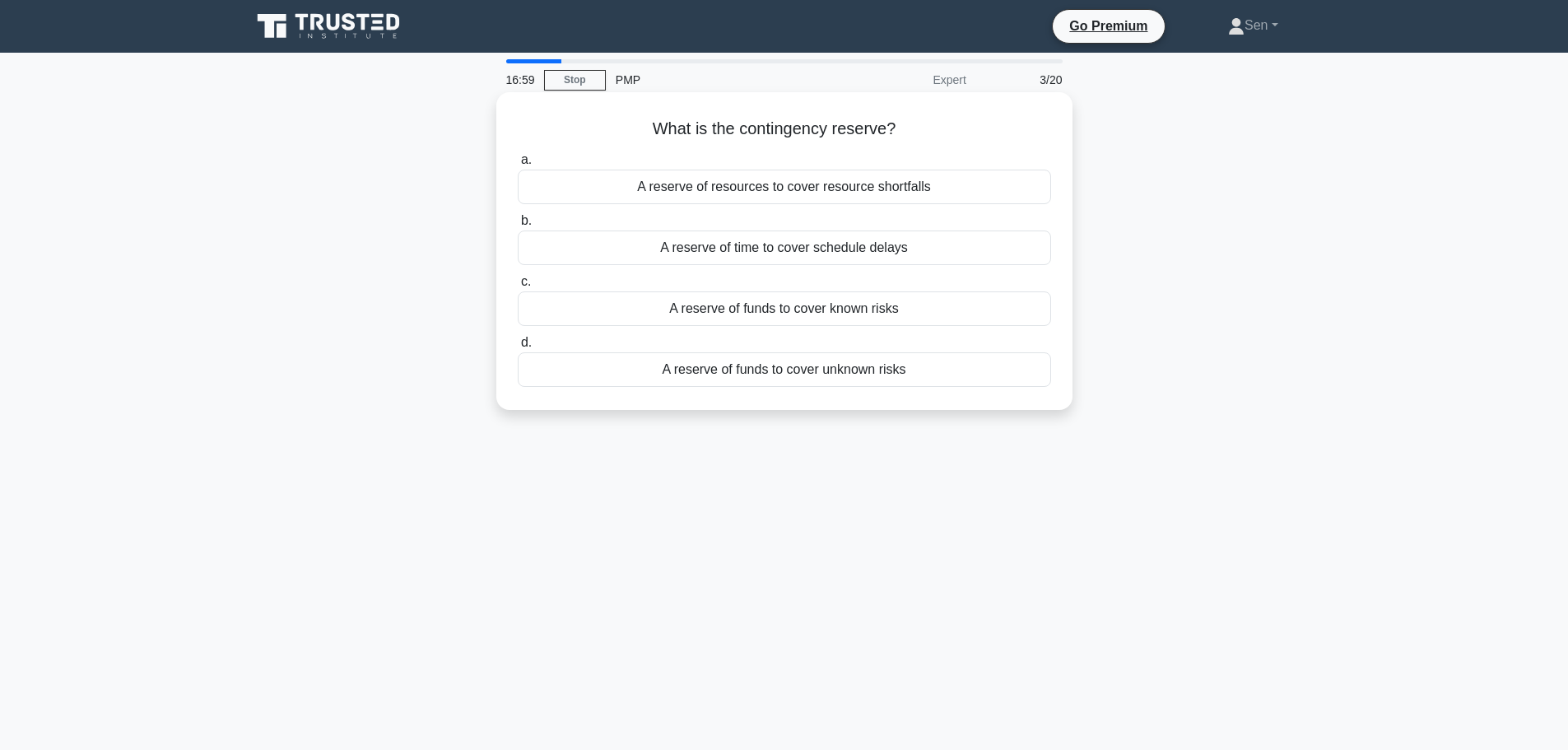
click at [907, 193] on div "A reserve of resources to cover resource shortfalls" at bounding box center [784, 187] width 534 height 35
click at [518, 165] on input "a. A reserve of resources to cover resource shortfalls" at bounding box center [518, 160] width 0 height 10
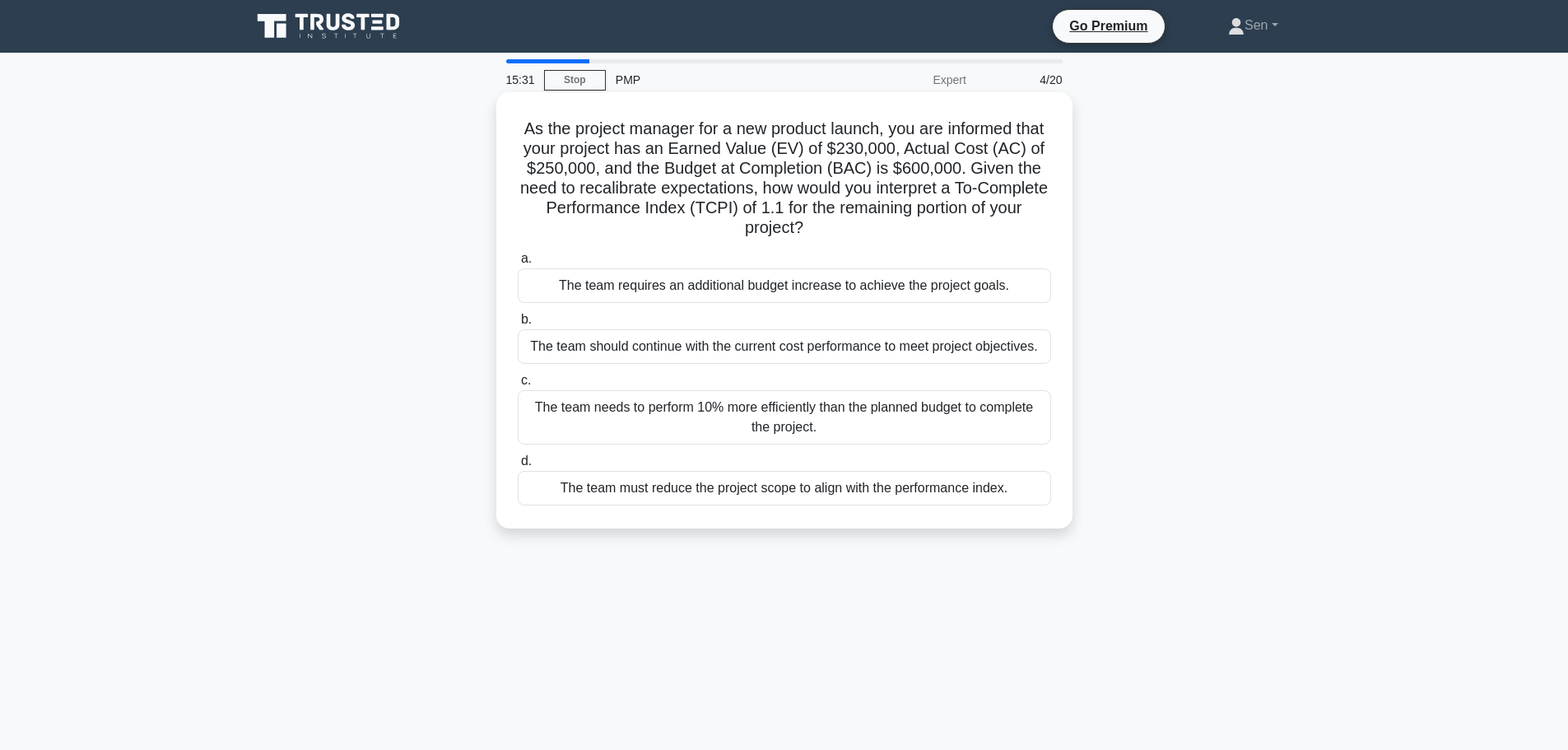
click at [941, 424] on div "The team needs to perform 10% more efficiently than the planned budget to compl…" at bounding box center [784, 417] width 534 height 54
click at [518, 386] on input "c. The team needs to perform 10% more efficiently than the planned budget to co…" at bounding box center [518, 380] width 0 height 10
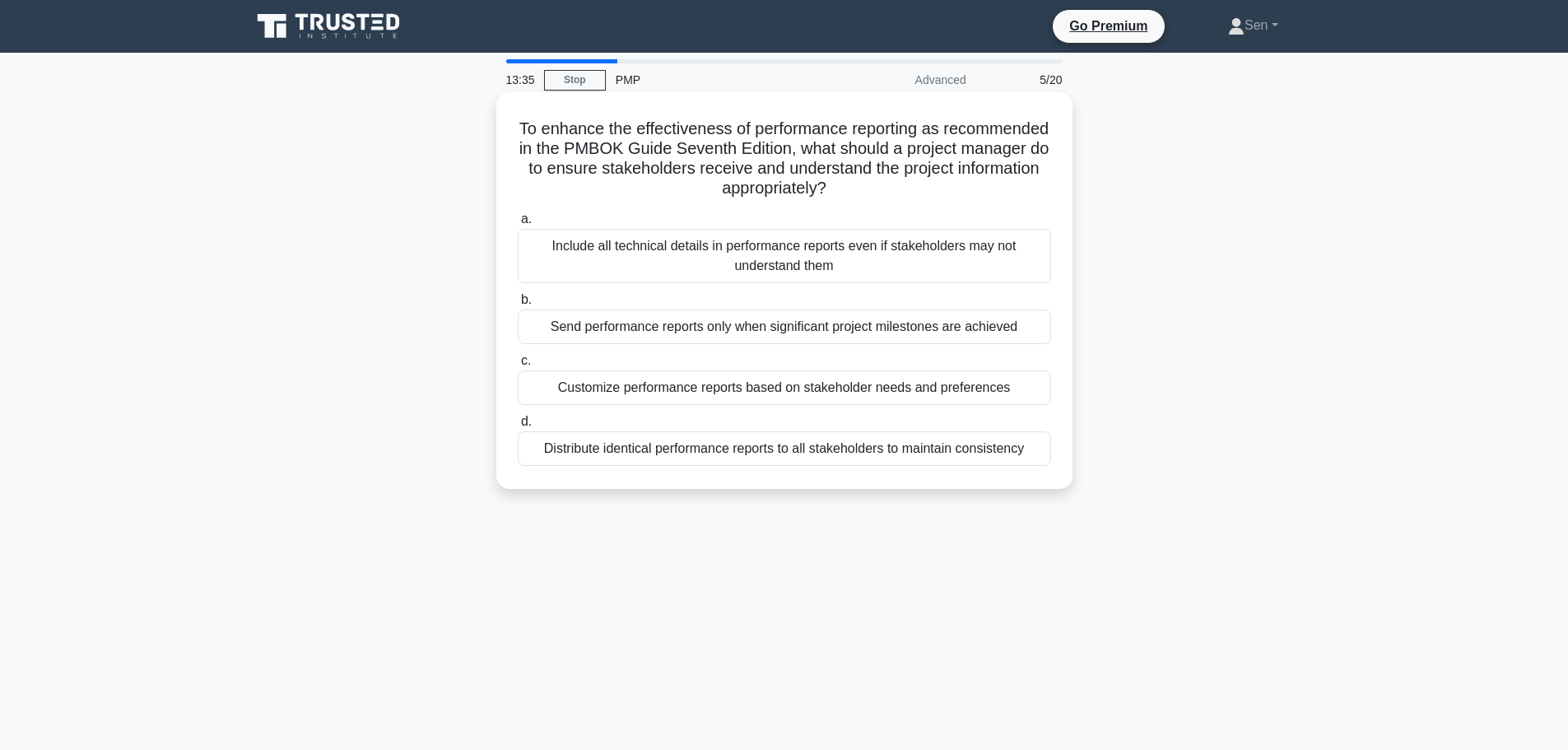
click at [854, 390] on div "Customize performance reports based on stakeholder needs and preferences" at bounding box center [784, 387] width 534 height 35
click at [518, 367] on input "c. Customize performance reports based on stakeholder needs and preferences" at bounding box center [518, 360] width 0 height 10
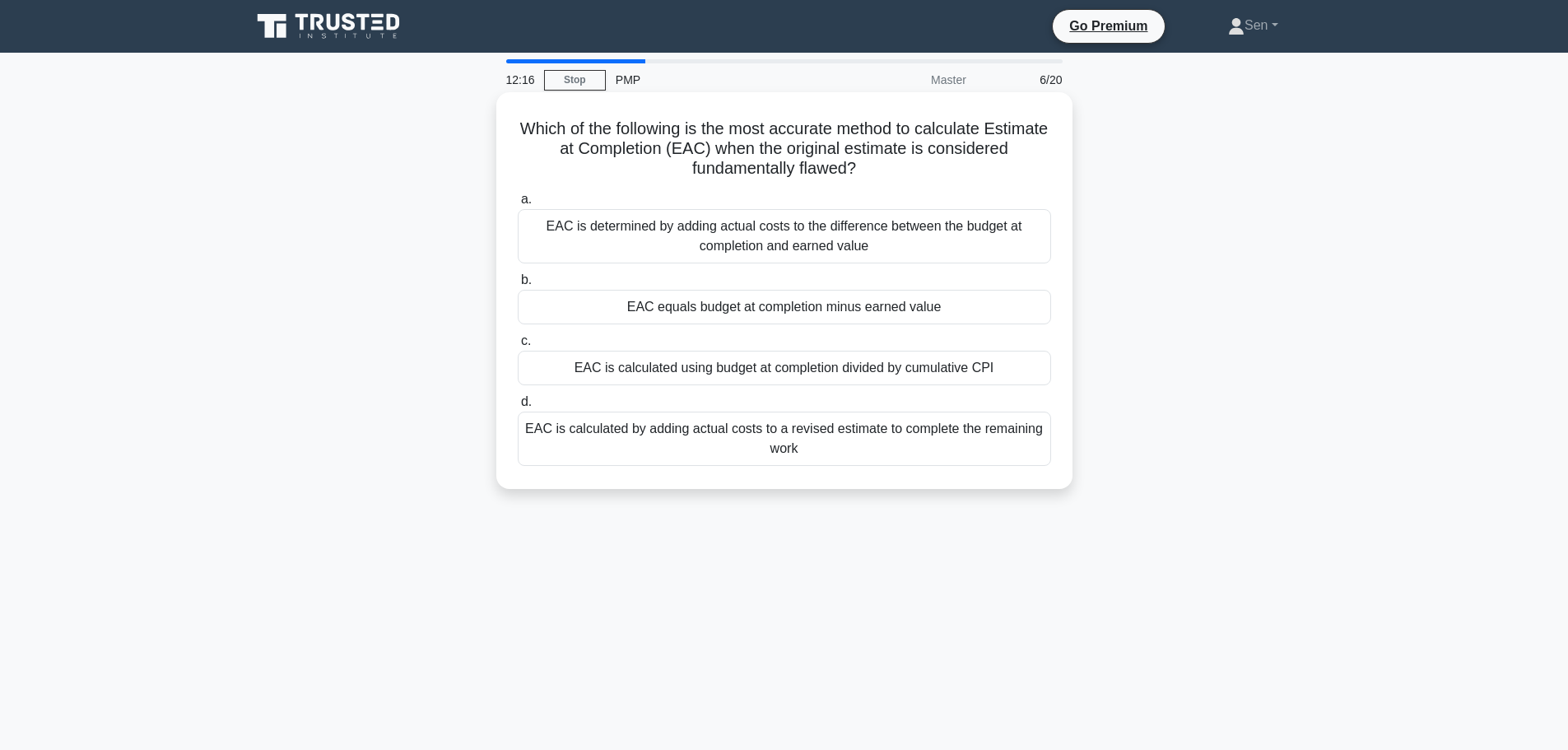
click at [958, 374] on div "EAC is calculated using budget at completion divided by cumulative CPI" at bounding box center [784, 368] width 534 height 35
click at [518, 347] on input "c. EAC is calculated using budget at completion divided by cumulative CPI" at bounding box center [518, 340] width 0 height 10
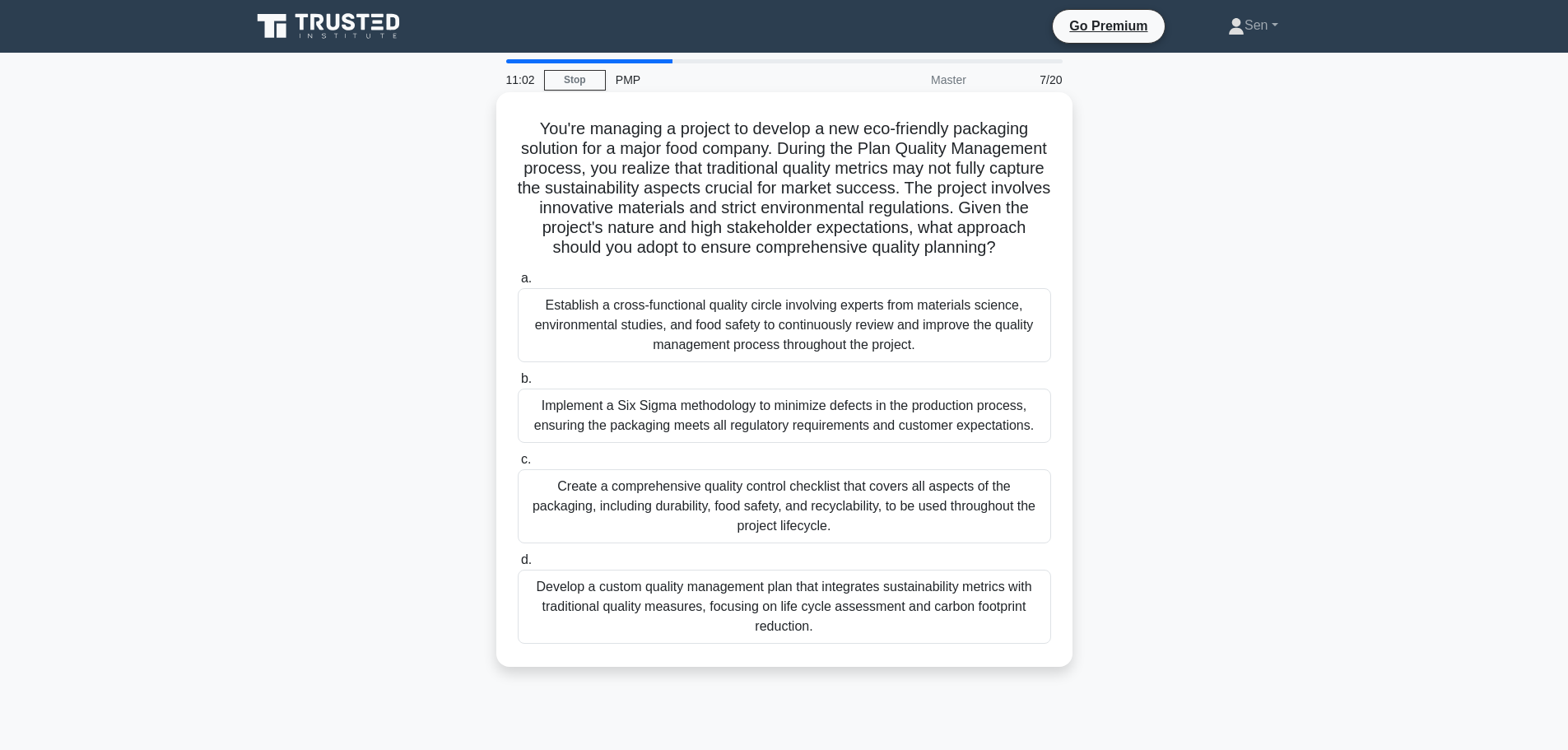
click at [1013, 530] on div "Create a comprehensive quality control checklist that covers all aspects of the…" at bounding box center [784, 506] width 534 height 74
click at [518, 465] on input "c. Create a comprehensive quality control checklist that covers all aspects of …" at bounding box center [518, 459] width 0 height 10
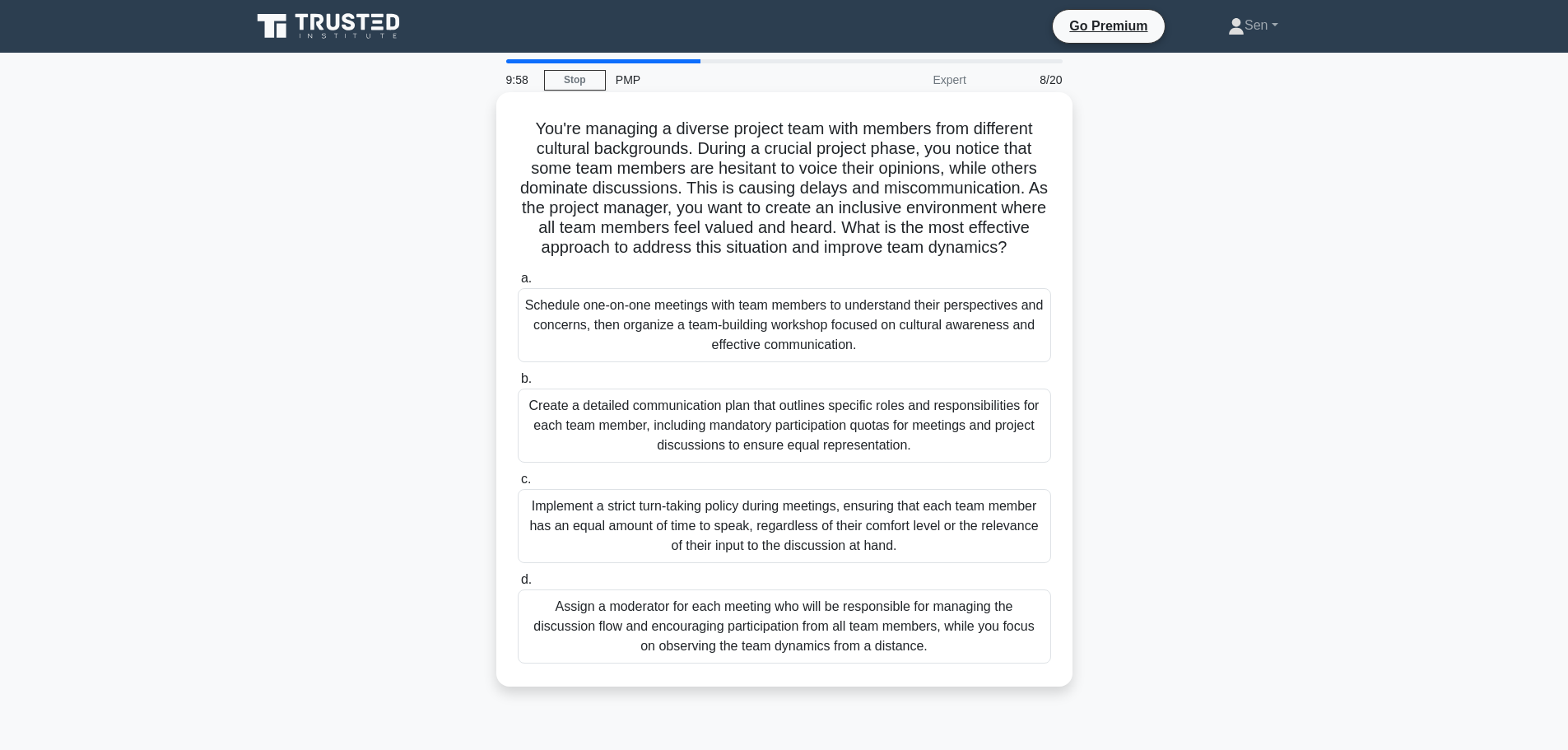
click at [865, 358] on div "Schedule one-on-one meetings with team members to understand their perspectives…" at bounding box center [784, 325] width 534 height 74
click at [518, 284] on input "a. Schedule one-on-one meetings with team members to understand their perspecti…" at bounding box center [518, 278] width 0 height 10
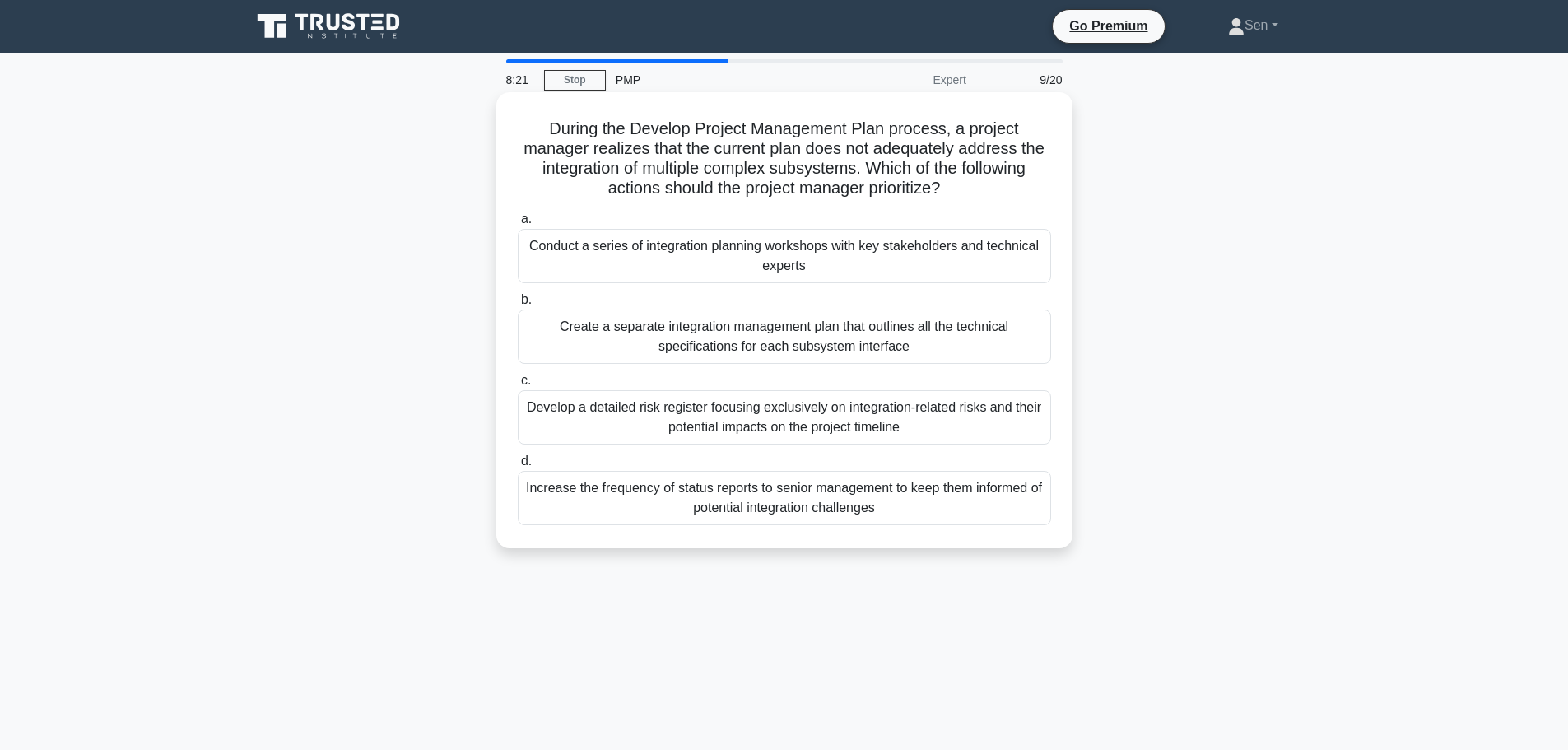
click at [832, 263] on div "Conduct a series of integration planning workshops with key stakeholders and te…" at bounding box center [784, 256] width 534 height 54
click at [518, 225] on input "a. Conduct a series of integration planning workshops with key stakeholders and…" at bounding box center [518, 218] width 0 height 10
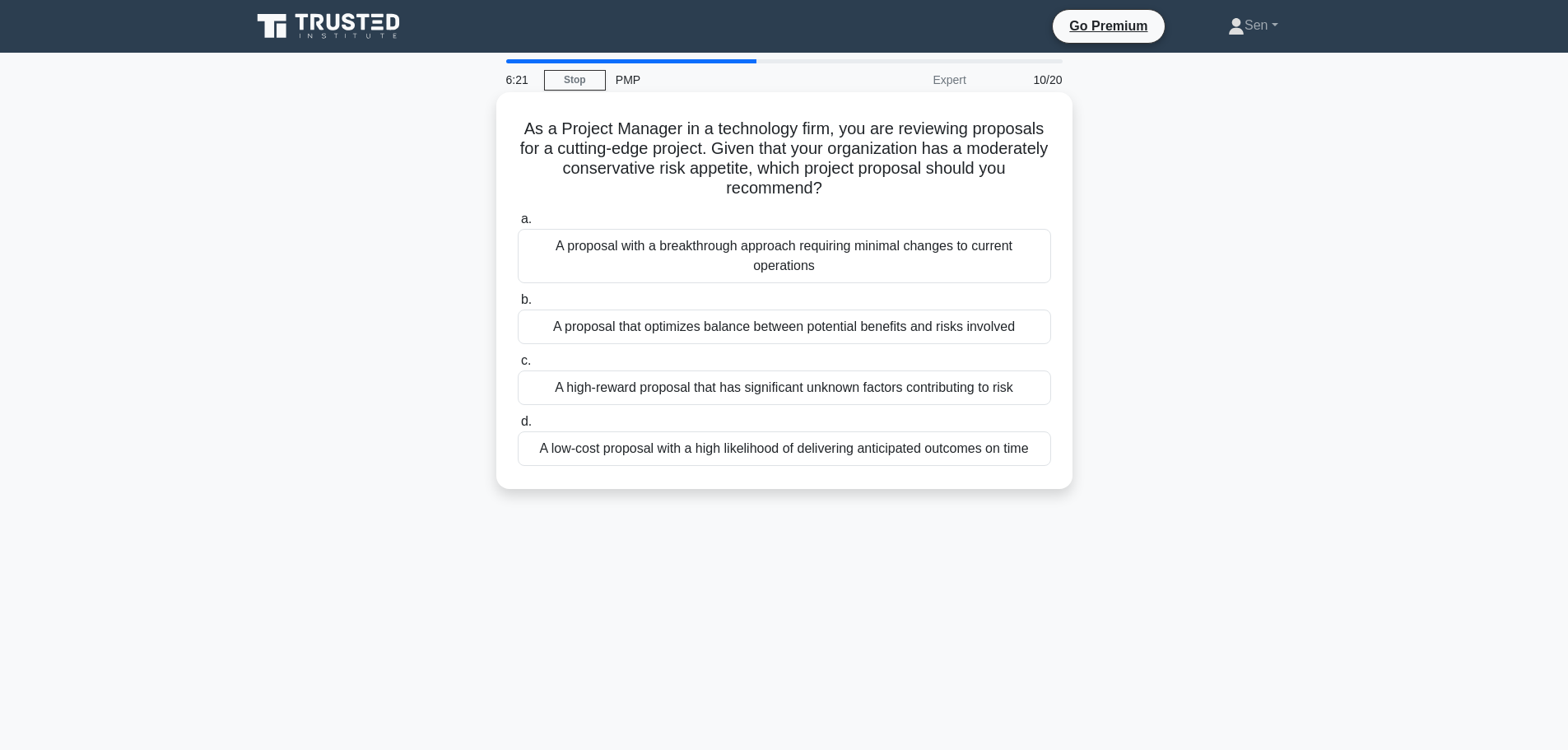
click at [904, 452] on div "A low-cost proposal with a high likelihood of delivering anticipated outcomes o…" at bounding box center [784, 448] width 534 height 35
click at [518, 427] on input "d. A low-cost proposal with a high likelihood of delivering anticipated outcome…" at bounding box center [518, 422] width 0 height 10
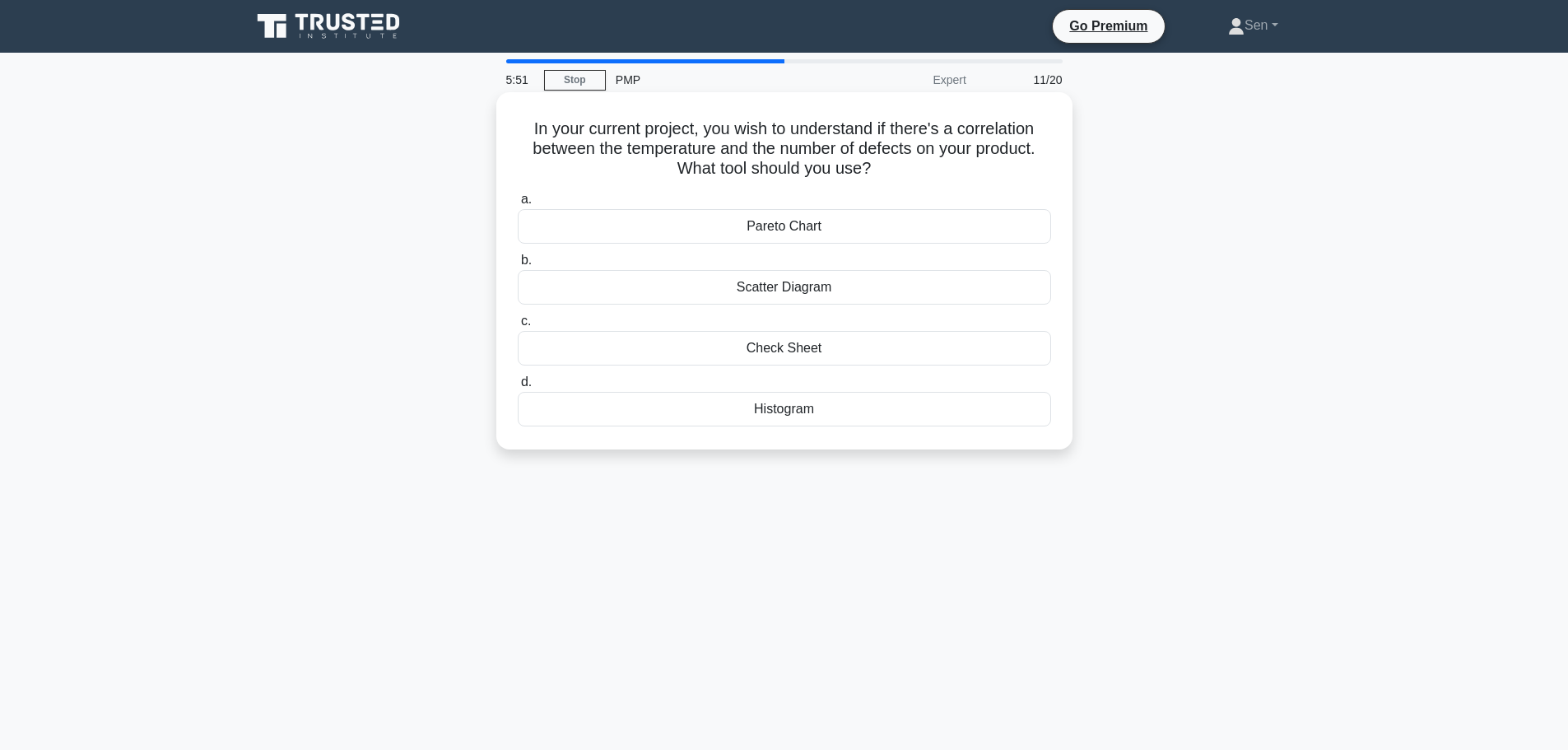
click at [957, 420] on div "Histogram" at bounding box center [784, 409] width 534 height 35
click at [518, 388] on input "d. Histogram" at bounding box center [518, 382] width 0 height 10
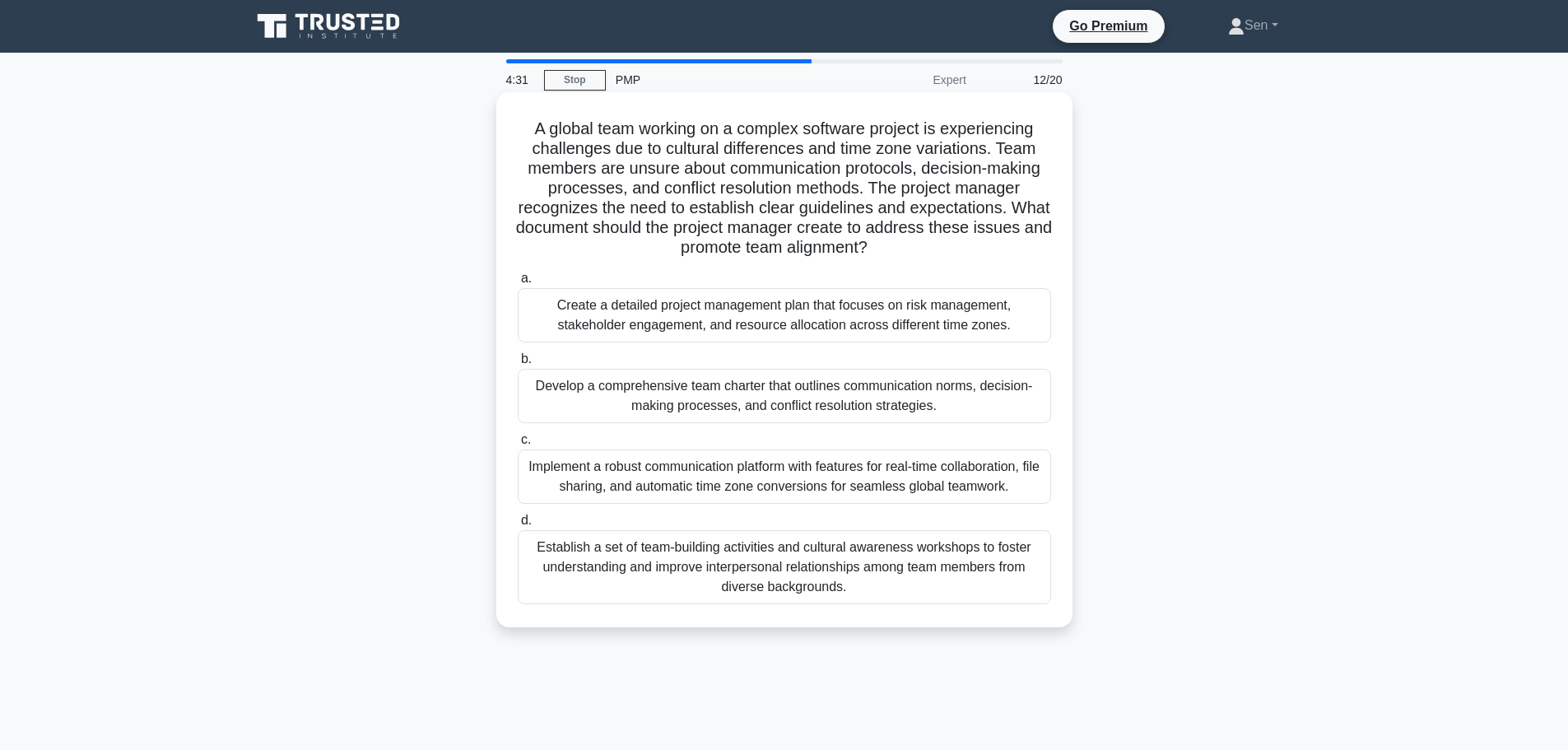
click at [964, 323] on div "Create a detailed project management plan that focuses on risk management, stak…" at bounding box center [784, 315] width 534 height 54
click at [518, 284] on input "a. Create a detailed project management plan that focuses on risk management, s…" at bounding box center [518, 278] width 0 height 10
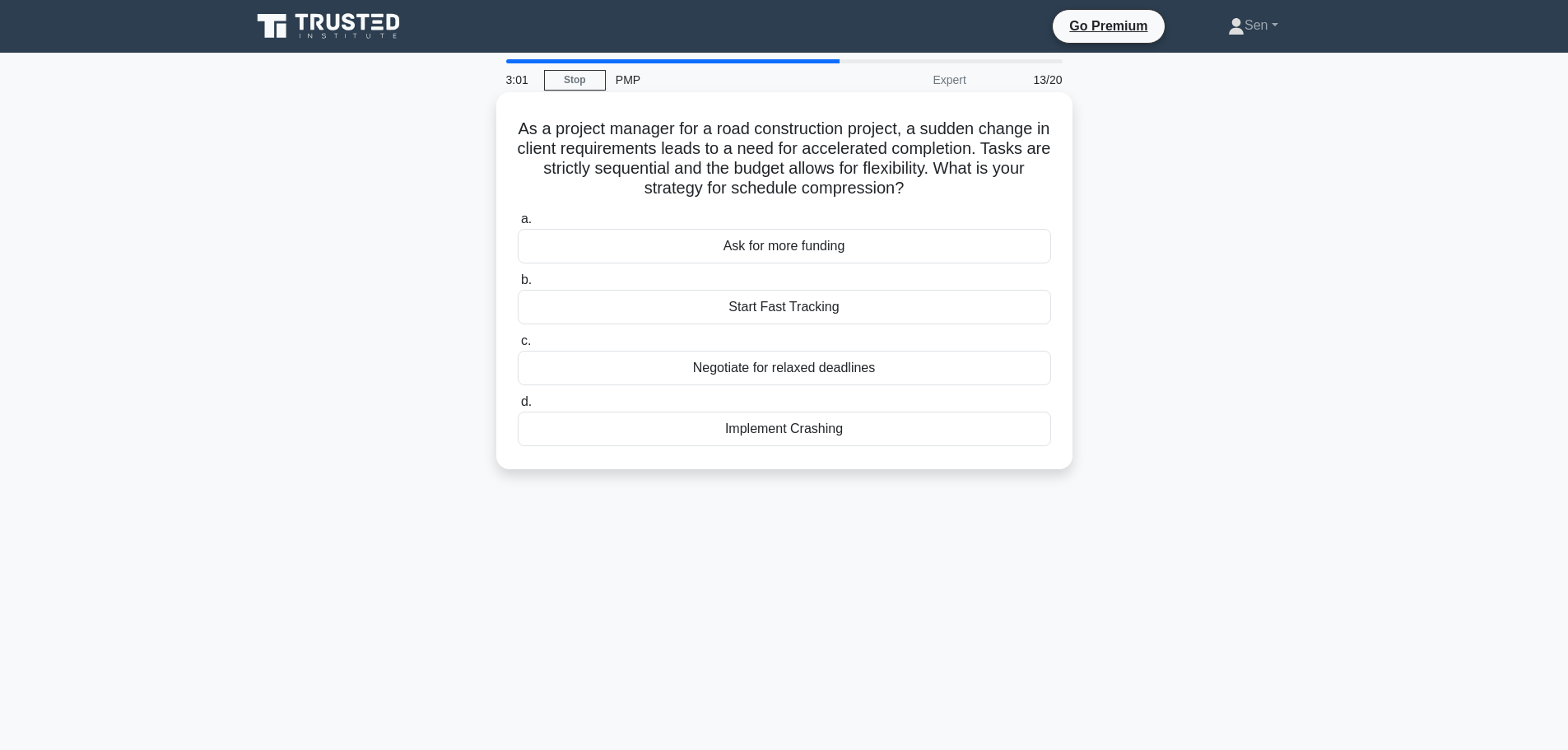
click at [831, 374] on div "Negotiate for relaxed deadlines" at bounding box center [784, 368] width 534 height 35
click at [518, 347] on input "c. Negotiate for relaxed deadlines" at bounding box center [518, 340] width 0 height 10
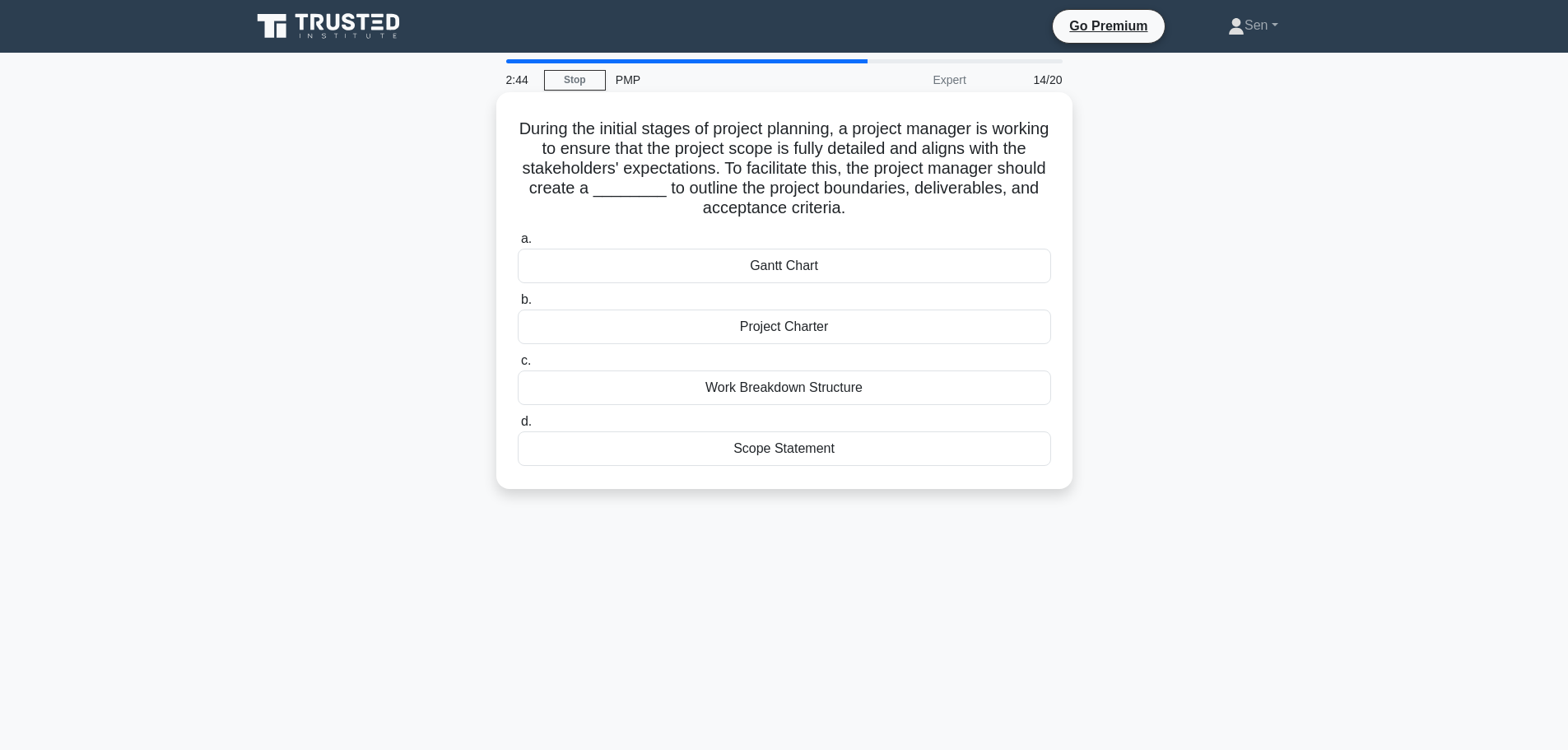
click at [831, 453] on div "Scope Statement" at bounding box center [784, 448] width 534 height 35
click at [518, 427] on input "d. Scope Statement" at bounding box center [518, 422] width 0 height 10
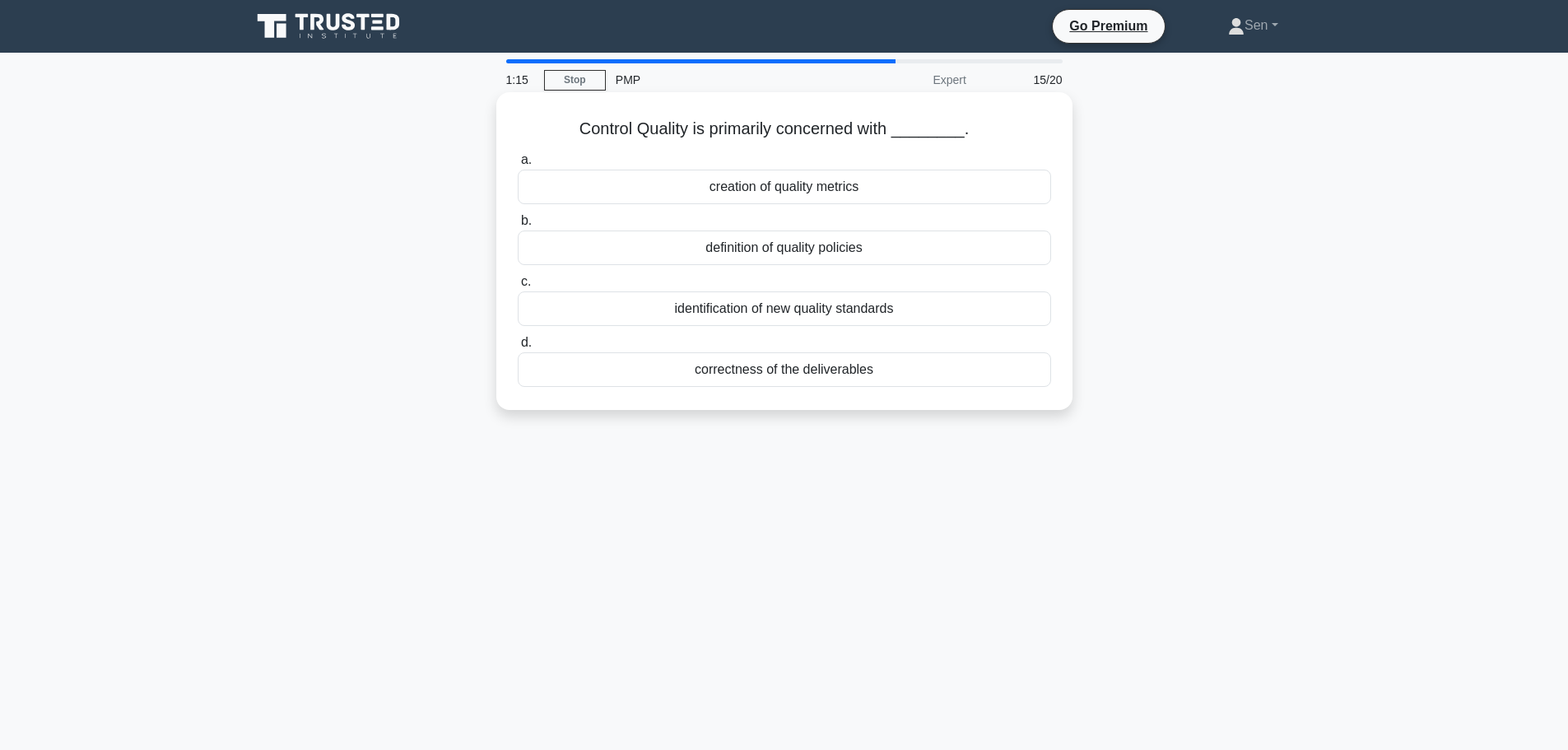
click at [803, 313] on div "identification of new quality standards" at bounding box center [784, 308] width 534 height 35
click at [518, 287] on input "c. identification of new quality standards" at bounding box center [518, 282] width 0 height 10
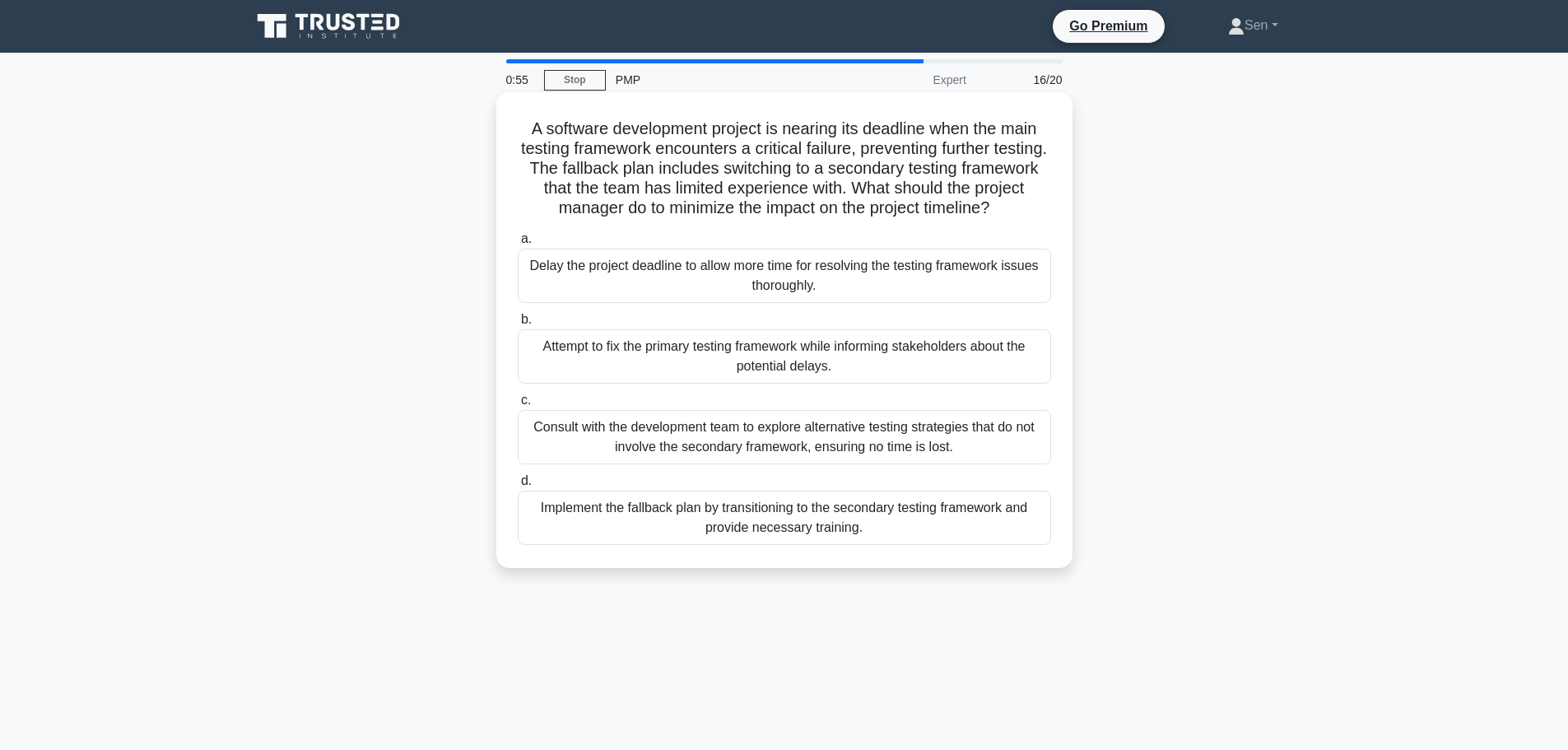
click at [894, 440] on div "Consult with the development team to explore alternative testing strategies tha…" at bounding box center [784, 438] width 534 height 54
click at [518, 406] on input "c. Consult with the development team to explore alternative testing strategies …" at bounding box center [518, 400] width 0 height 10
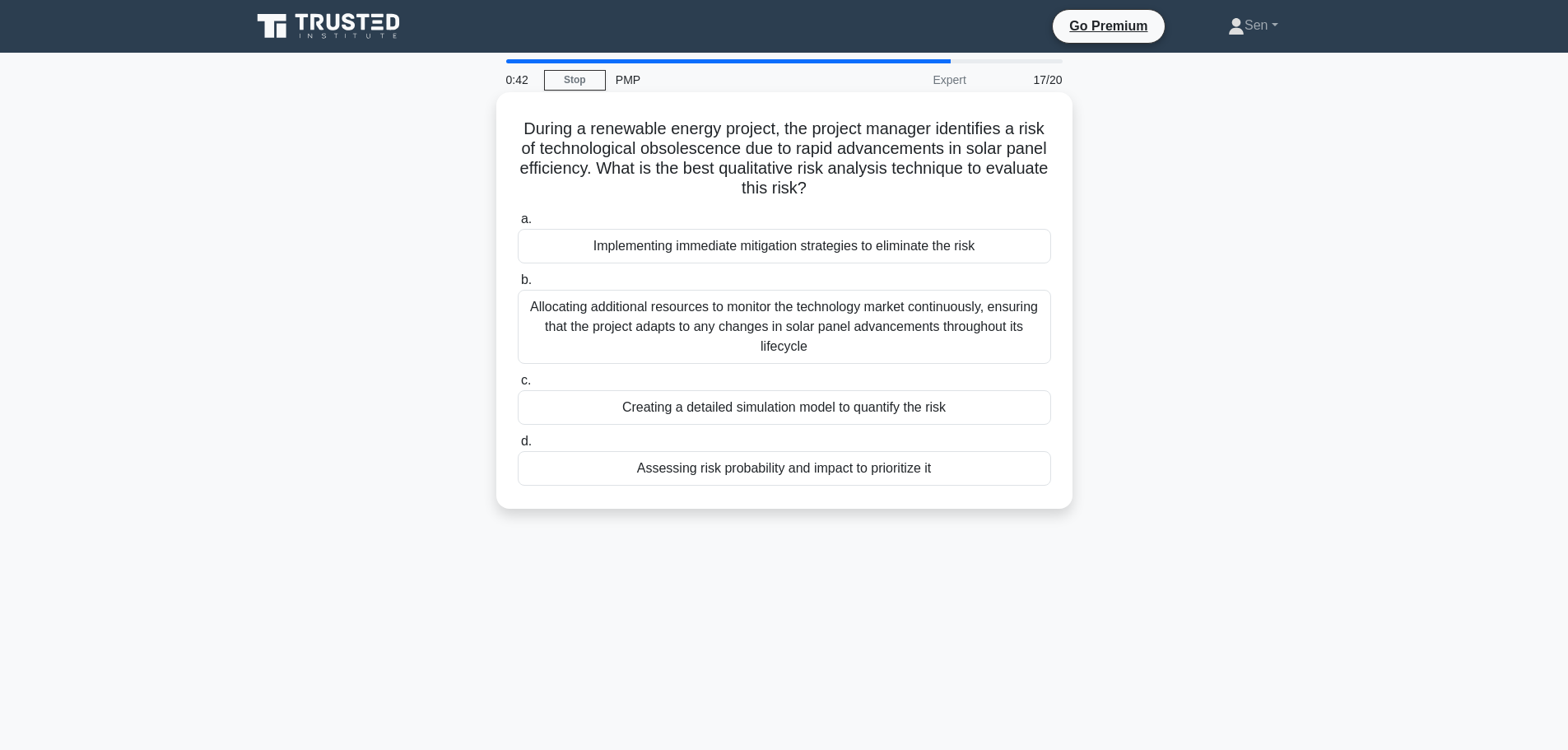
click at [786, 252] on div "Implementing immediate mitigation strategies to eliminate the risk" at bounding box center [784, 245] width 534 height 35
click at [518, 225] on input "a. Implementing immediate mitigation strategies to eliminate the risk" at bounding box center [518, 218] width 0 height 10
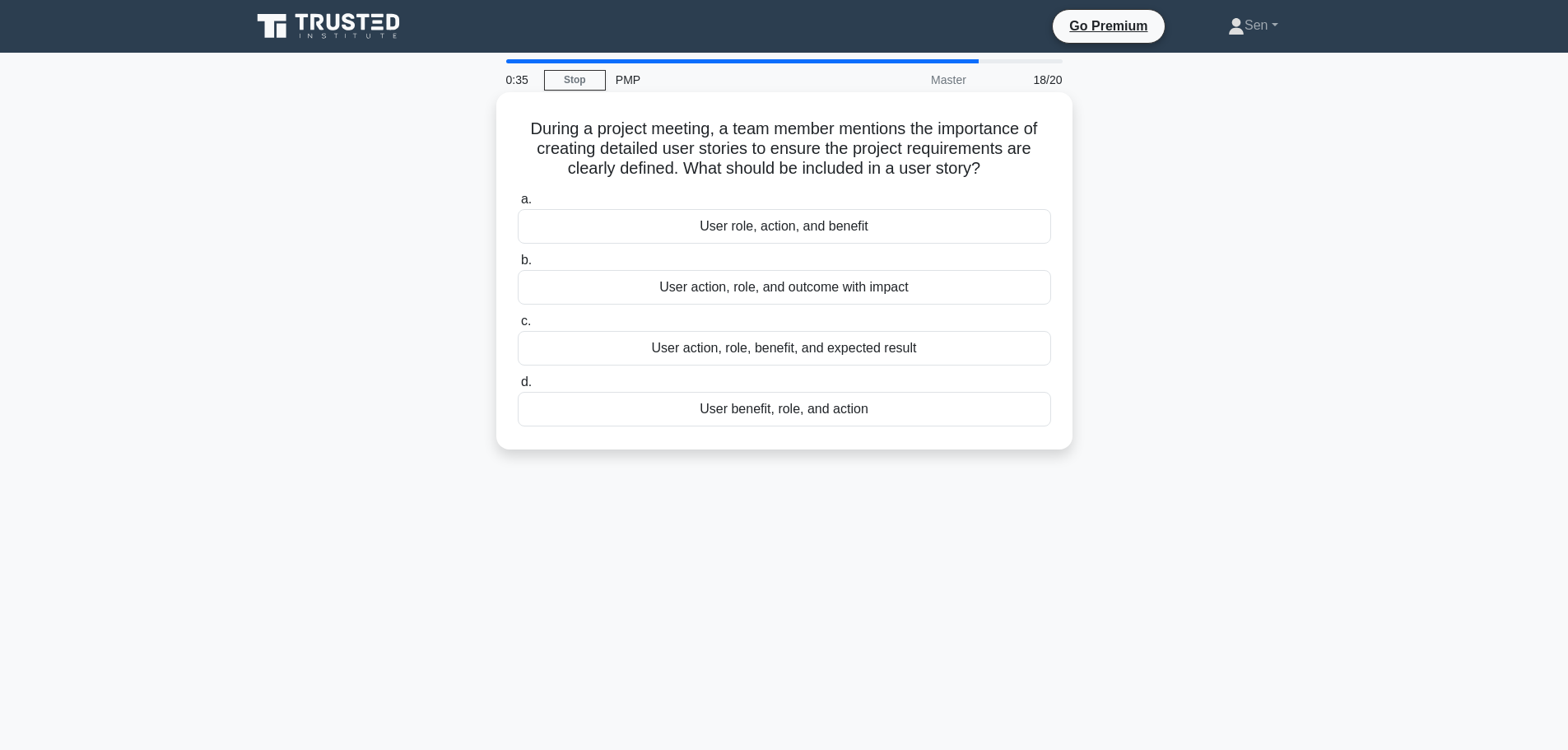
click at [843, 360] on div "User action, role, benefit, and expected result" at bounding box center [784, 348] width 534 height 35
click at [518, 326] on input "c. User action, role, benefit, and expected result" at bounding box center [518, 321] width 0 height 10
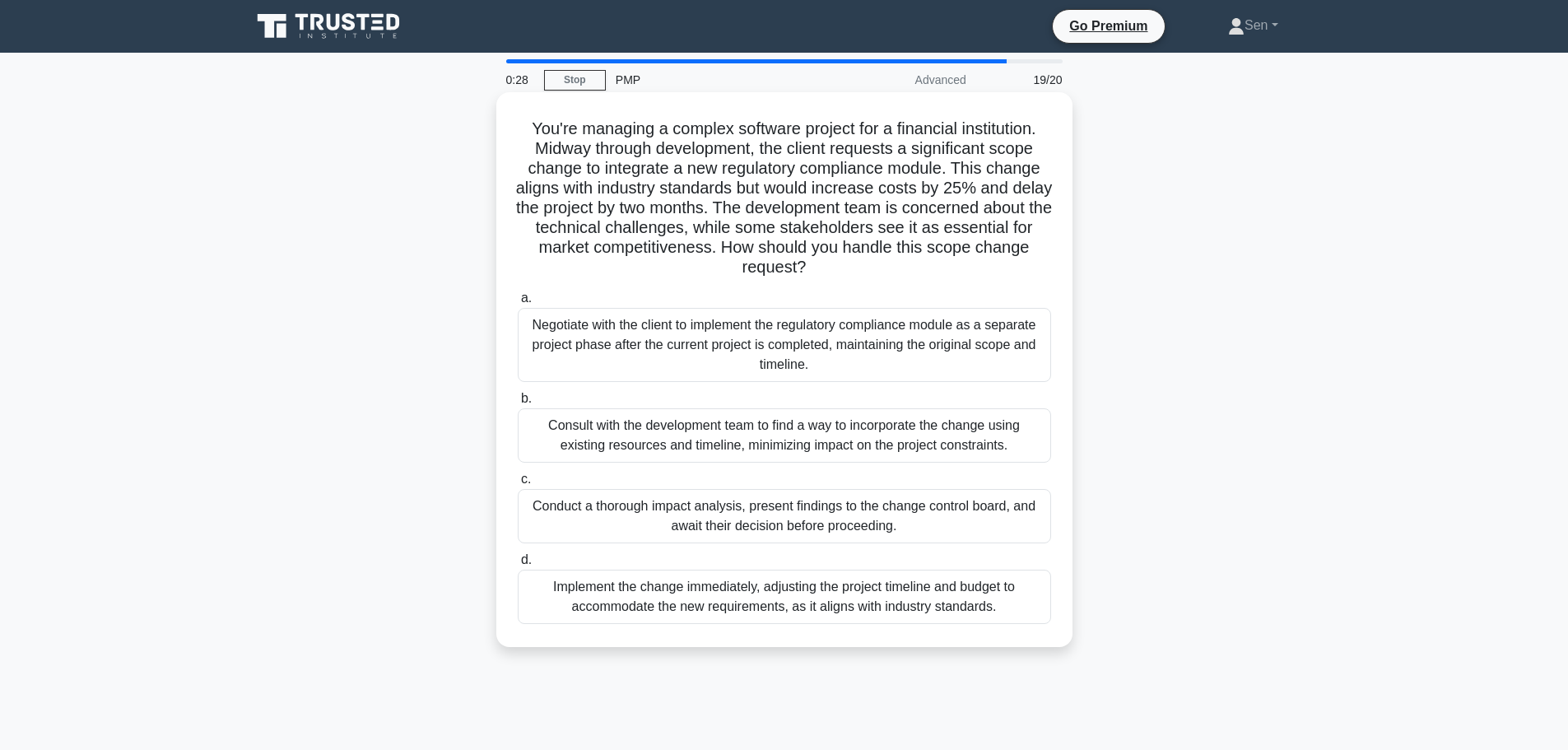
click at [928, 430] on div "Consult with the development team to find a way to incorporate the change using…" at bounding box center [784, 436] width 534 height 54
click at [518, 404] on input "b. Consult with the development team to find a way to incorporate the change us…" at bounding box center [518, 398] width 0 height 10
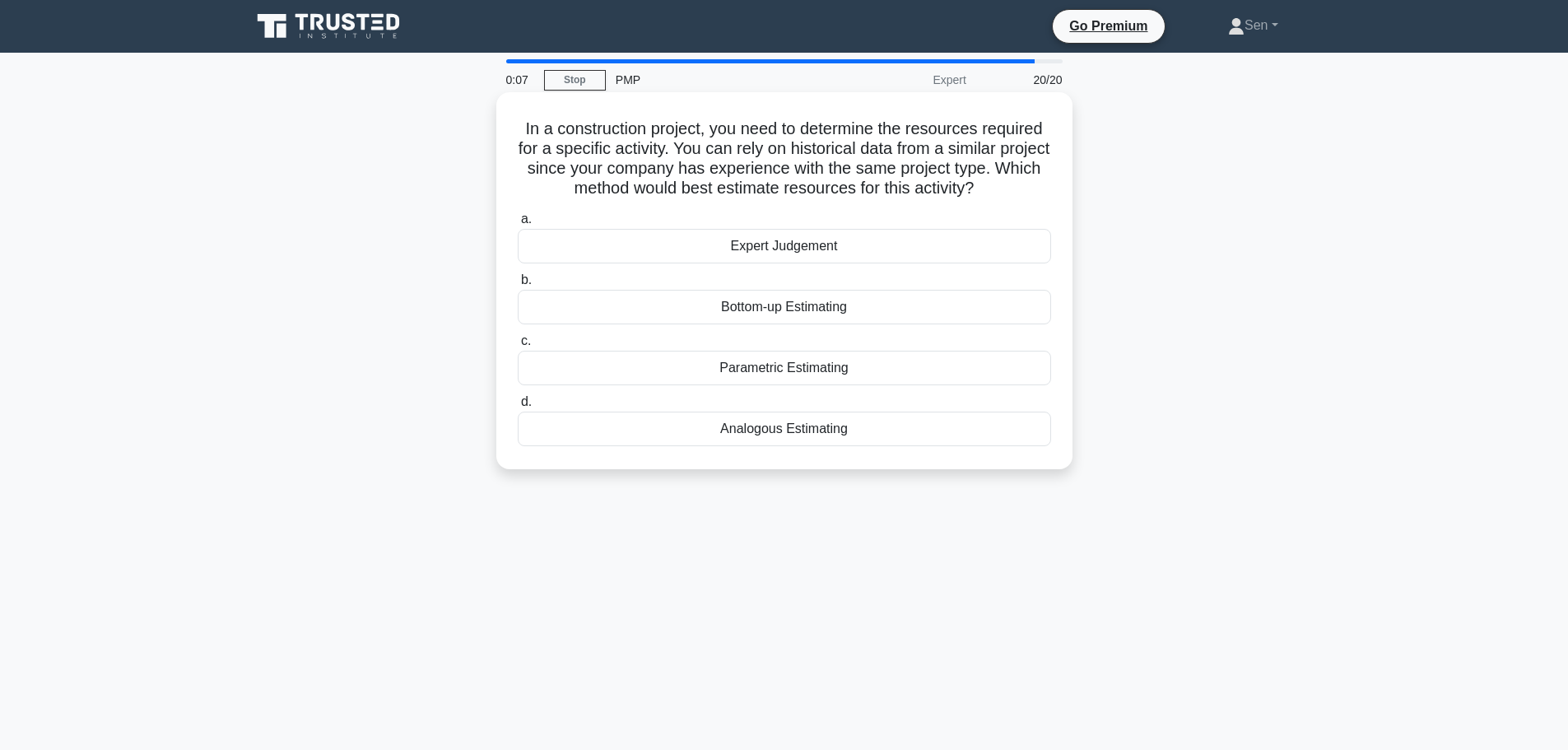
click at [802, 372] on div "Parametric Estimating" at bounding box center [784, 368] width 534 height 35
click at [518, 347] on input "c. Parametric Estimating" at bounding box center [518, 340] width 0 height 10
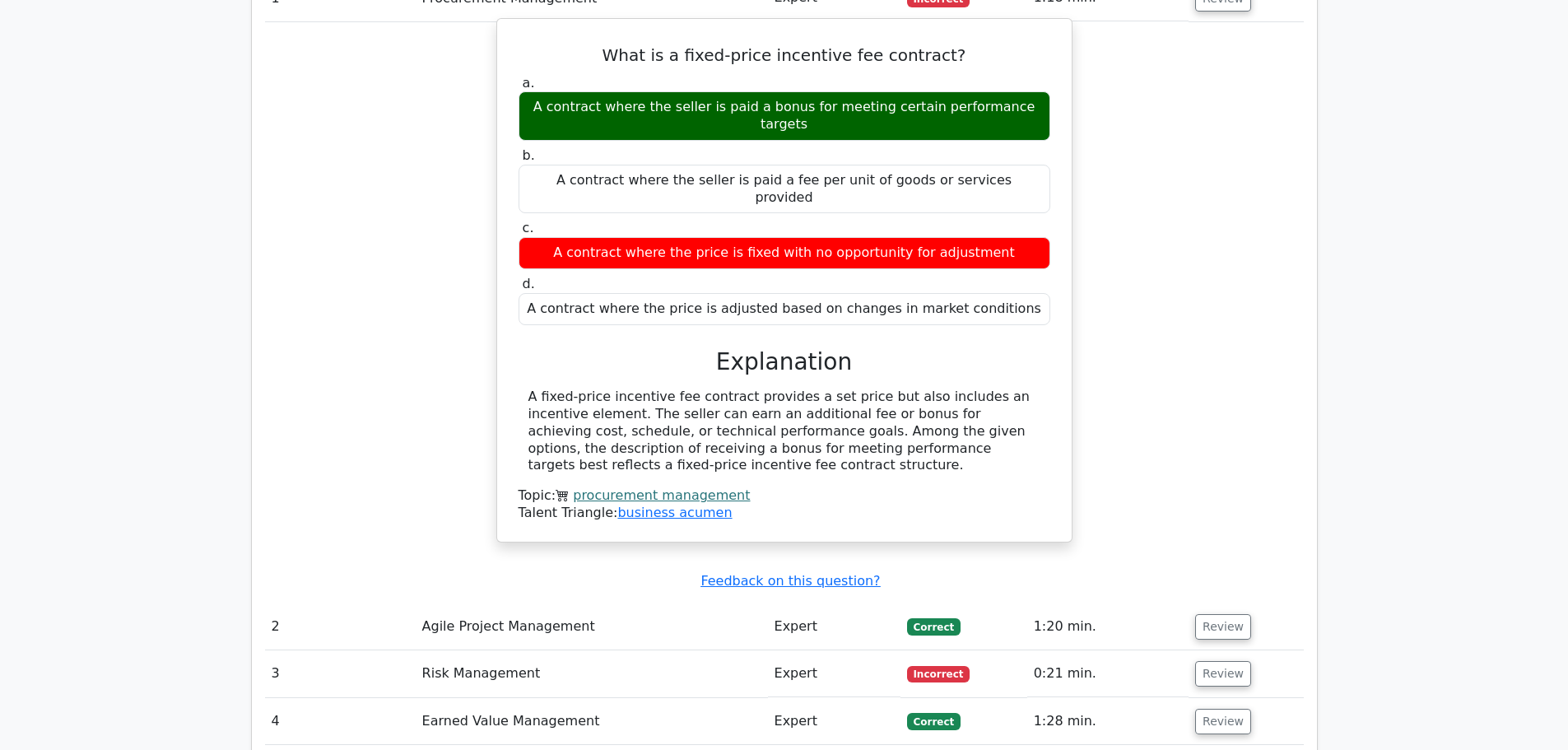
scroll to position [1976, 0]
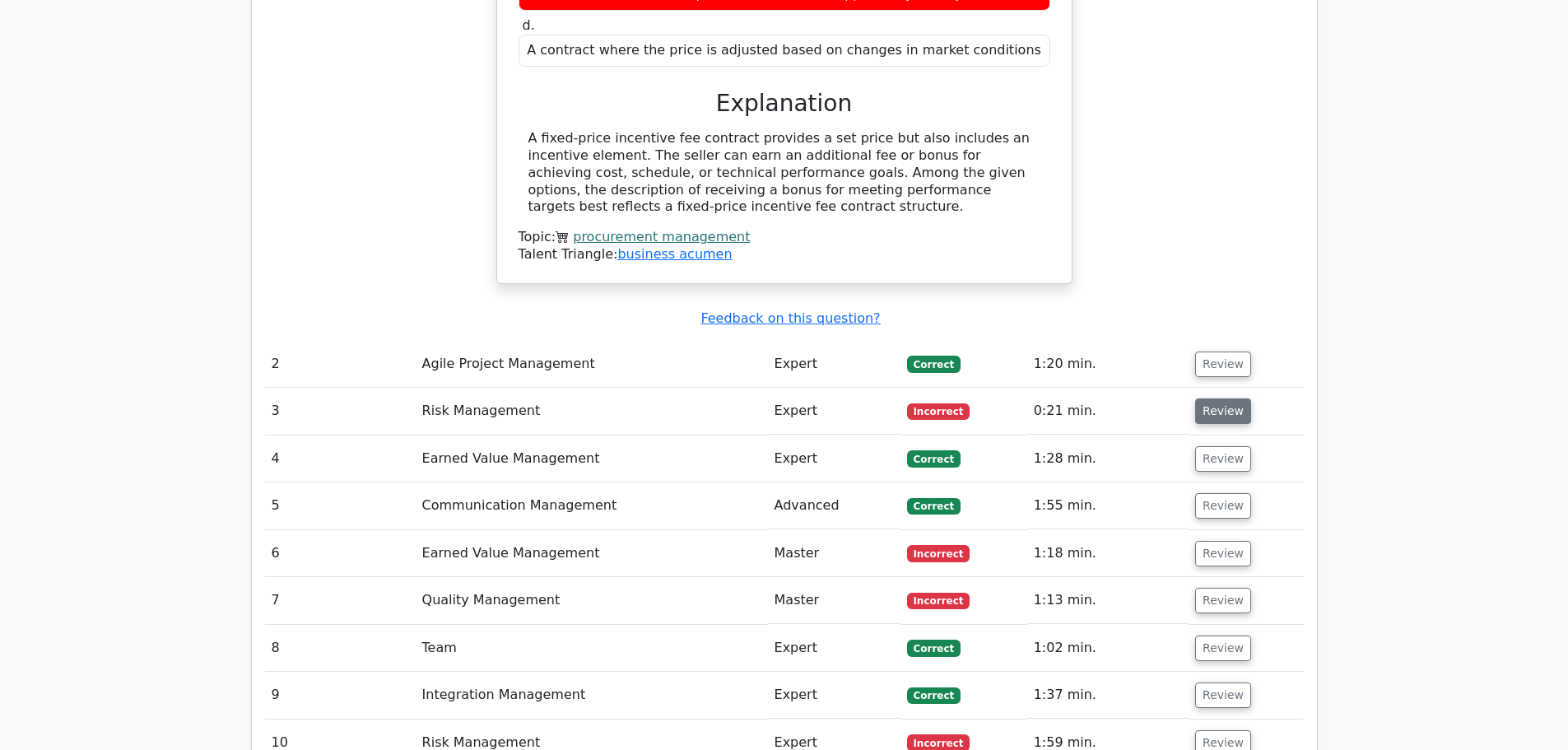
click at [1238, 398] on button "Review" at bounding box center [1223, 410] width 56 height 25
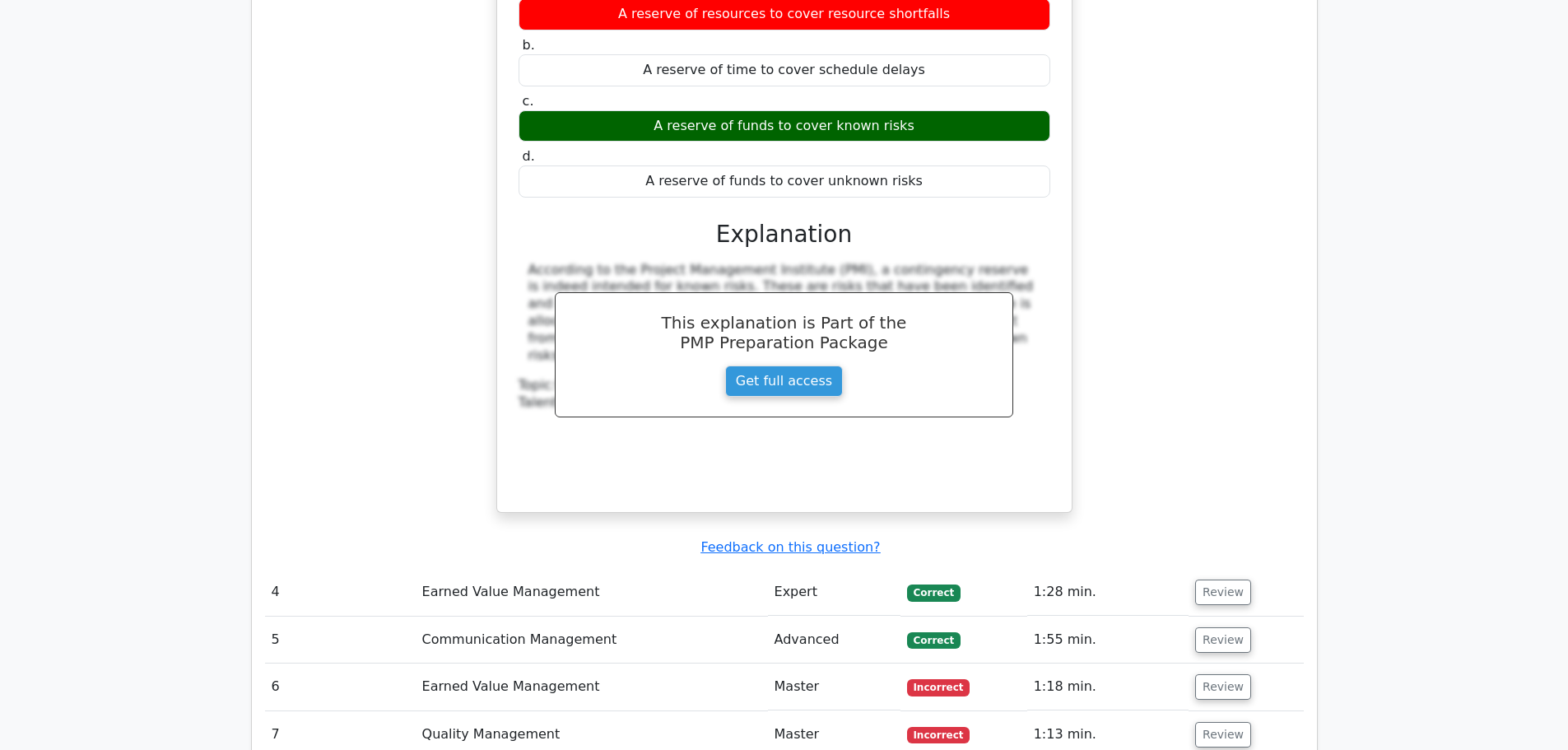
scroll to position [2634, 0]
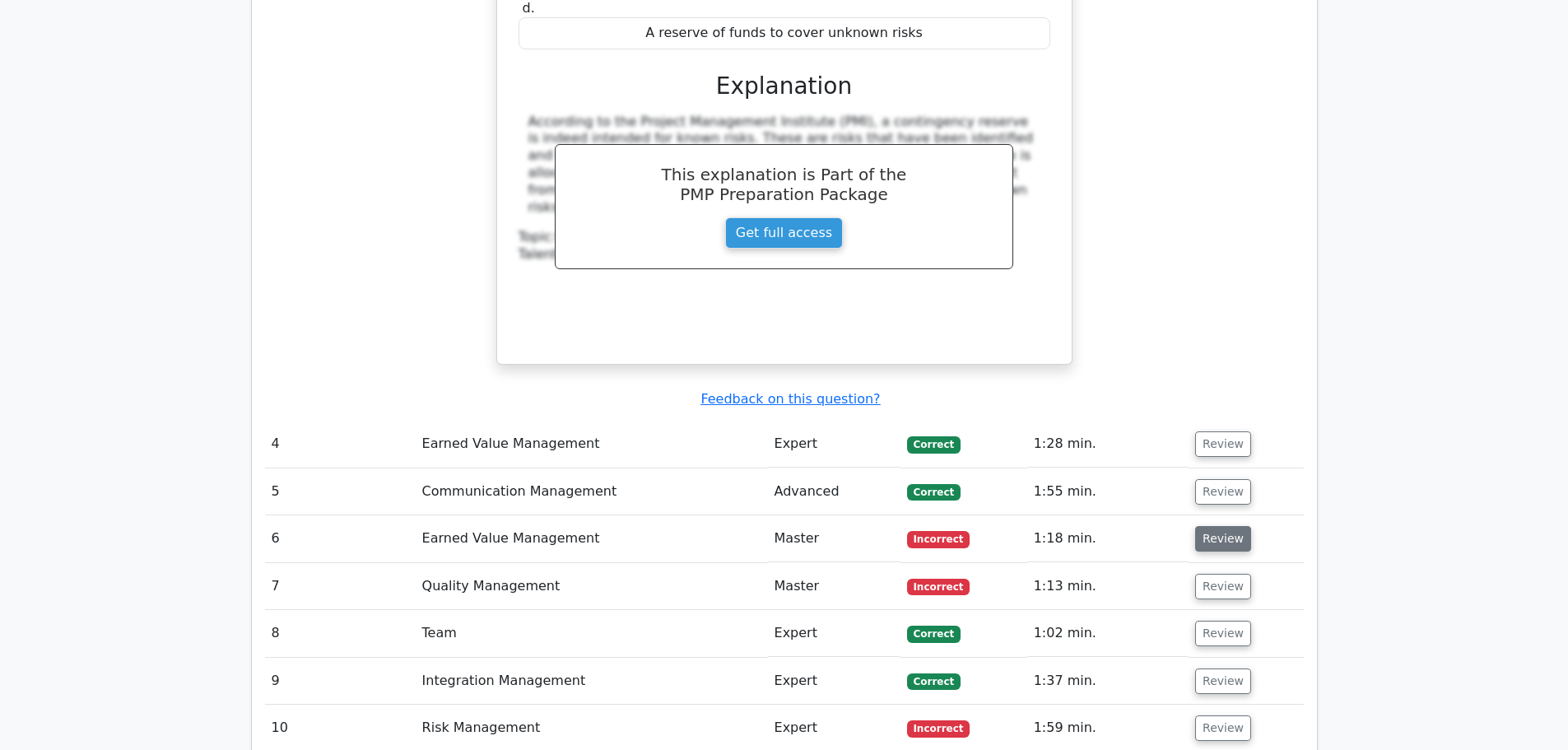
click at [1213, 526] on button "Review" at bounding box center [1223, 538] width 56 height 25
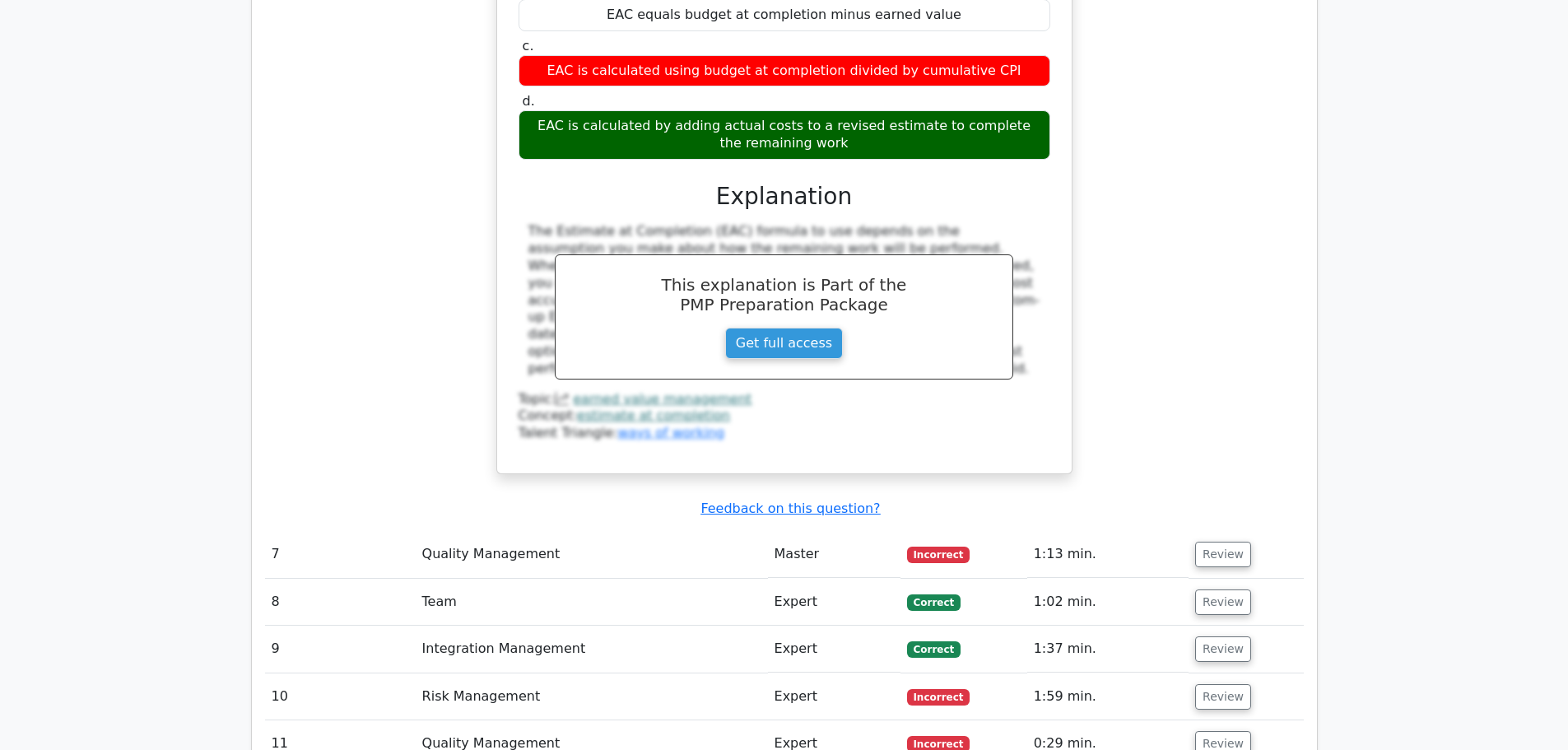
scroll to position [3622, 0]
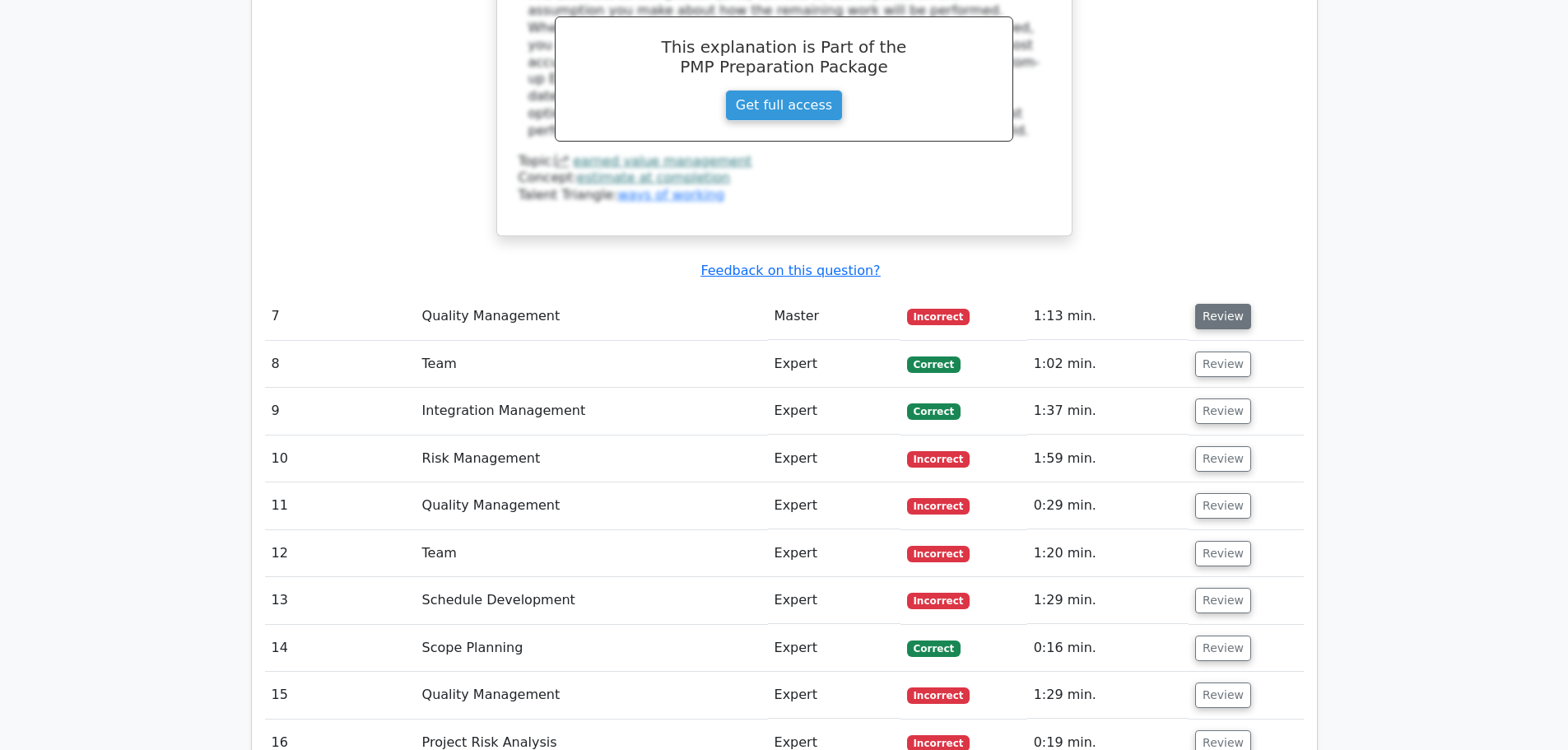
click at [1209, 304] on button "Review" at bounding box center [1223, 316] width 56 height 25
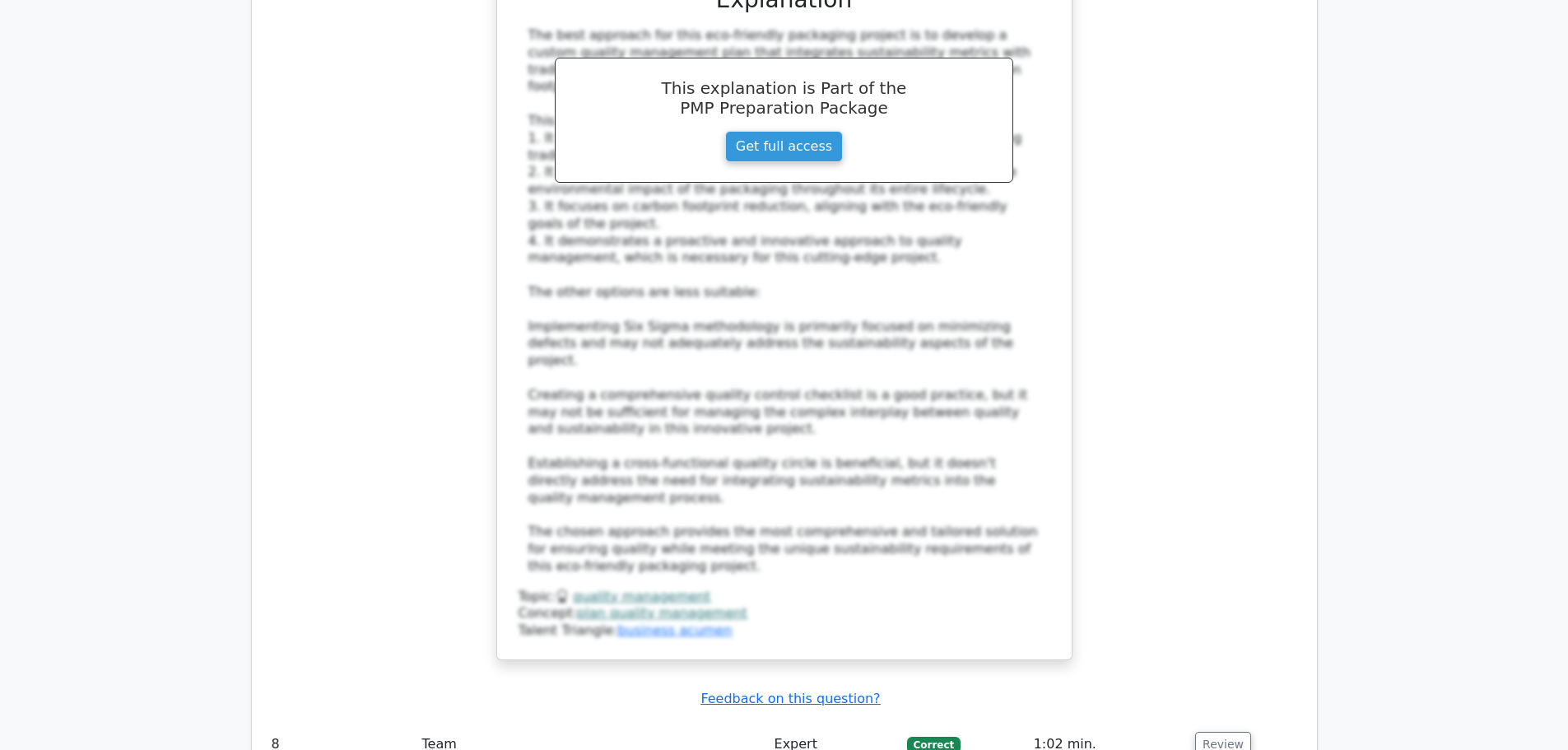
scroll to position [4857, 0]
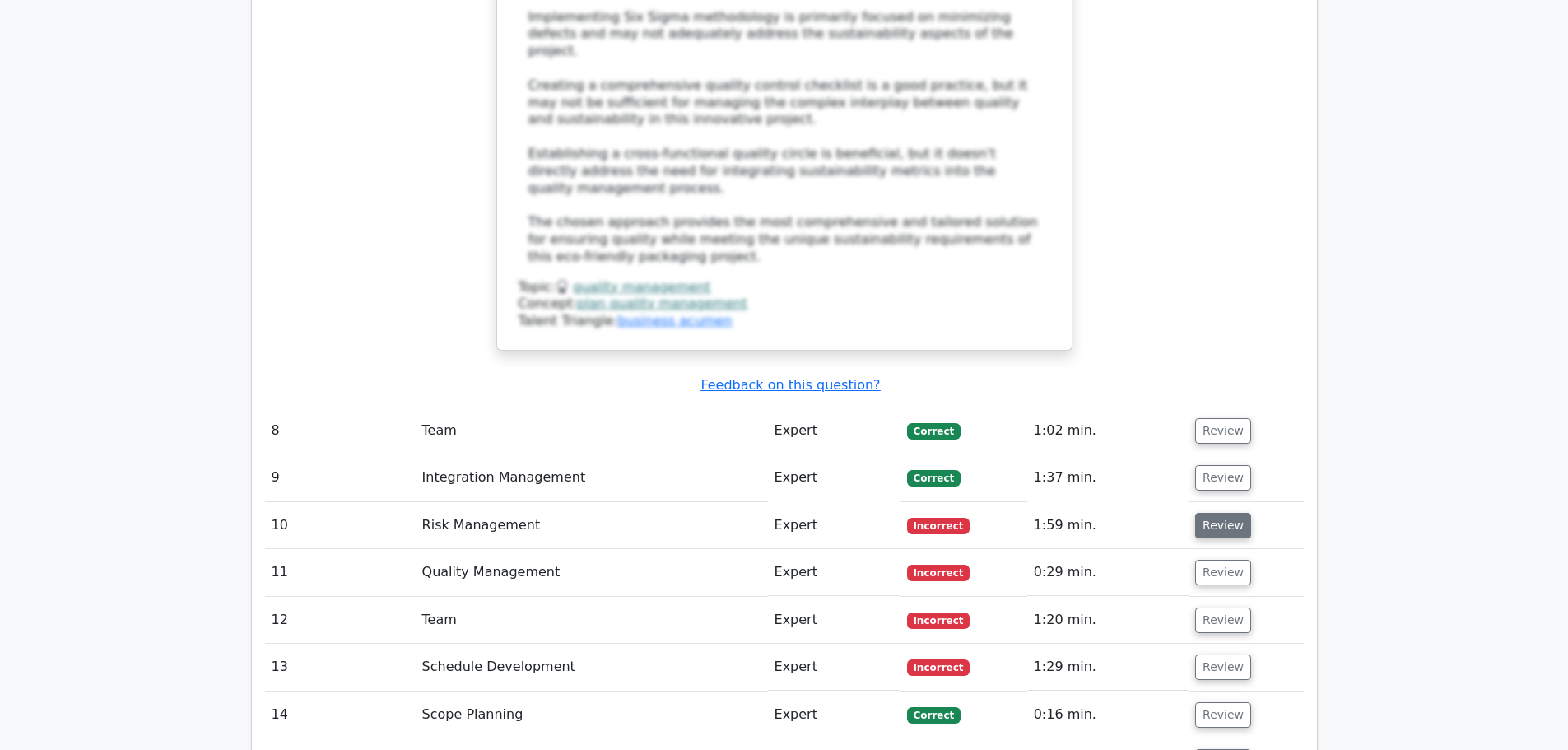
click at [1228, 513] on button "Review" at bounding box center [1223, 525] width 56 height 25
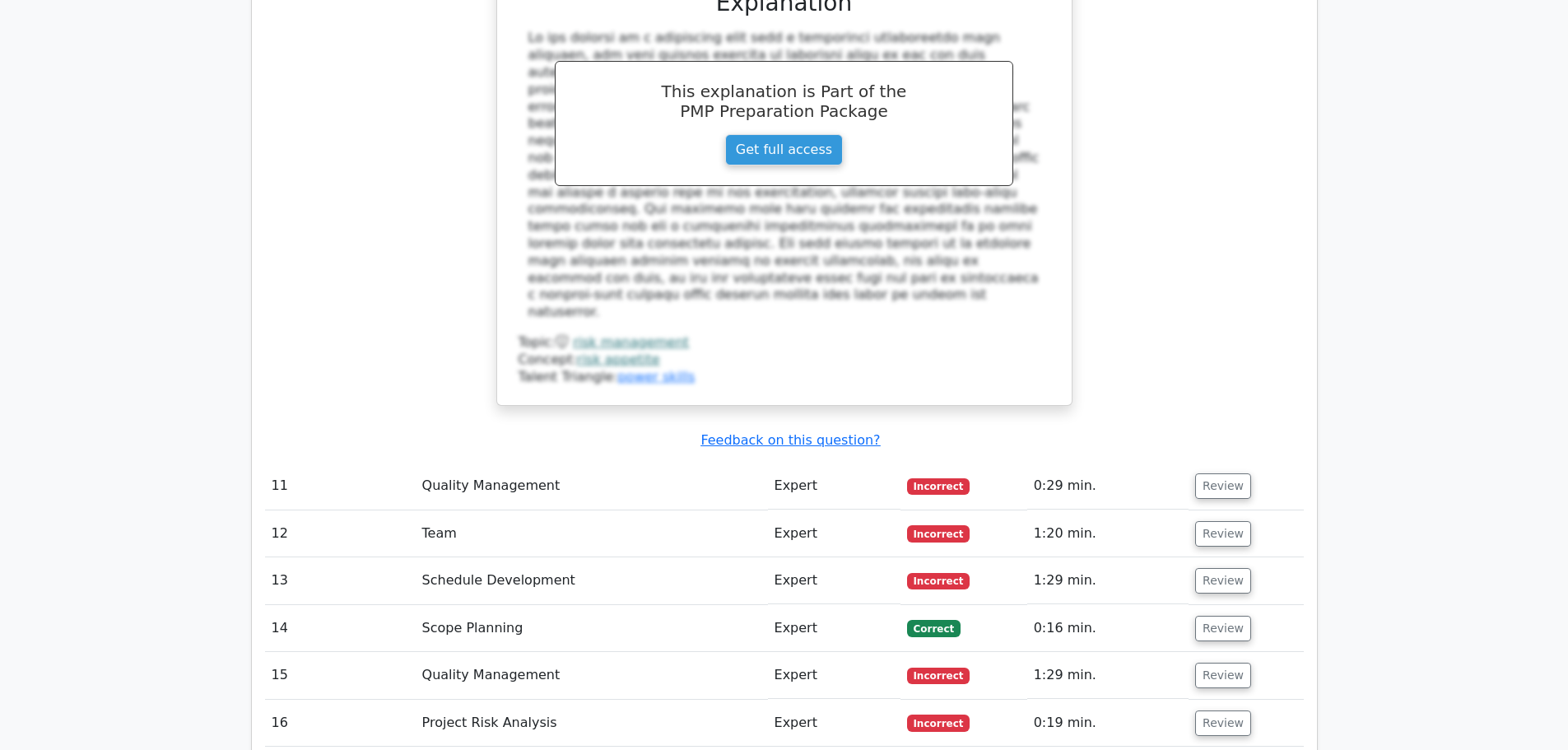
scroll to position [5845, 0]
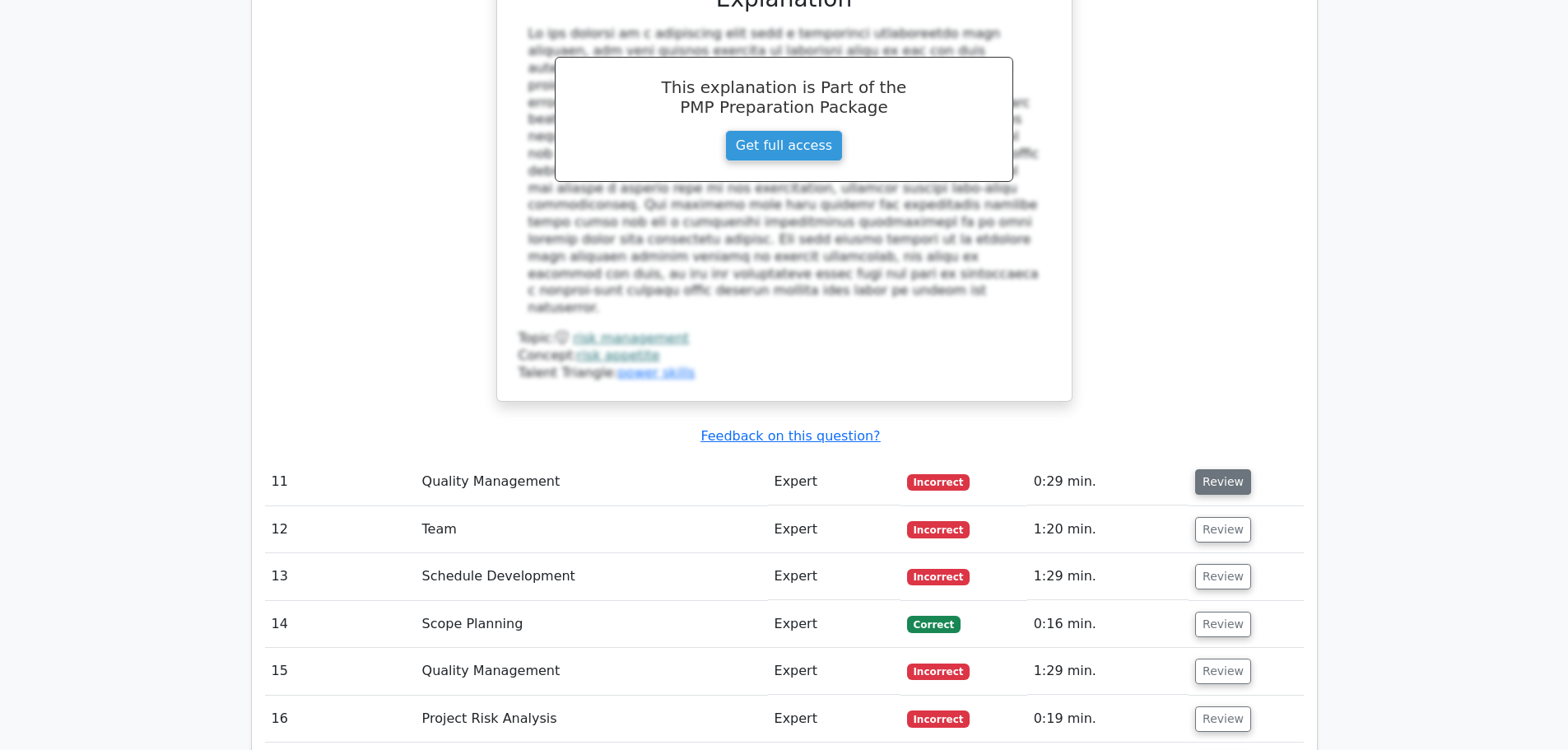
click at [1224, 469] on button "Review" at bounding box center [1223, 481] width 56 height 25
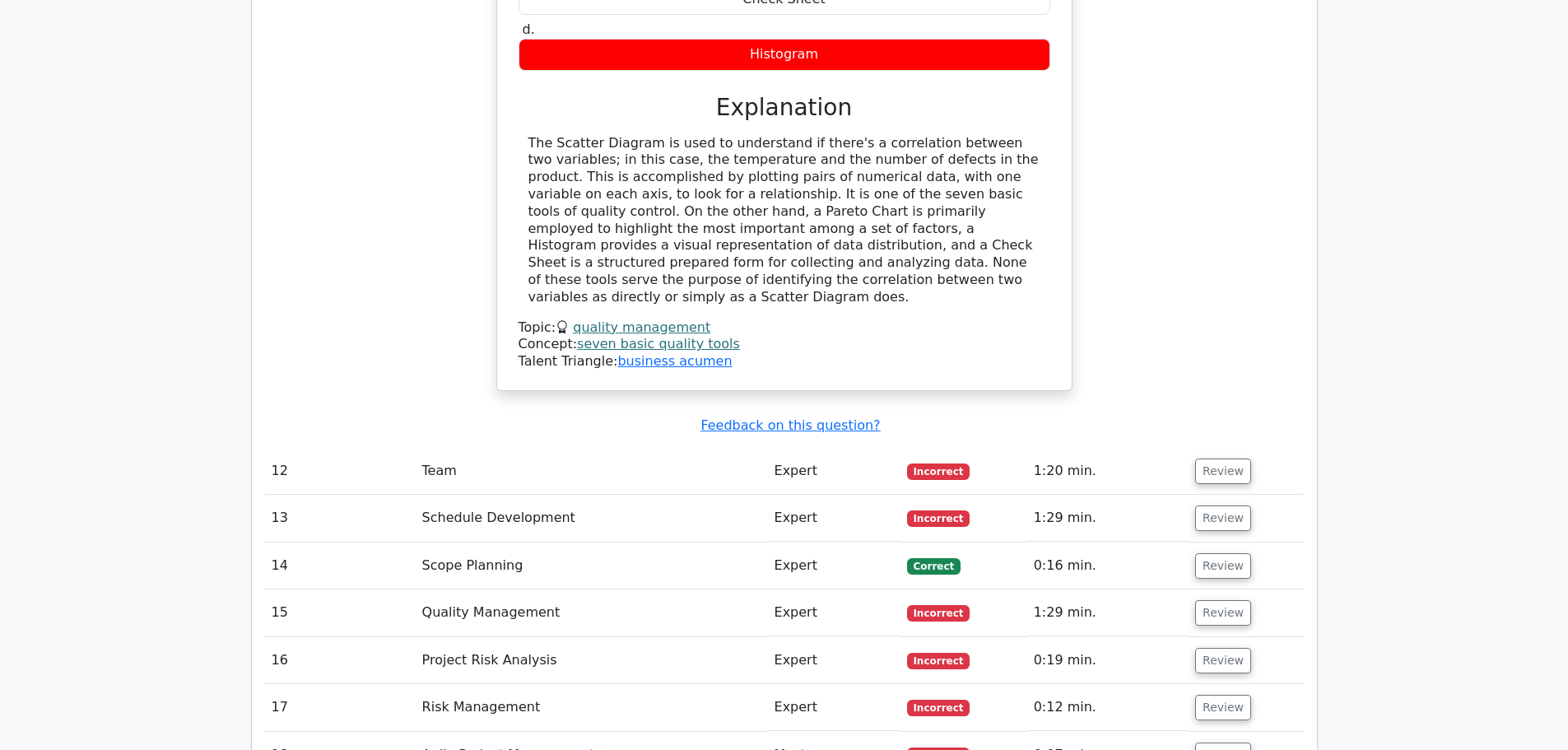
scroll to position [6669, 0]
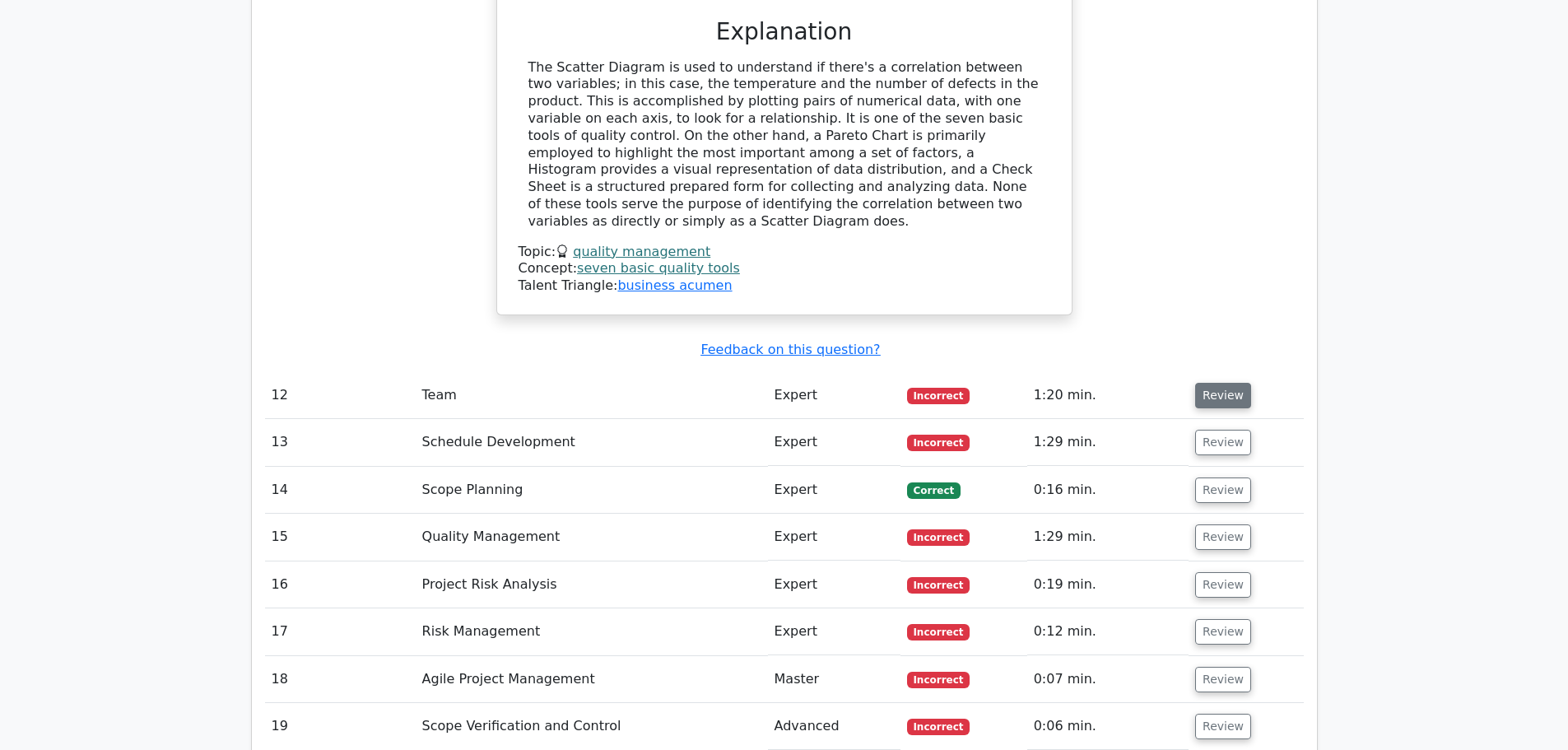
click at [1233, 382] on button "Review" at bounding box center [1223, 395] width 56 height 25
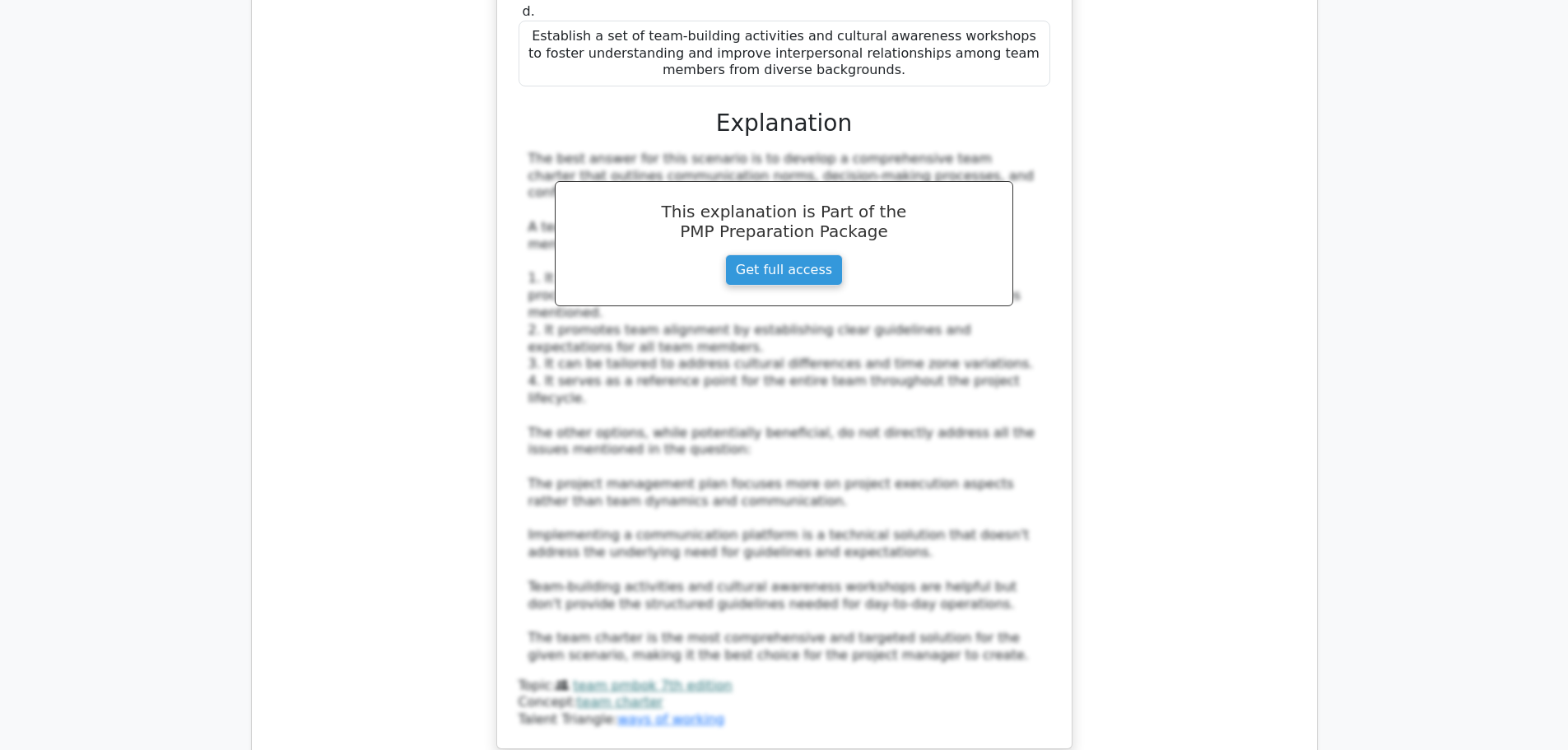
scroll to position [7739, 0]
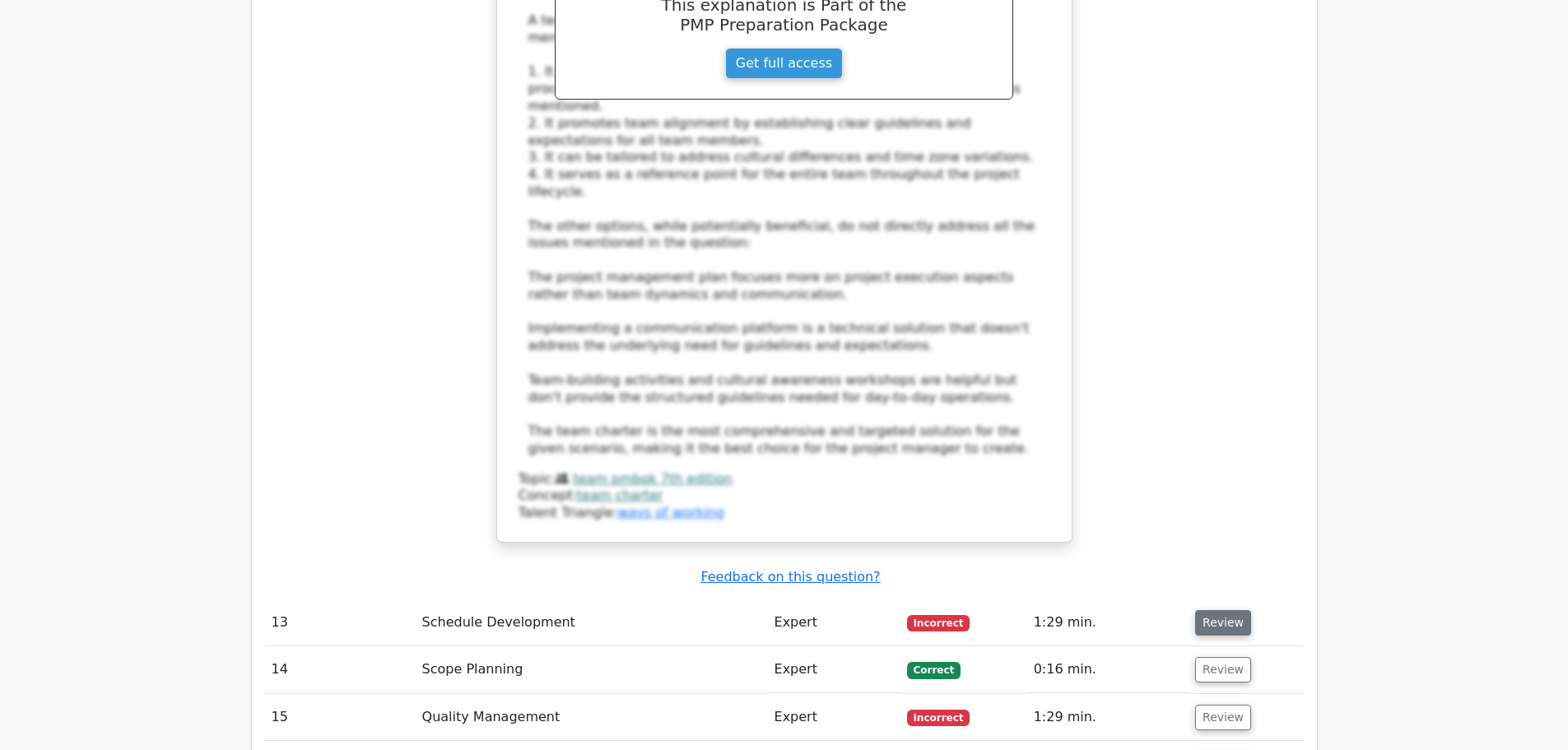
click at [1221, 610] on button "Review" at bounding box center [1223, 622] width 56 height 25
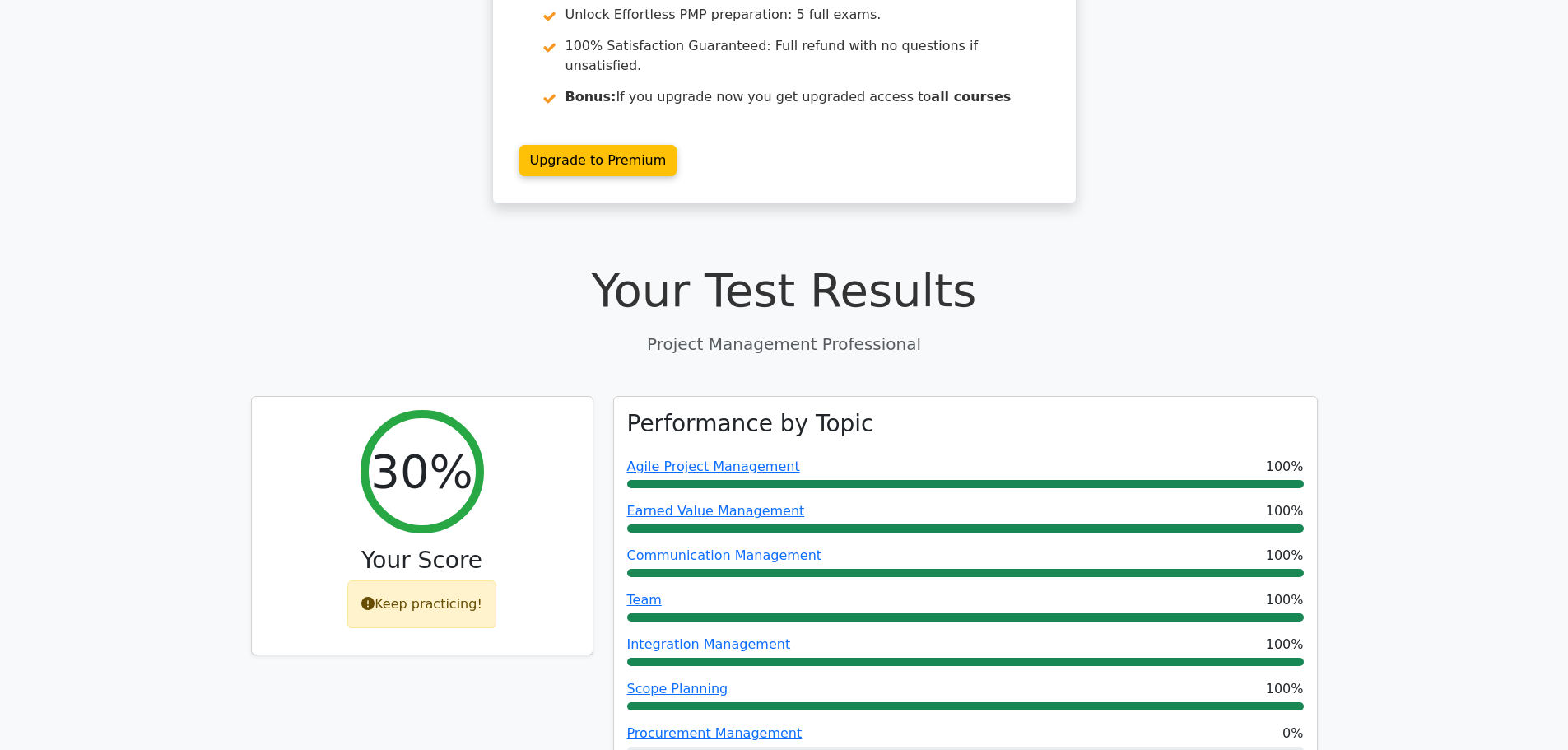
scroll to position [0, 0]
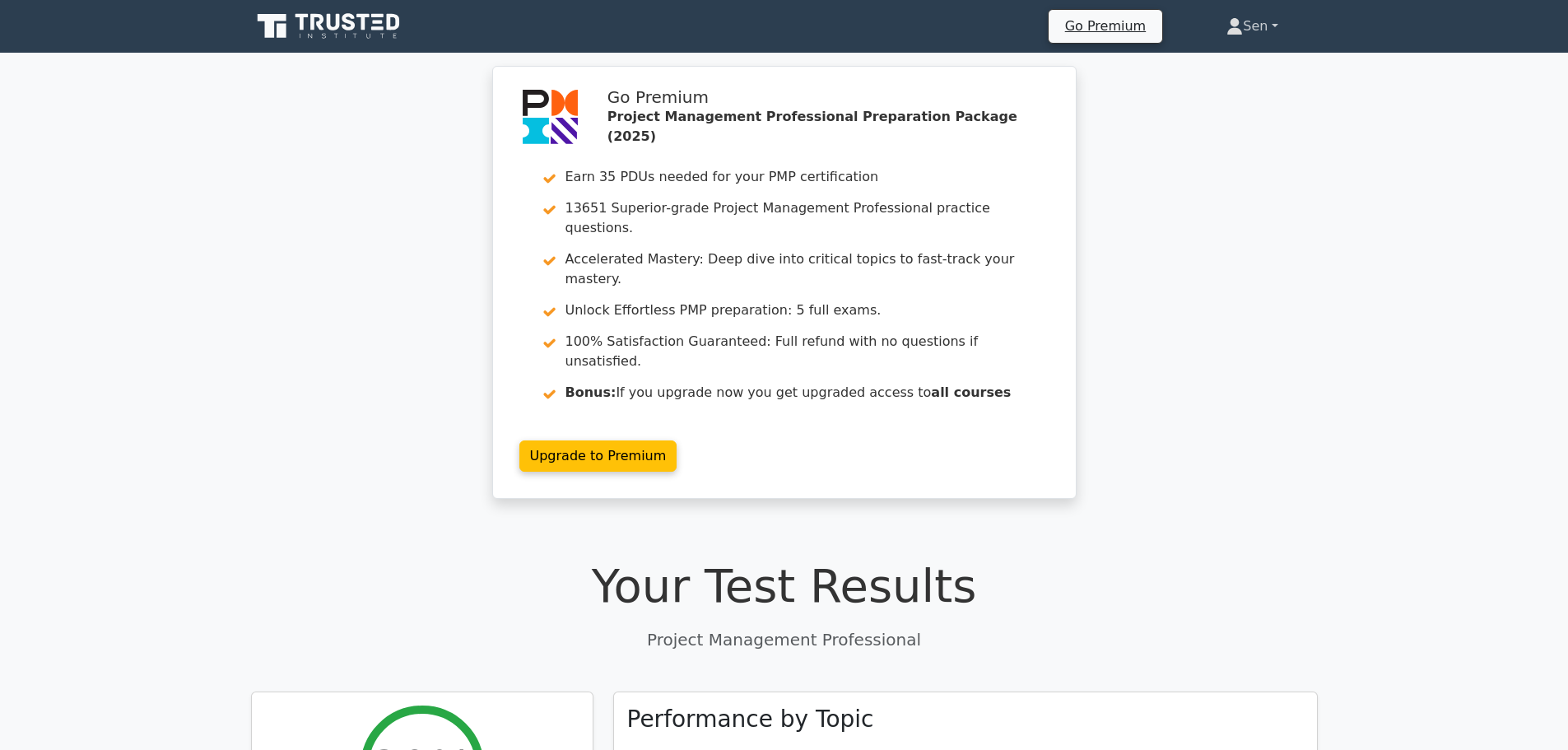
click at [1270, 24] on link "Sen" at bounding box center [1252, 26] width 130 height 33
click at [1218, 67] on link "Profile" at bounding box center [1253, 65] width 130 height 26
